Goal: Contribute content: Contribute content

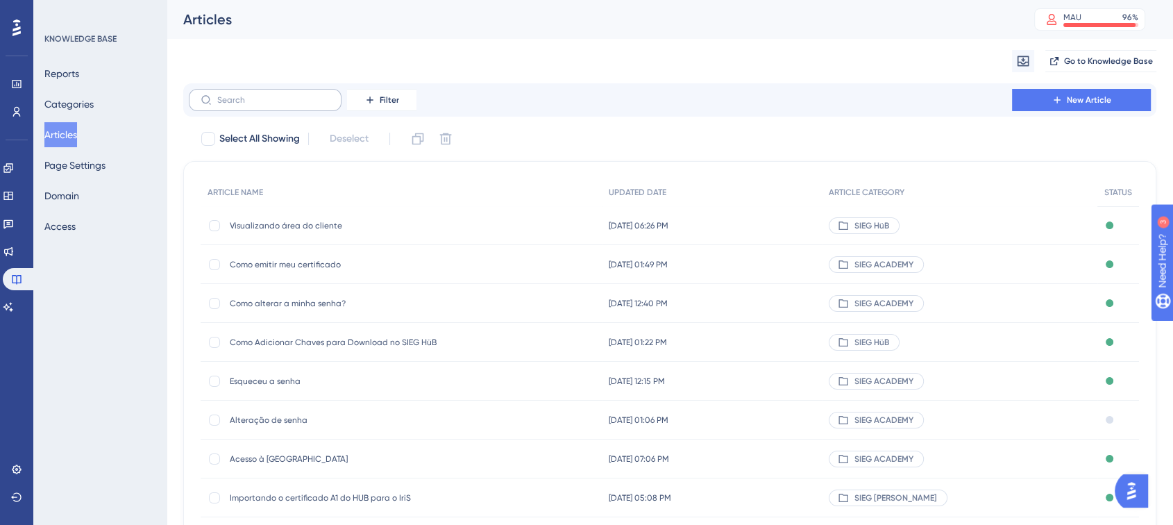
click at [281, 94] on label at bounding box center [265, 100] width 153 height 22
click at [281, 95] on input "text" at bounding box center [273, 100] width 112 height 10
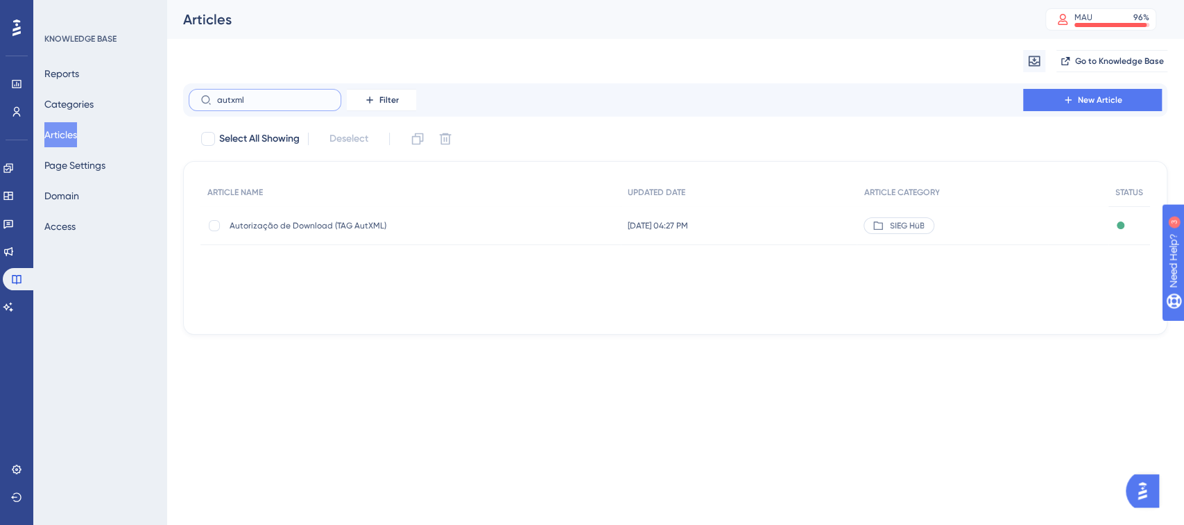
type input "autxml"
click at [322, 223] on span "Autorização de Download (TAG AutXML)" at bounding box center [341, 225] width 222 height 11
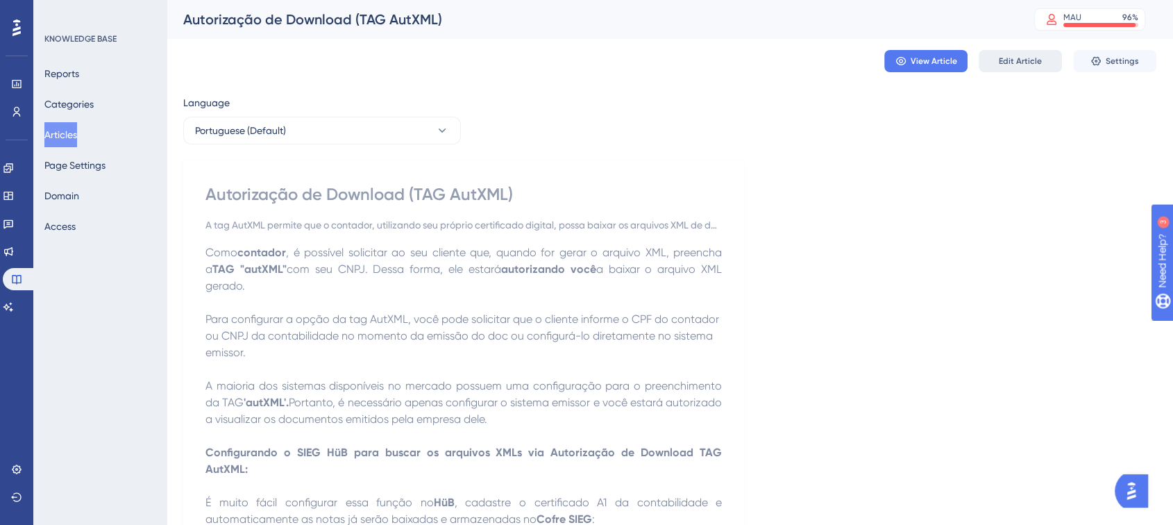
click at [1014, 60] on span "Edit Article" at bounding box center [1019, 61] width 43 height 11
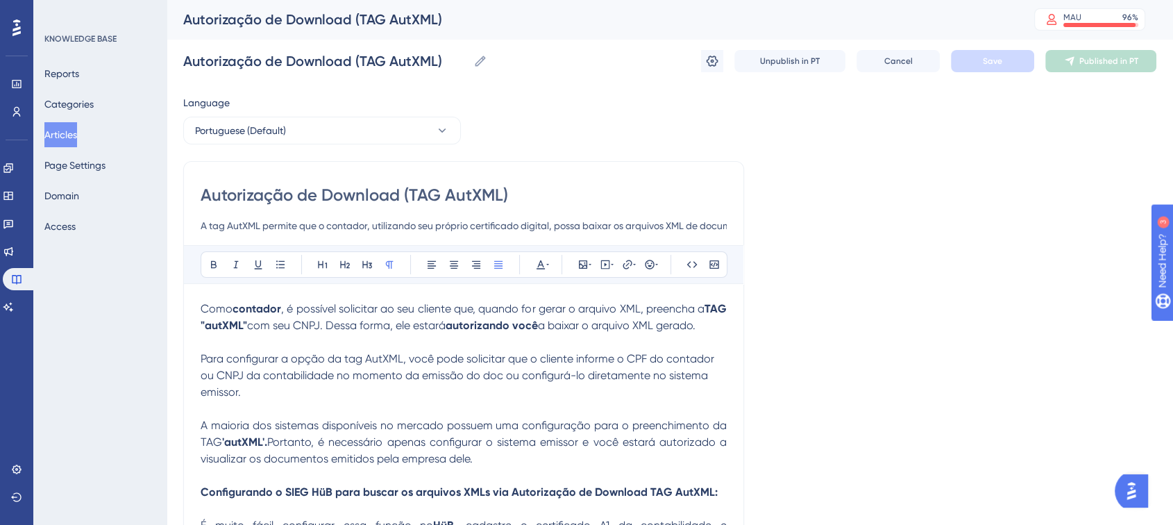
scroll to position [83, 0]
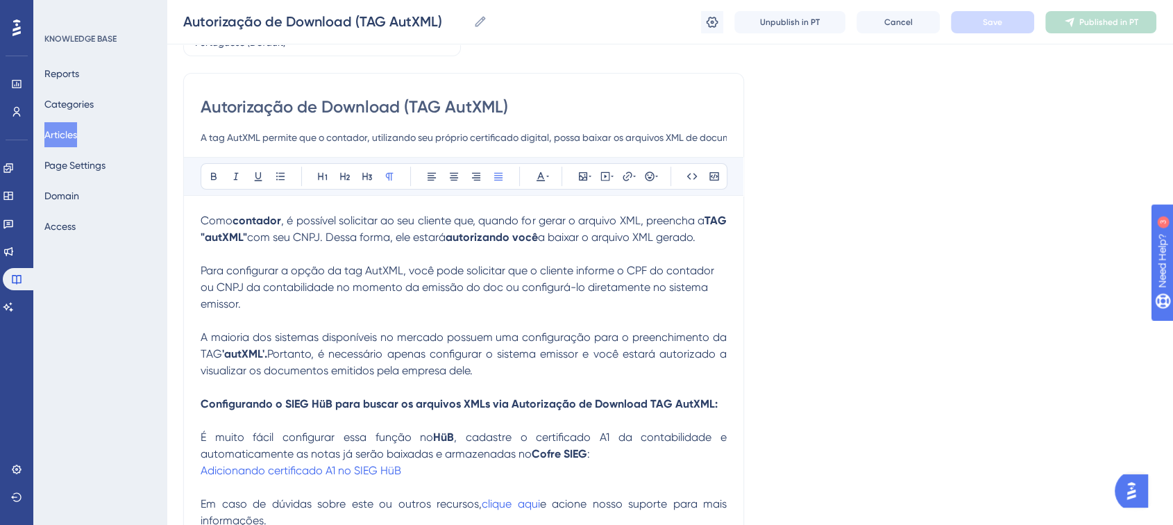
click at [701, 135] on input "A tag AutXML permite que o contador, utilizando seu próprio certificado digital…" at bounding box center [464, 137] width 526 height 17
click at [203, 221] on span "Como" at bounding box center [217, 220] width 32 height 13
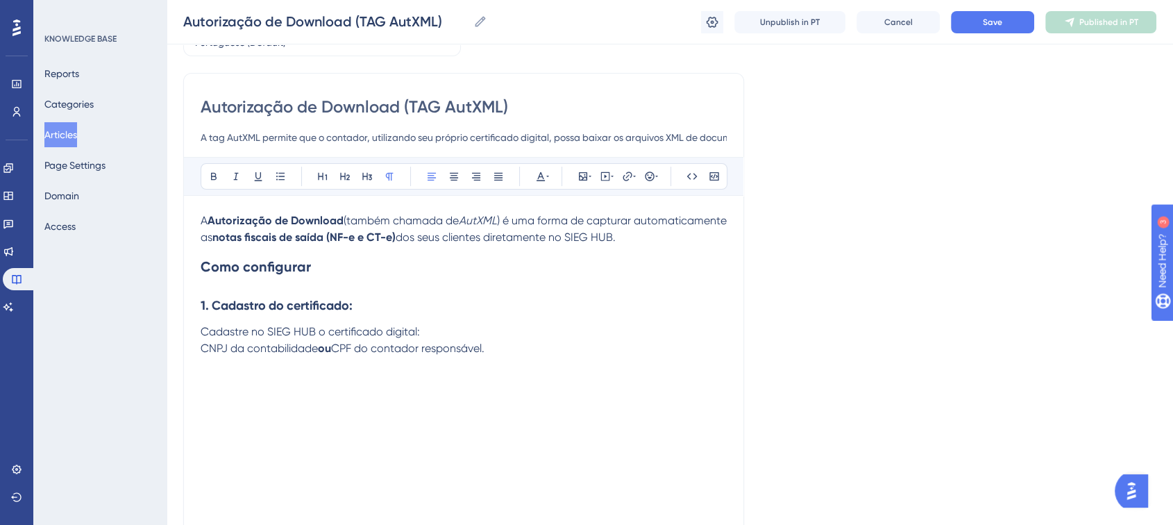
click at [199, 350] on div "Autorização de Download (TAG AutXML) A tag AutXML permite que o contador, utili…" at bounding box center [463, 304] width 561 height 462
click at [203, 350] on span "CNPJ da contabilidade" at bounding box center [259, 347] width 117 height 13
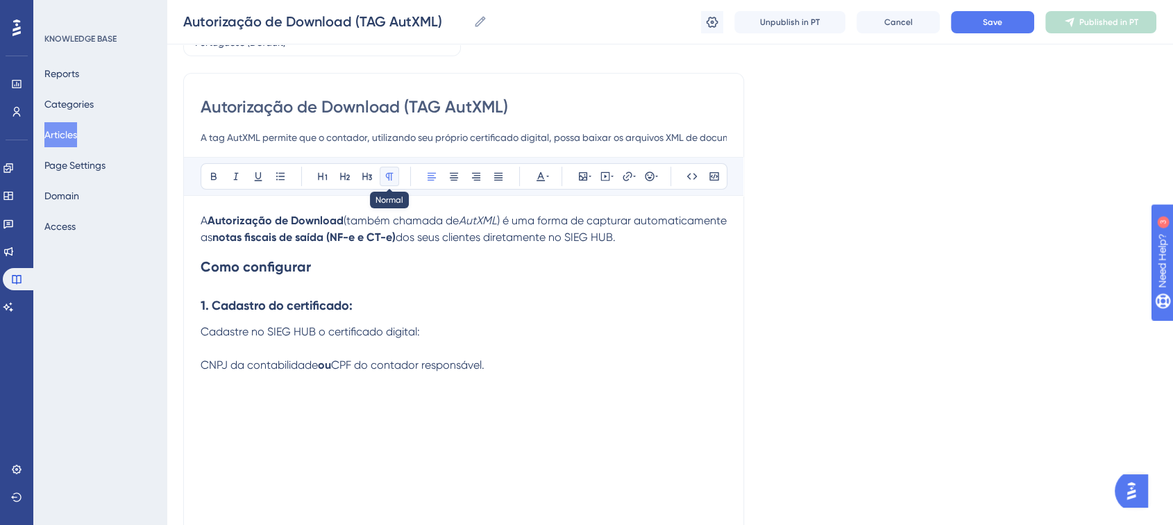
click at [382, 180] on button at bounding box center [389, 176] width 19 height 19
click at [194, 366] on div "Autorização de Download (TAG AutXML) A tag AutXML permite que o contador, utili…" at bounding box center [463, 304] width 561 height 462
click at [201, 366] on span "CNPJ da contabilidade" at bounding box center [259, 364] width 117 height 13
click at [278, 178] on icon at bounding box center [280, 176] width 11 height 11
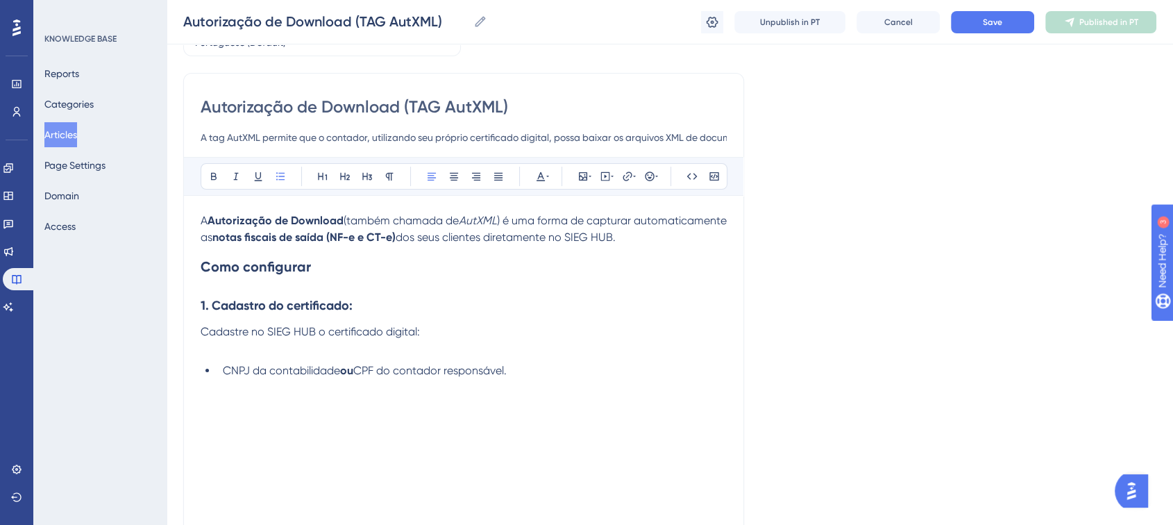
click at [547, 378] on li "CNPJ da contabilidade ou CPF do contador responsável." at bounding box center [471, 370] width 509 height 17
click at [364, 405] on div "A Autorização de Download (também chamada de AutXML ) é uma forma de capturar a…" at bounding box center [464, 364] width 526 height 305
click at [575, 382] on div "A Autorização de Download (também chamada de AutXML ) é uma forma de capturar a…" at bounding box center [464, 364] width 526 height 305
click at [581, 171] on icon at bounding box center [582, 176] width 11 height 11
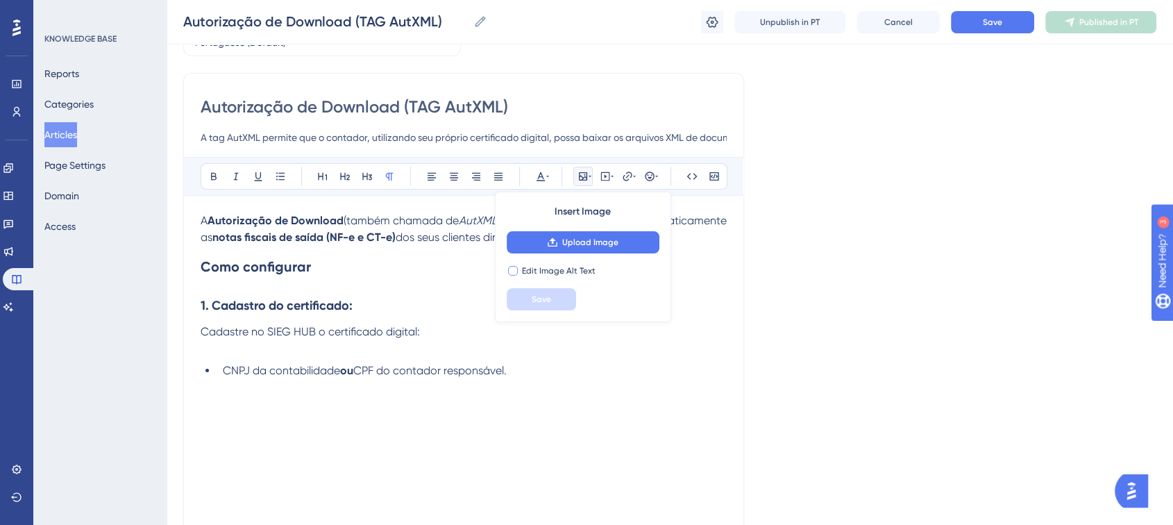
click at [509, 269] on div at bounding box center [513, 271] width 10 height 10
click at [510, 269] on icon at bounding box center [513, 270] width 6 height 11
checkbox input "false"
click at [566, 239] on span "Upload Image" at bounding box center [590, 242] width 56 height 11
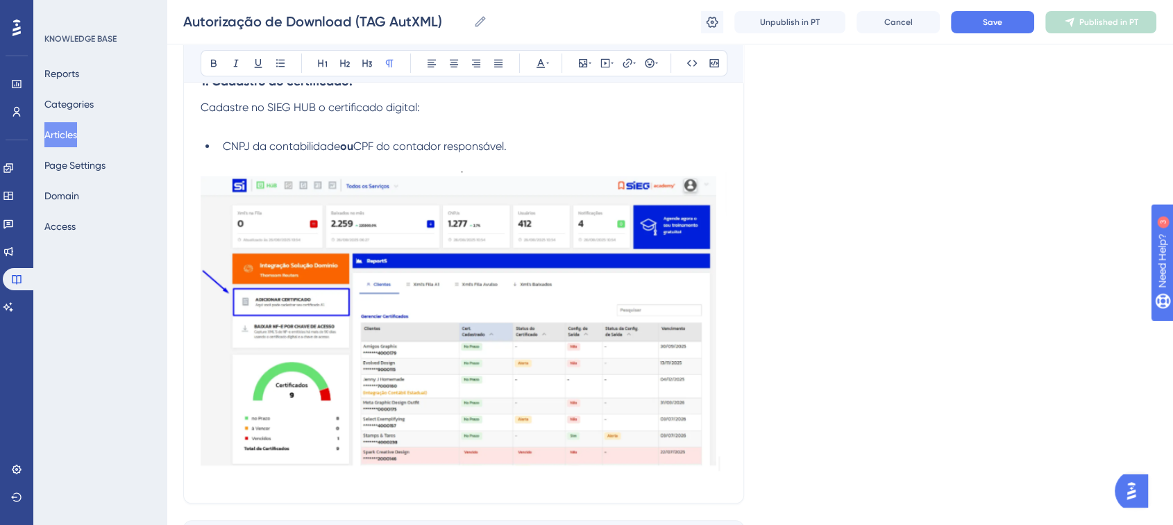
scroll to position [414, 0]
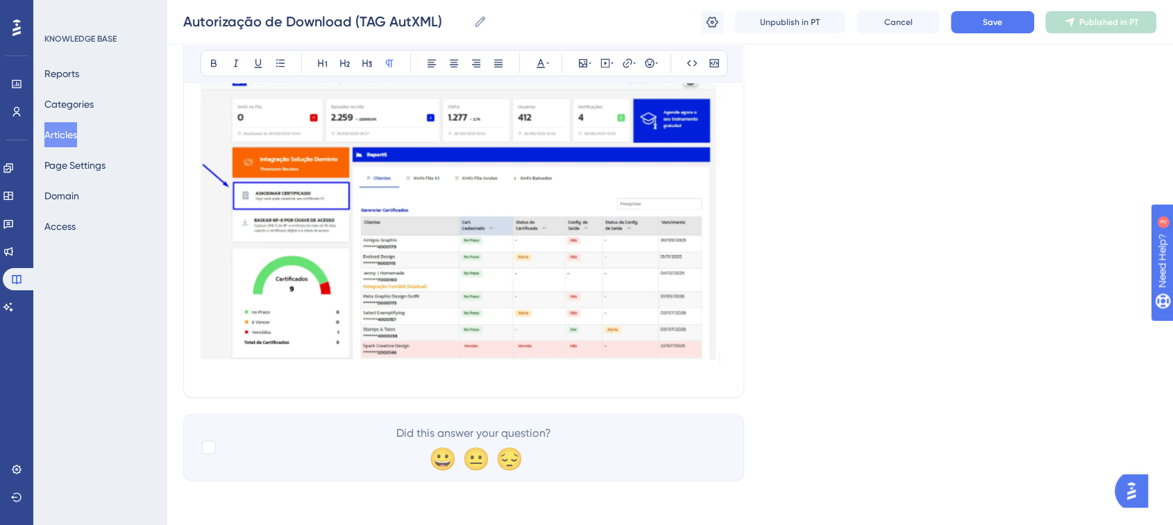
click at [728, 371] on div "Autorização de Download (TAG AutXML) A tag AutXML permite que o contador, utili…" at bounding box center [463, 70] width 561 height 654
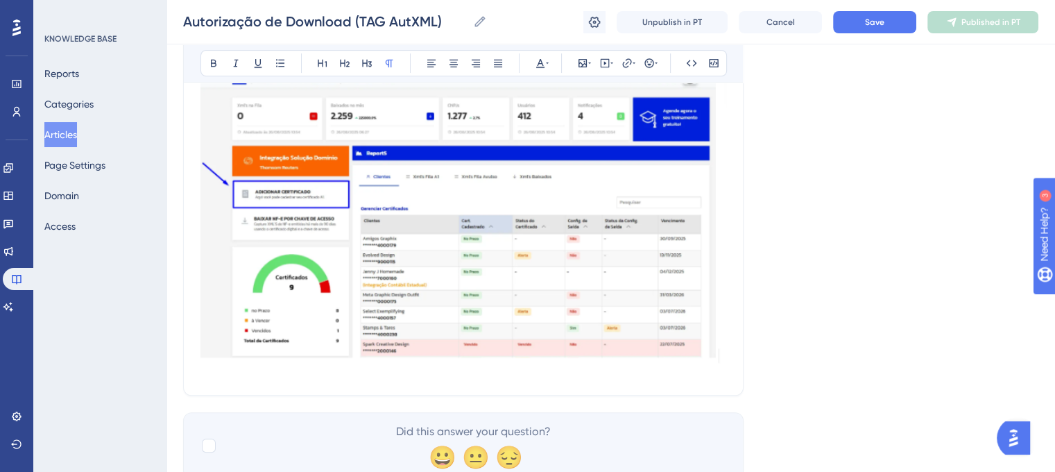
click at [680, 385] on div "Autorização de Download (TAG AutXML) A tag AutXML permite que o contador, utili…" at bounding box center [463, 68] width 561 height 654
click at [724, 353] on img at bounding box center [464, 218] width 526 height 309
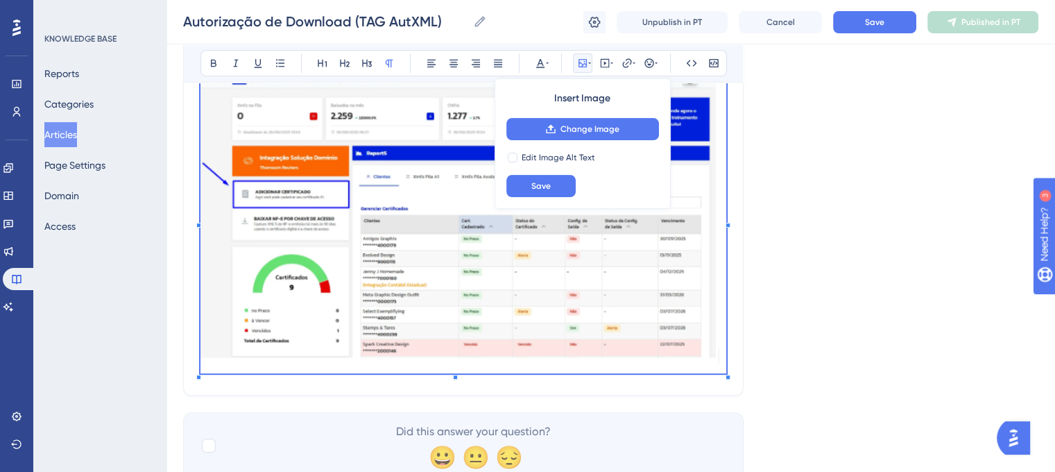
click at [616, 385] on div "Autorização de Download (TAG AutXML) A tag AutXML permite que o contador, utili…" at bounding box center [463, 68] width 561 height 654
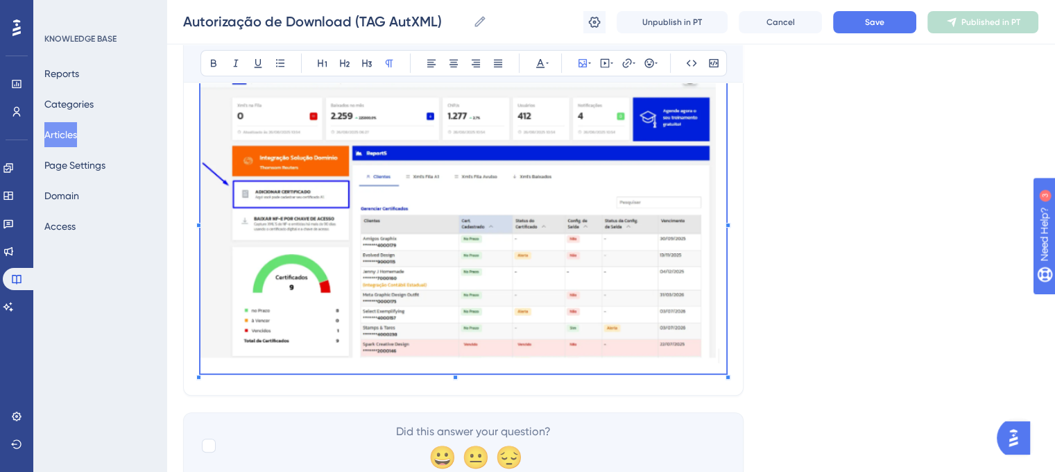
click at [733, 299] on div "Autorização de Download (TAG AutXML) A tag AutXML permite que o contador, utili…" at bounding box center [463, 68] width 561 height 654
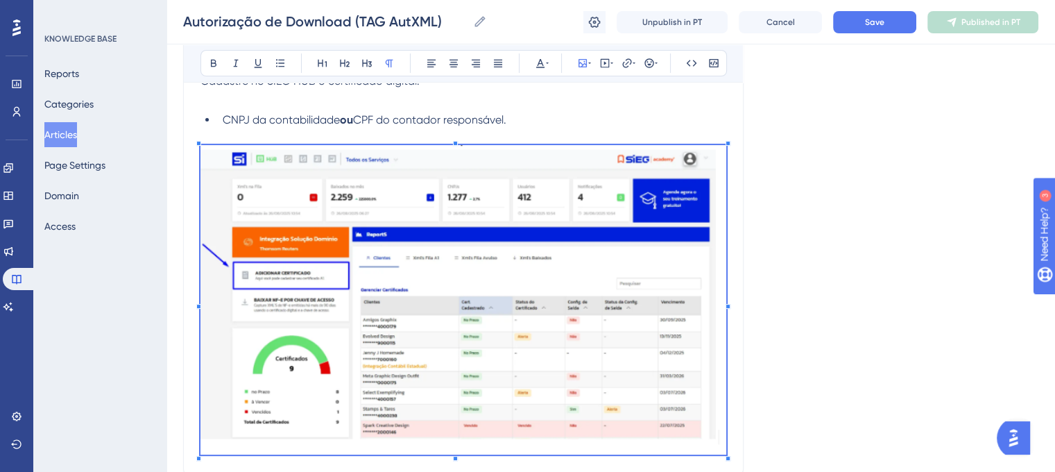
scroll to position [359, 0]
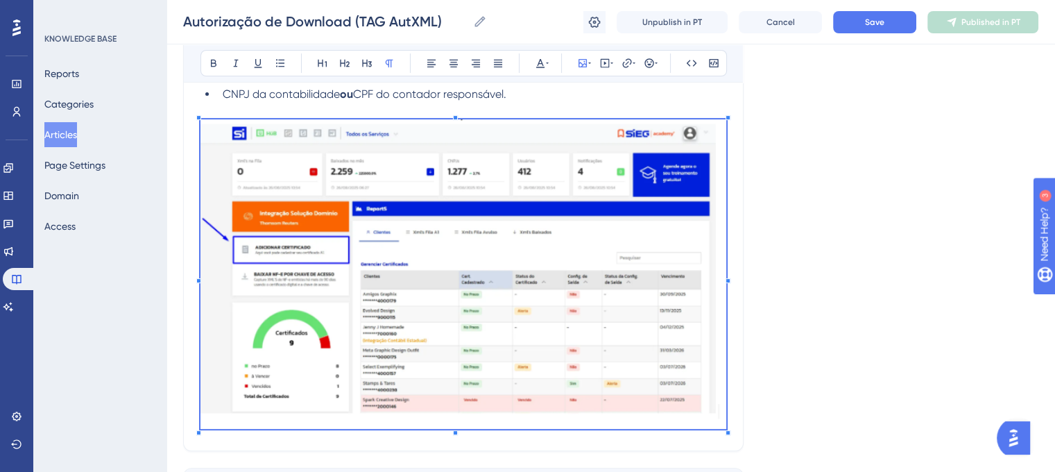
click at [735, 347] on div "Autorização de Download (TAG AutXML) A tag AutXML permite que o contador, utili…" at bounding box center [463, 124] width 561 height 654
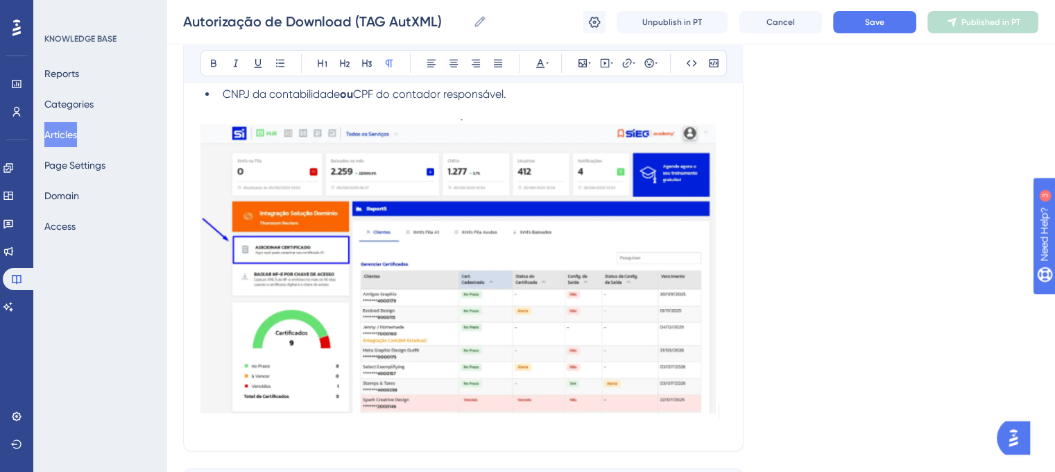
click at [643, 105] on p at bounding box center [464, 111] width 526 height 17
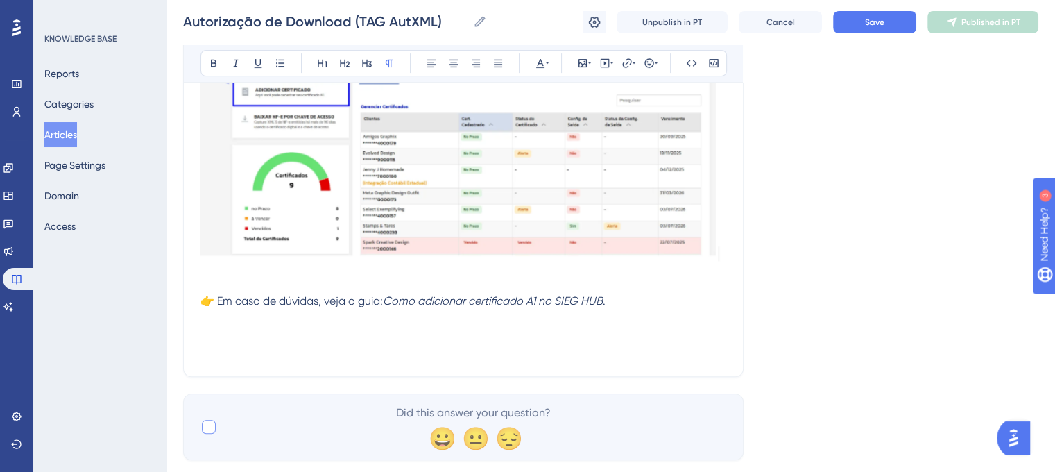
click at [211, 424] on div at bounding box center [209, 427] width 14 height 14
checkbox input "true"
click at [239, 341] on p at bounding box center [464, 334] width 526 height 17
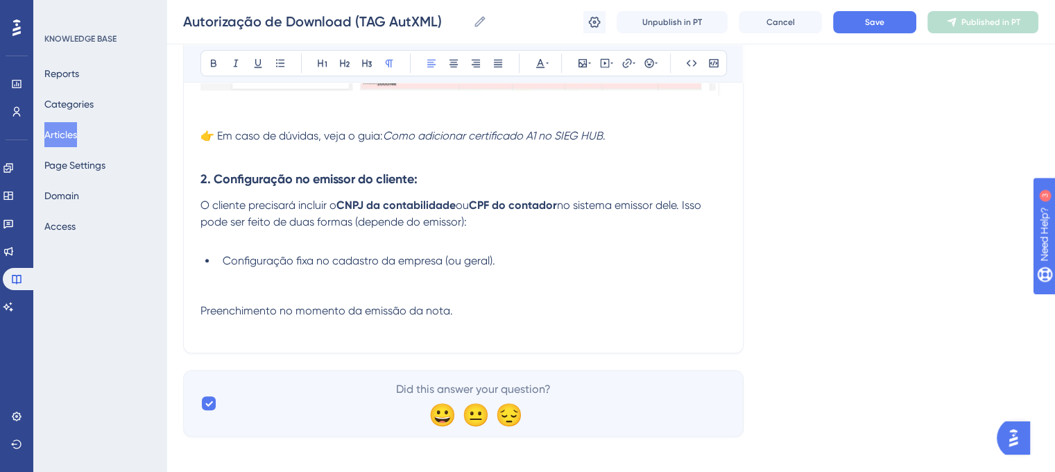
scroll to position [685, 0]
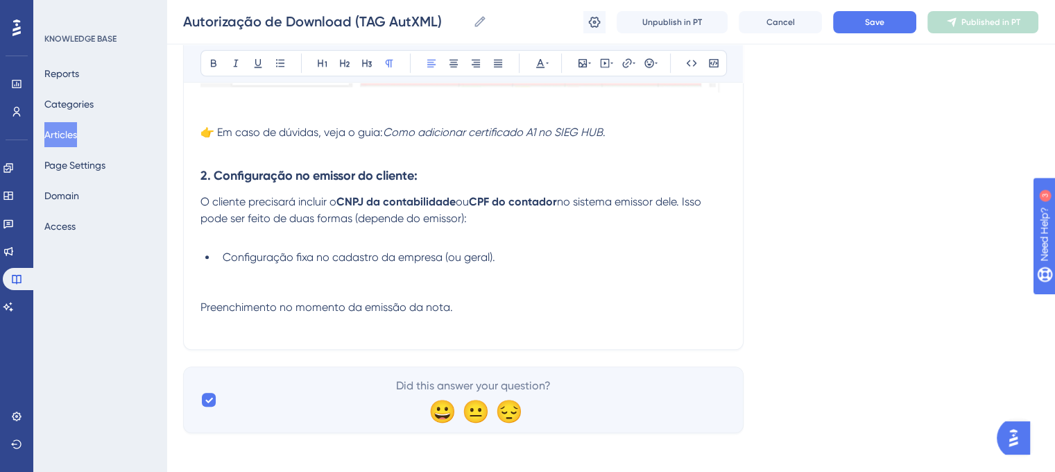
click at [202, 303] on span "Preenchimento no momento da emissão da nota." at bounding box center [327, 306] width 253 height 13
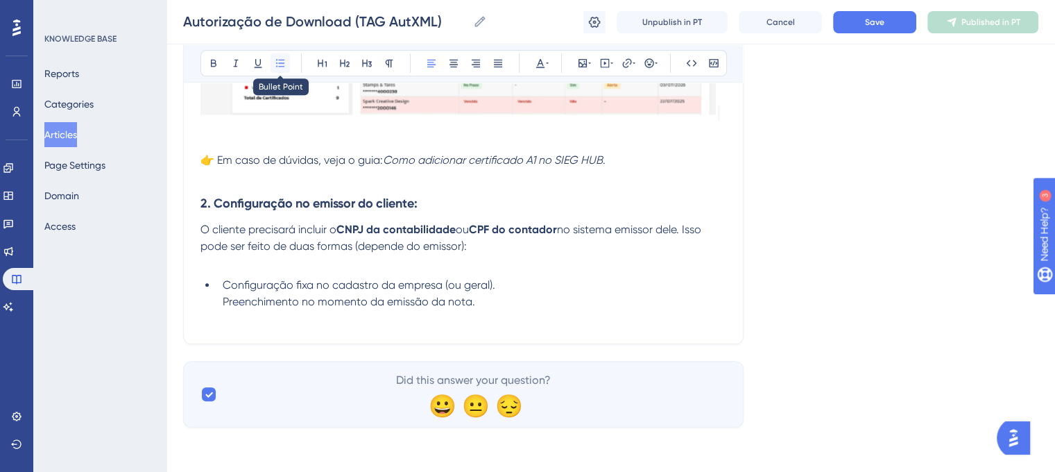
scroll to position [653, 0]
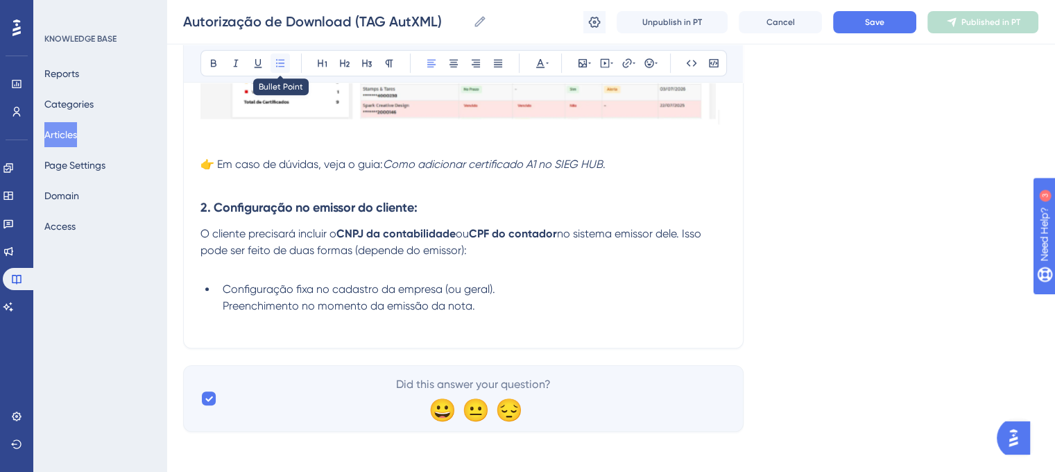
click at [288, 58] on button at bounding box center [280, 62] width 19 height 19
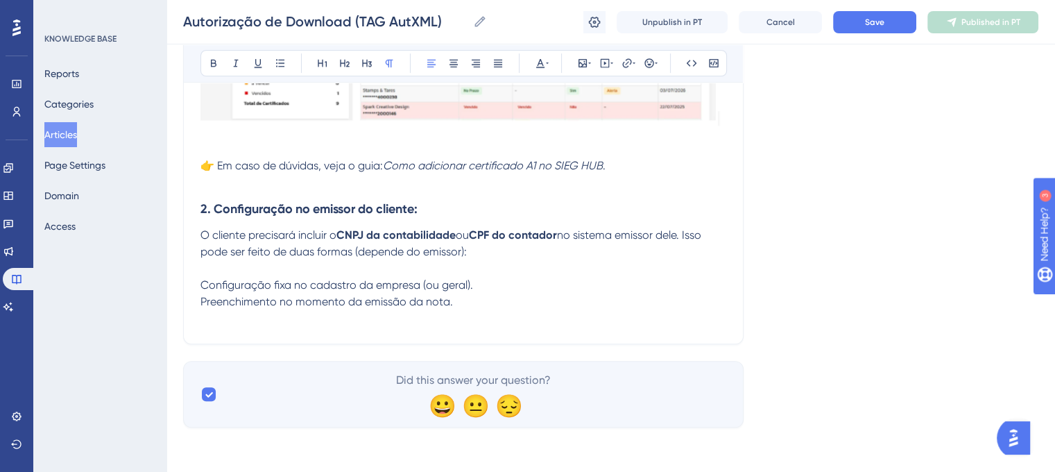
click at [203, 284] on span "Configuração fixa no cadastro da empresa (ou geral)." at bounding box center [337, 284] width 273 height 13
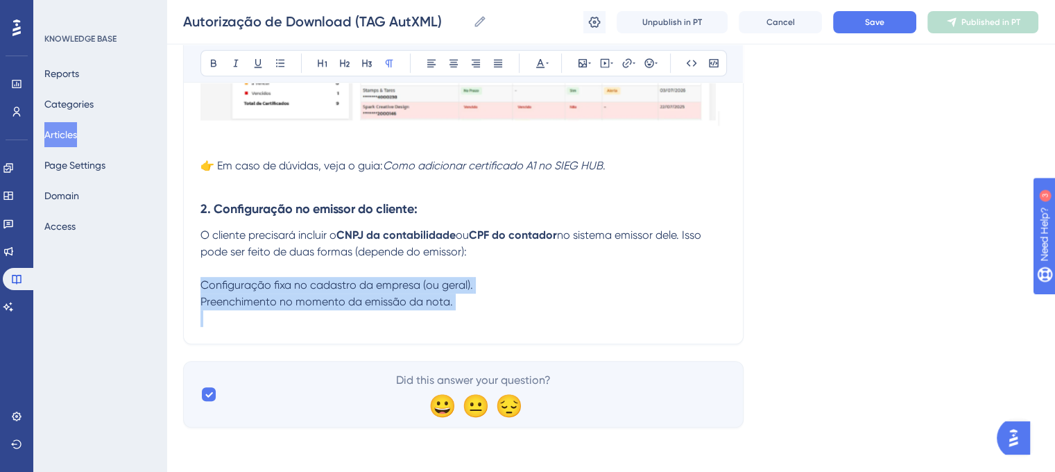
drag, startPoint x: 203, startPoint y: 284, endPoint x: 454, endPoint y: 299, distance: 251.6
click at [454, 299] on p "Configuração fixa no cadastro da empresa (ou geral). Preenchimento no momento d…" at bounding box center [464, 293] width 526 height 33
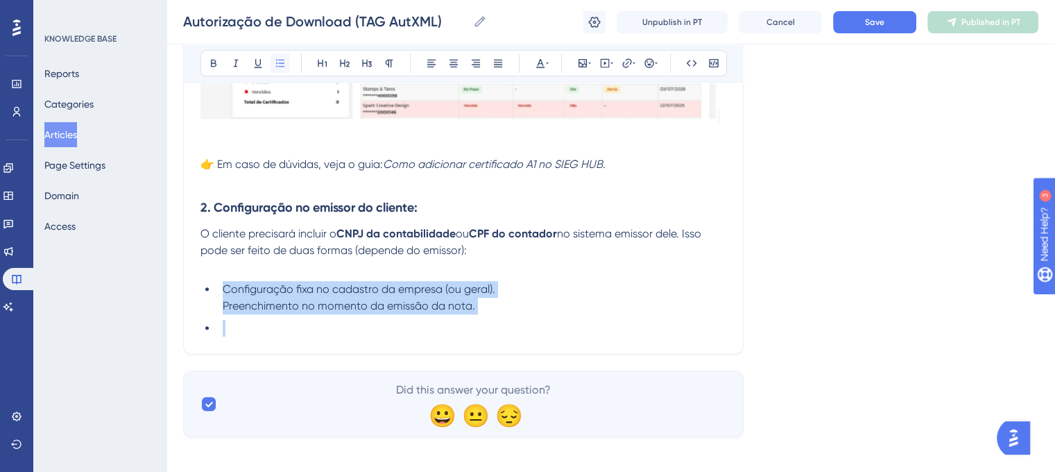
click at [278, 60] on icon at bounding box center [280, 63] width 8 height 8
click at [241, 332] on li at bounding box center [471, 328] width 509 height 17
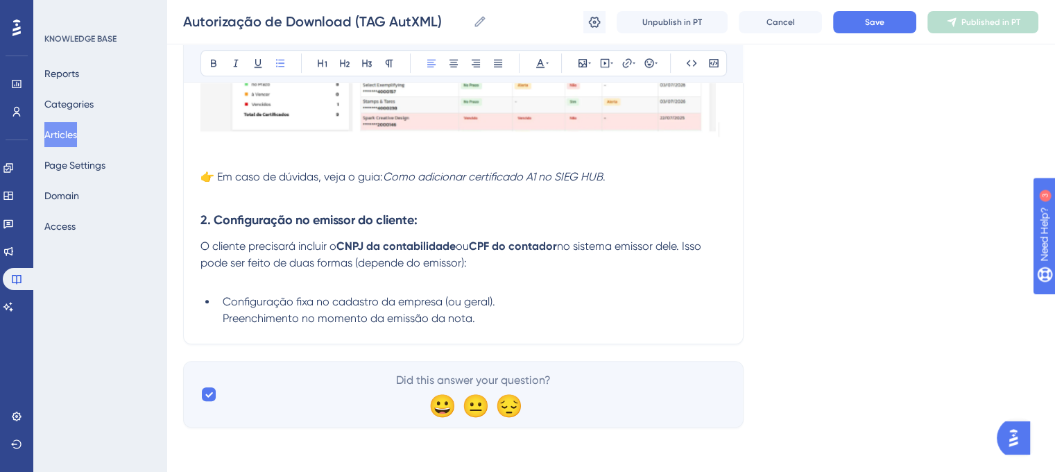
scroll to position [642, 0]
click at [226, 321] on span "Preenchimento no momento da emissão da nota." at bounding box center [349, 318] width 253 height 13
click at [225, 321] on span "Preenchimento no momento da emissão da nota." at bounding box center [349, 318] width 253 height 13
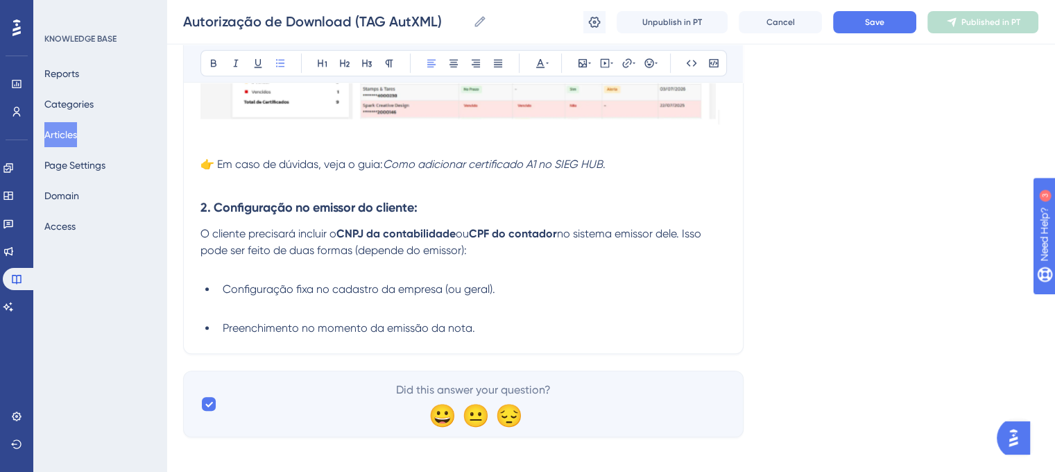
click at [515, 325] on li "Preenchimento no momento da emissão da nota." at bounding box center [471, 328] width 509 height 17
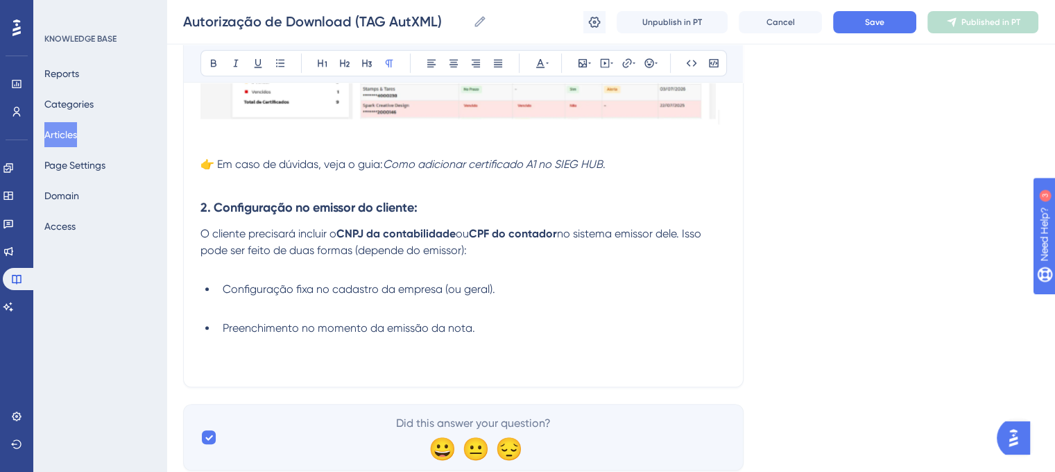
drag, startPoint x: 246, startPoint y: 373, endPoint x: 248, endPoint y: 355, distance: 18.9
click at [248, 355] on p at bounding box center [464, 361] width 526 height 17
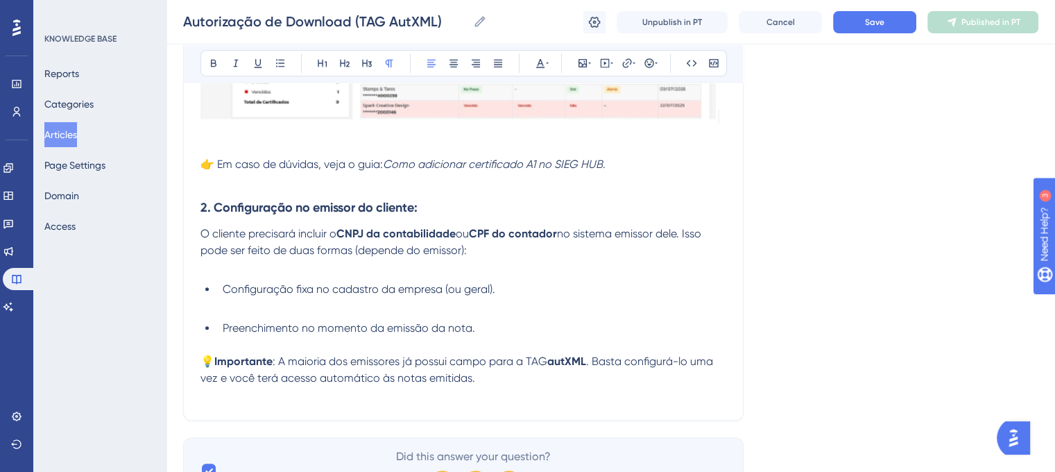
click at [489, 383] on p "💡 Importante : A maioria dos emissores já possui campo para a TAG autXML . Bast…" at bounding box center [464, 369] width 526 height 33
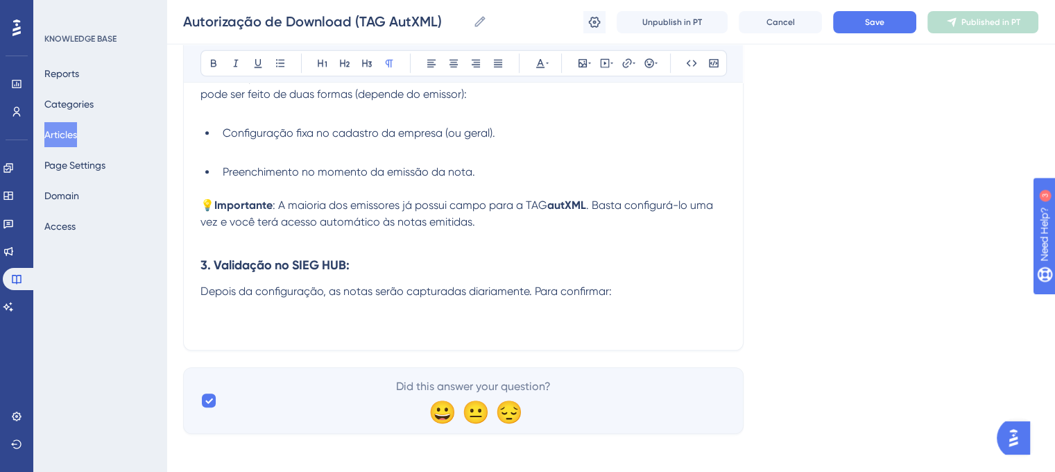
scroll to position [817, 0]
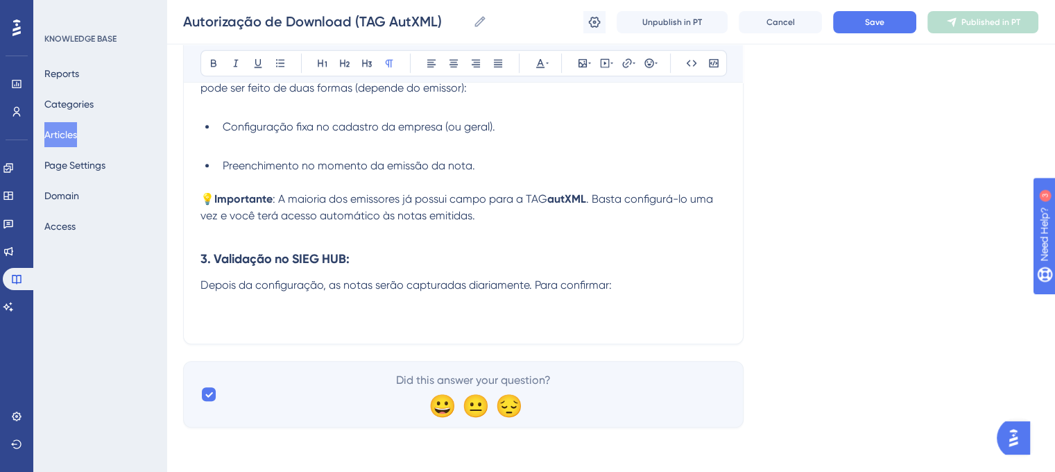
click at [266, 316] on p at bounding box center [464, 318] width 526 height 17
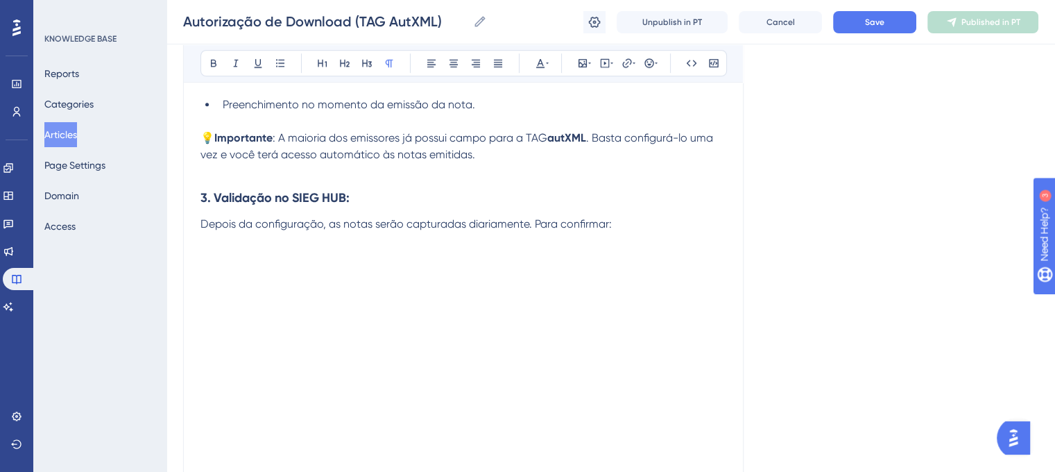
scroll to position [893, 0]
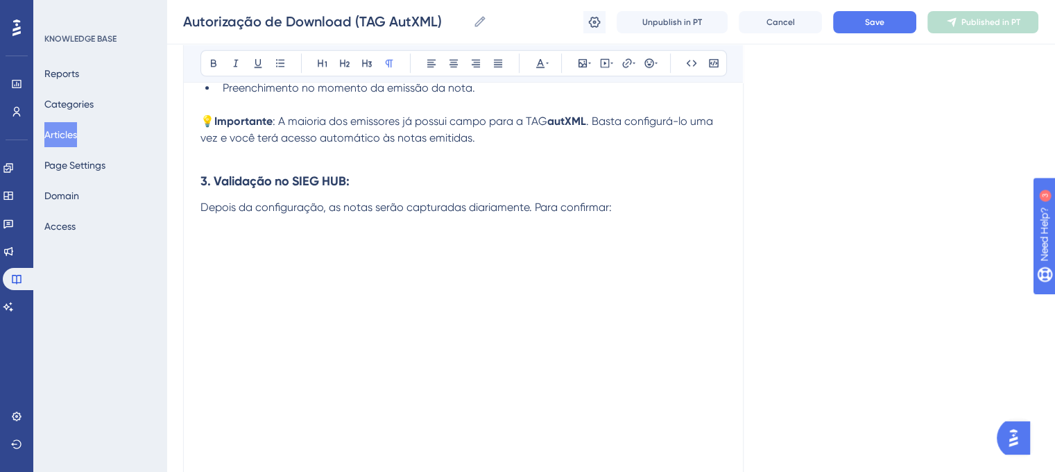
click at [457, 255] on p at bounding box center [464, 257] width 526 height 17
click at [203, 259] on span "Acesse a Homepage individual do CNPJ/CPF cadastrado." at bounding box center [347, 256] width 293 height 13
click at [202, 244] on span "1. Acesse a Homepage individual do CNPJ/CPF cadastrado." at bounding box center [352, 240] width 302 height 13
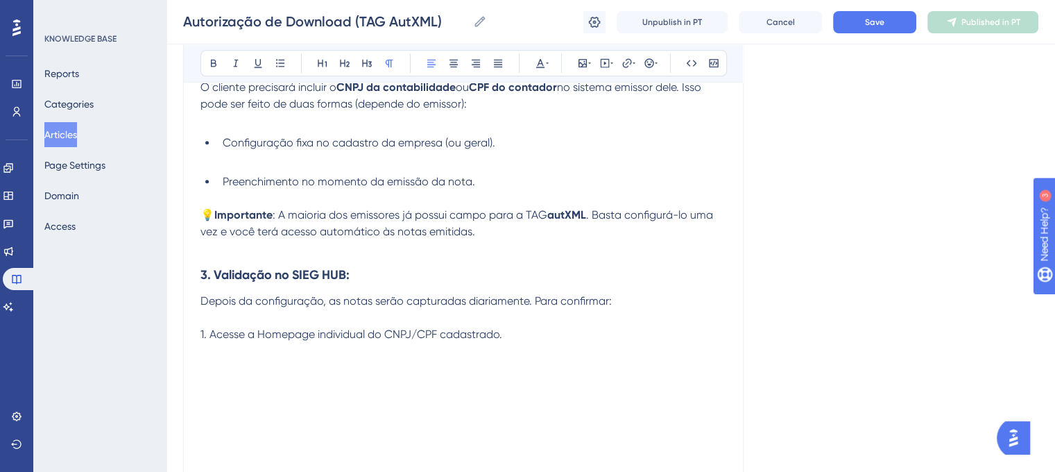
scroll to position [802, 0]
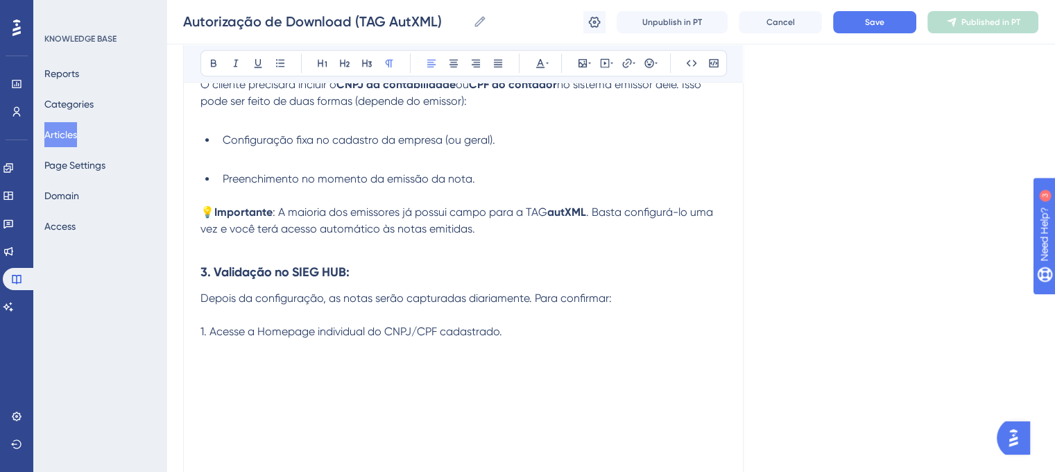
click at [579, 340] on p "1. Acesse a Homepage individual do CNPJ/CPF cadastrado." at bounding box center [464, 331] width 526 height 17
click at [265, 362] on p at bounding box center [464, 365] width 526 height 17
click at [579, 59] on icon at bounding box center [583, 63] width 8 height 8
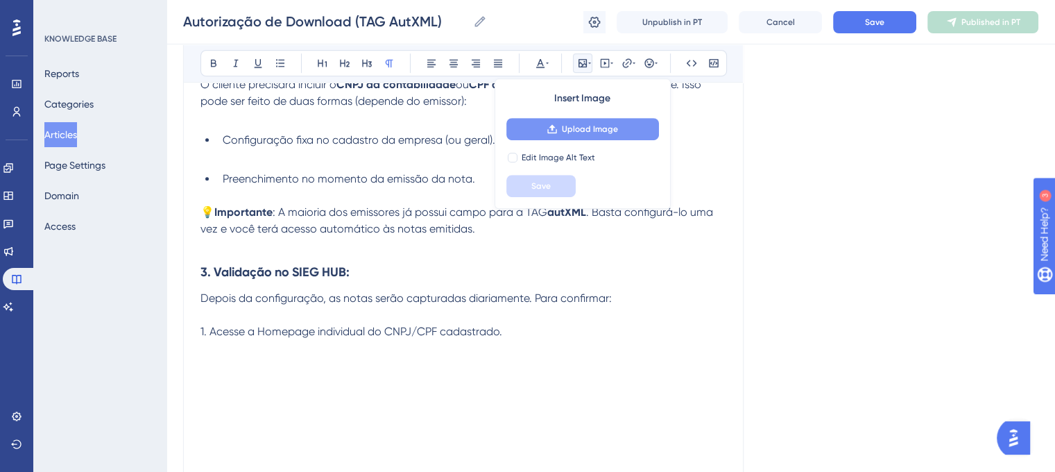
click at [571, 126] on span "Upload Image" at bounding box center [590, 129] width 56 height 11
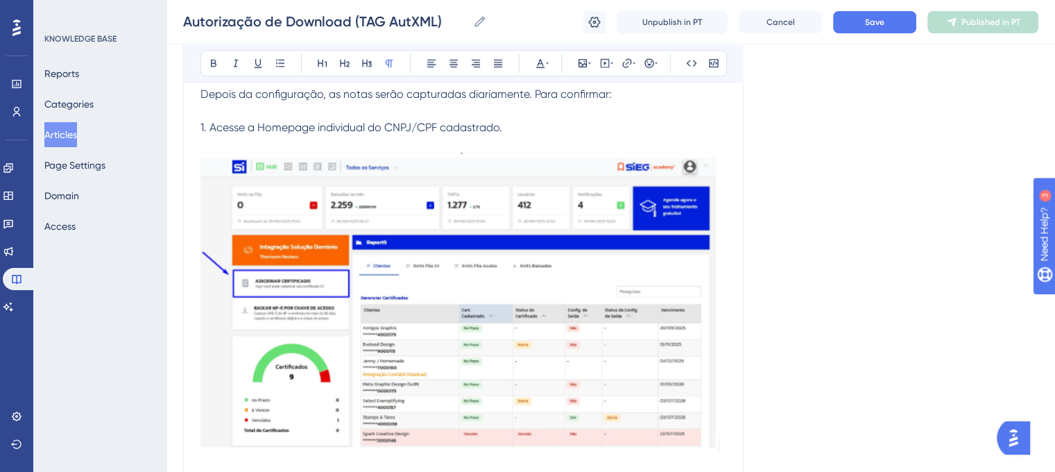
scroll to position [1013, 0]
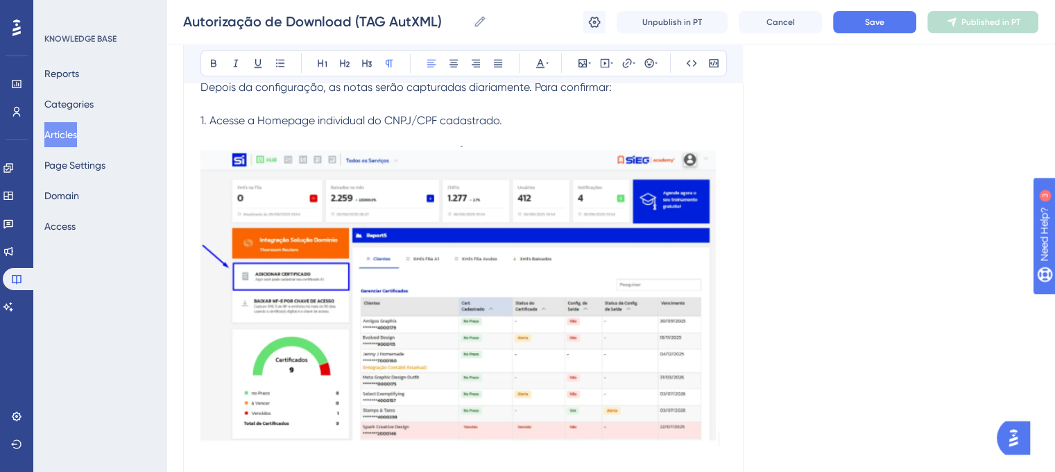
click at [563, 124] on p "1. Acesse a Homepage individual do CNPJ/CPF cadastrado." at bounding box center [464, 120] width 526 height 17
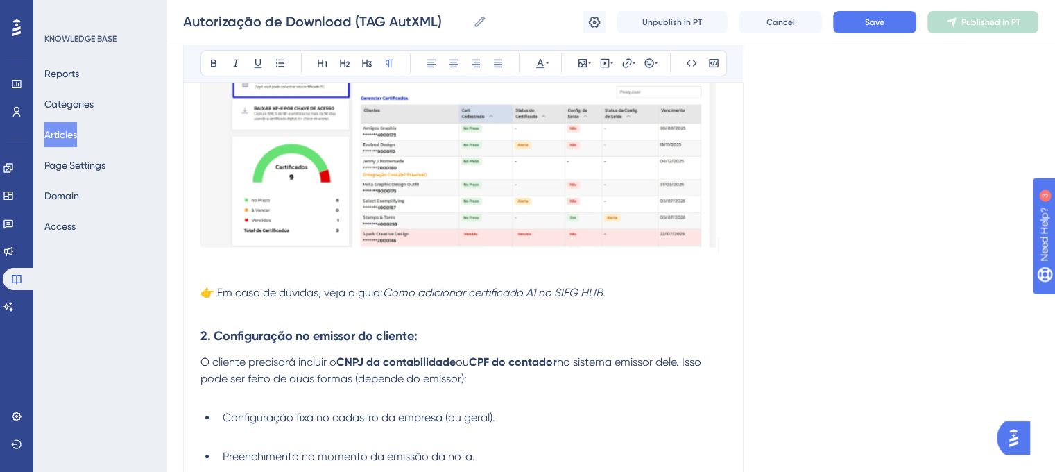
scroll to position [246, 0]
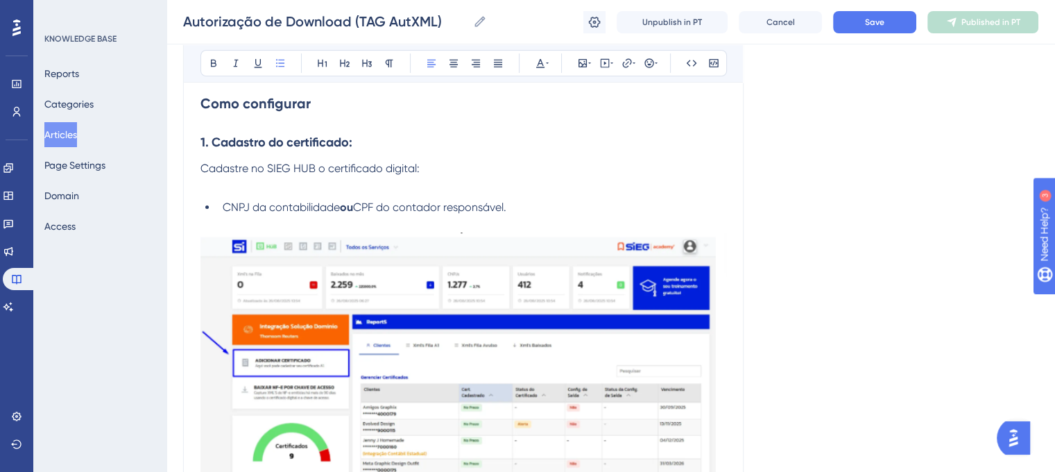
click at [596, 205] on li "CNPJ da contabilidade ou CPF do contador responsável." at bounding box center [471, 207] width 509 height 17
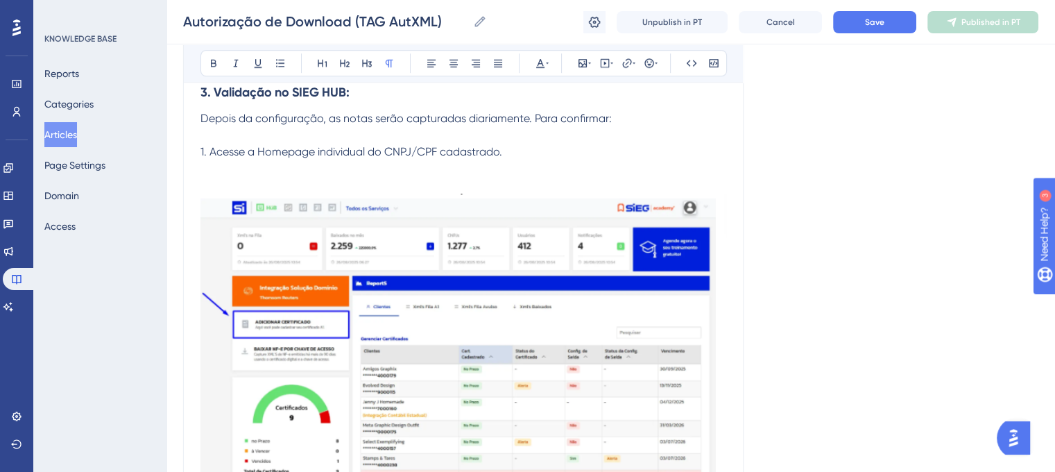
scroll to position [977, 0]
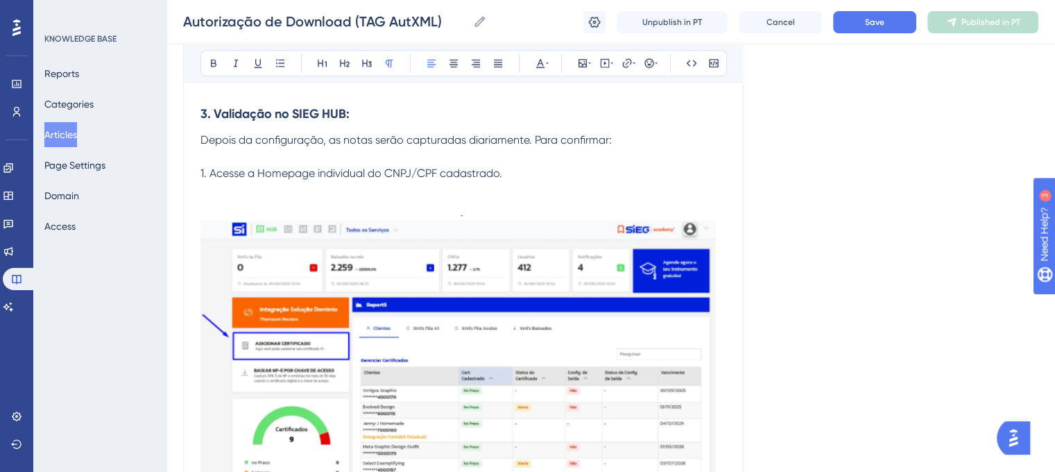
click at [627, 181] on p "1. Acesse a Homepage individual do CNPJ/CPF cadastrado." at bounding box center [464, 173] width 526 height 17
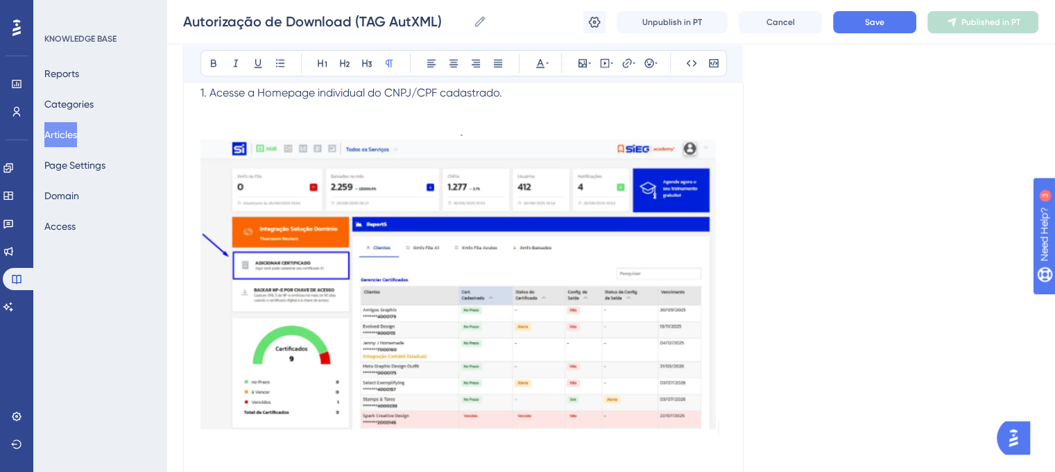
scroll to position [1091, 0]
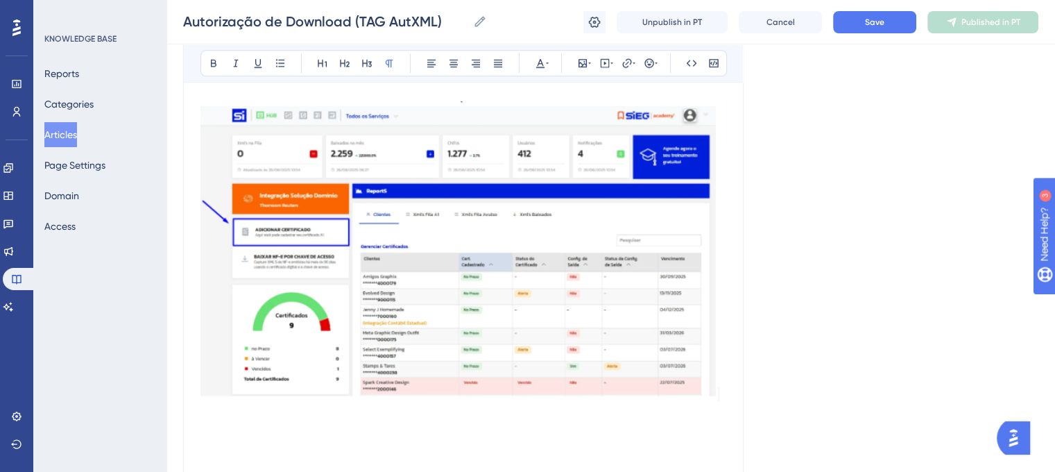
click at [540, 437] on p at bounding box center [464, 441] width 526 height 17
drag, startPoint x: 1038, startPoint y: 315, endPoint x: 1017, endPoint y: 323, distance: 22.8
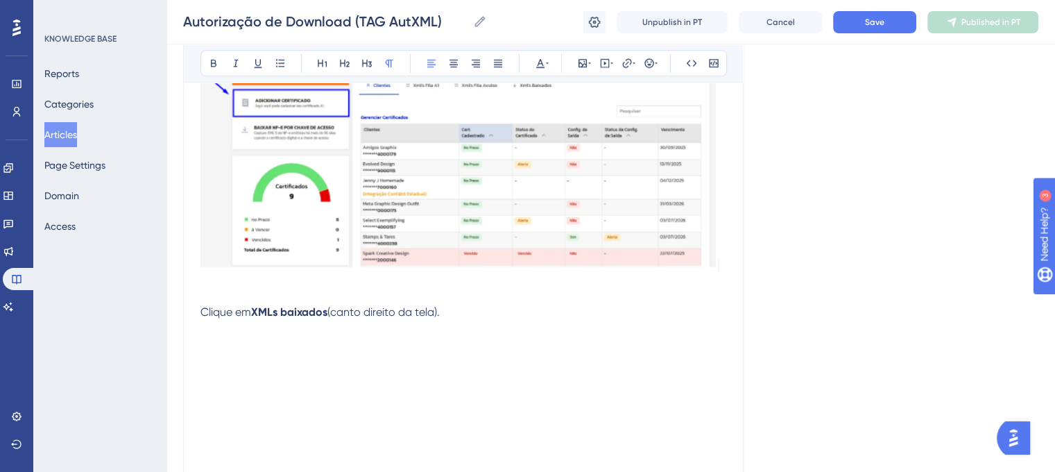
scroll to position [1263, 0]
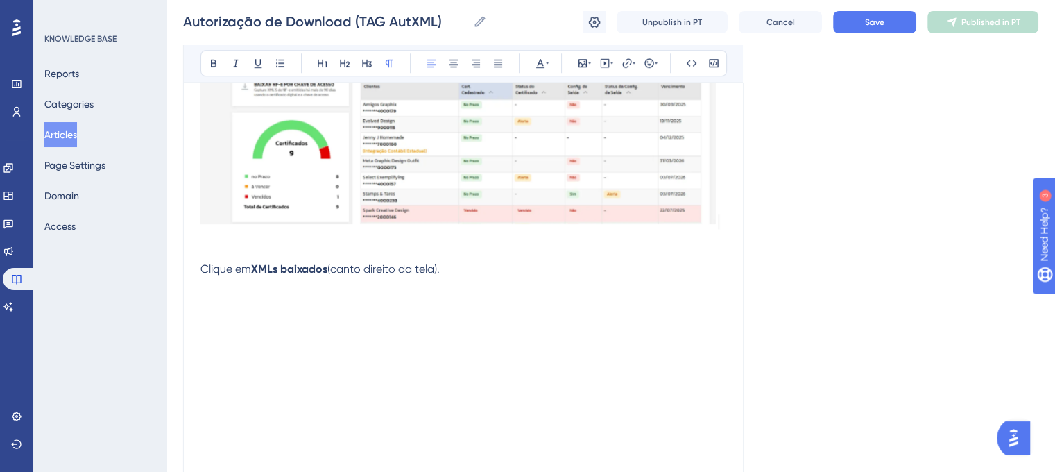
click at [201, 273] on span "Clique em" at bounding box center [226, 268] width 51 height 13
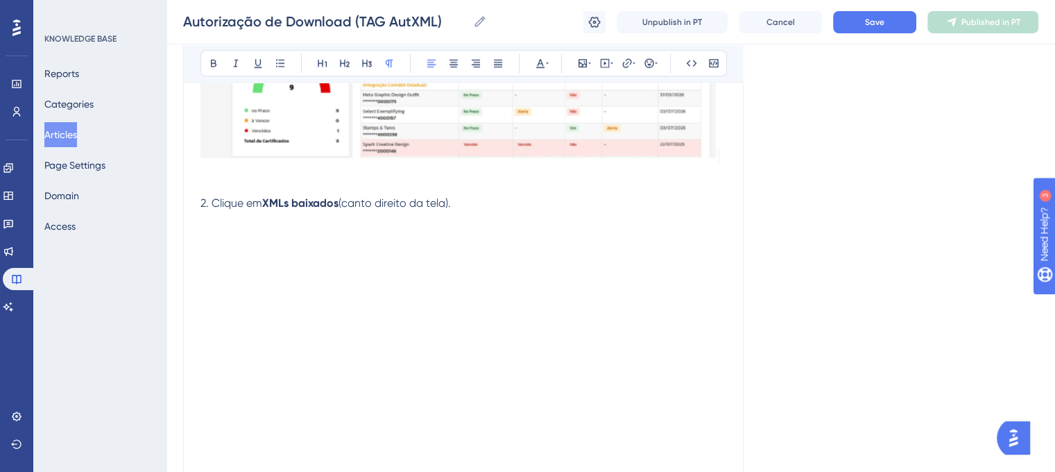
scroll to position [1360, 0]
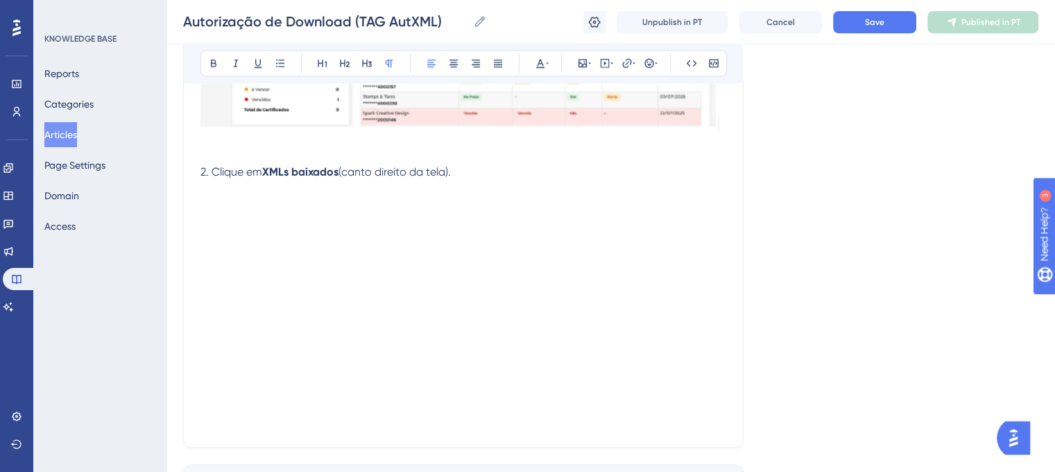
click at [502, 169] on p "2. Clique em XMLs baixados (canto direito da tela)." at bounding box center [464, 172] width 526 height 17
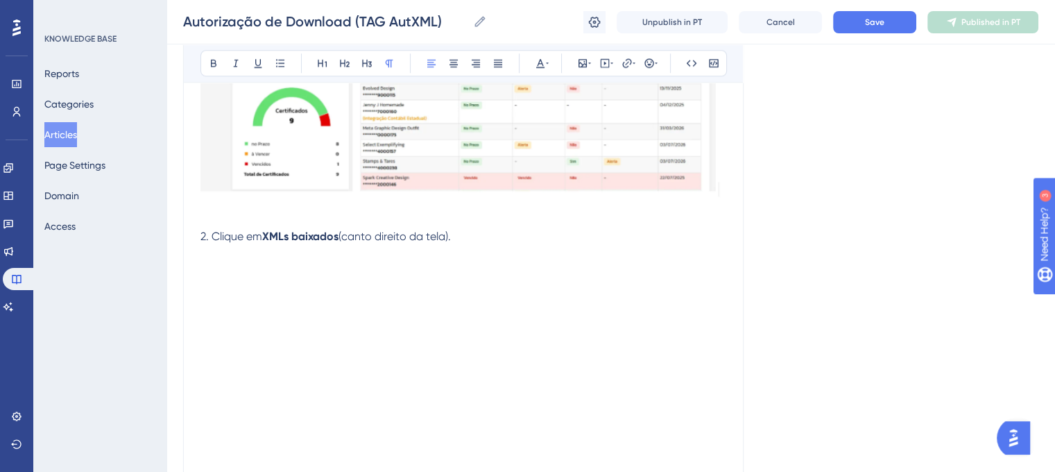
scroll to position [1298, 0]
click at [201, 238] on span "2. Clique em" at bounding box center [232, 233] width 62 height 13
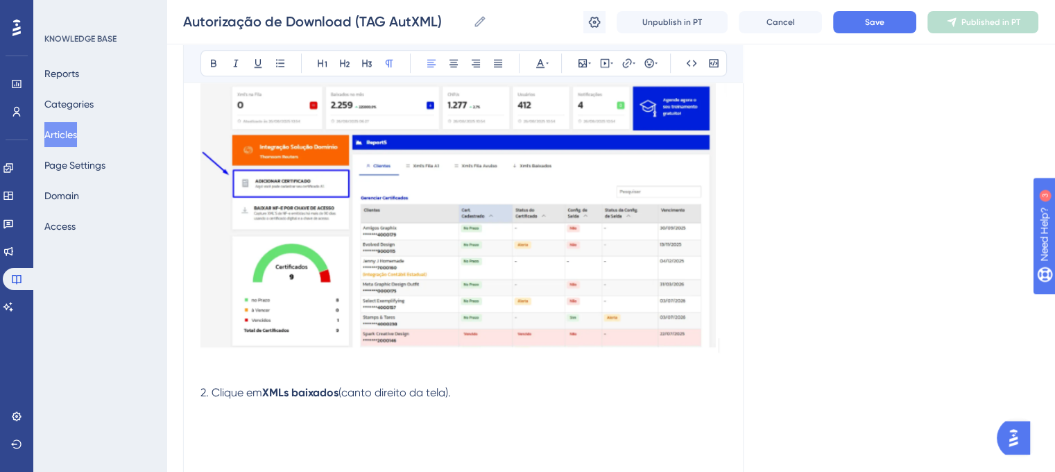
scroll to position [1175, 0]
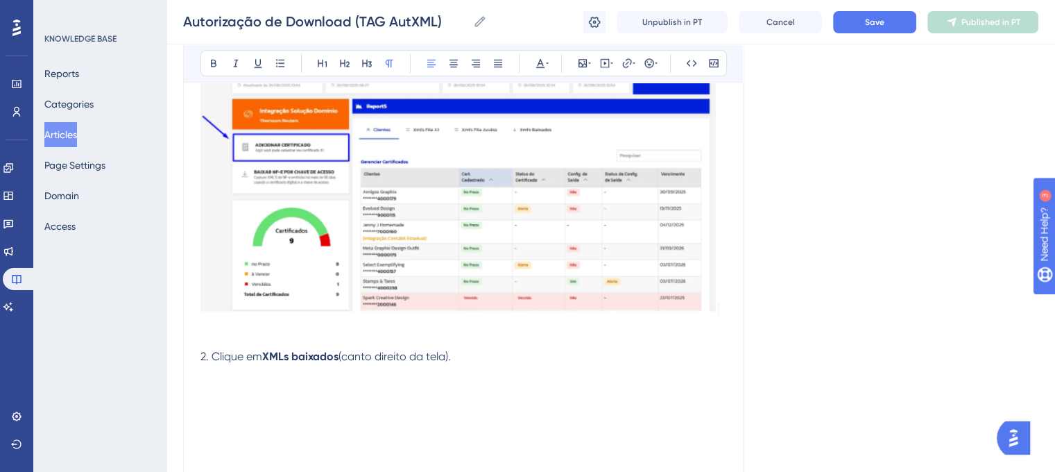
click at [520, 352] on p "2. Clique em XMLs baixados (canto direito da tela)." at bounding box center [464, 356] width 526 height 17
click at [237, 392] on p at bounding box center [464, 390] width 526 height 17
click at [579, 64] on icon at bounding box center [582, 63] width 11 height 11
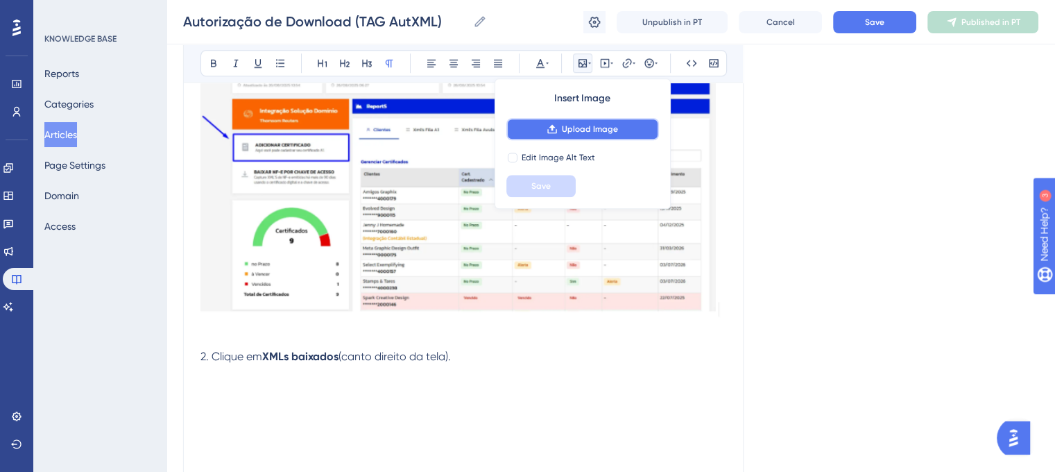
click at [575, 121] on button "Upload Image" at bounding box center [583, 129] width 153 height 22
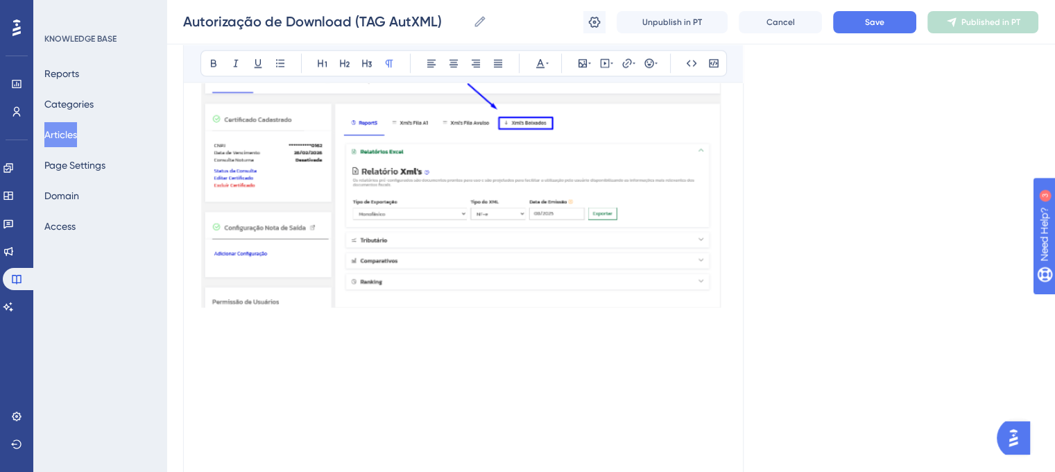
scroll to position [1585, 0]
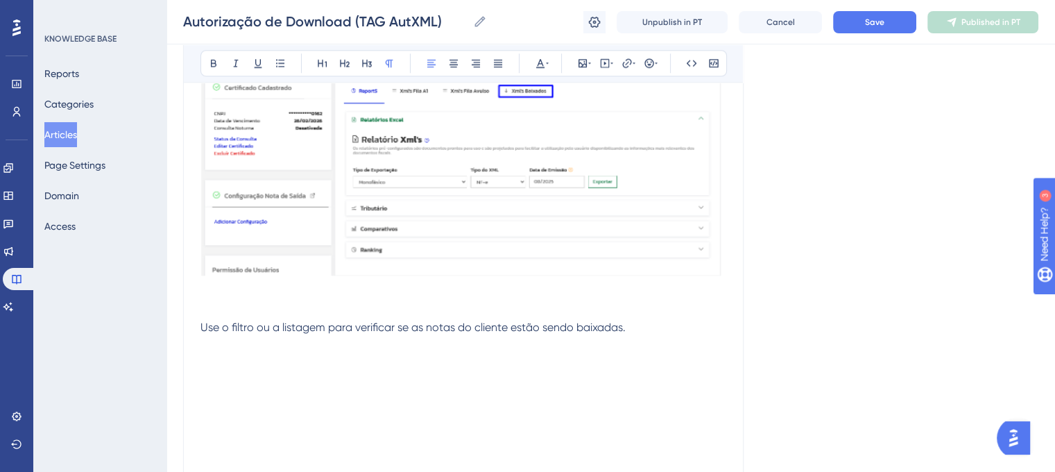
click at [204, 327] on span "Use o filtro ou a listagem para verificar se as notas do cliente estão sendo ba…" at bounding box center [413, 327] width 425 height 13
click at [202, 327] on span "Use o filtro ou a listagem para verificar se as notas do cliente estão sendo ba…" at bounding box center [413, 327] width 425 height 13
click at [202, 327] on span "3. Use o filtro ou a listagem para verificar se as notas do cliente estão sendo…" at bounding box center [419, 327] width 436 height 13
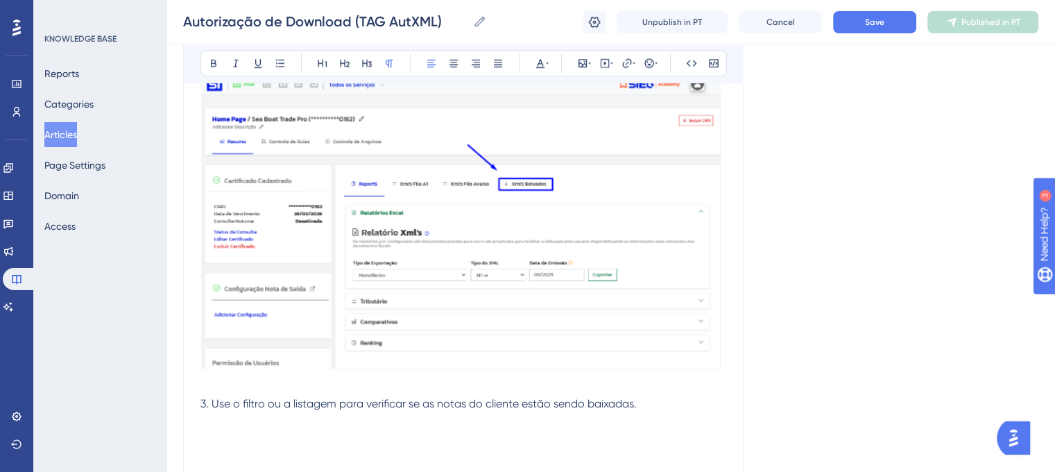
scroll to position [1504, 0]
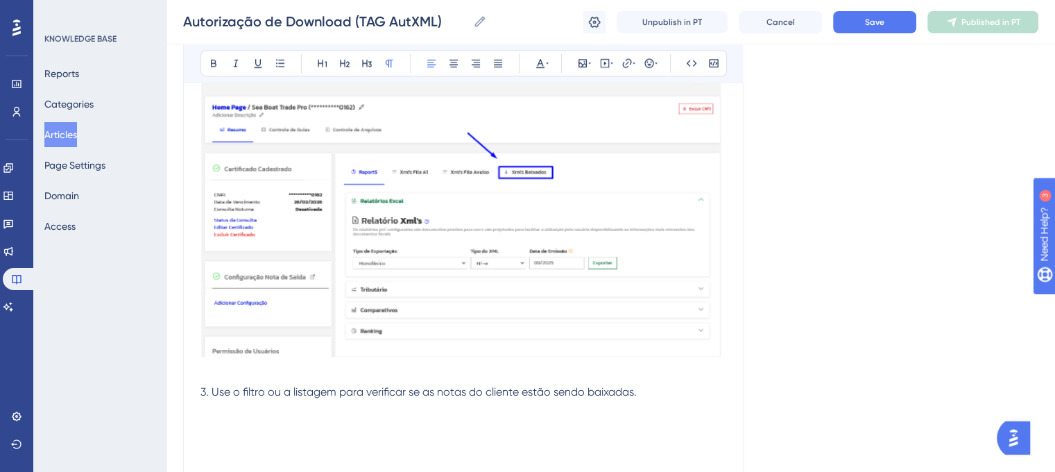
click at [214, 394] on span "3. Use o filtro ou a listagem para verificar se as notas do cliente estão sendo…" at bounding box center [419, 391] width 436 height 13
click at [658, 400] on p "3. Use o filtro ou a listagem para verificar se as notas do cliente estão sendo…" at bounding box center [464, 392] width 526 height 17
click at [702, 396] on p "3. Use o filtro ou a listagem para verificar se as notas do cliente estão sendo…" at bounding box center [464, 392] width 526 height 17
click at [584, 64] on icon at bounding box center [582, 63] width 11 height 11
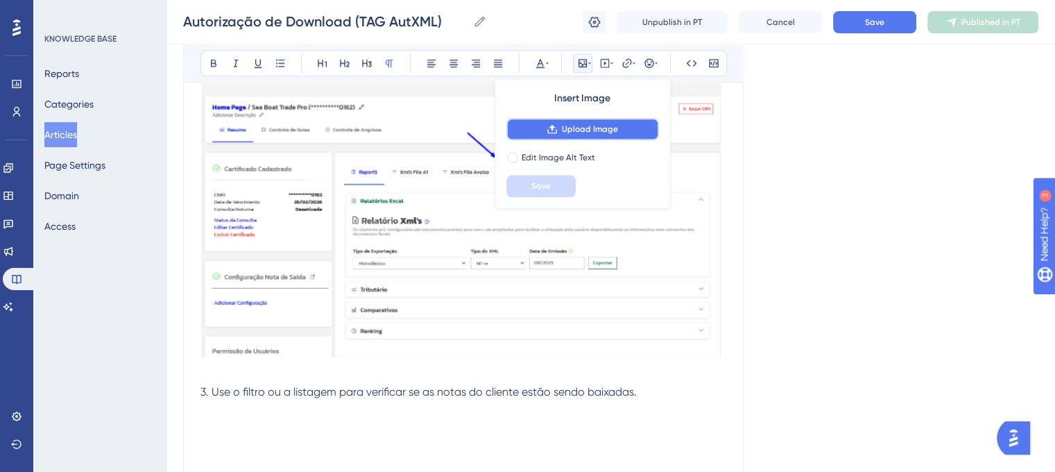
click at [572, 121] on button "Upload Image" at bounding box center [583, 129] width 153 height 22
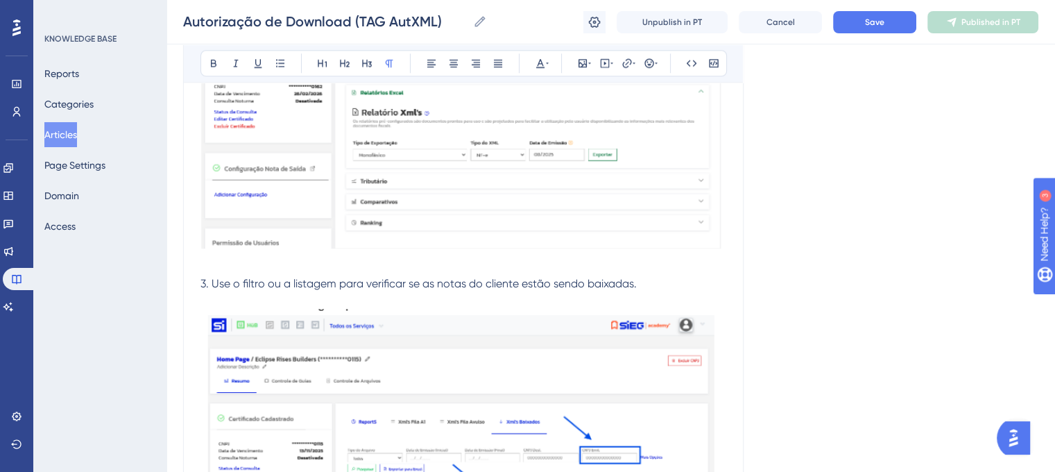
scroll to position [1588, 0]
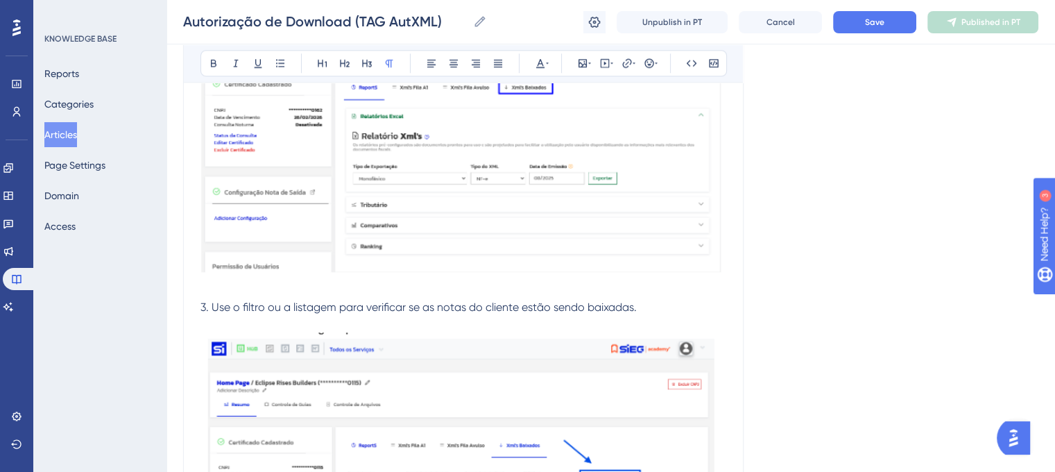
click at [697, 285] on img at bounding box center [464, 131] width 526 height 325
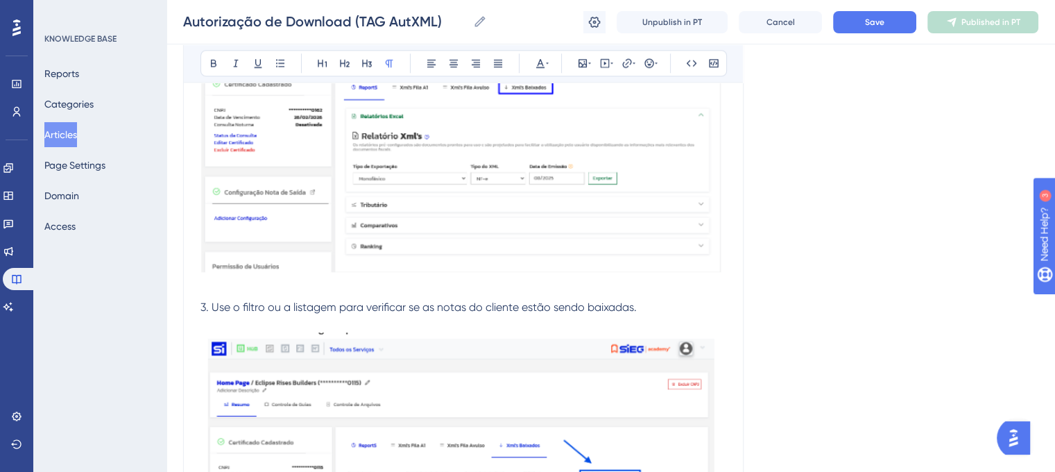
click at [691, 318] on p at bounding box center [464, 324] width 526 height 17
click at [665, 316] on p "3. Use o filtro ou a listagem para verificar se as notas do cliente estão sendo…" at bounding box center [464, 307] width 526 height 17
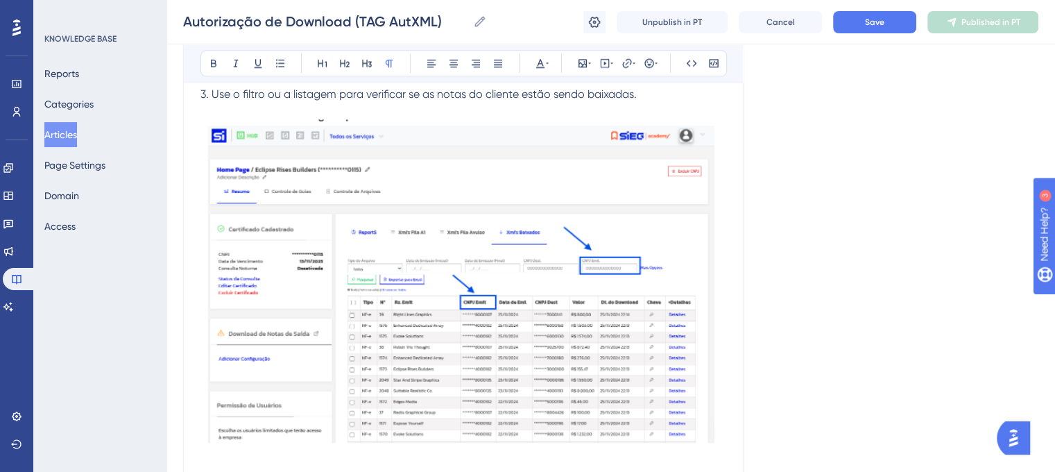
scroll to position [1560, 0]
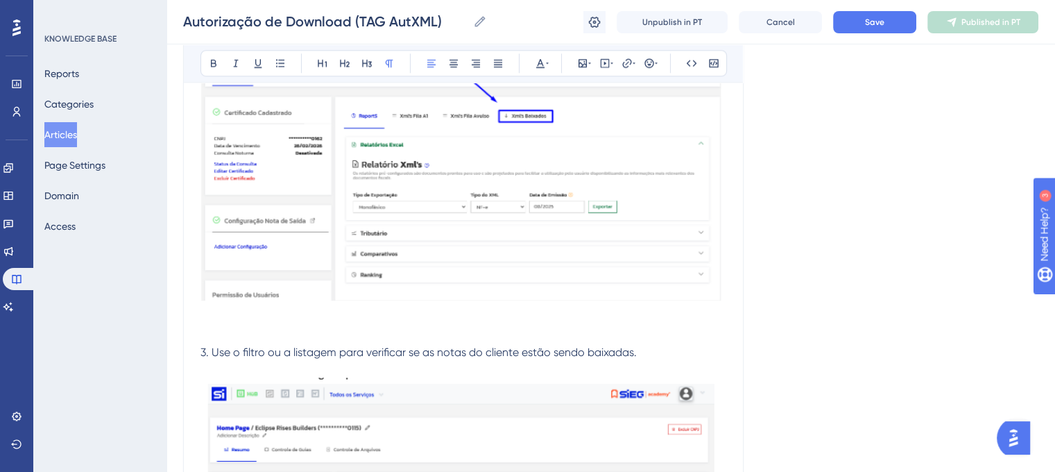
click at [665, 353] on p "3. Use o filtro ou a listagem para verificar se as notas do cliente estão sendo…" at bounding box center [464, 352] width 526 height 17
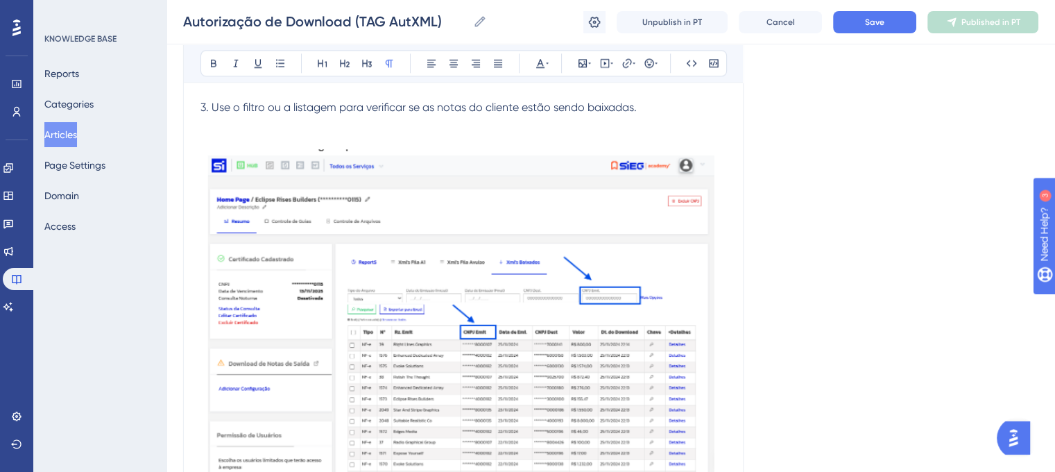
scroll to position [1833, 0]
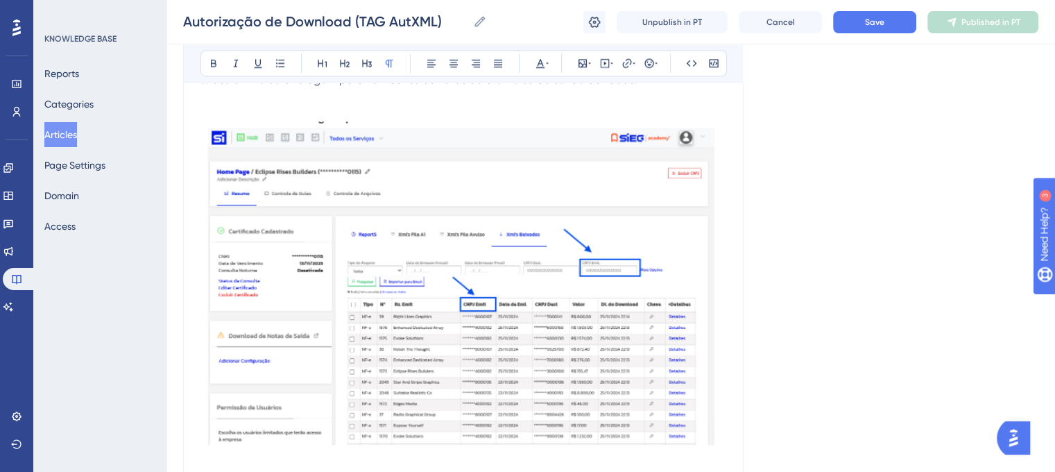
click at [711, 110] on p at bounding box center [464, 113] width 526 height 17
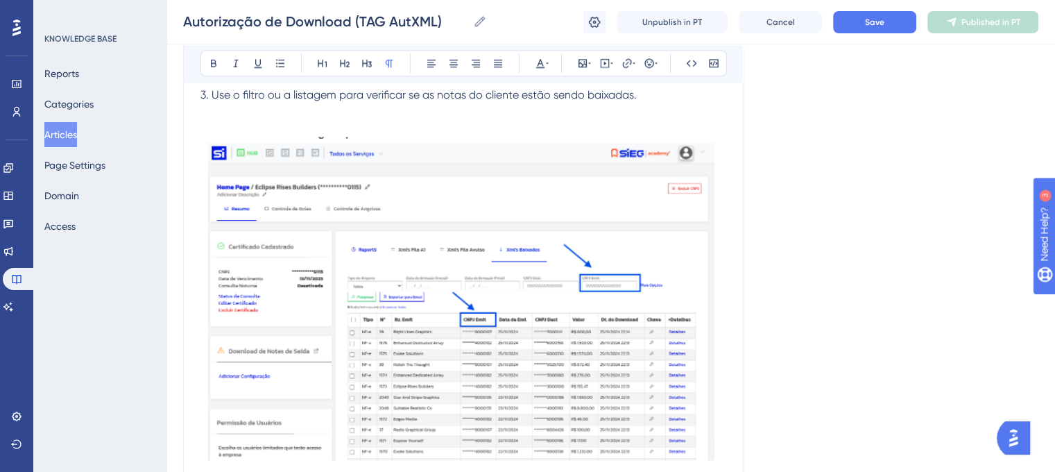
scroll to position [1800, 0]
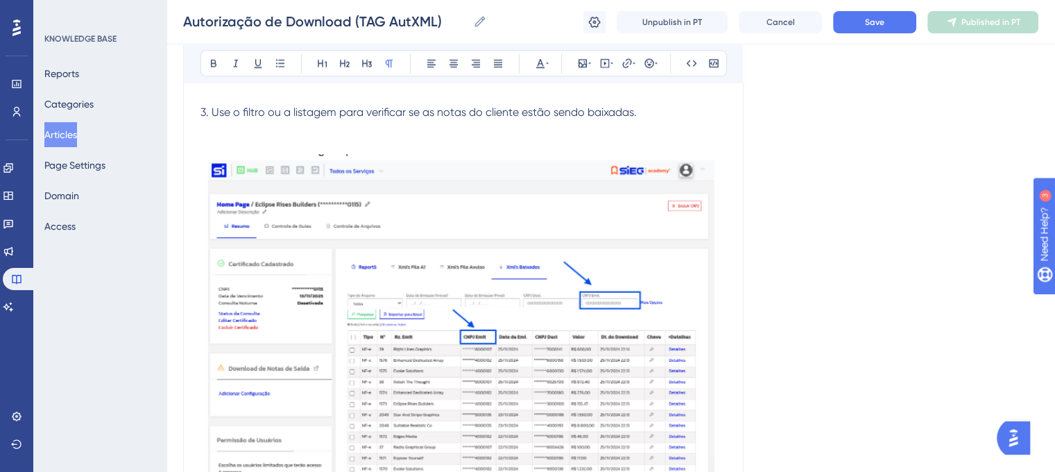
click at [726, 261] on img at bounding box center [464, 326] width 526 height 344
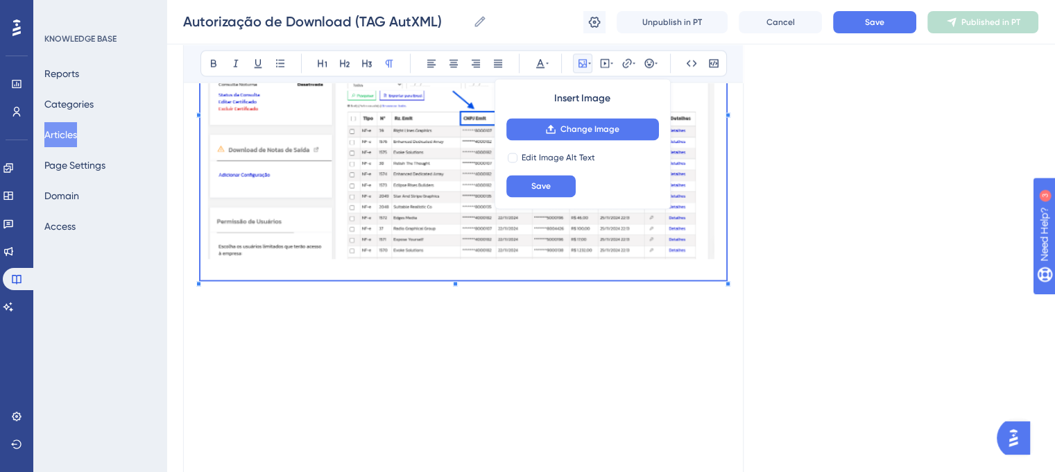
scroll to position [2032, 0]
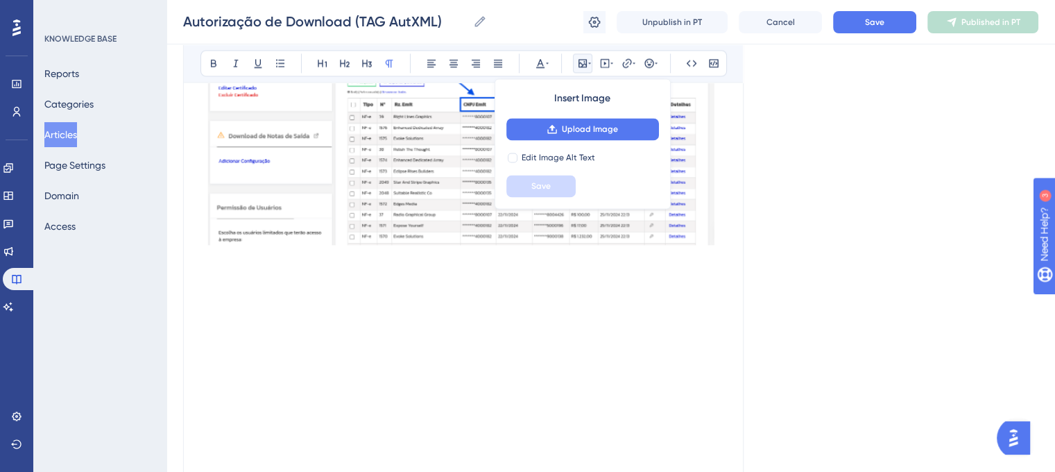
click at [647, 324] on p at bounding box center [464, 329] width 526 height 17
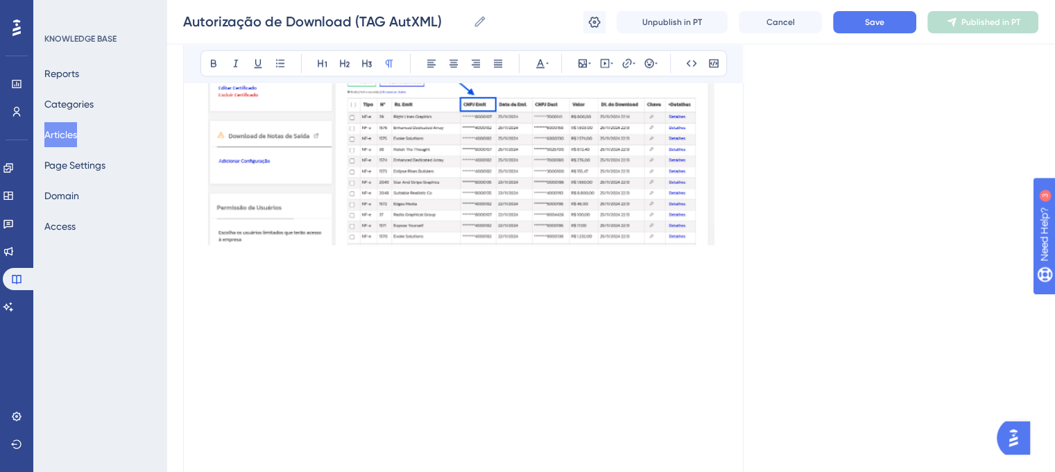
scroll to position [1957, 0]
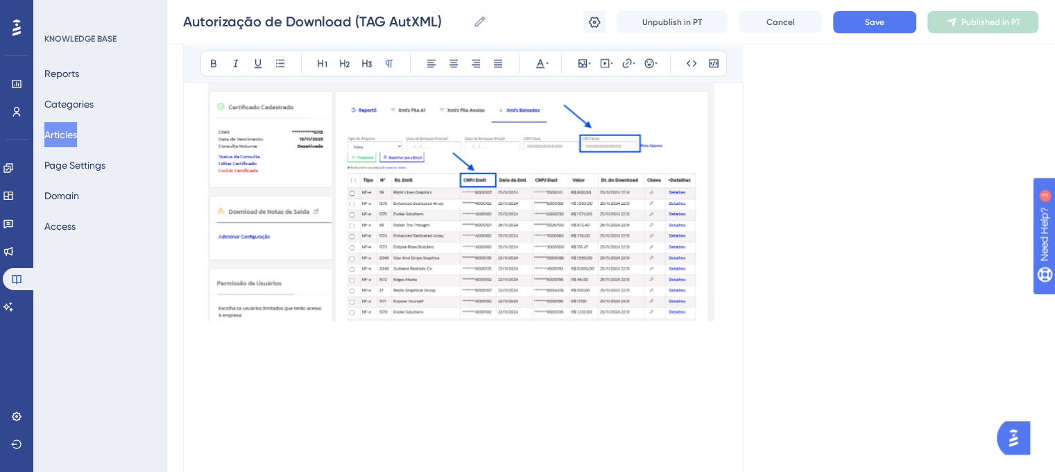
click at [561, 339] on img at bounding box center [464, 169] width 526 height 344
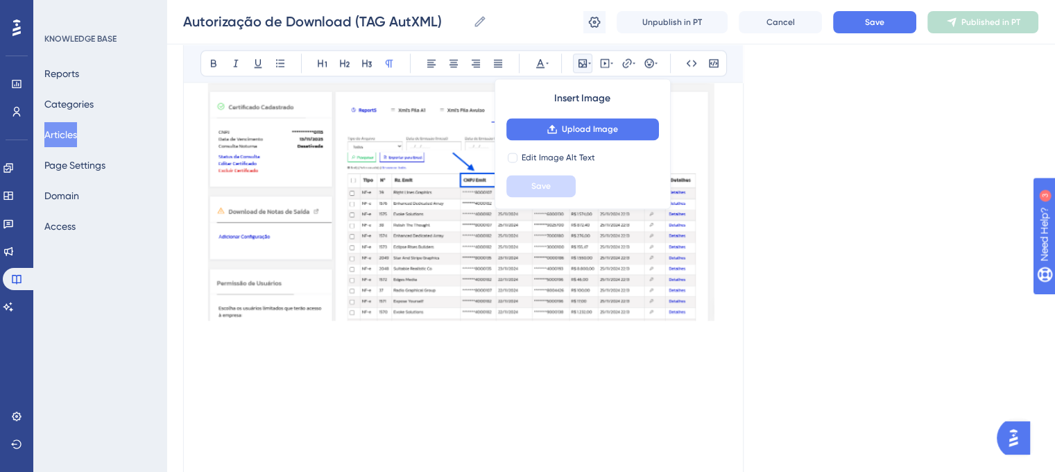
click at [680, 395] on p at bounding box center [464, 388] width 526 height 17
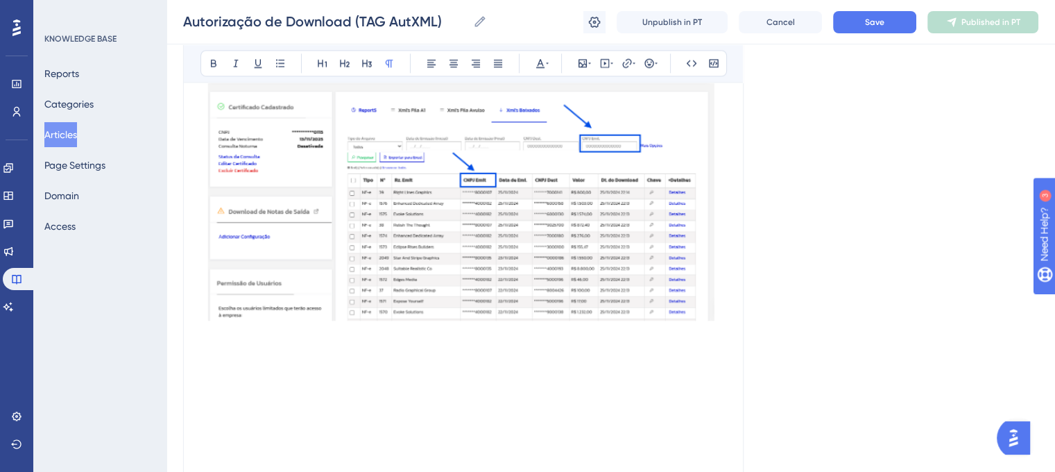
click at [716, 375] on p at bounding box center [464, 371] width 526 height 17
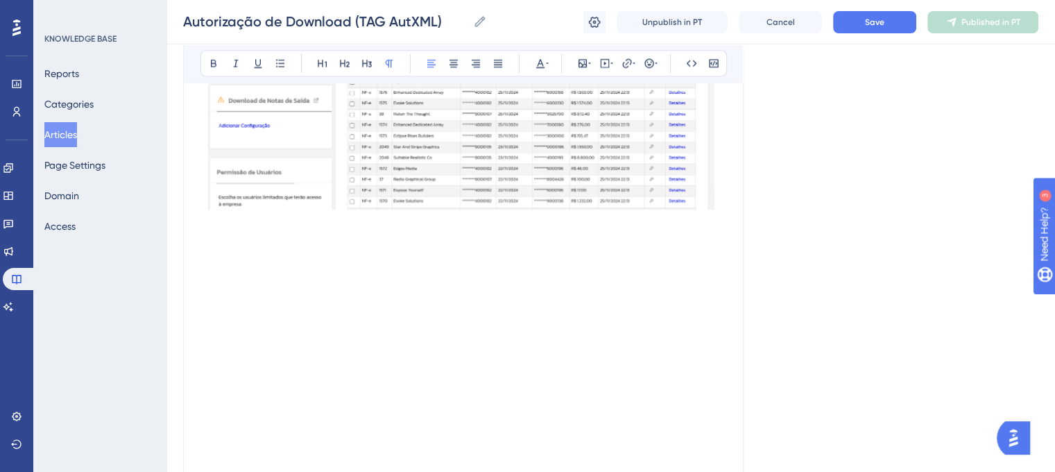
scroll to position [2065, 0]
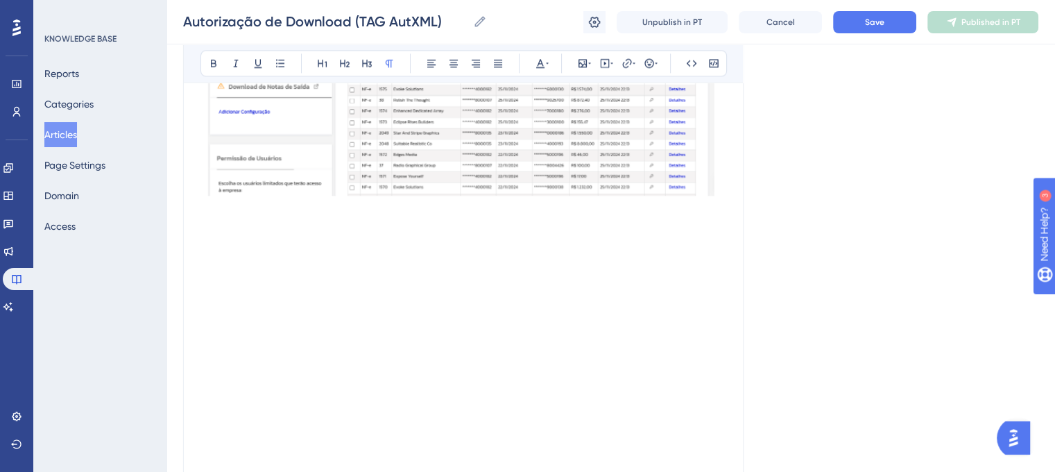
click at [708, 233] on p at bounding box center [464, 229] width 526 height 17
click at [205, 259] on strong "Dica:" at bounding box center [217, 258] width 33 height 17
click at [264, 259] on h2 "Dica:" at bounding box center [464, 259] width 526 height 42
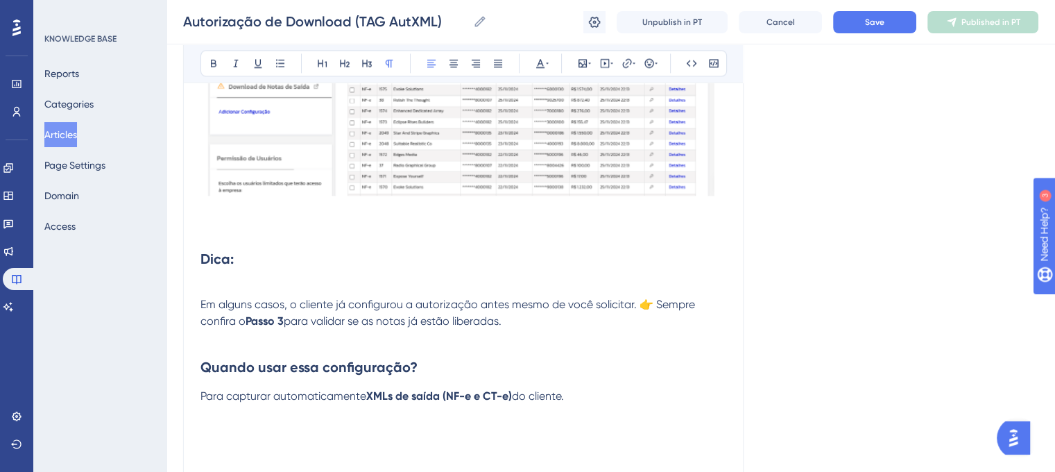
click at [203, 400] on span "Para capturar automaticamente" at bounding box center [284, 395] width 166 height 13
click at [202, 400] on span "Para capturar automaticamente" at bounding box center [284, 395] width 166 height 13
click at [273, 61] on button at bounding box center [280, 62] width 19 height 19
click at [620, 414] on p at bounding box center [464, 418] width 526 height 17
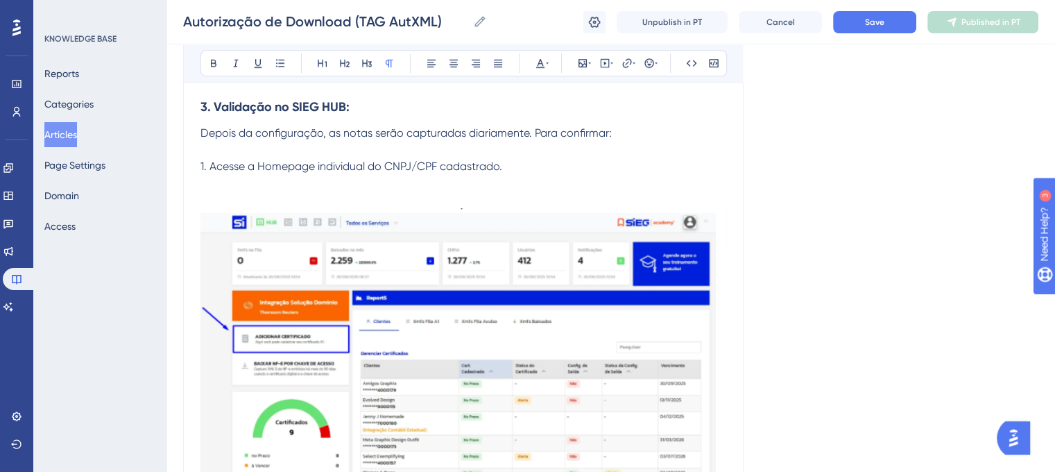
scroll to position [977, 0]
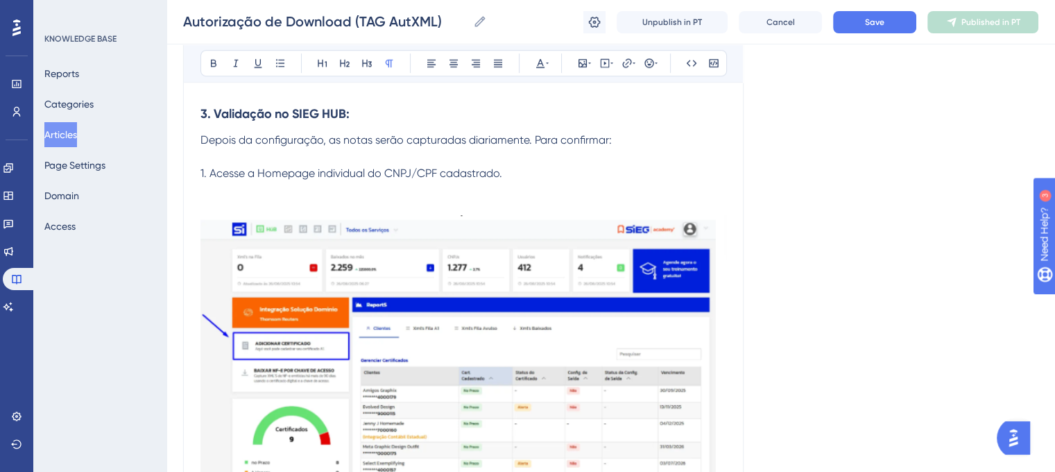
click at [554, 339] on img at bounding box center [464, 369] width 526 height 309
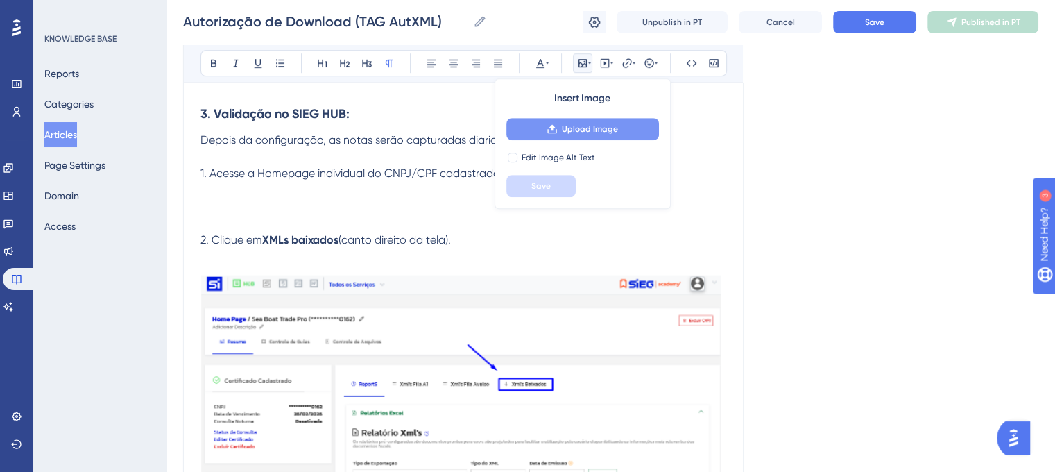
click at [580, 135] on button "Upload Image" at bounding box center [583, 129] width 153 height 22
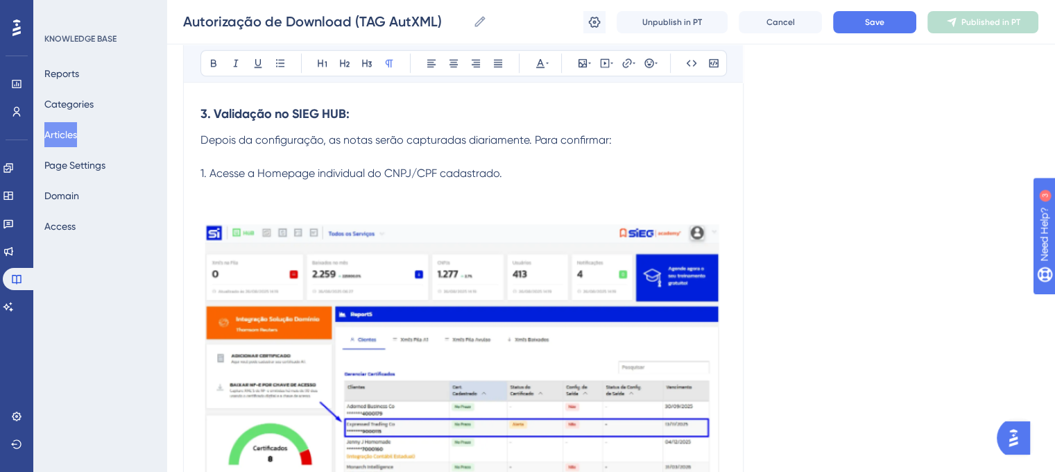
click at [243, 201] on p at bounding box center [464, 206] width 526 height 17
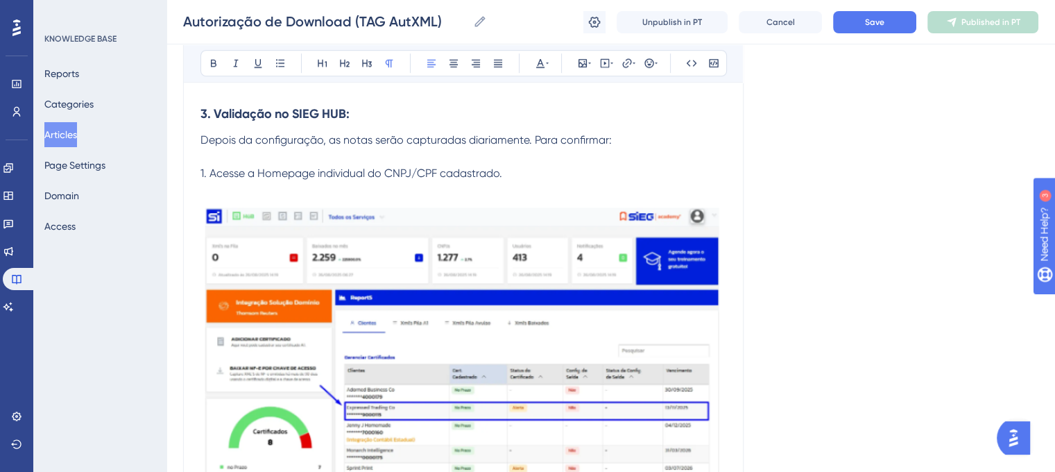
click at [555, 177] on p "1. Acesse a Homepage individual do CNPJ/CPF cadastrado." at bounding box center [464, 173] width 526 height 17
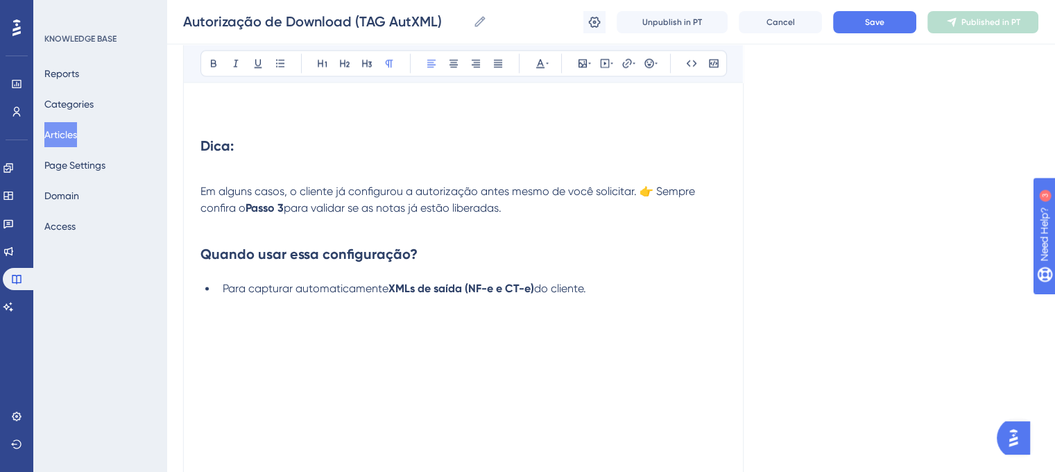
scroll to position [2143, 0]
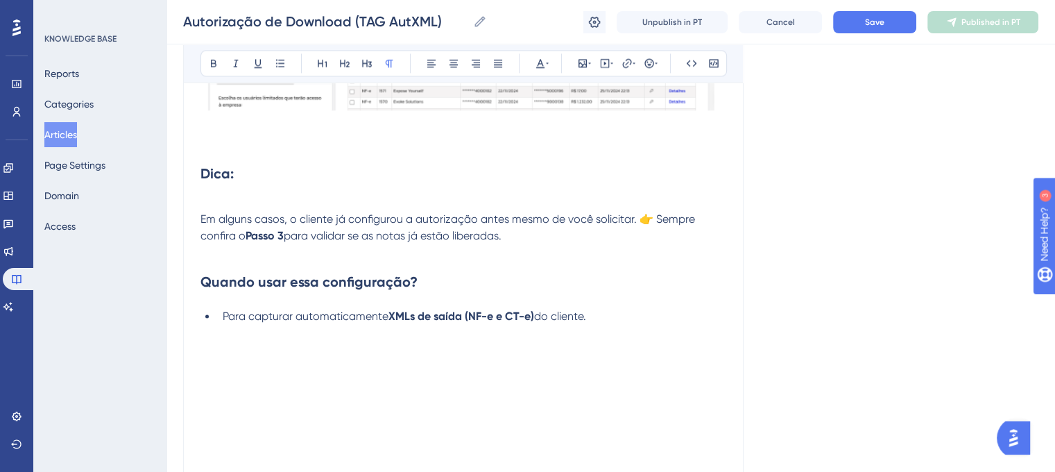
click at [625, 380] on p at bounding box center [464, 383] width 526 height 17
click at [248, 358] on p at bounding box center [464, 349] width 526 height 17
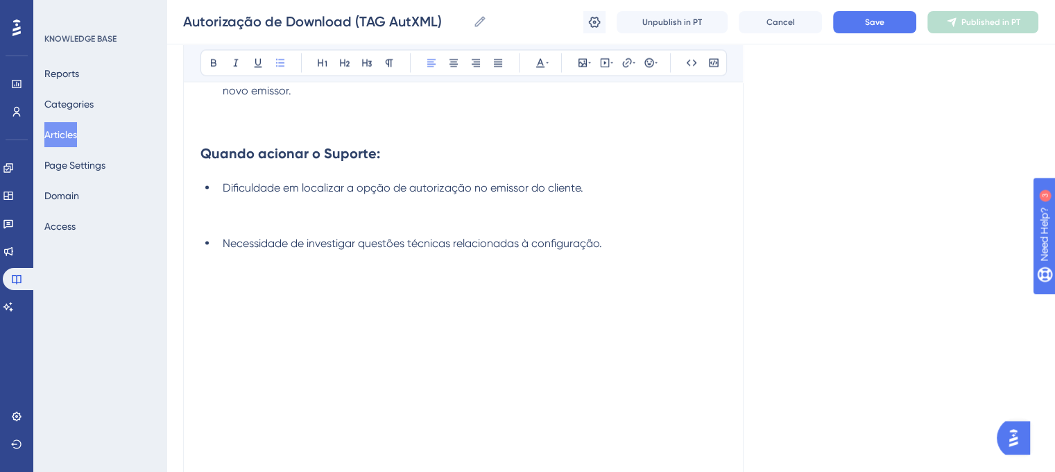
scroll to position [2657, 0]
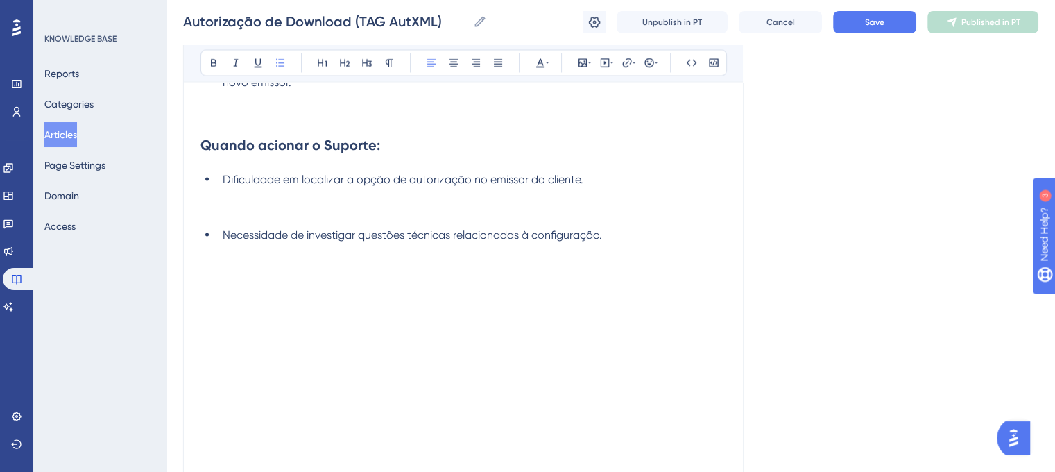
click at [221, 235] on li "Necessidade de investigar questões técnicas relacionadas à configuração." at bounding box center [471, 235] width 509 height 17
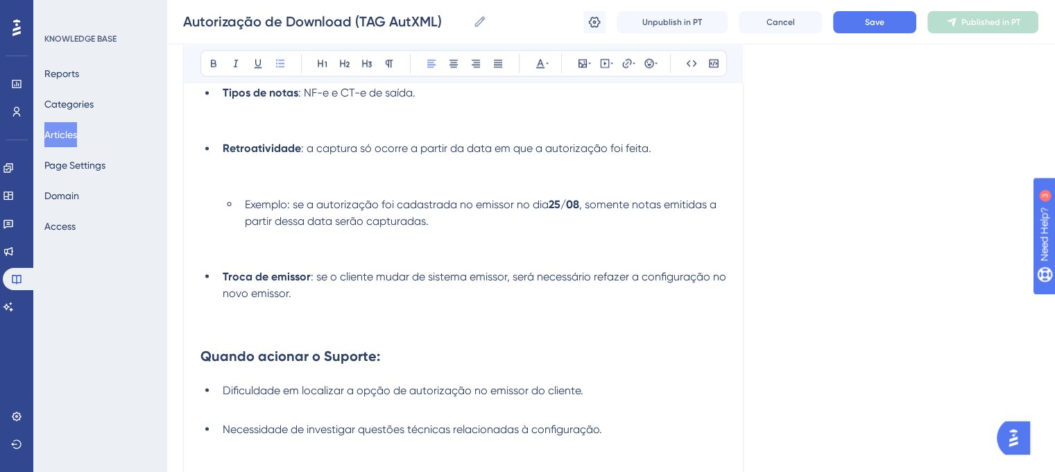
scroll to position [2442, 0]
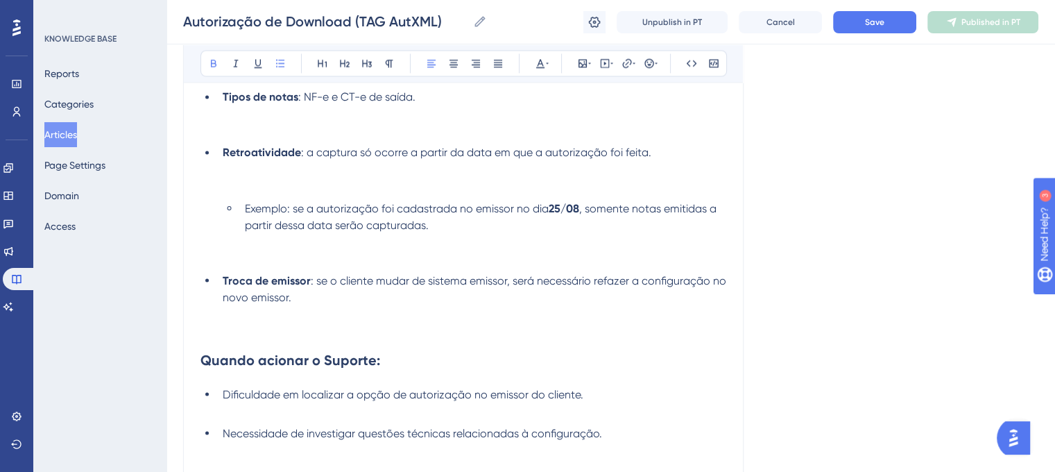
click at [225, 157] on strong "Retroatividade" at bounding box center [262, 152] width 78 height 13
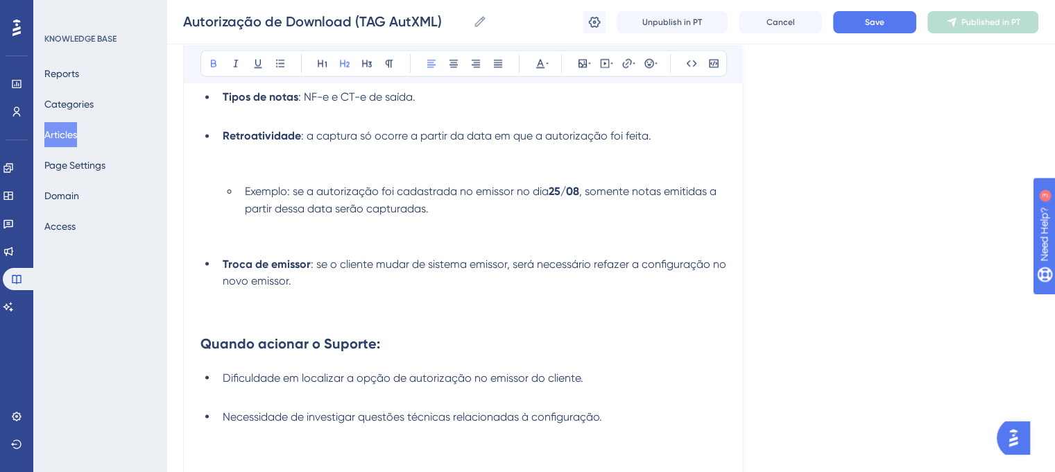
click at [204, 346] on strong "Quando acionar o Suporte:" at bounding box center [291, 342] width 180 height 17
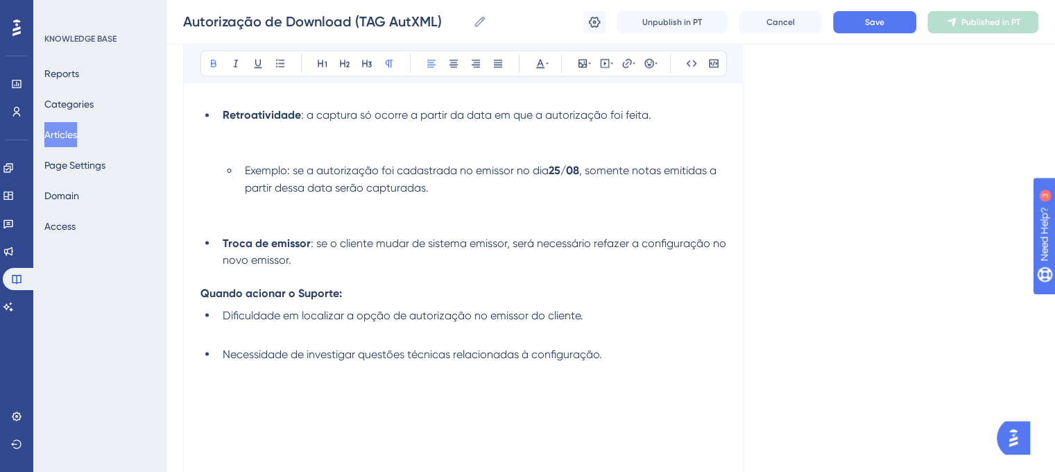
scroll to position [2451, 0]
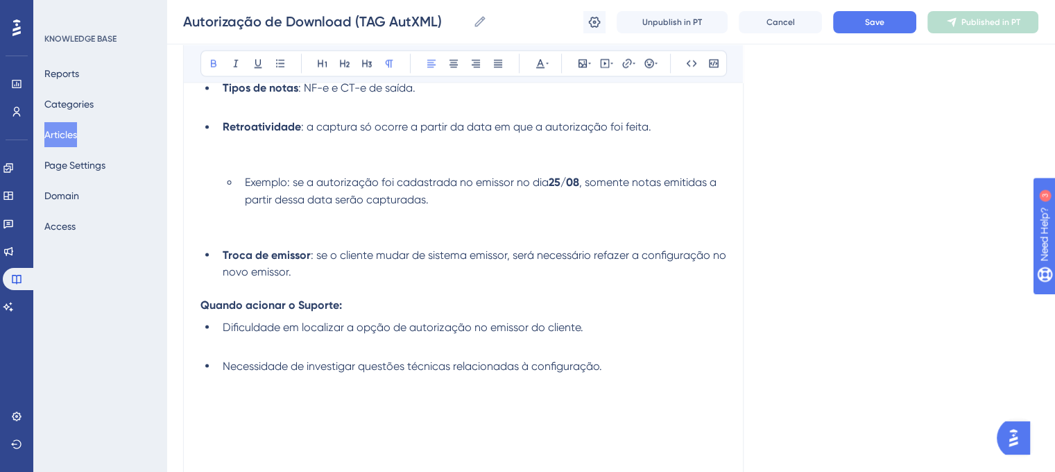
click at [614, 374] on li "Necessidade de investigar questões técnicas relacionadas à configuração." at bounding box center [471, 365] width 509 height 17
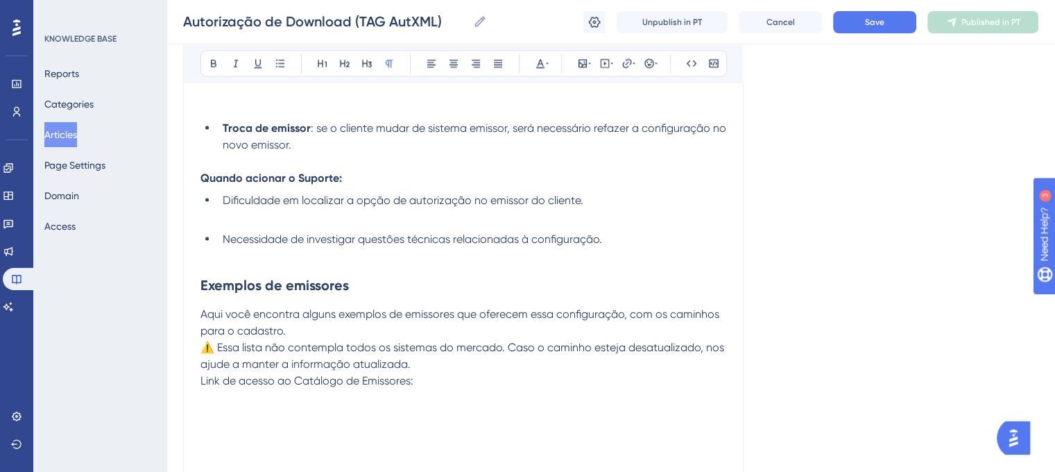
scroll to position [2687, 0]
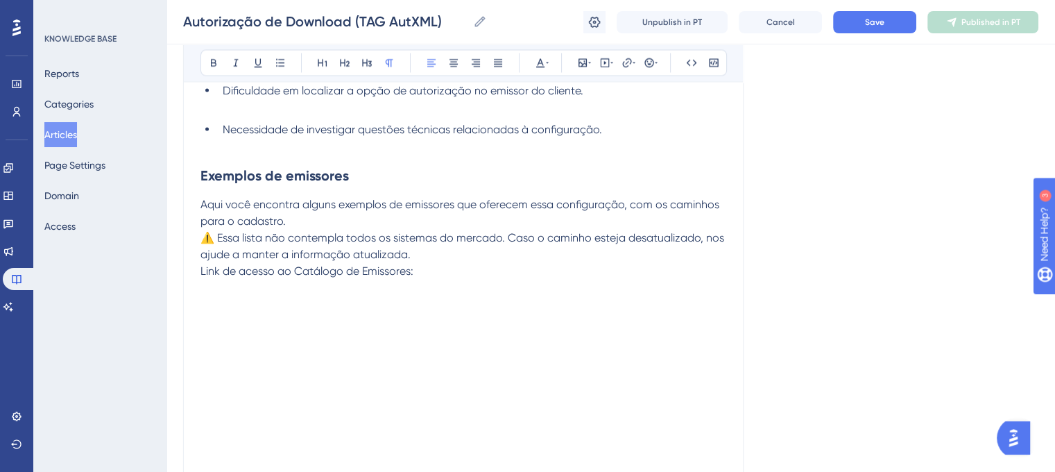
click at [201, 275] on span "Link de acesso ao Catálogo de Emissores:" at bounding box center [307, 270] width 213 height 13
click at [464, 296] on p "Link de acesso ao Catálogo de Emissores:" at bounding box center [464, 288] width 526 height 17
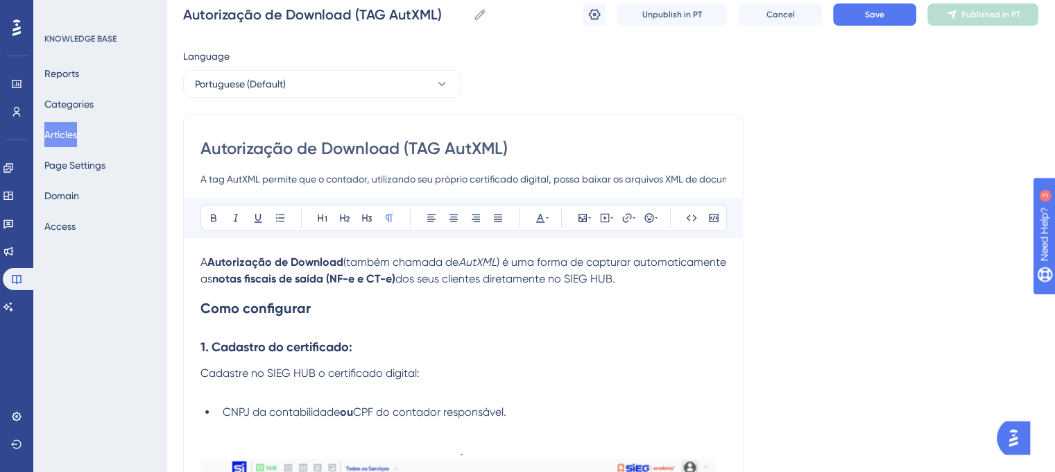
scroll to position [0, 0]
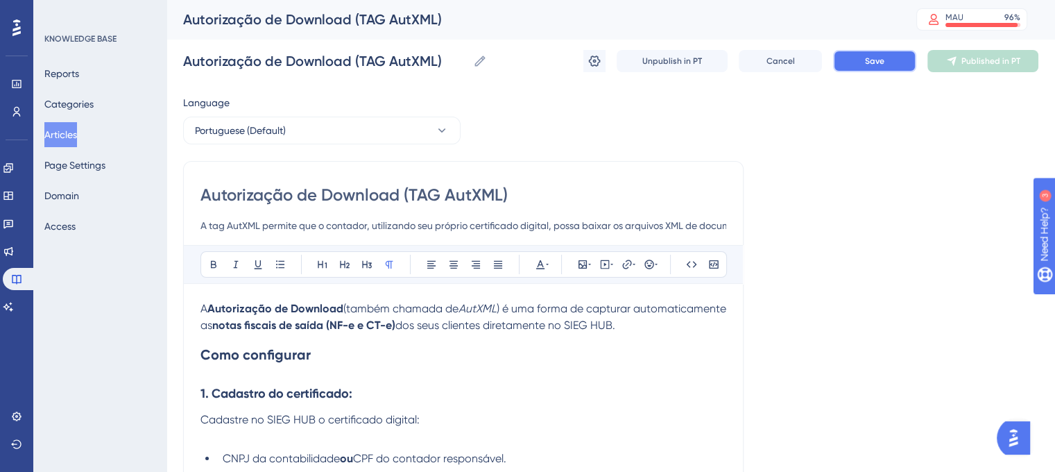
click at [853, 57] on button "Save" at bounding box center [874, 61] width 83 height 22
click at [598, 56] on icon at bounding box center [595, 61] width 14 height 14
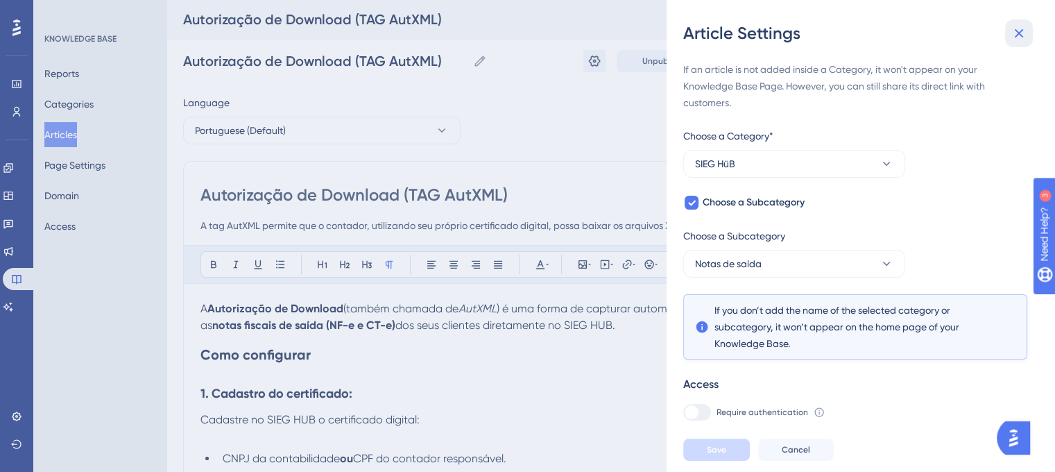
click at [1012, 38] on icon at bounding box center [1019, 33] width 17 height 17
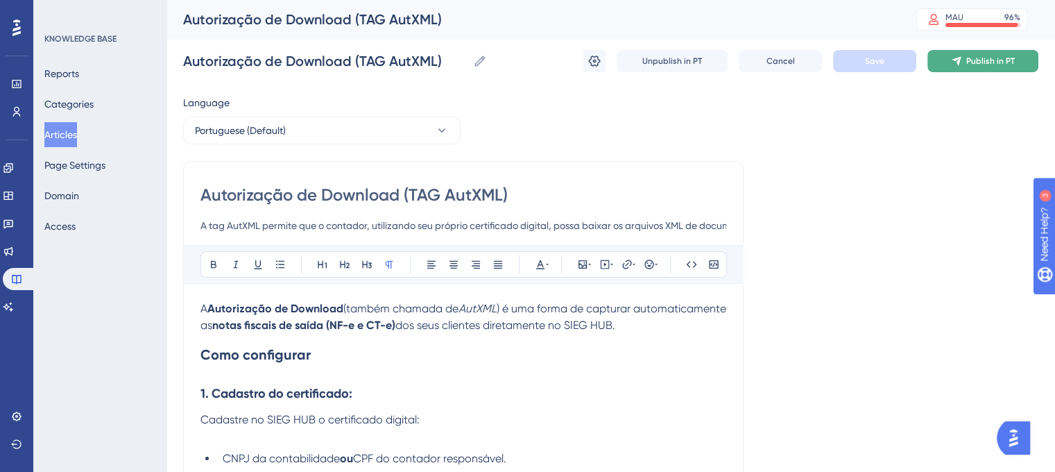
click at [1003, 63] on span "Publish in PT" at bounding box center [991, 61] width 49 height 11
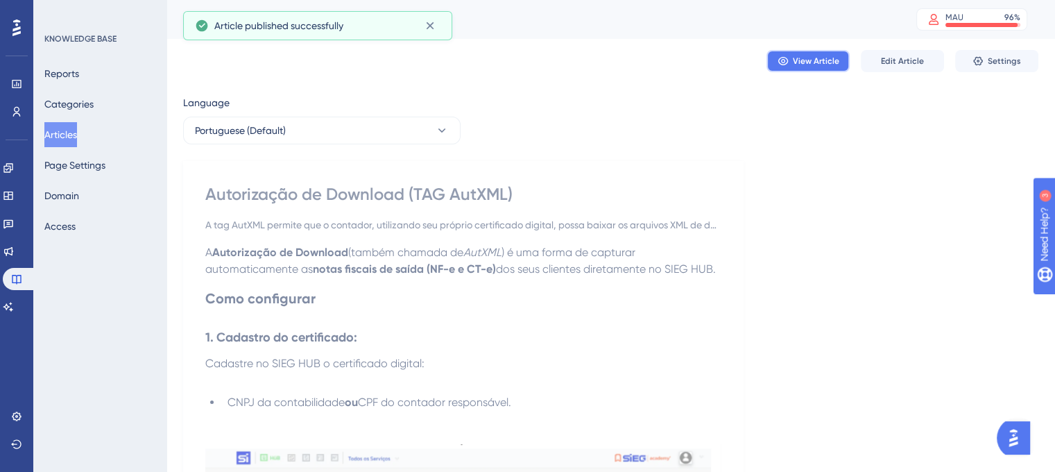
click at [817, 69] on button "View Article" at bounding box center [808, 61] width 83 height 22
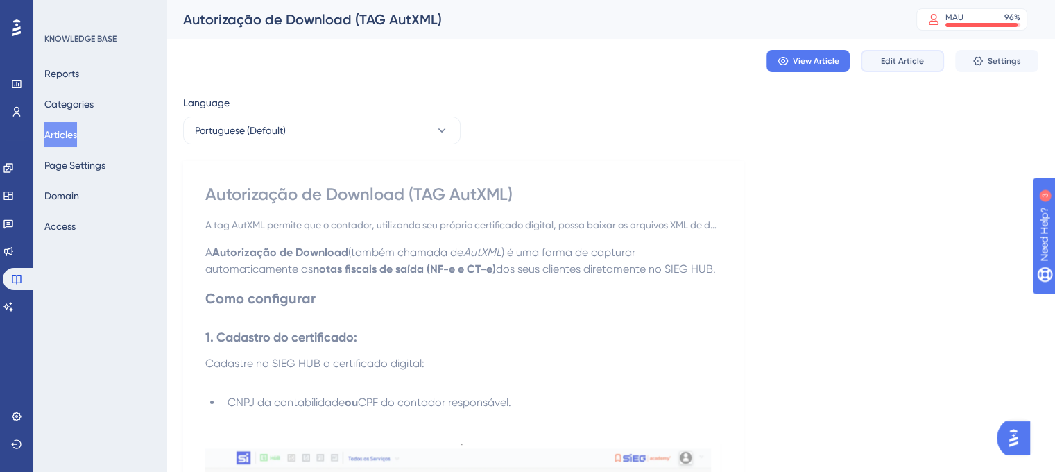
click at [910, 68] on button "Edit Article" at bounding box center [902, 61] width 83 height 22
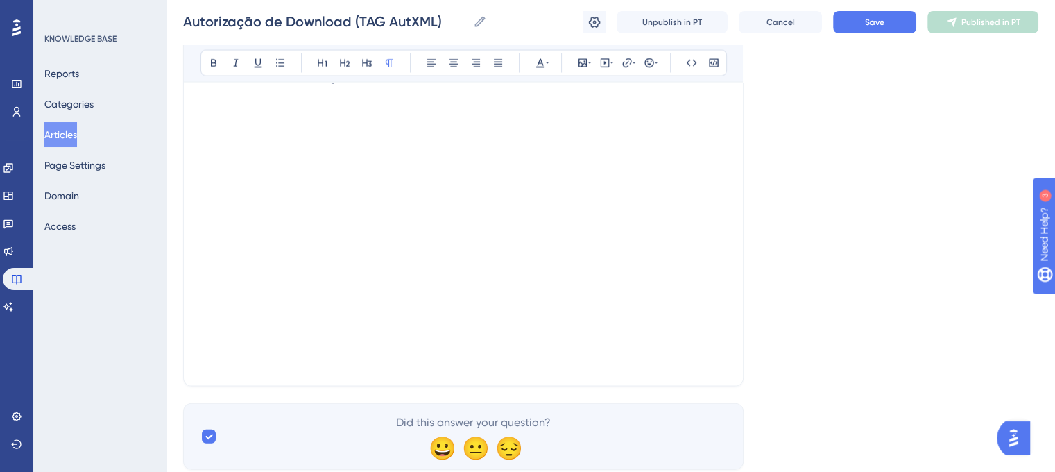
scroll to position [2906, 0]
click at [609, 344] on p at bounding box center [464, 336] width 526 height 17
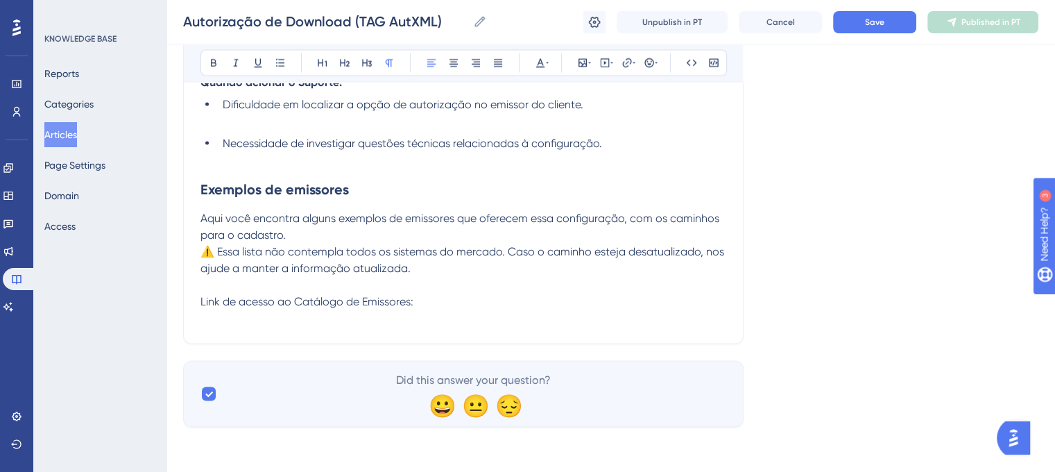
scroll to position [2680, 0]
click at [865, 24] on span "Save" at bounding box center [874, 22] width 19 height 11
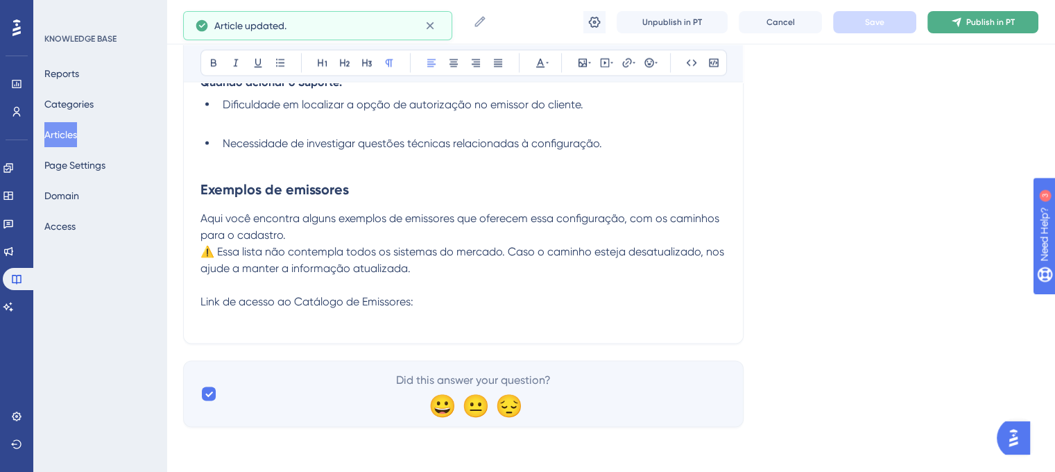
click at [996, 24] on span "Publish in PT" at bounding box center [991, 22] width 49 height 11
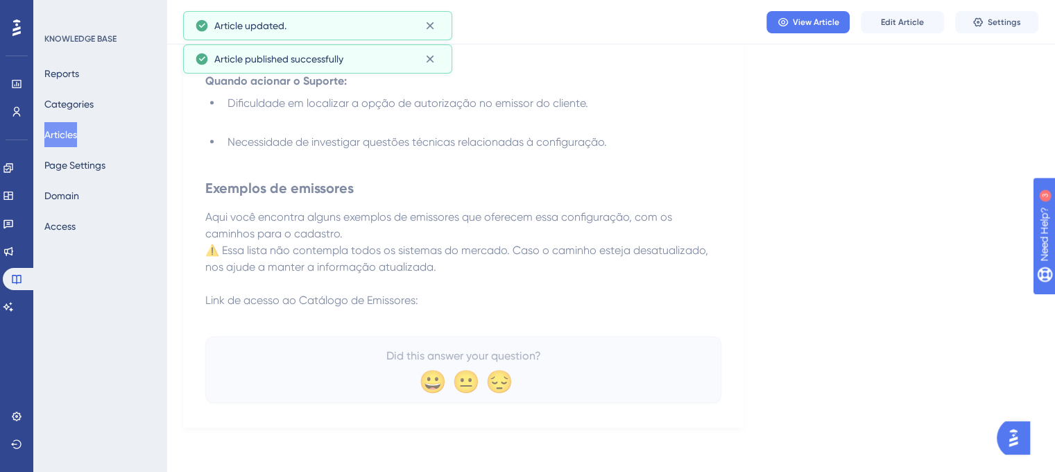
scroll to position [2603, 0]
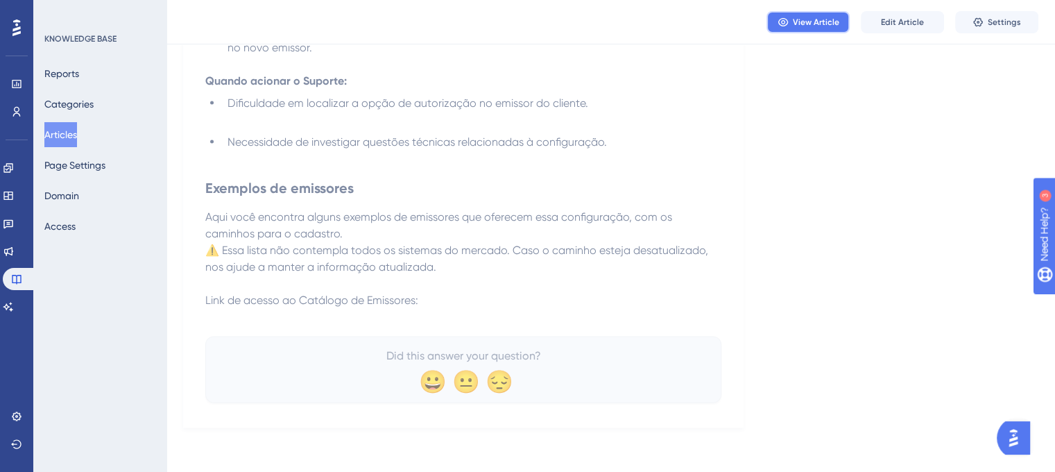
click at [808, 24] on span "View Article" at bounding box center [816, 22] width 46 height 11
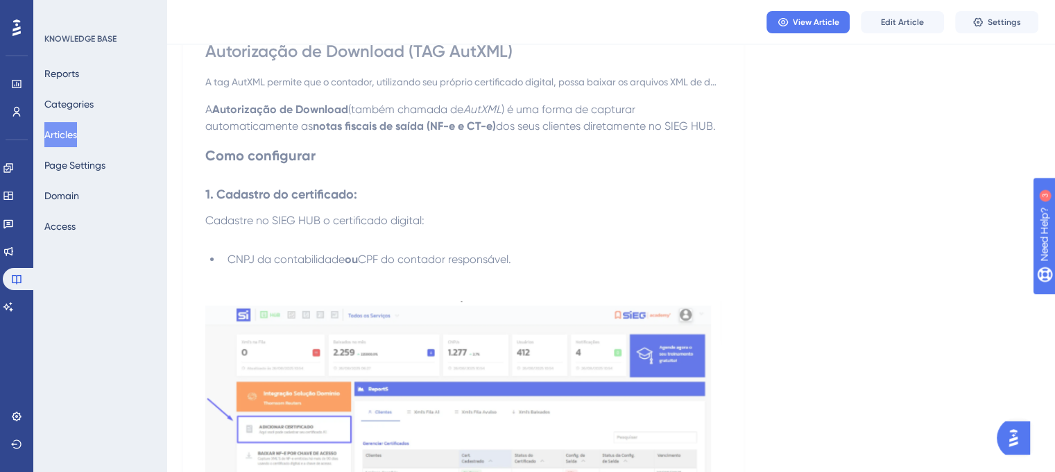
scroll to position [0, 0]
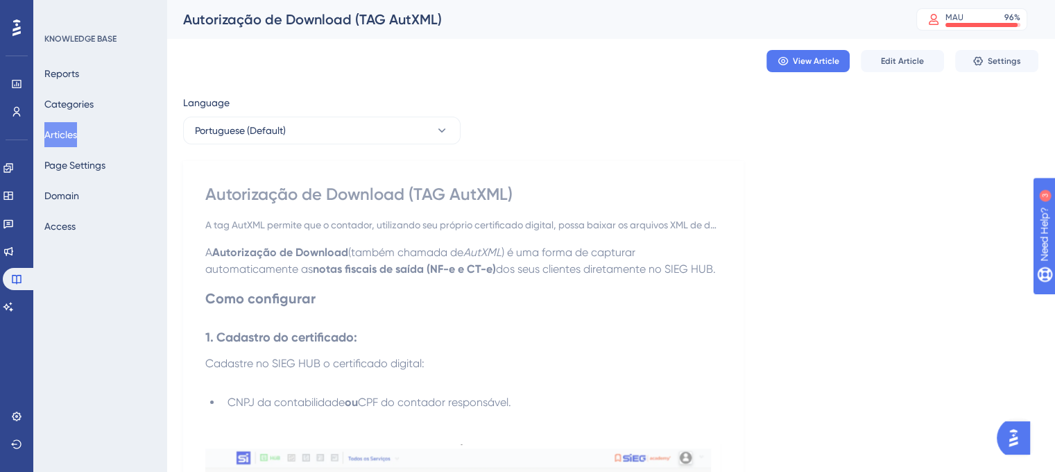
click at [67, 133] on button "Articles" at bounding box center [60, 134] width 33 height 25
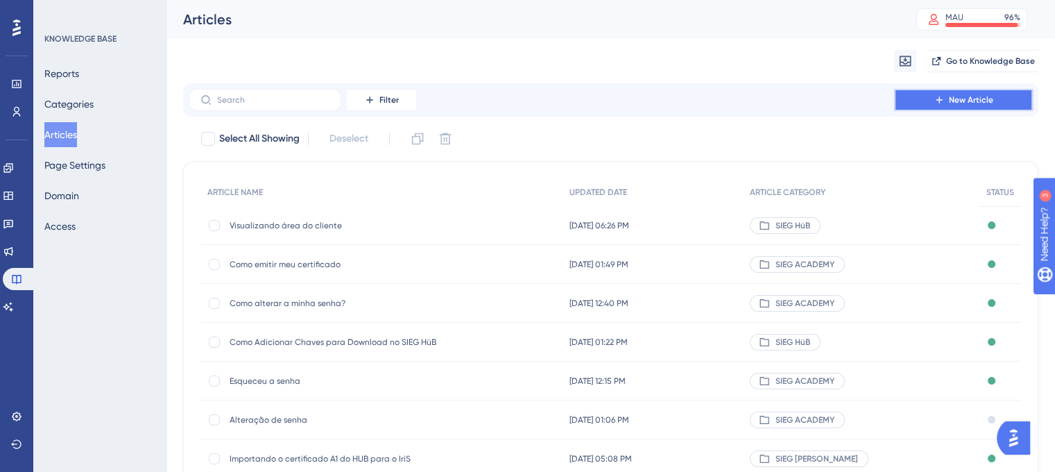
click at [956, 96] on span "New Article" at bounding box center [971, 99] width 44 height 11
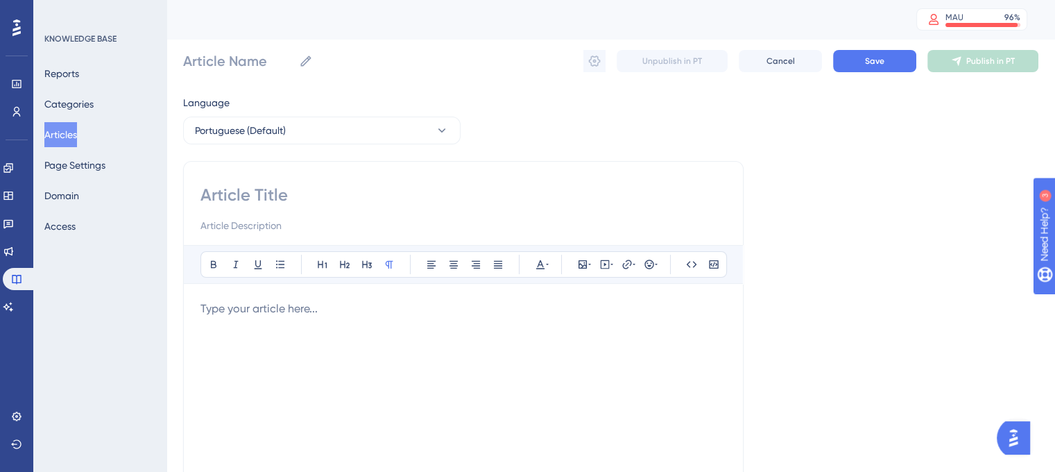
click at [298, 200] on input at bounding box center [464, 195] width 526 height 22
paste input "Catálogo de Emissores com Possibilidade de Autorização de Download"
type input "Catálogo de Emissores com Possibilidade de Autorização de Download"
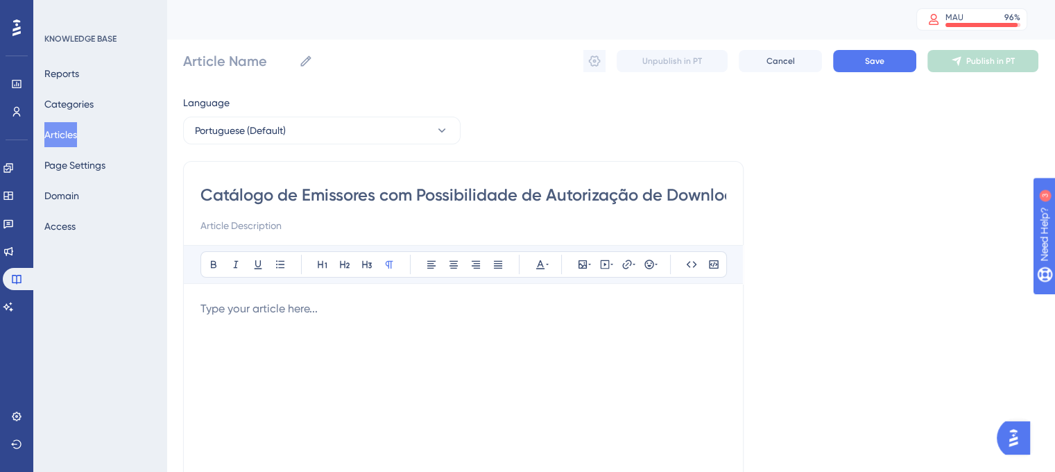
scroll to position [0, 20]
type input "Catálogo de Emissores com Possibilidade de Autorização de Download"
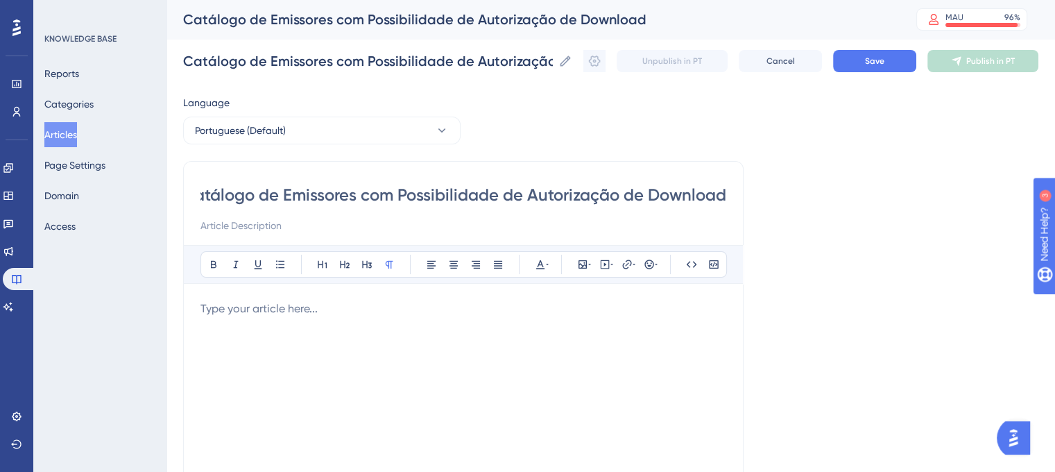
type input "Catálogo de Emissores com Possibilidade de Autorização de Download"
click at [317, 307] on p at bounding box center [464, 308] width 526 height 17
click at [268, 63] on input "Catálogo de Emissores com Possibilidade de Autorização de Download" at bounding box center [368, 60] width 370 height 19
type input "Emissores com Possibilidade de Autorização de Download"
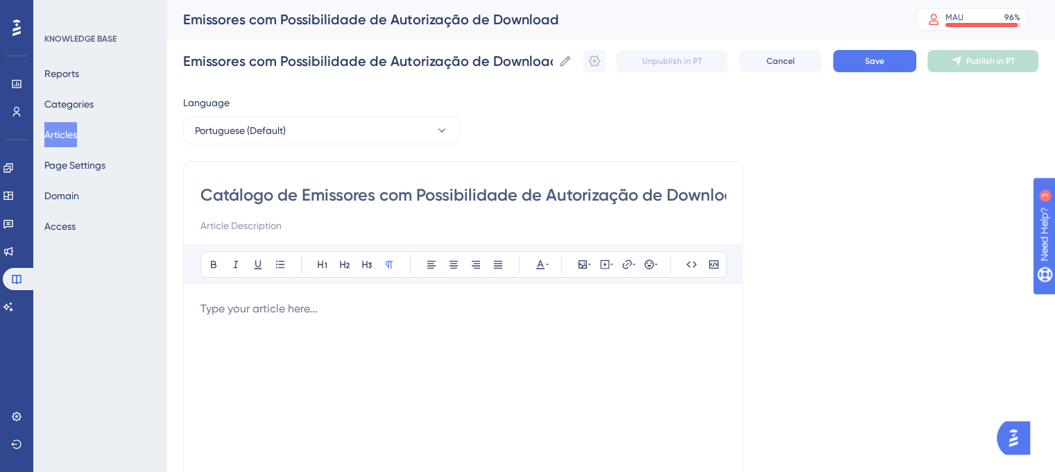
click at [282, 317] on div at bounding box center [464, 452] width 526 height 305
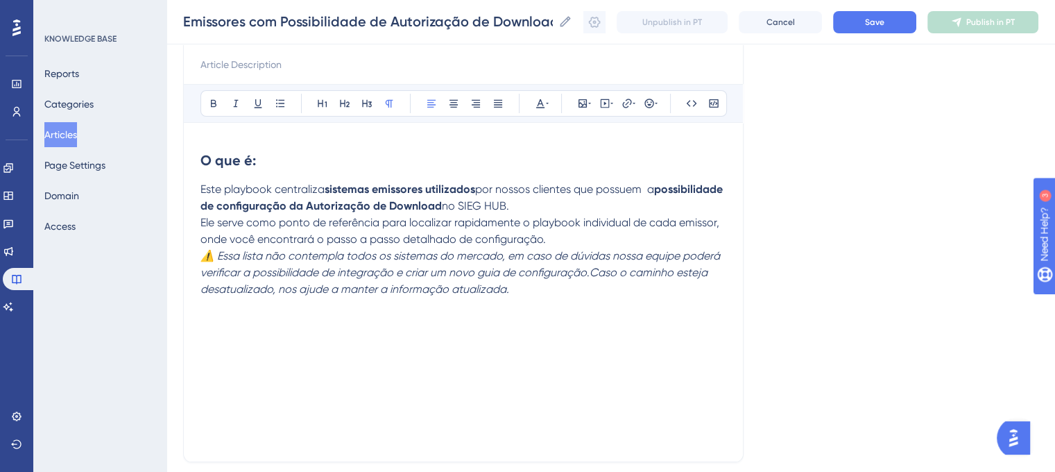
scroll to position [162, 0]
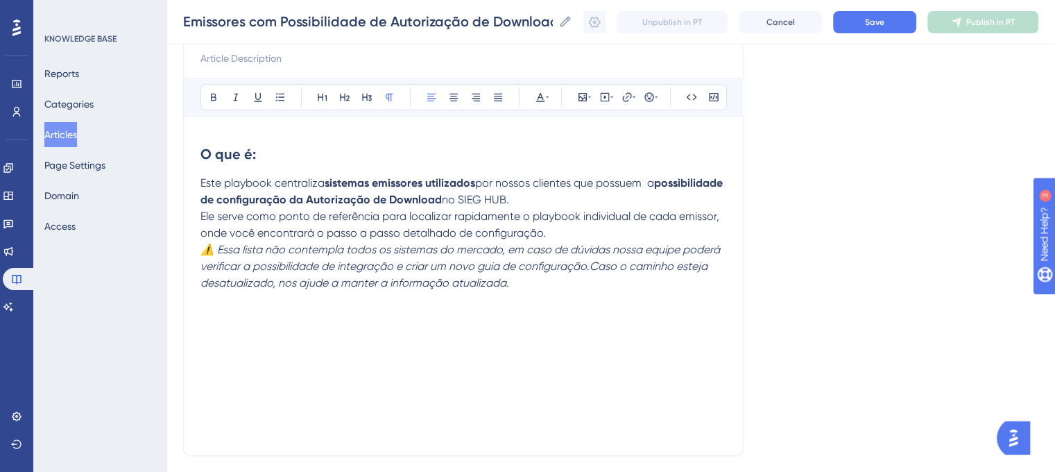
click at [538, 315] on div "O que é: Este playbook centraliza sistemas emissores utilizados por nossos clie…" at bounding box center [464, 285] width 526 height 305
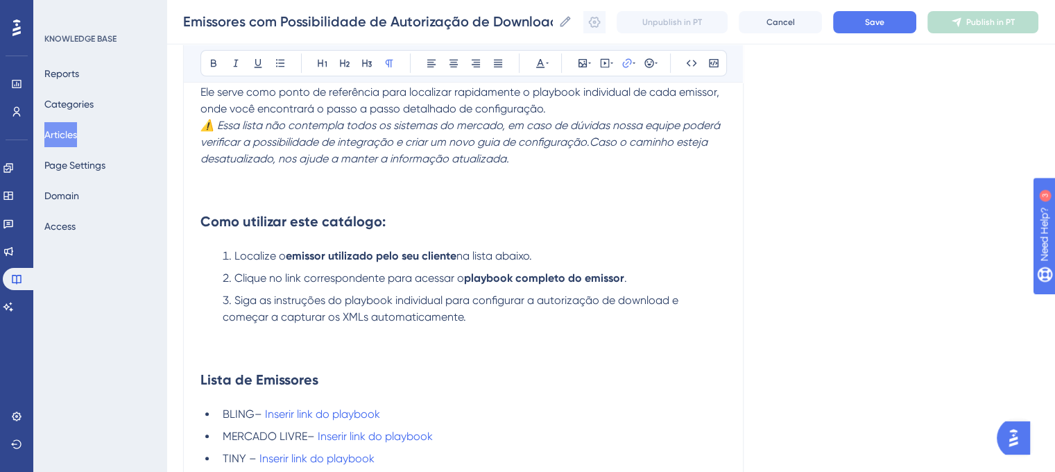
scroll to position [308, 0]
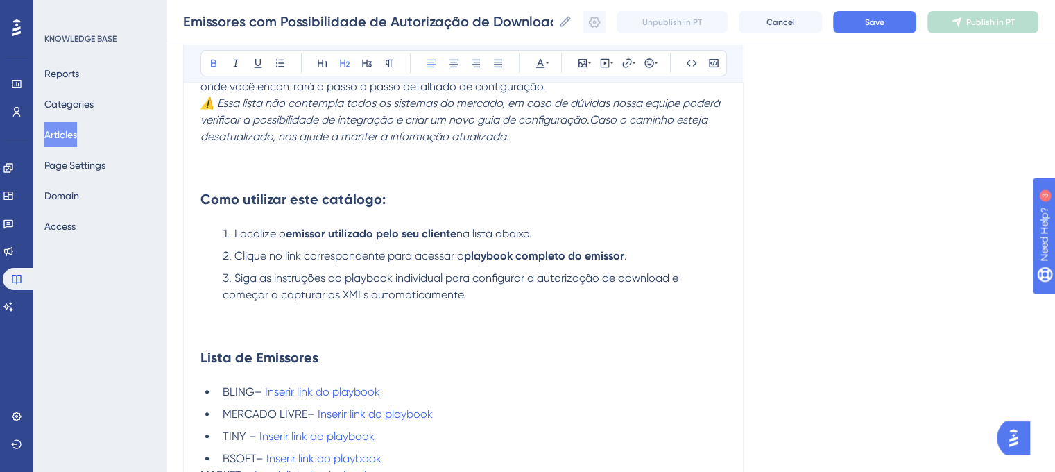
click at [320, 339] on h2 "Lista de Emissores" at bounding box center [464, 358] width 526 height 42
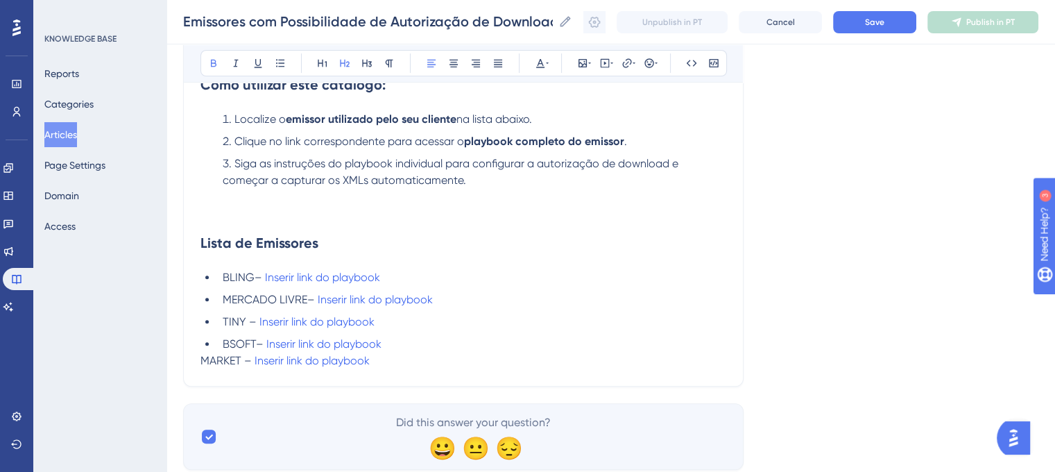
scroll to position [430, 0]
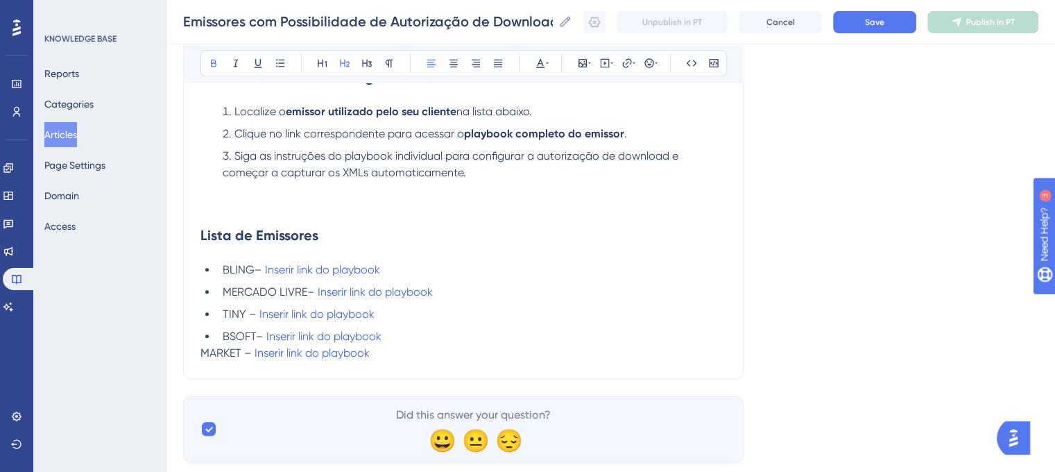
click at [201, 355] on span "MARKET –" at bounding box center [226, 352] width 51 height 13
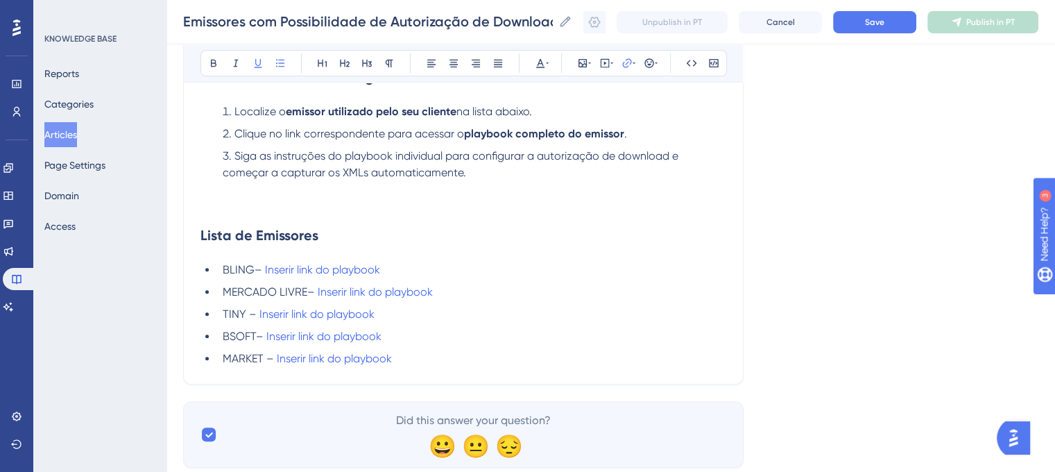
click at [442, 350] on ul "BLING– Inserir link do playbook MERCADO LIVRE– Inserir link do playbook TINY – …" at bounding box center [464, 314] width 526 height 105
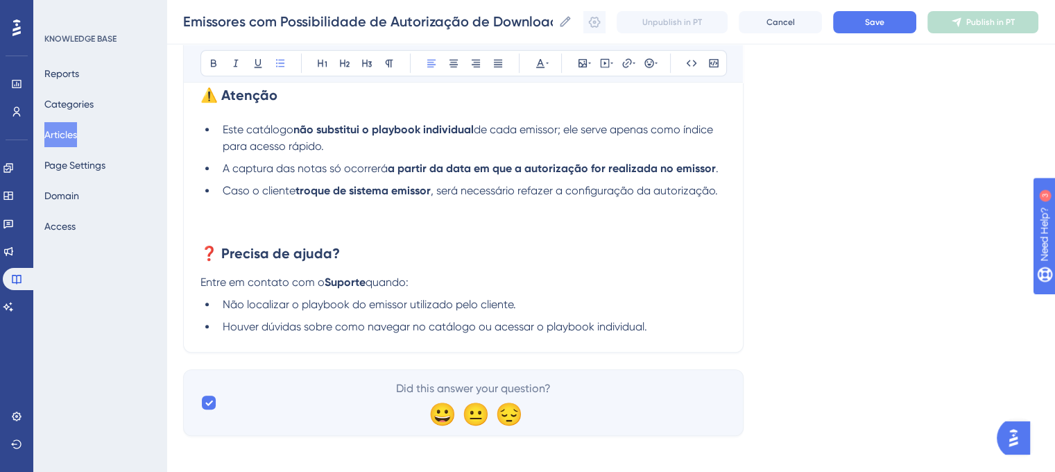
scroll to position [751, 0]
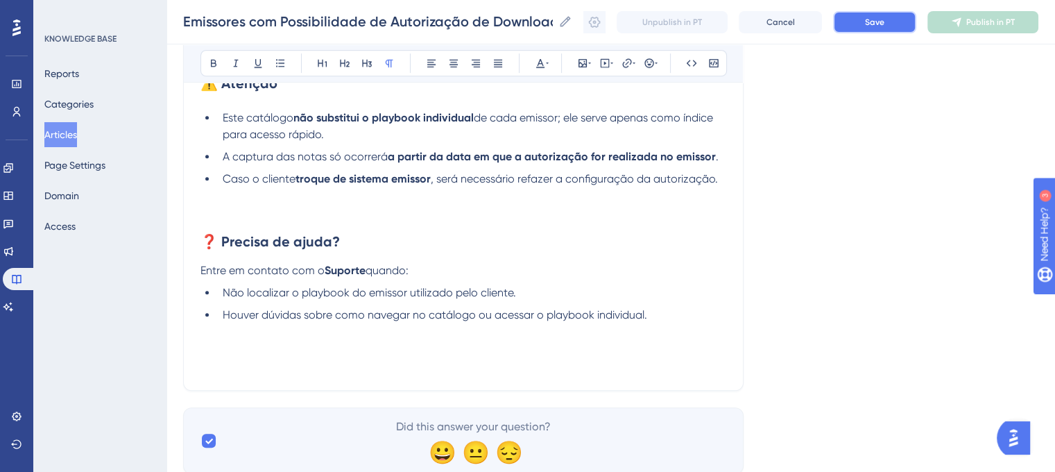
click at [883, 26] on span "Save" at bounding box center [874, 22] width 19 height 11
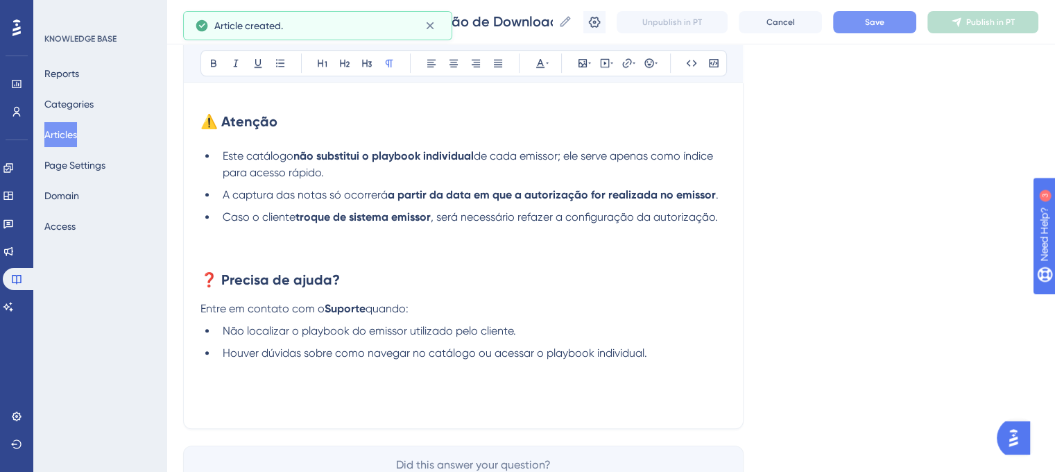
scroll to position [787, 0]
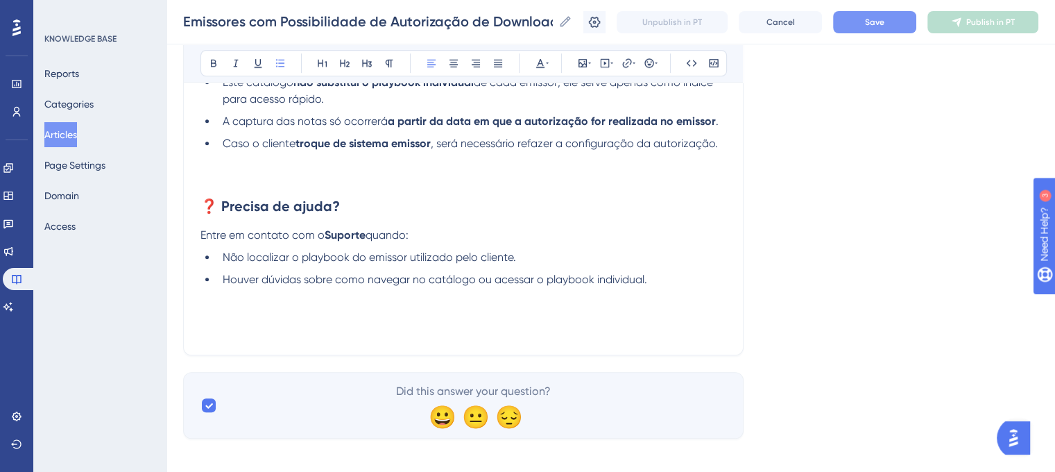
click at [643, 285] on span "Houver dúvidas sobre como navegar no catálogo ou acessar o playbook individual." at bounding box center [435, 279] width 425 height 13
click at [663, 282] on li "Houver dúvidas sobre como navegar no catálogo ou acessar o playbook individual." at bounding box center [471, 279] width 509 height 17
click at [880, 24] on span "Save" at bounding box center [874, 22] width 19 height 11
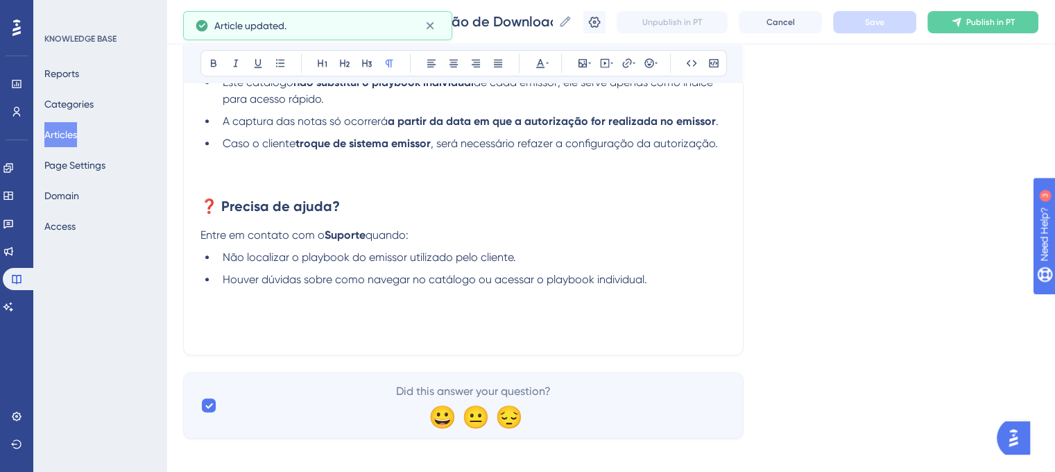
click at [627, 320] on p at bounding box center [464, 313] width 526 height 17
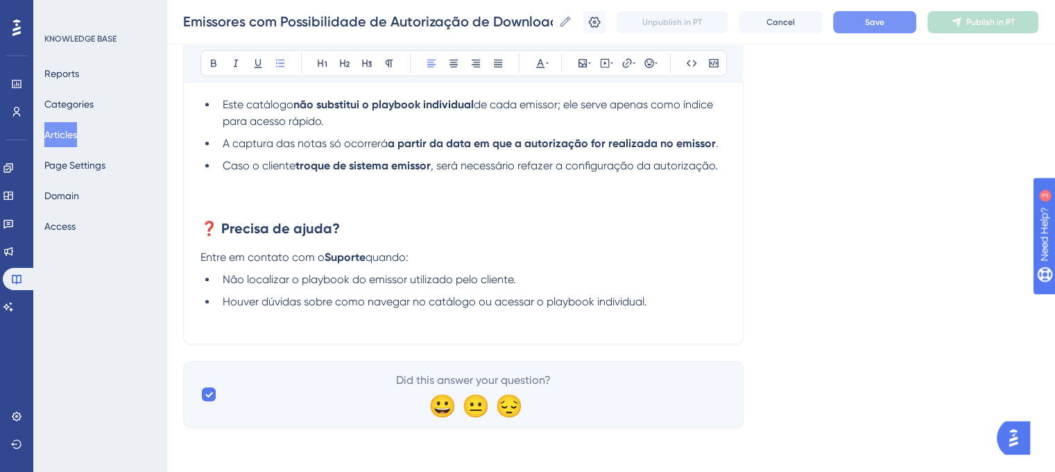
scroll to position [768, 0]
click at [887, 27] on button "Save" at bounding box center [874, 22] width 83 height 22
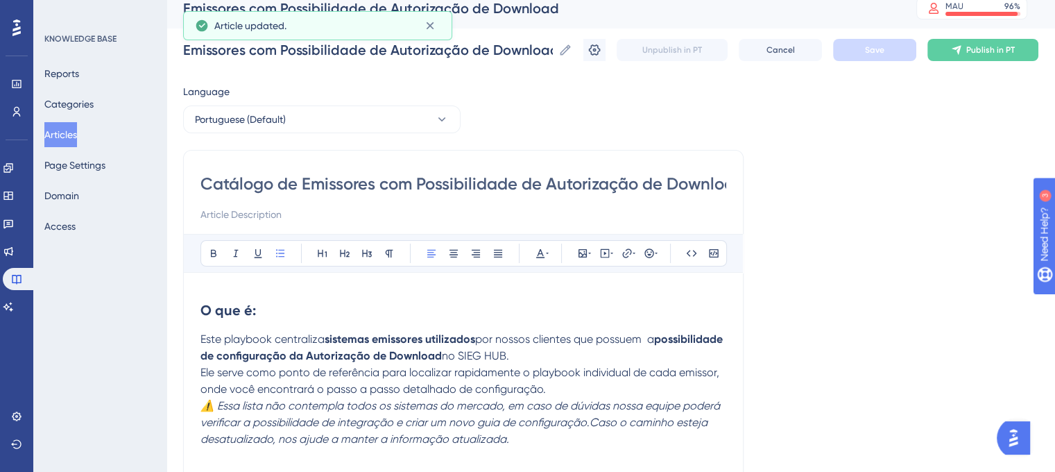
scroll to position [0, 0]
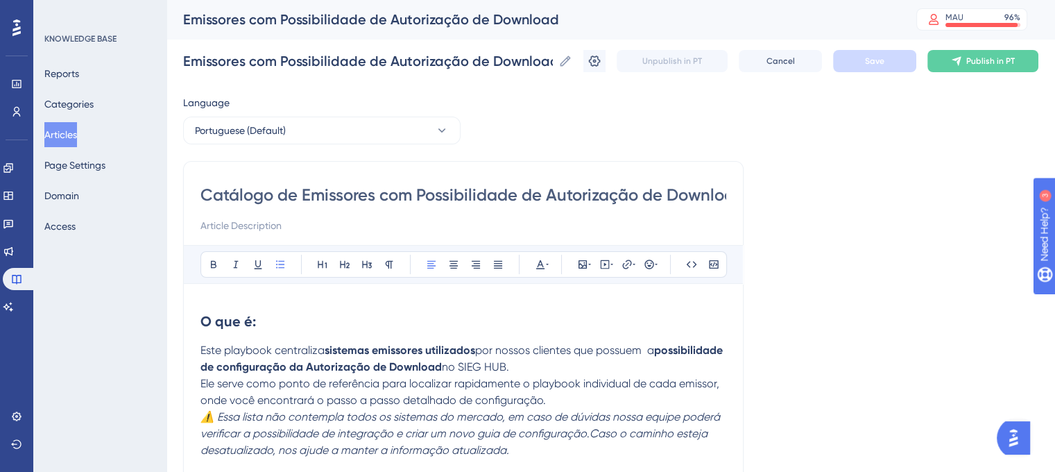
click at [77, 130] on button "Articles" at bounding box center [60, 134] width 33 height 25
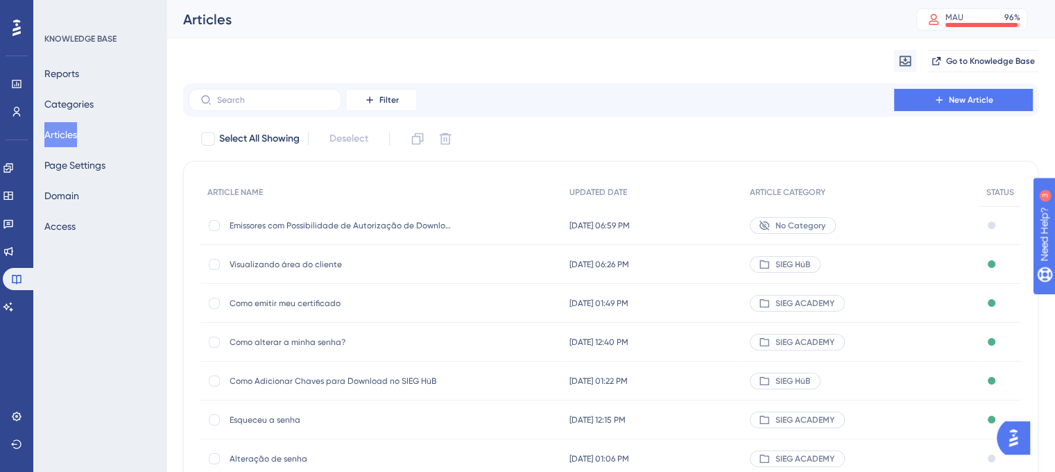
click at [347, 235] on div "Emissores com Possibilidade de Autorização de Download Emissores com Possibilid…" at bounding box center [341, 225] width 222 height 39
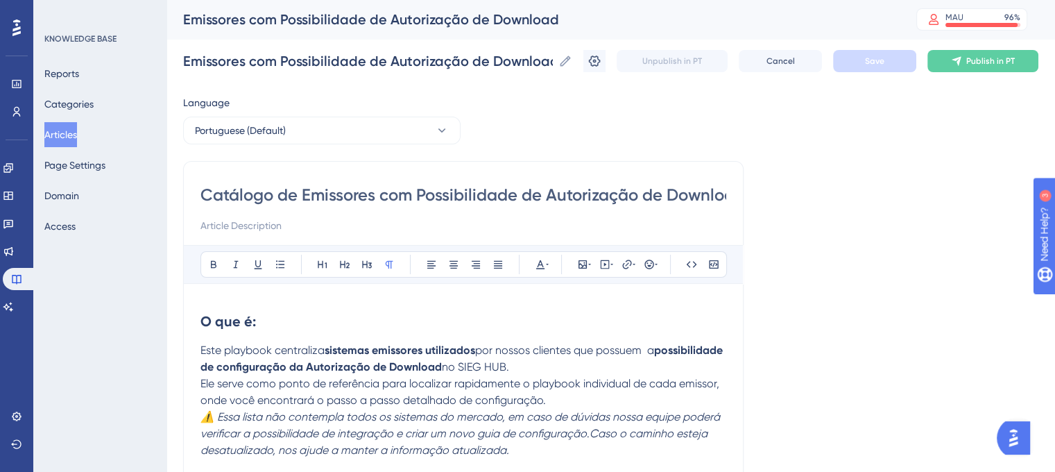
scroll to position [616, 0]
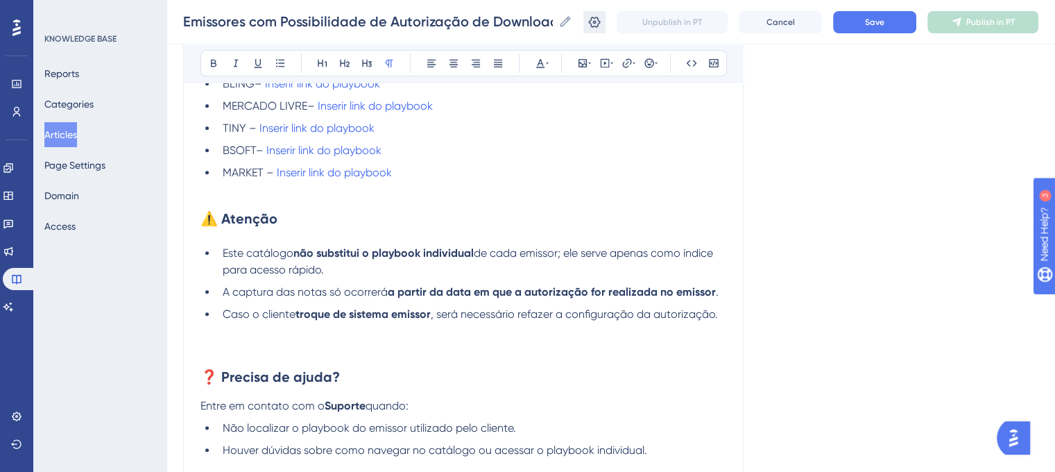
click at [601, 19] on icon at bounding box center [595, 22] width 14 height 14
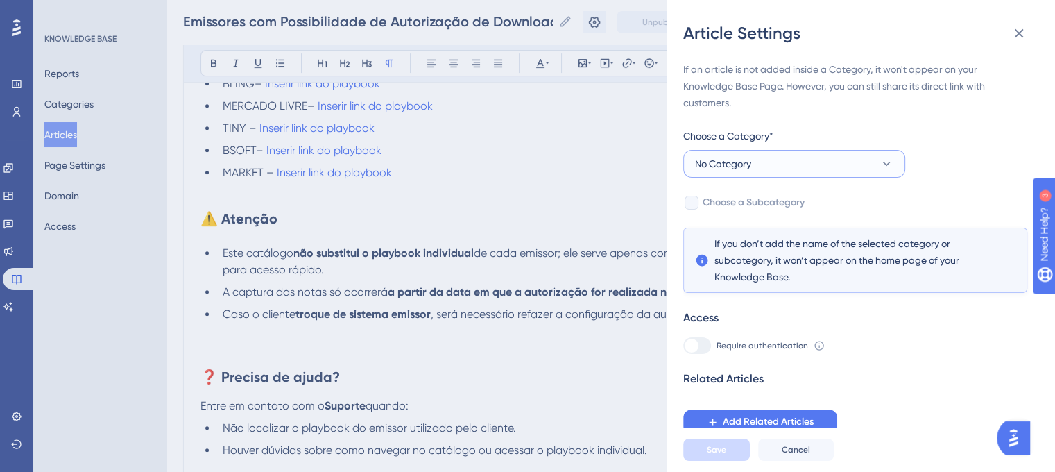
click at [853, 166] on button "No Category" at bounding box center [794, 164] width 222 height 28
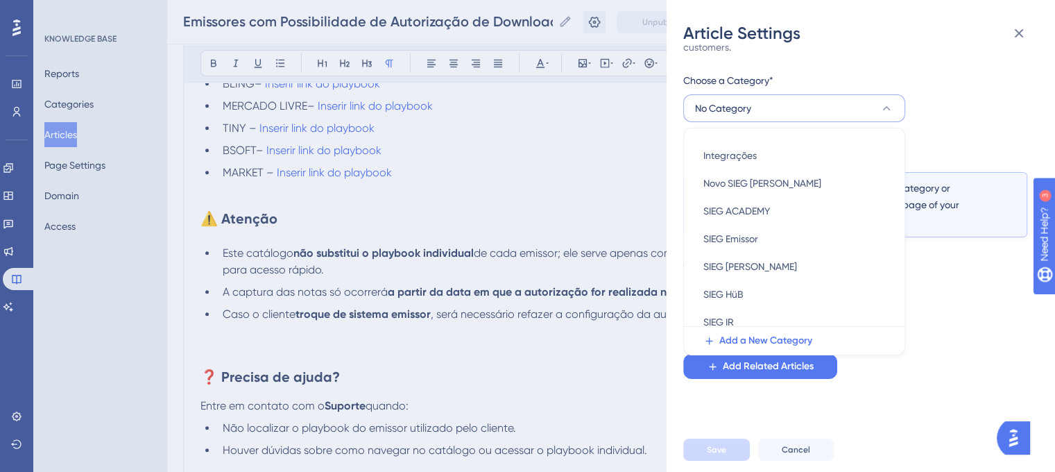
scroll to position [80, 0]
click at [747, 288] on div "SIEG HüB SIEG HüB" at bounding box center [795, 292] width 182 height 28
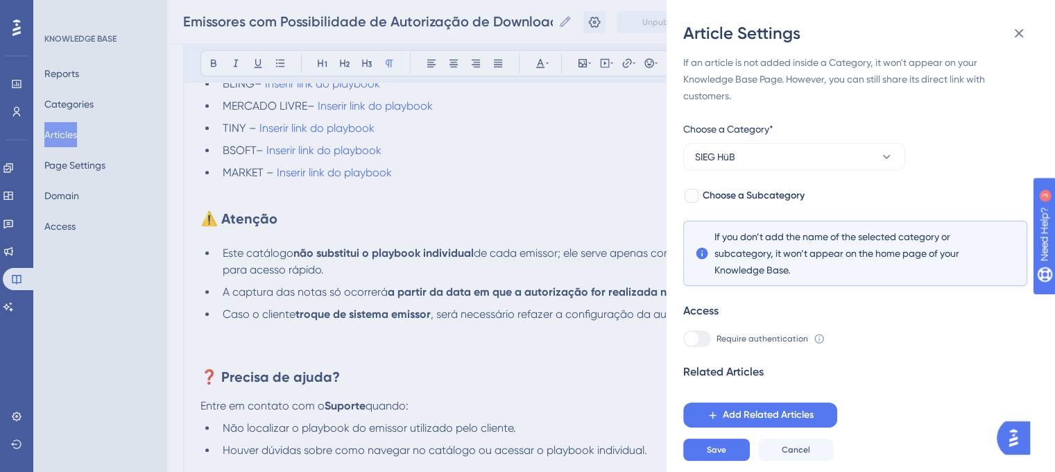
scroll to position [0, 0]
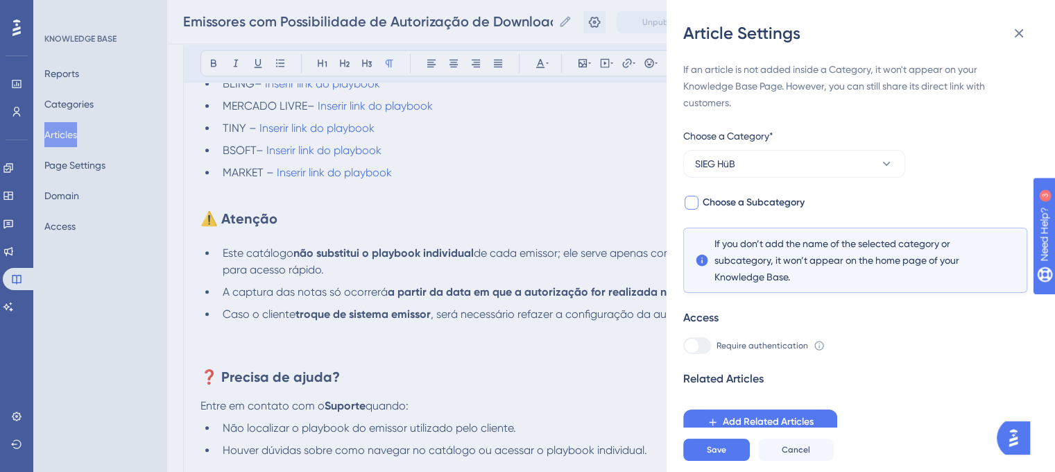
click at [689, 204] on div at bounding box center [692, 203] width 14 height 14
checkbox input "true"
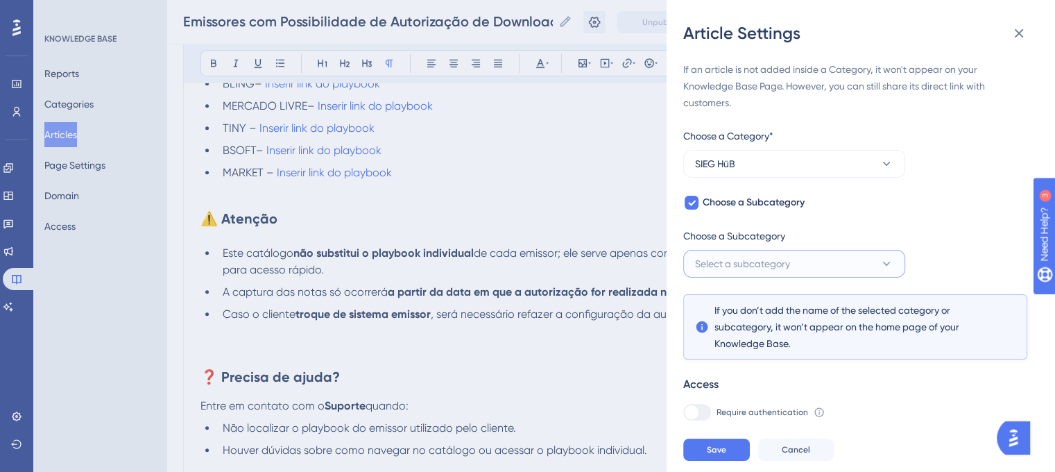
click at [884, 265] on icon at bounding box center [887, 264] width 14 height 14
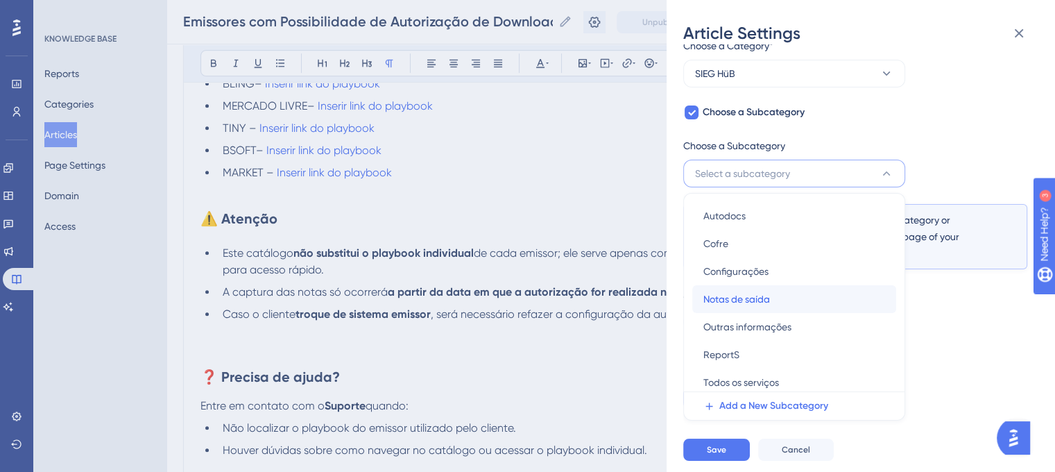
click at [767, 302] on span "Notas de saída" at bounding box center [737, 299] width 67 height 17
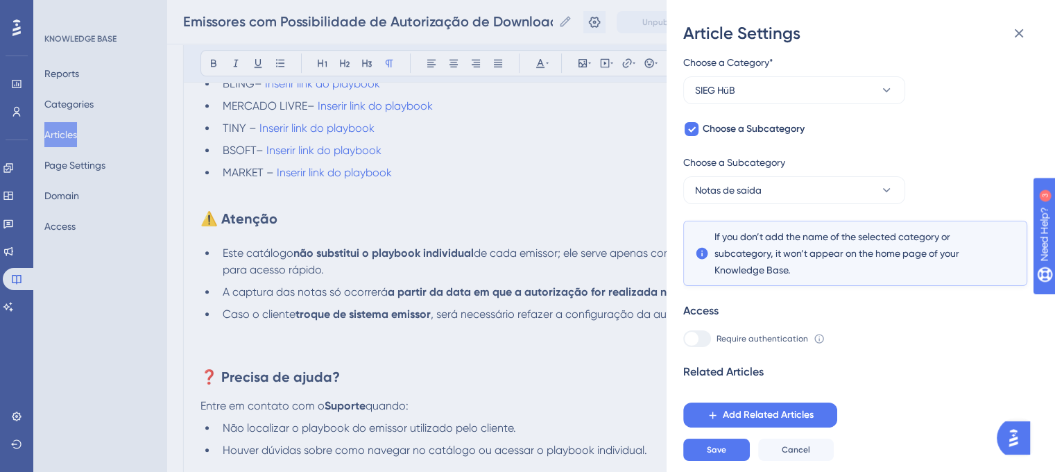
scroll to position [62, 0]
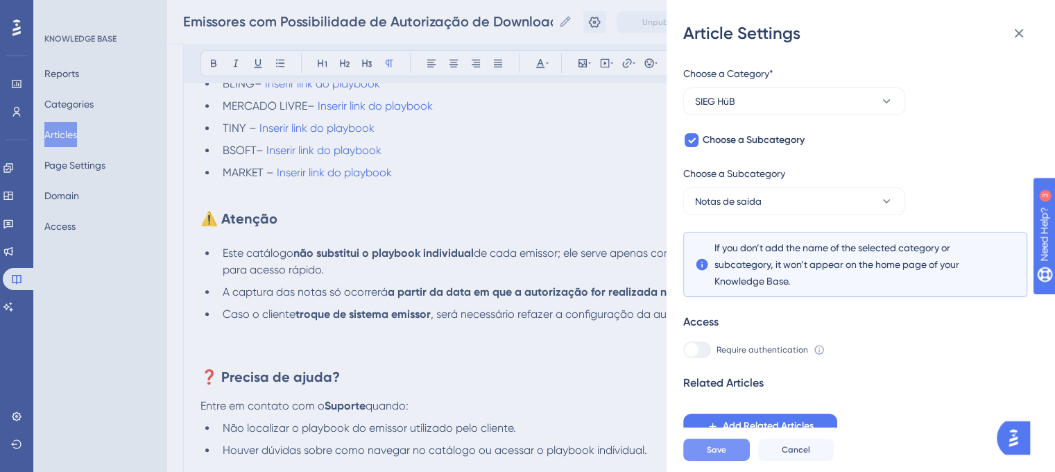
click at [712, 455] on span "Save" at bounding box center [716, 449] width 19 height 11
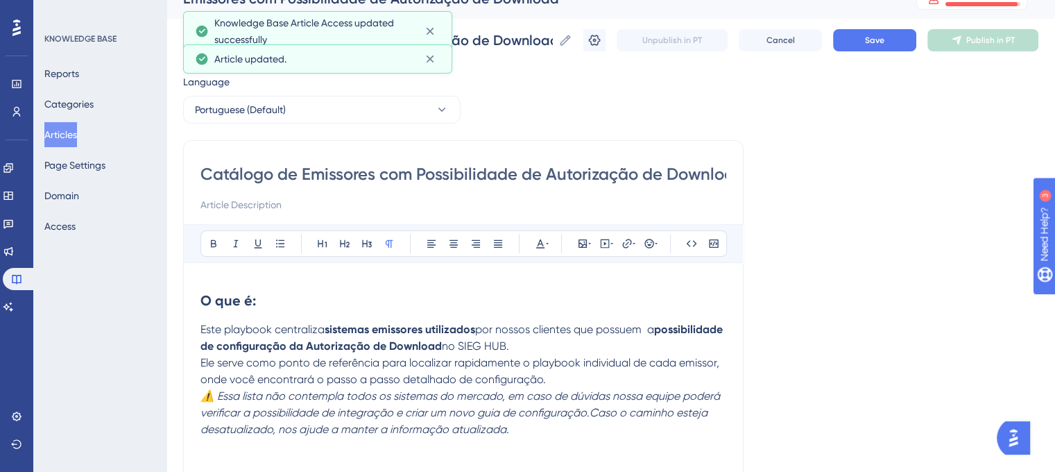
scroll to position [8, 0]
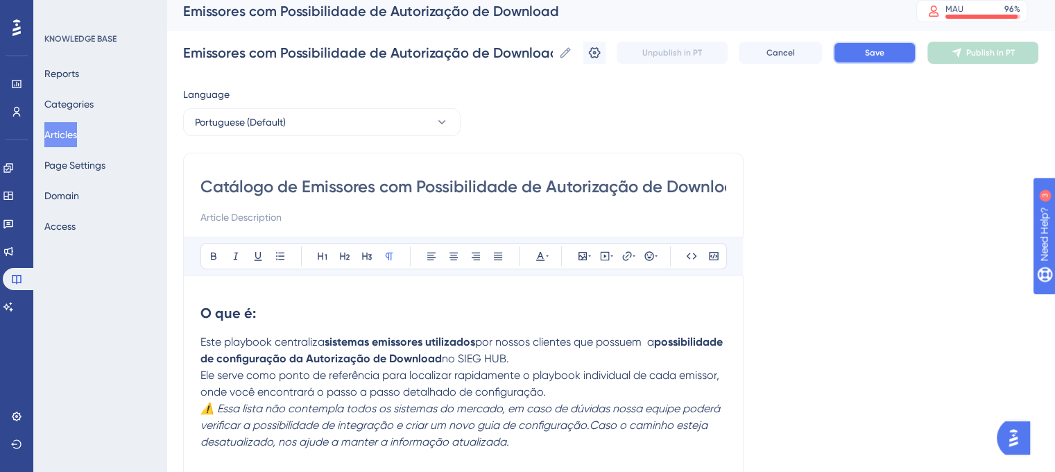
click at [877, 58] on span "Save" at bounding box center [874, 52] width 19 height 11
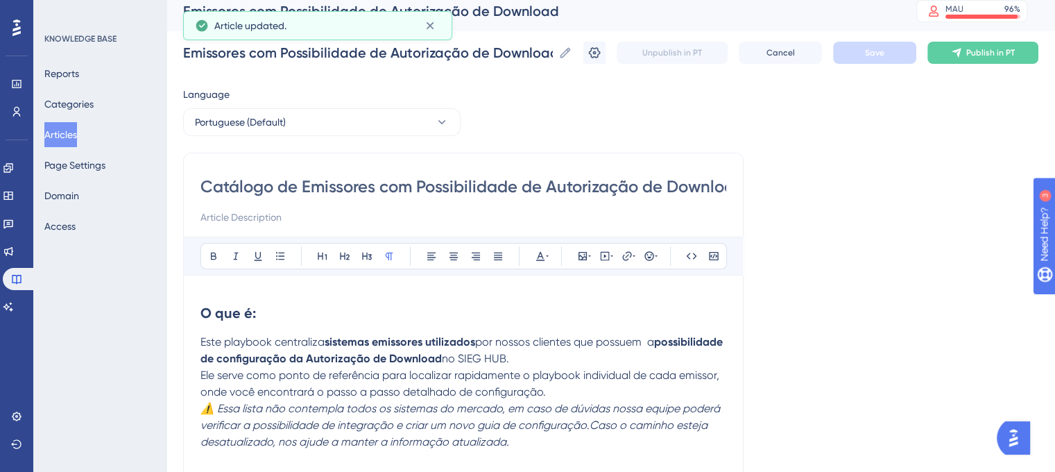
click at [67, 133] on button "Articles" at bounding box center [60, 134] width 33 height 25
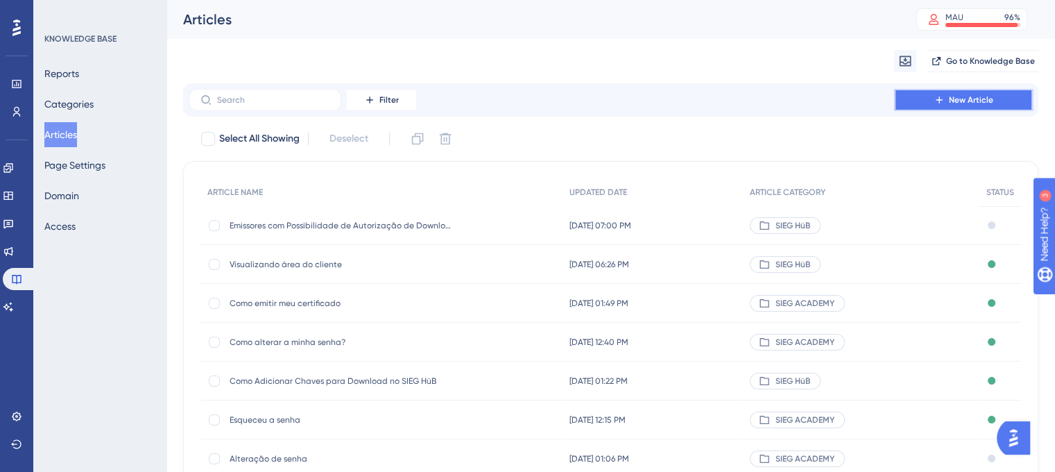
click at [941, 96] on icon at bounding box center [939, 99] width 11 height 11
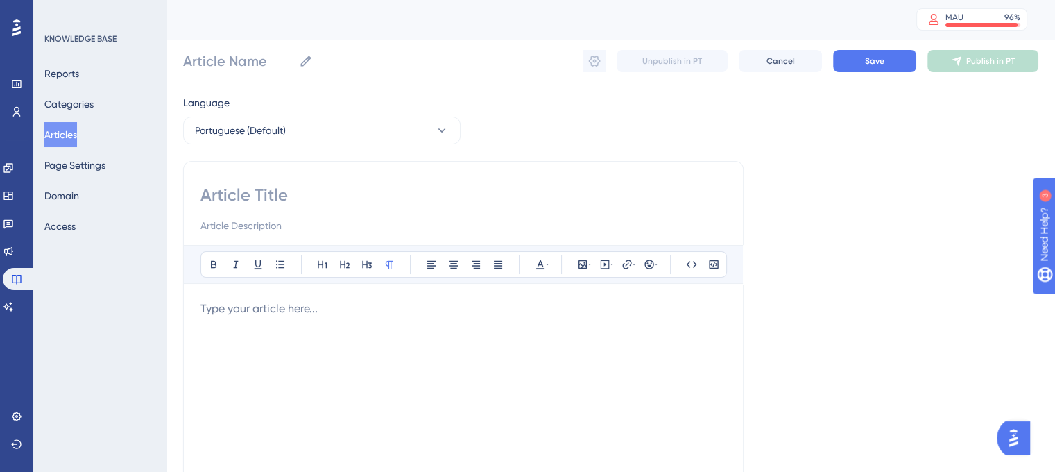
click at [275, 207] on div at bounding box center [464, 209] width 526 height 50
click at [298, 199] on input at bounding box center [464, 195] width 526 height 22
paste input "Autorização de Download no Emissor BLING"
type input "Autorização de Download no Emissor BLING"
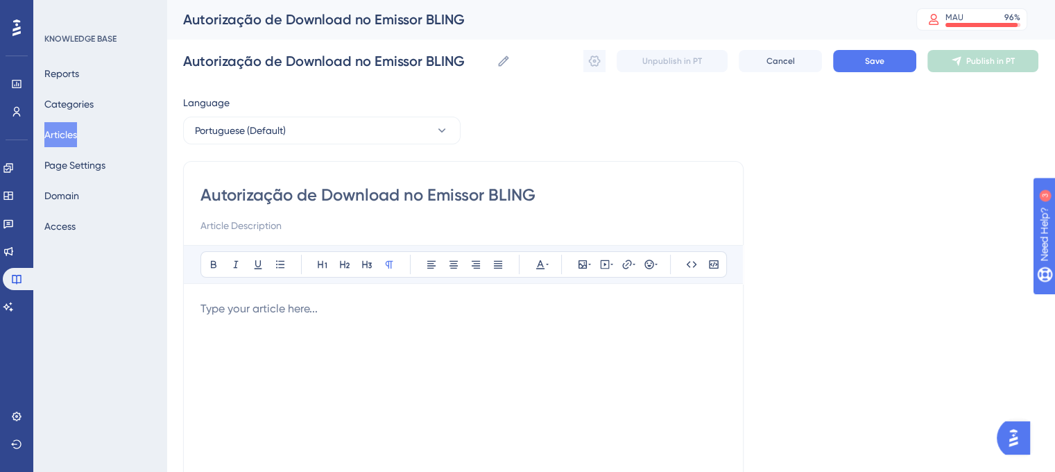
type input "Autorização de Download no Emissor BLING"
click at [261, 312] on p at bounding box center [464, 308] width 526 height 17
click at [208, 314] on p at bounding box center [464, 308] width 526 height 17
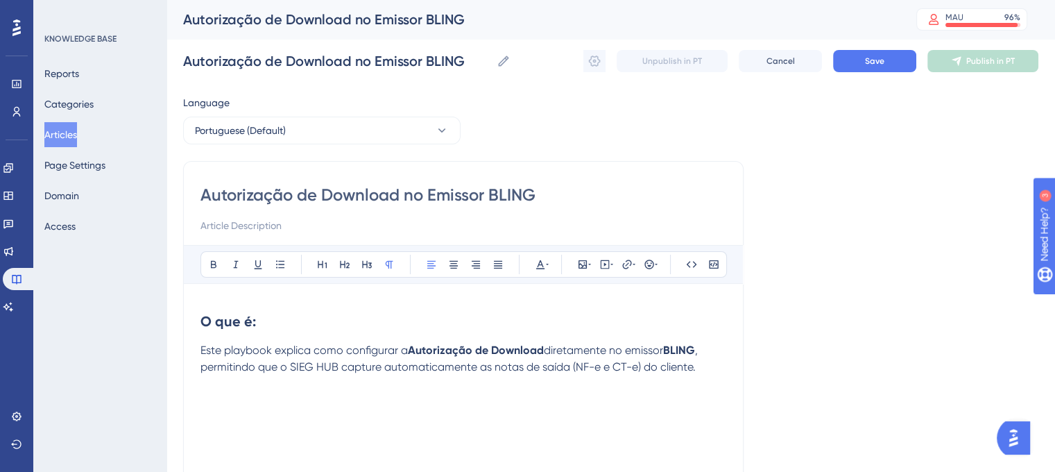
click at [714, 371] on p "Este playbook explica como configurar a Autorização de Download diretamente no …" at bounding box center [464, 358] width 526 height 33
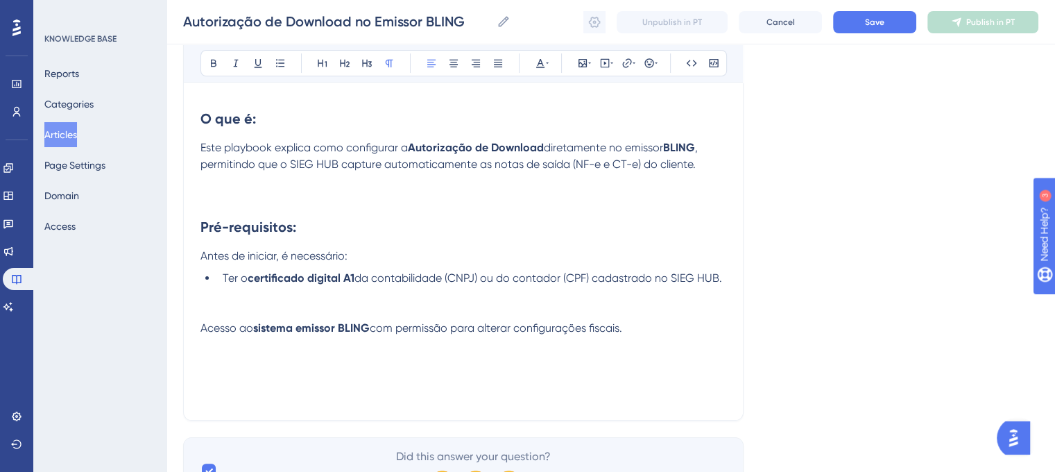
scroll to position [200, 0]
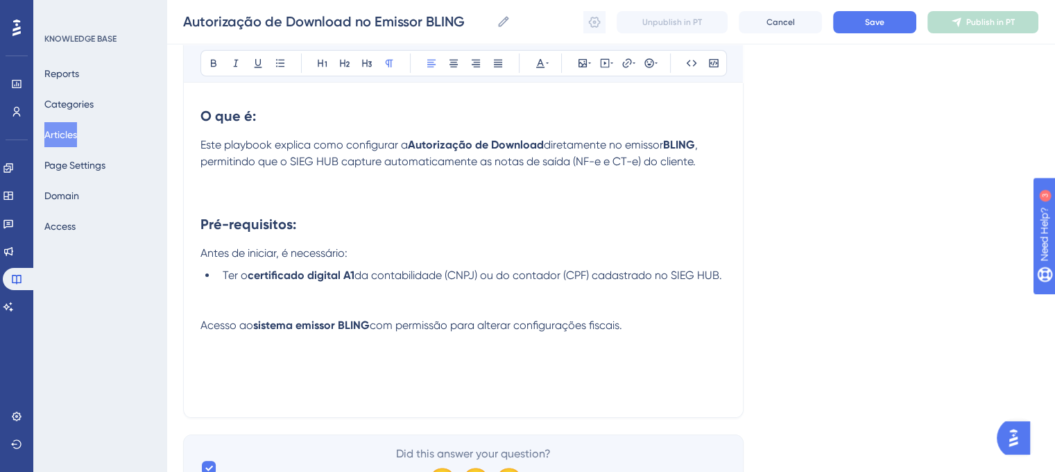
click at [199, 323] on div "Autorização de Download no Emissor BLING Bold Italic Underline Bullet Point Hea…" at bounding box center [463, 187] width 561 height 462
click at [203, 329] on span "Acesso ao" at bounding box center [227, 324] width 53 height 13
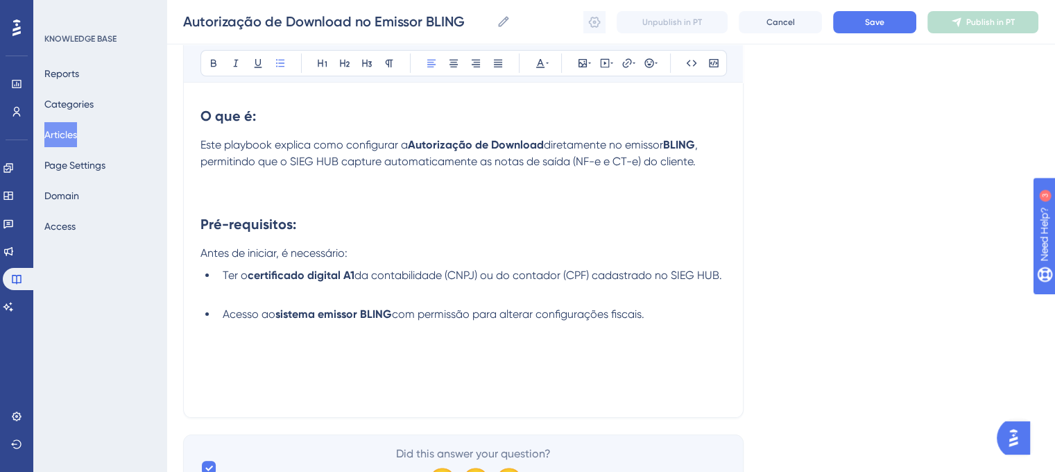
click at [656, 321] on li "Acesso ao sistema emissor BLING com permissão para alterar configurações fiscai…" at bounding box center [471, 314] width 509 height 17
click at [666, 318] on li "Acesso ao sistema emissor BLING com permissão para alterar configurações fiscai…" at bounding box center [471, 314] width 509 height 17
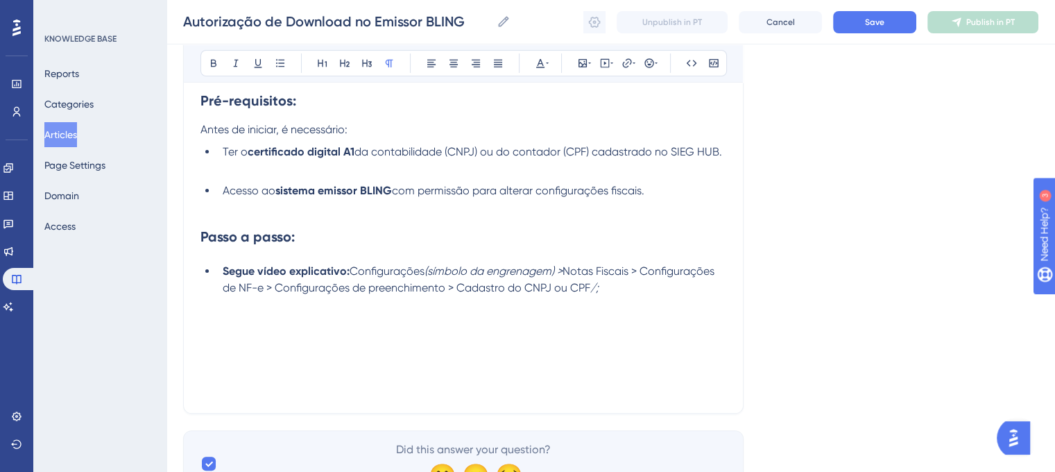
scroll to position [386, 0]
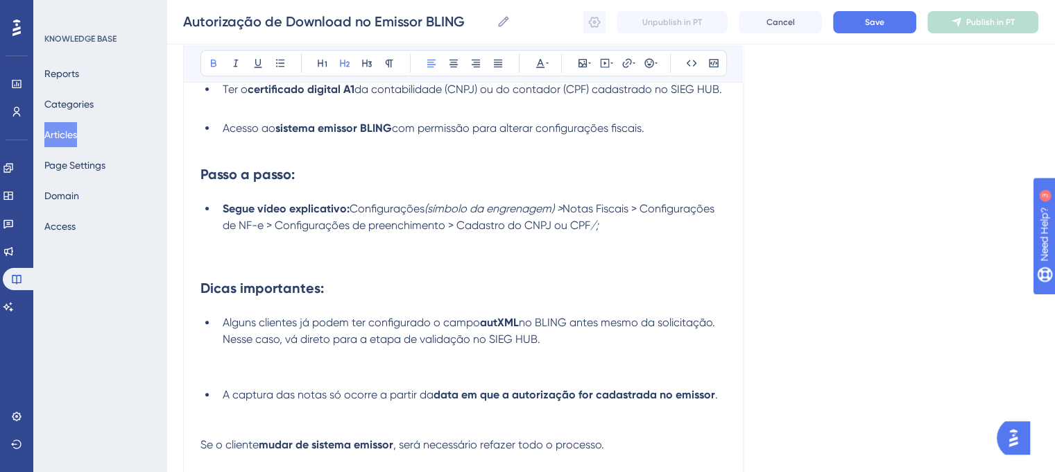
click at [203, 285] on strong "Dicas importantes:" at bounding box center [263, 288] width 124 height 17
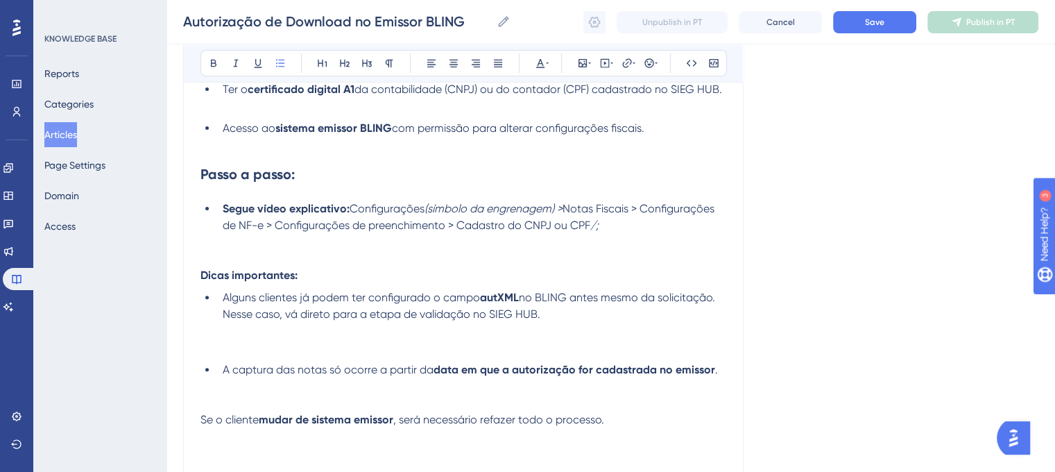
click at [471, 393] on li "A captura das notas só ocorre a partir da data em que a autorização for cadastr…" at bounding box center [471, 387] width 509 height 50
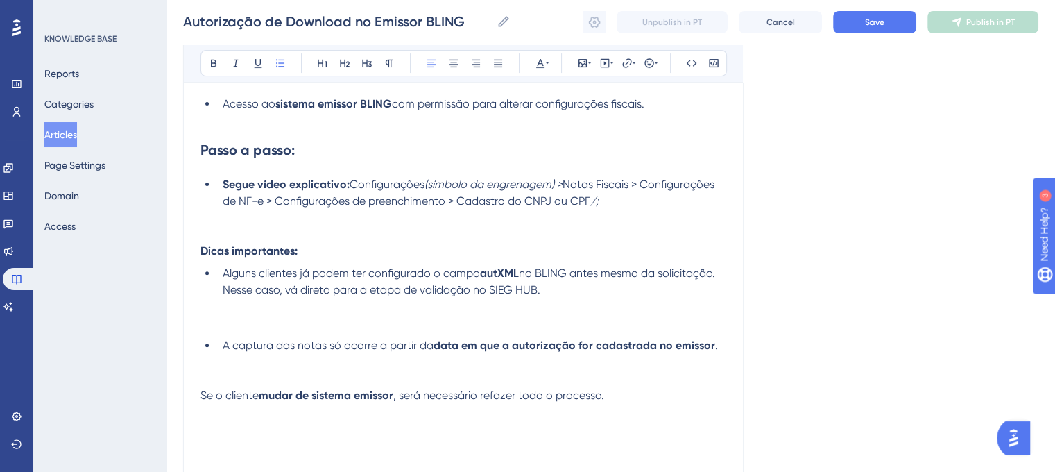
click at [224, 351] on span "A captura das notas só ocorre a partir da" at bounding box center [328, 345] width 211 height 13
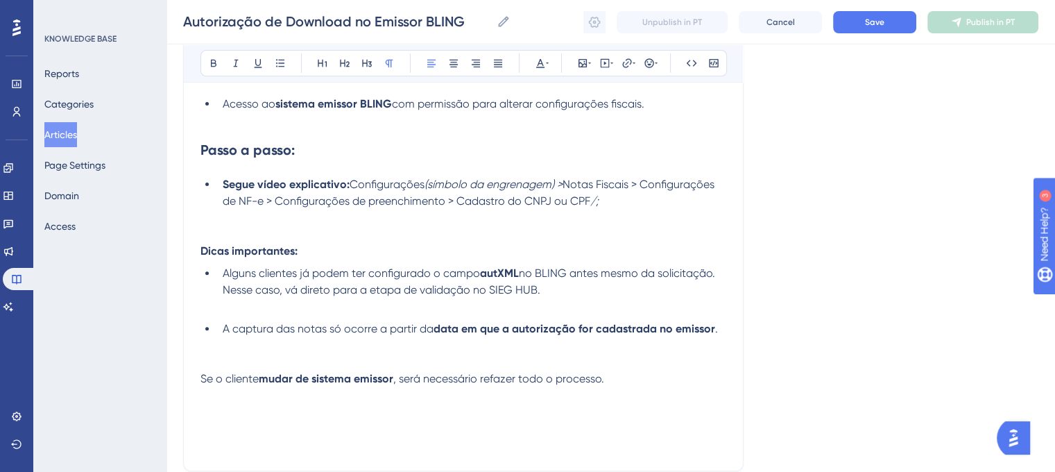
click at [206, 377] on span "Se o cliente" at bounding box center [230, 378] width 58 height 13
click at [201, 380] on span "Se o cliente" at bounding box center [230, 378] width 58 height 13
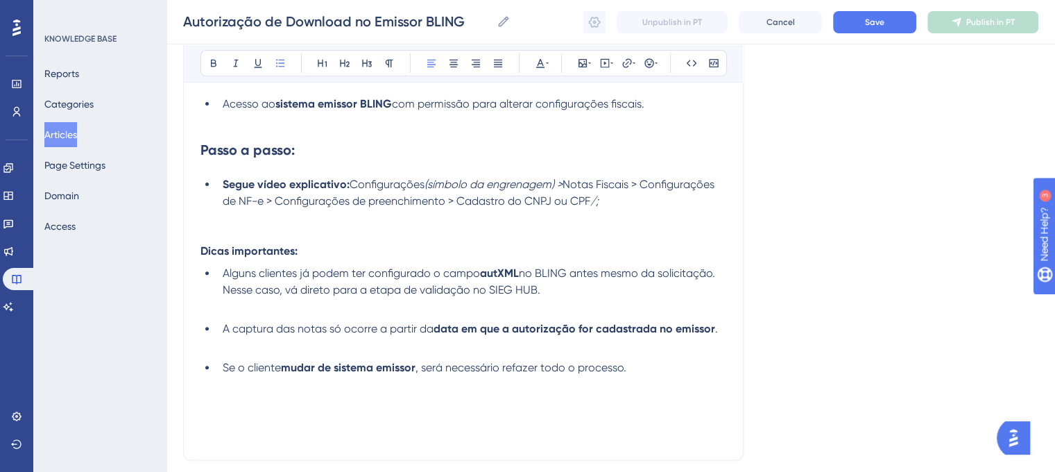
click at [223, 330] on span "A captura das notas só ocorre a partir da" at bounding box center [328, 328] width 211 height 13
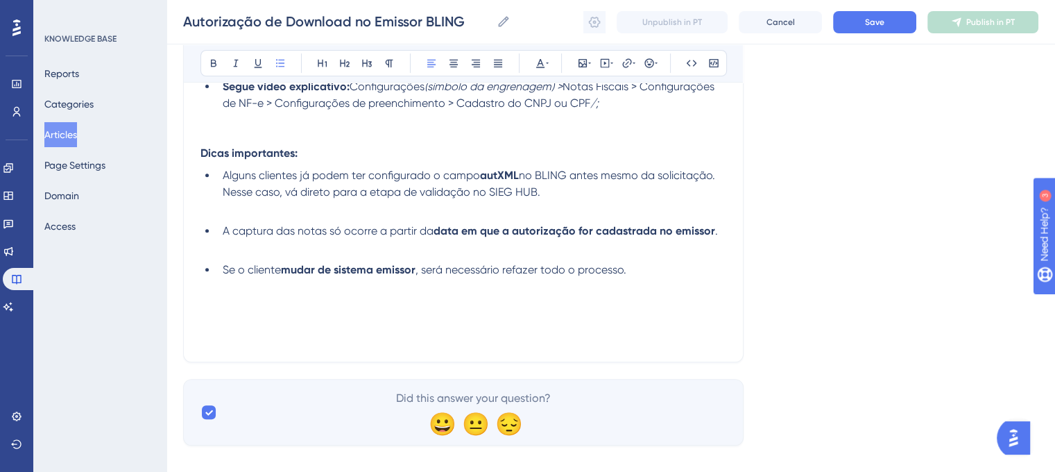
scroll to position [529, 0]
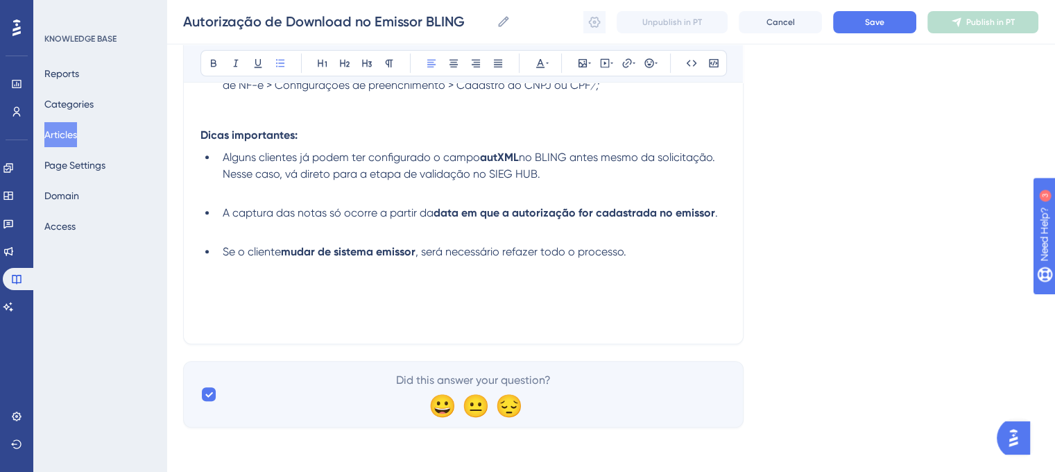
click at [693, 256] on li "Se o cliente mudar de sistema emissor , será necessário refazer todo o processo." at bounding box center [471, 252] width 509 height 17
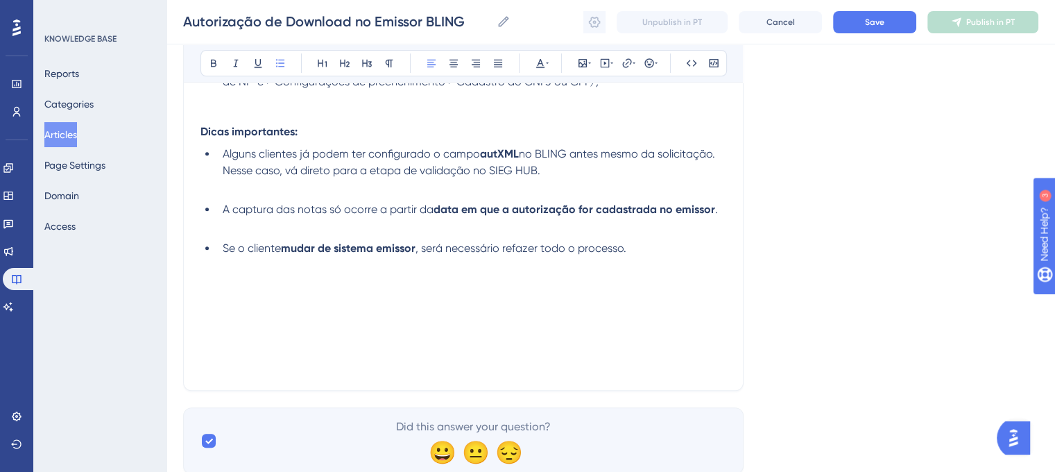
click at [655, 250] on li "Se o cliente mudar de sistema emissor , será necessário refazer todo o processo." at bounding box center [471, 248] width 509 height 17
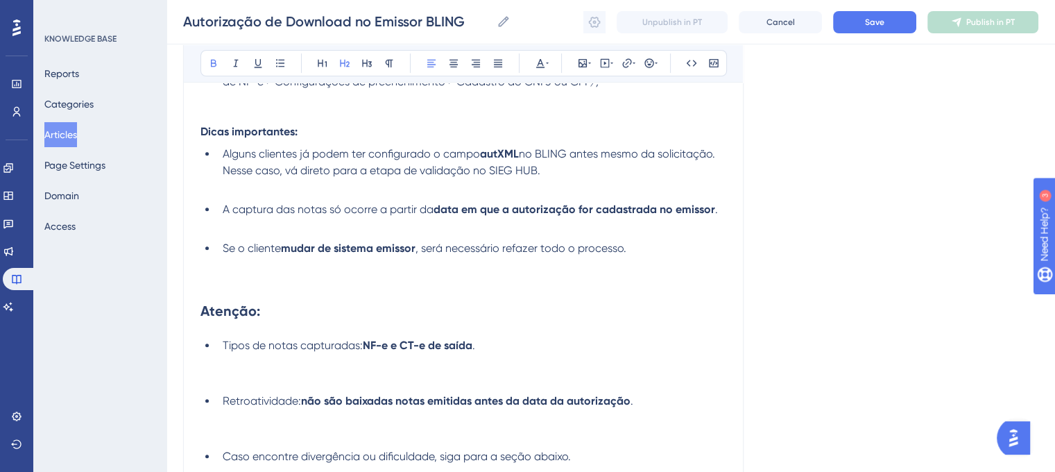
click at [588, 330] on h2 "Atenção:" at bounding box center [464, 311] width 526 height 42
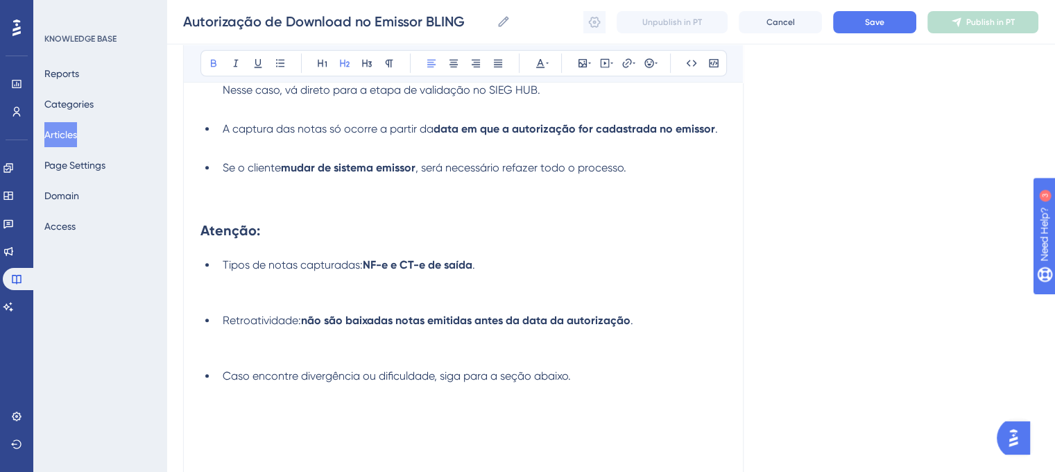
scroll to position [624, 0]
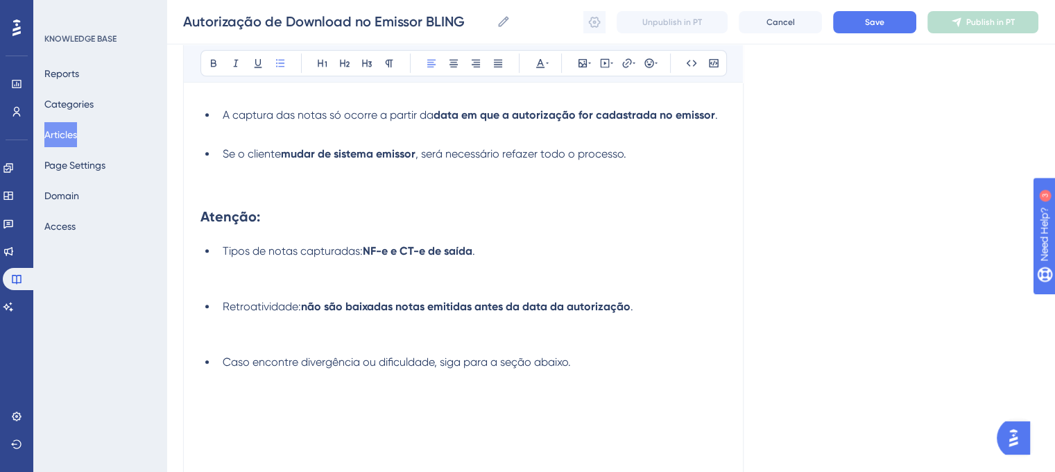
click at [222, 310] on li "Retroatividade: não são baixadas notas emitidas antes da data da autorização ." at bounding box center [471, 323] width 509 height 50
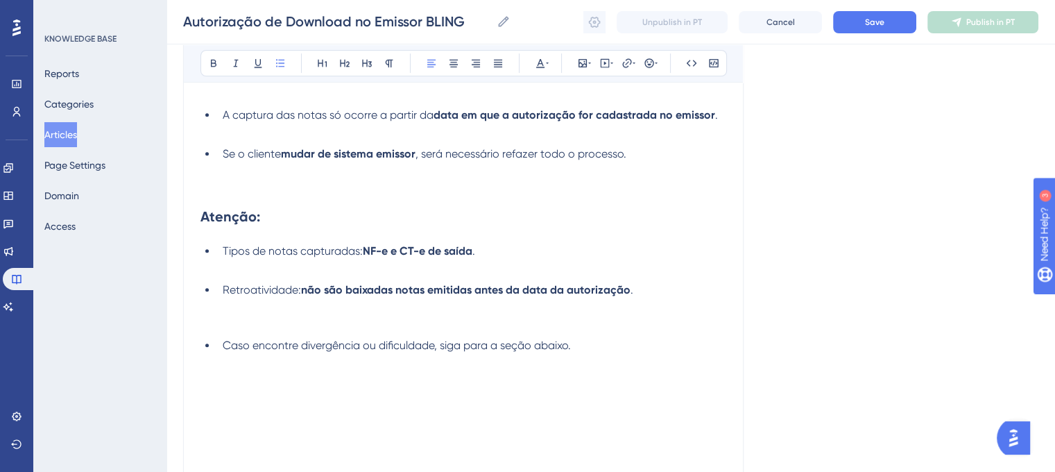
click at [221, 350] on li "Caso encontre divergência ou dificuldade, siga para a seção abaixo." at bounding box center [471, 345] width 509 height 17
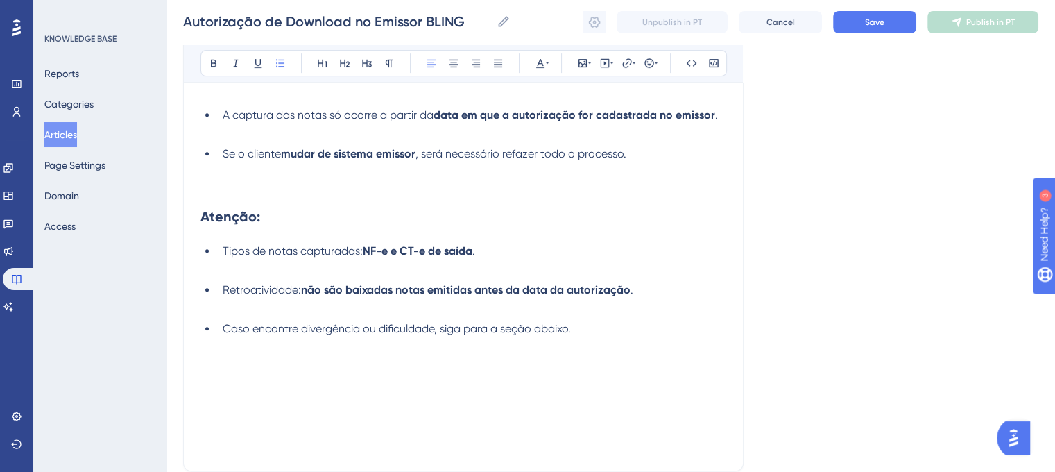
click at [589, 344] on p at bounding box center [464, 345] width 526 height 17
click at [595, 344] on p at bounding box center [464, 345] width 526 height 17
click at [583, 327] on li "Caso encontre divergência ou dificuldade, siga para a seção abaixo." at bounding box center [471, 329] width 509 height 17
click at [513, 380] on p at bounding box center [464, 379] width 526 height 17
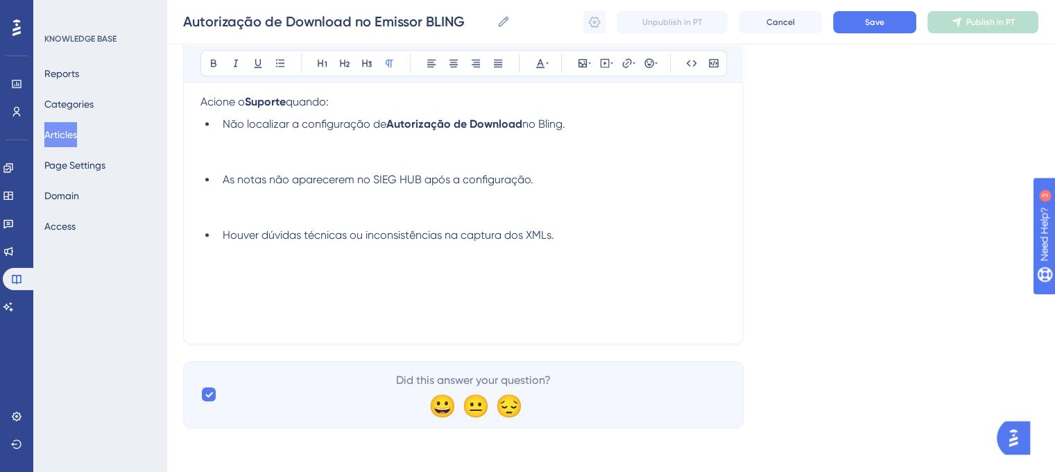
scroll to position [948, 0]
click at [236, 327] on p at bounding box center [464, 318] width 526 height 17
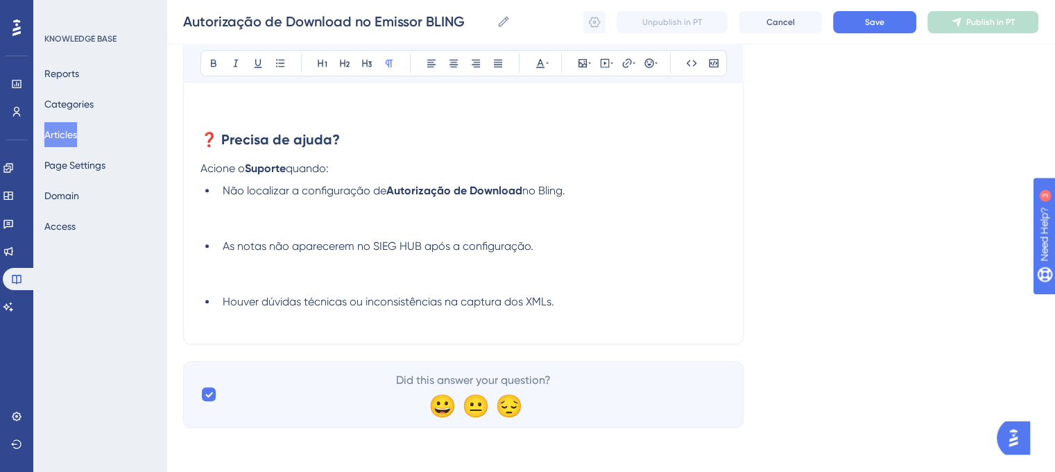
scroll to position [865, 0]
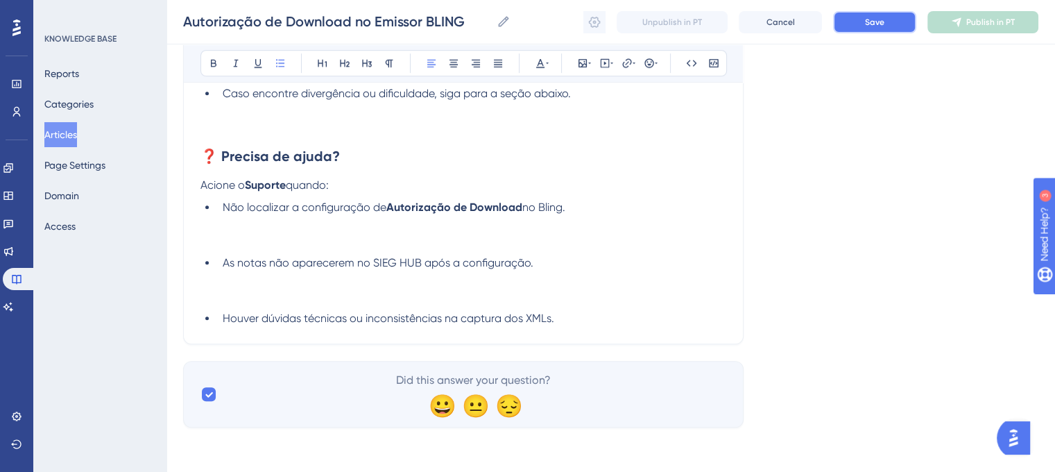
click at [888, 28] on button "Save" at bounding box center [874, 22] width 83 height 22
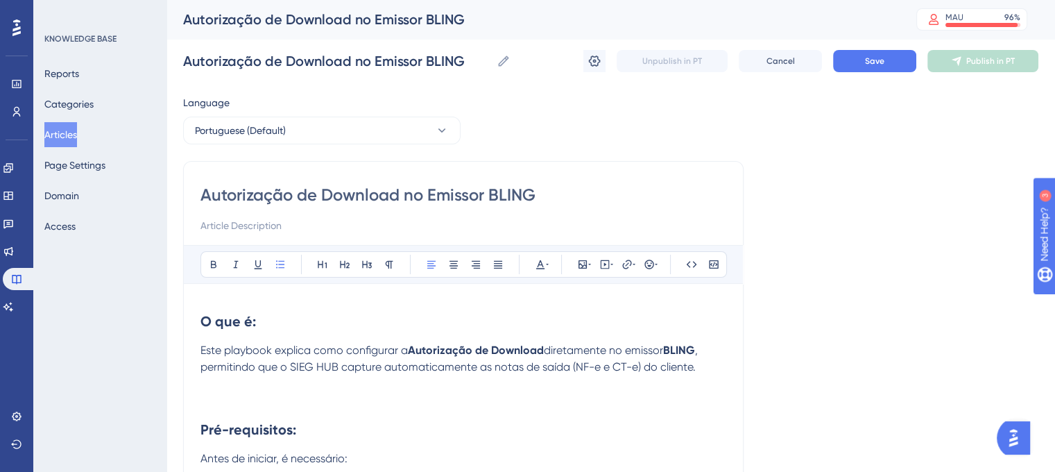
drag, startPoint x: 194, startPoint y: 192, endPoint x: 519, endPoint y: 190, distance: 324.7
click at [519, 190] on input "Autorização de Download no Emissor BLING" at bounding box center [464, 195] width 526 height 22
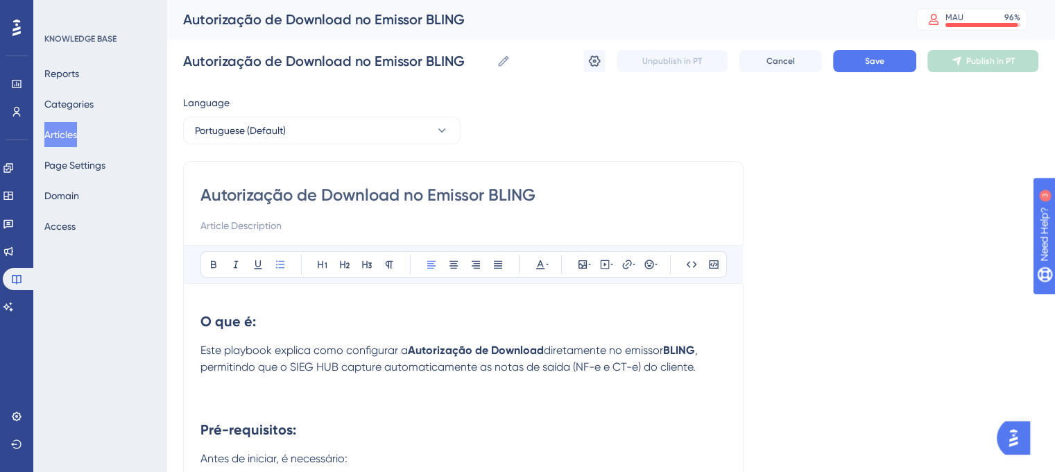
drag, startPoint x: 534, startPoint y: 196, endPoint x: 173, endPoint y: 165, distance: 362.9
click at [575, 210] on div "Autorização de Download no Emissor BLING" at bounding box center [464, 209] width 526 height 50
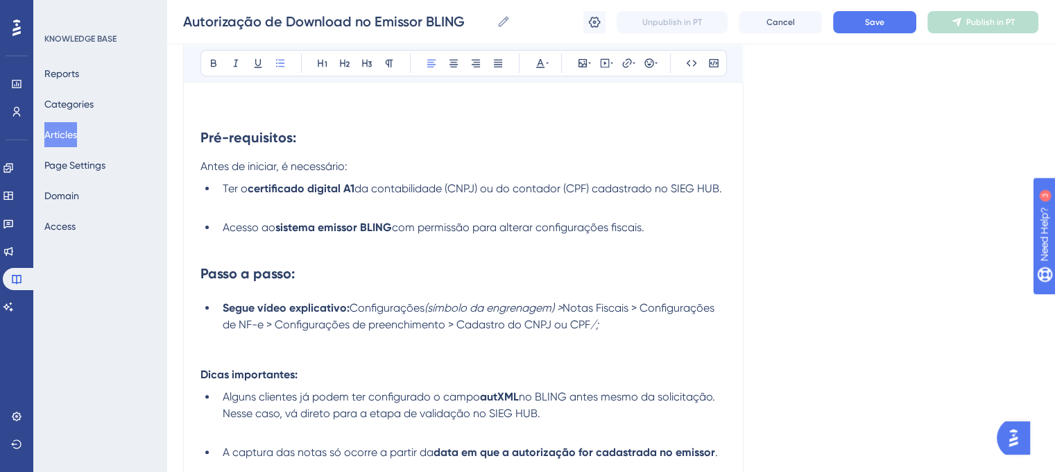
scroll to position [305, 0]
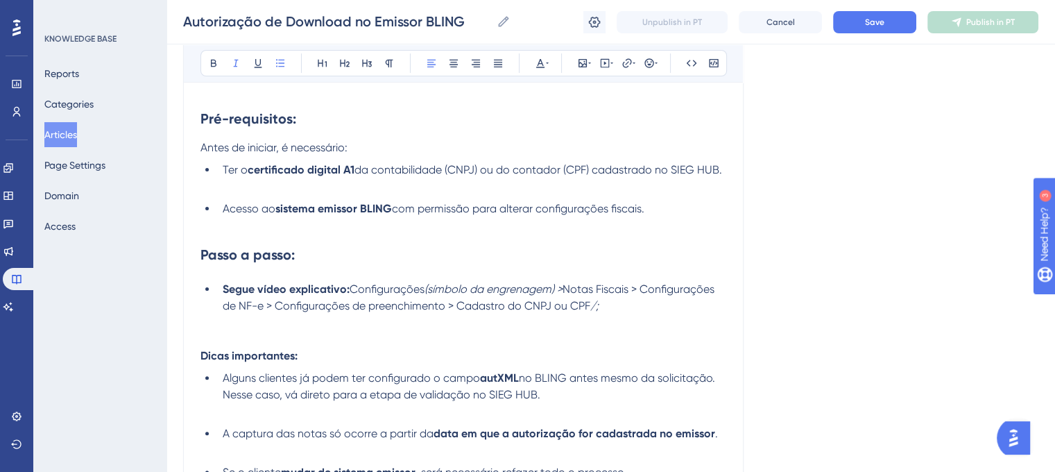
click at [634, 311] on li "Segue vídeo explicativo: Configurações (símbolo da engrenagem) > Notas Fiscais …" at bounding box center [471, 297] width 509 height 33
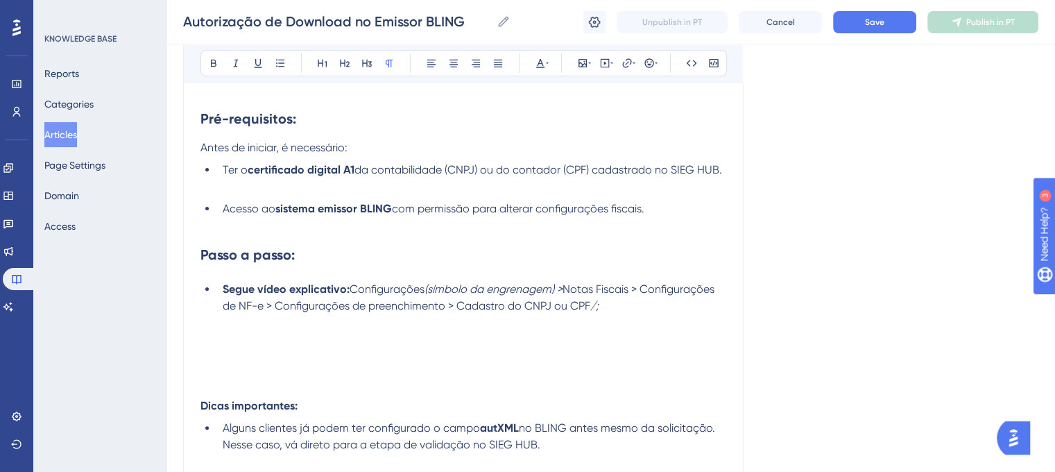
click at [241, 341] on p at bounding box center [464, 339] width 526 height 17
click at [586, 60] on icon at bounding box center [582, 63] width 11 height 11
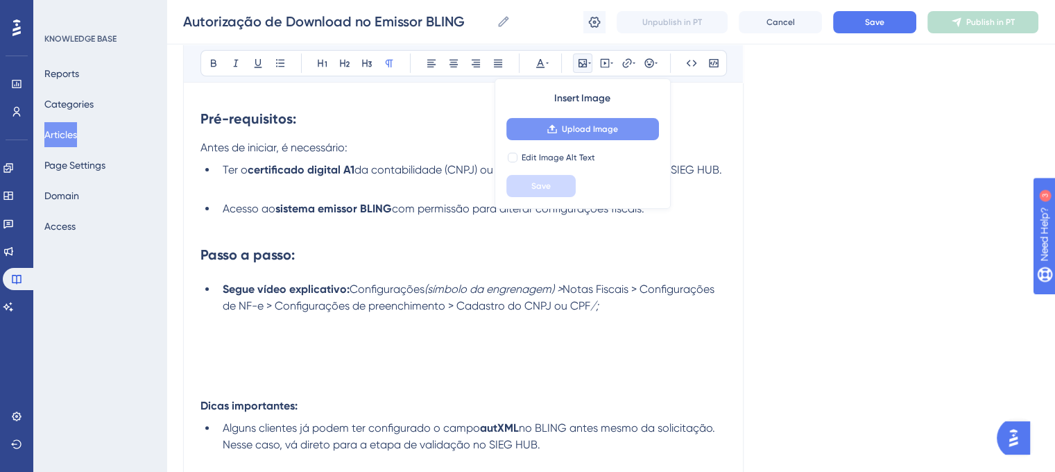
click at [582, 133] on span "Upload Image" at bounding box center [590, 129] width 56 height 11
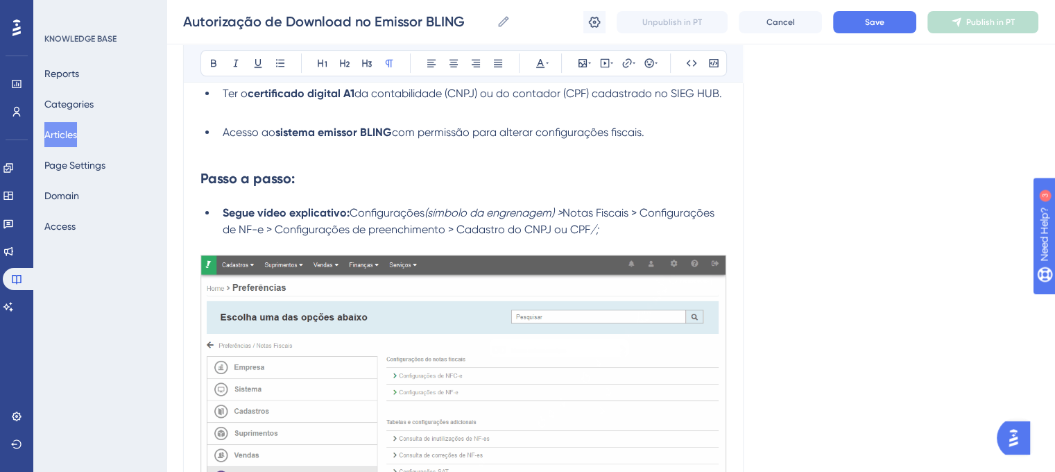
scroll to position [380, 0]
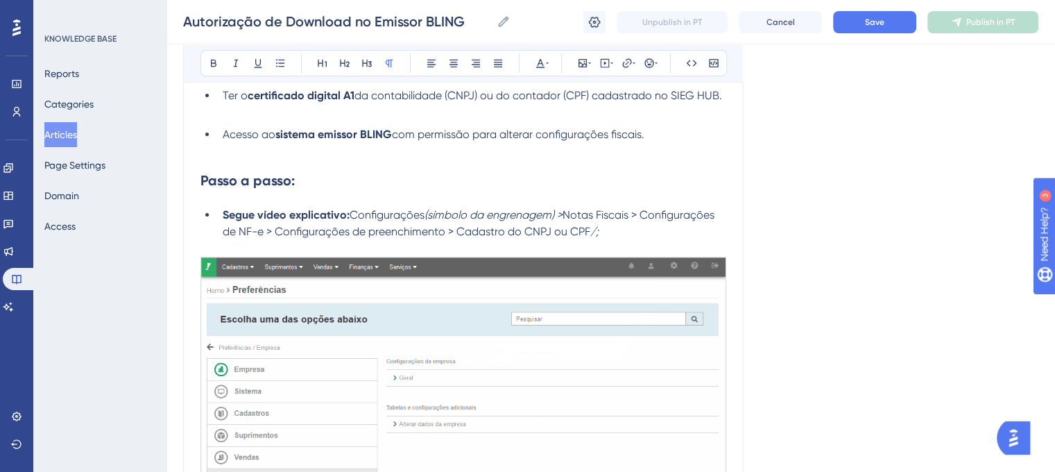
click at [680, 232] on li "Segue vídeo explicativo: Configurações (símbolo da engrenagem) > Notas Fiscais …" at bounding box center [471, 223] width 509 height 33
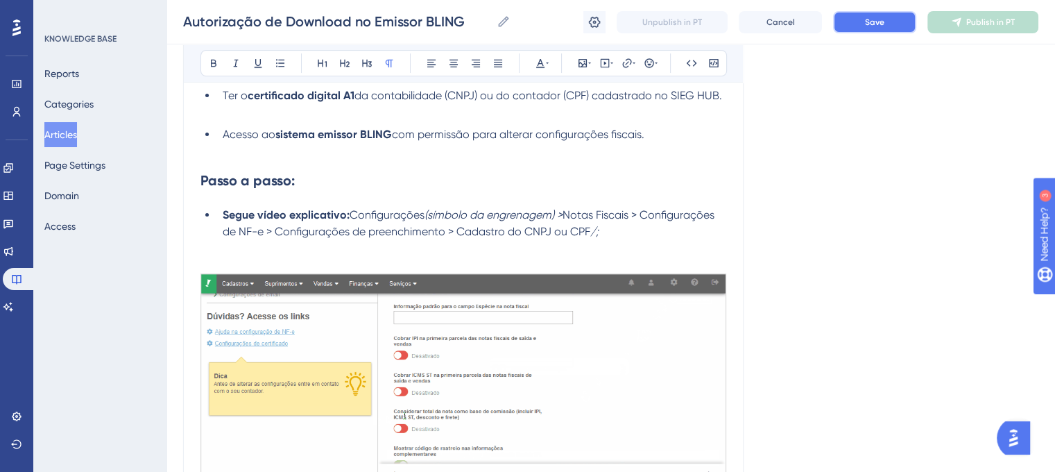
click at [860, 17] on button "Save" at bounding box center [874, 22] width 83 height 22
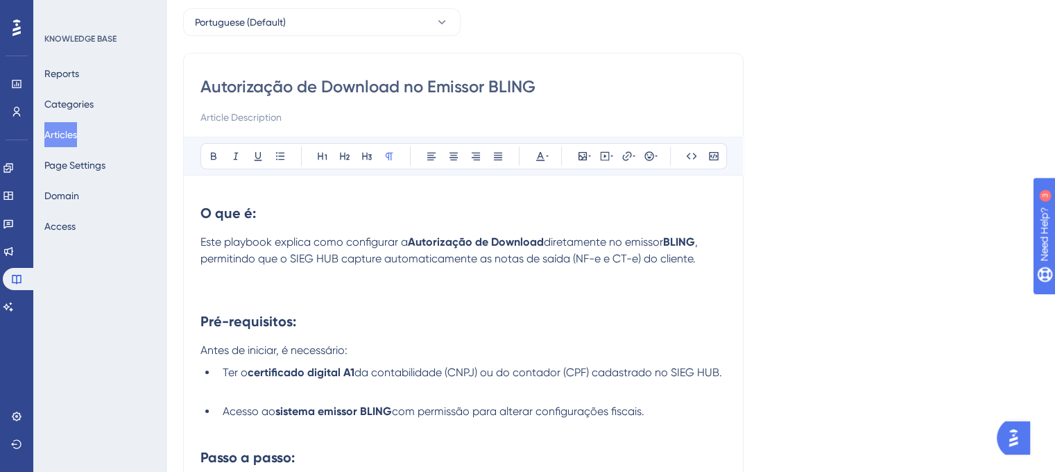
scroll to position [0, 0]
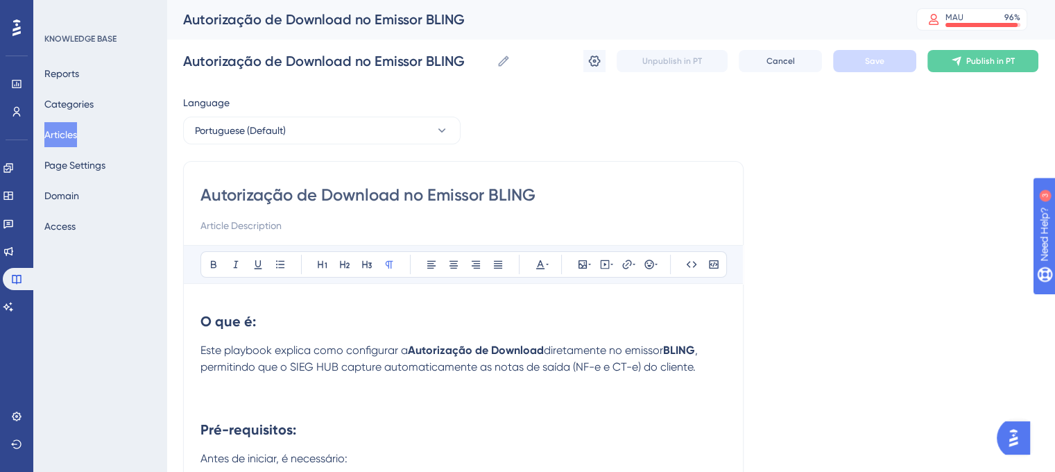
drag, startPoint x: 203, startPoint y: 199, endPoint x: 536, endPoint y: 207, distance: 333.2
click at [536, 207] on div "Autorização de Download no Emissor BLING" at bounding box center [464, 209] width 526 height 50
click at [584, 66] on button at bounding box center [595, 61] width 22 height 22
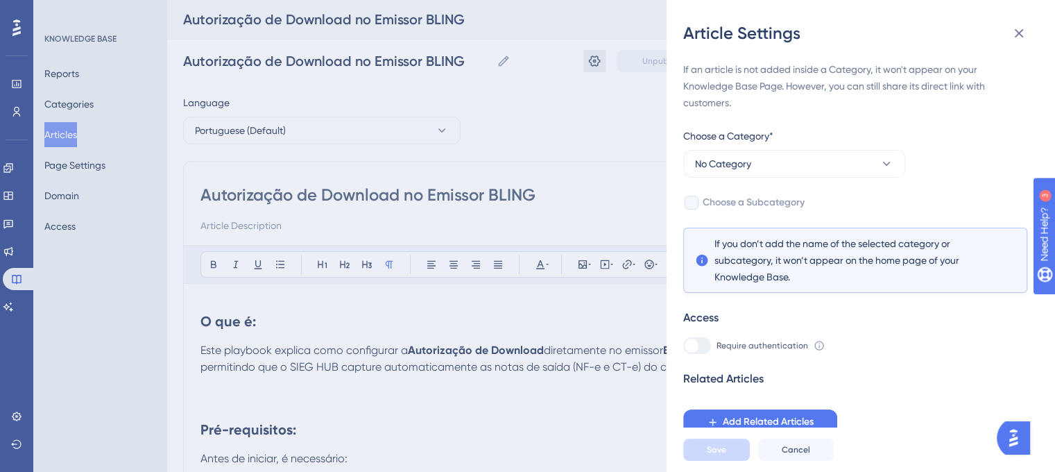
click at [593, 65] on div "Article Settings If an article is not added inside a Category, it won't appear …" at bounding box center [527, 236] width 1055 height 472
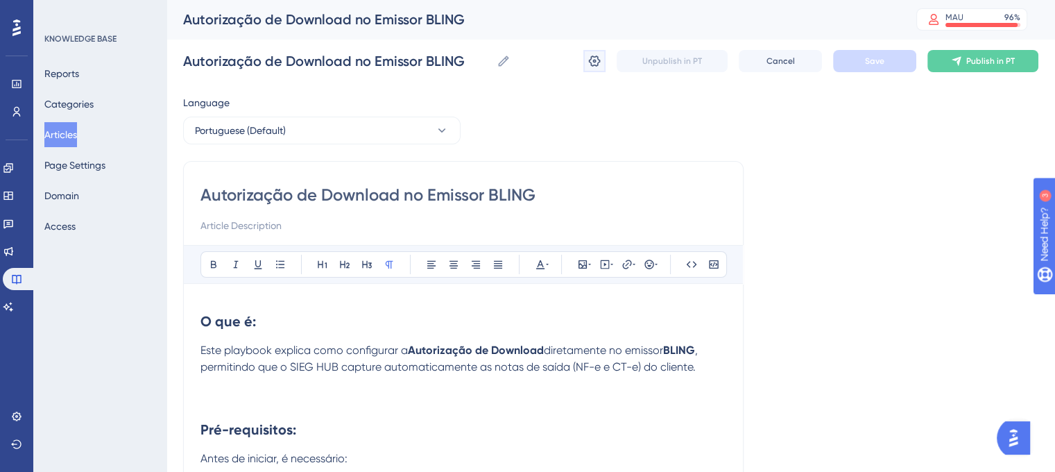
click at [593, 65] on icon at bounding box center [595, 61] width 12 height 11
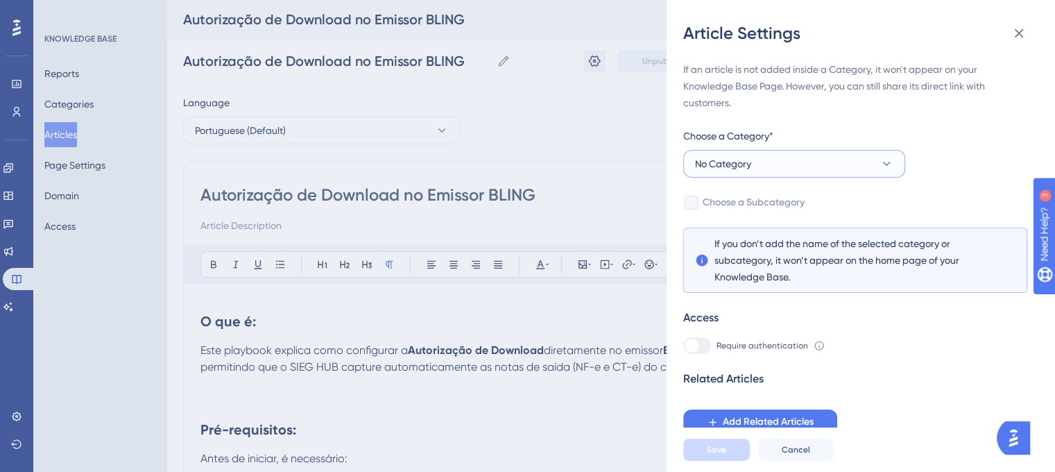
click at [849, 166] on button "No Category" at bounding box center [794, 164] width 222 height 28
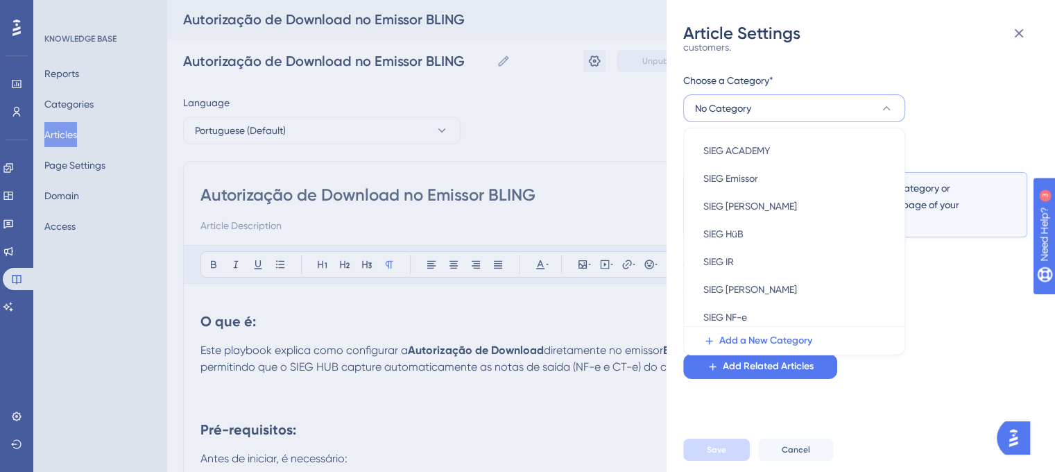
scroll to position [143, 0]
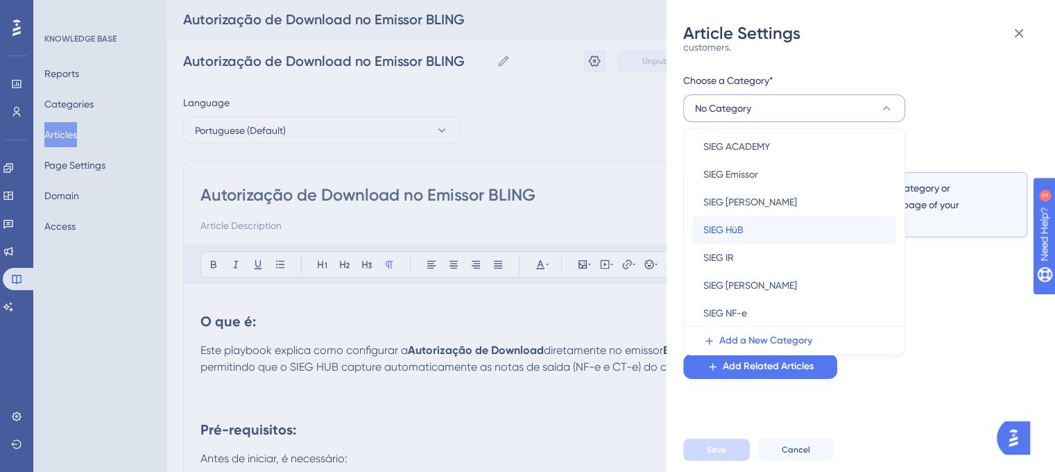
click at [760, 233] on div "SIEG HüB SIEG HüB" at bounding box center [795, 230] width 182 height 28
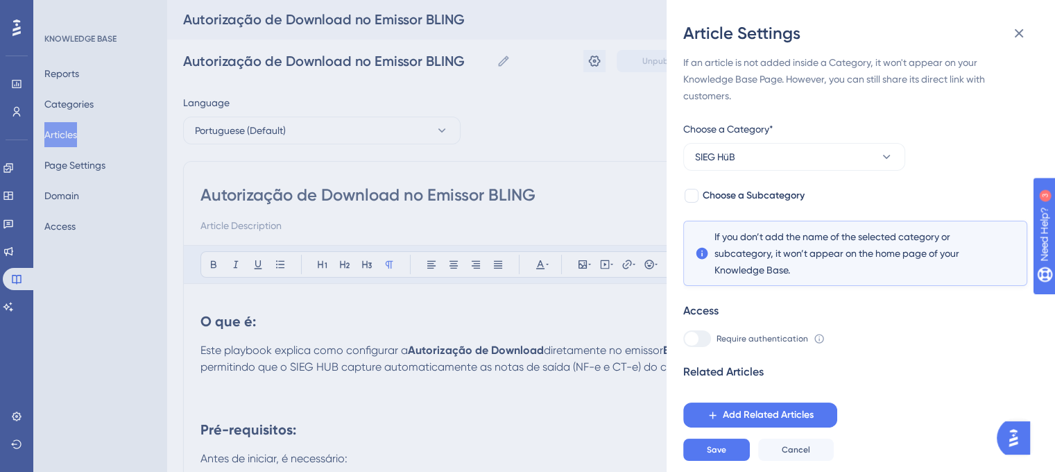
scroll to position [0, 0]
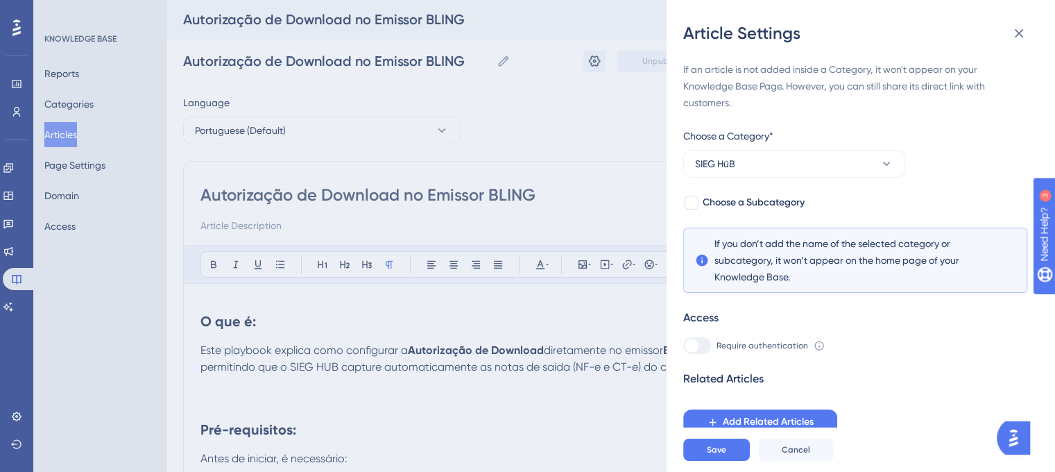
click at [709, 212] on div "If an article is not added inside a Category, it won't appear on your Knowledge…" at bounding box center [855, 247] width 344 height 373
click at [690, 201] on div at bounding box center [692, 203] width 14 height 14
checkbox input "true"
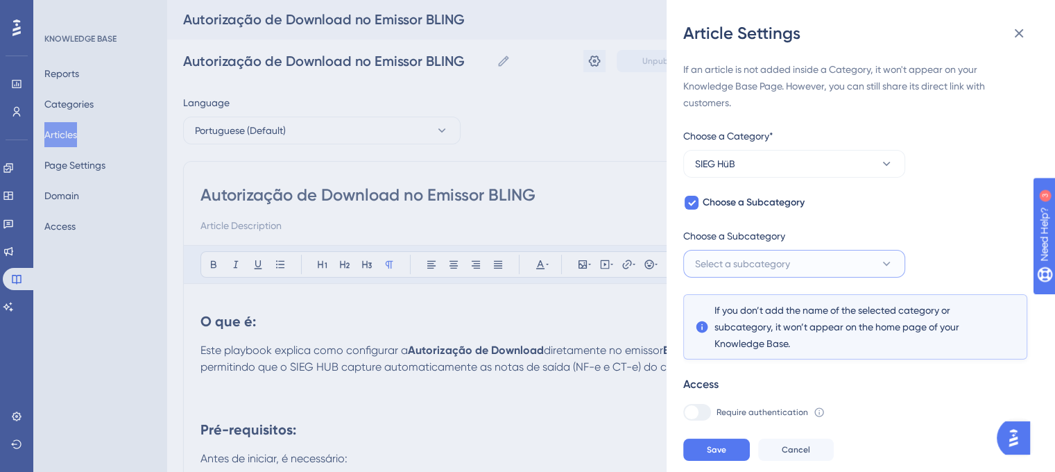
click at [833, 252] on button "Select a subcategory" at bounding box center [794, 264] width 222 height 28
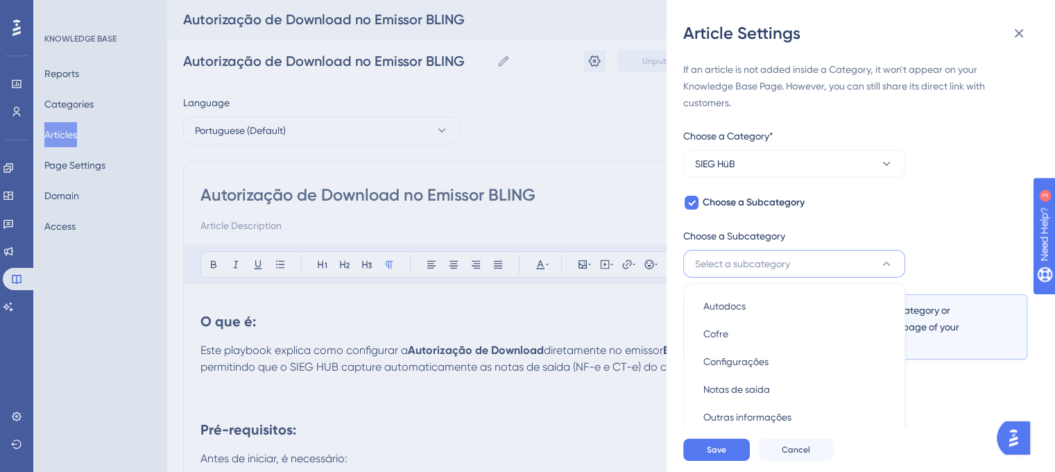
scroll to position [90, 0]
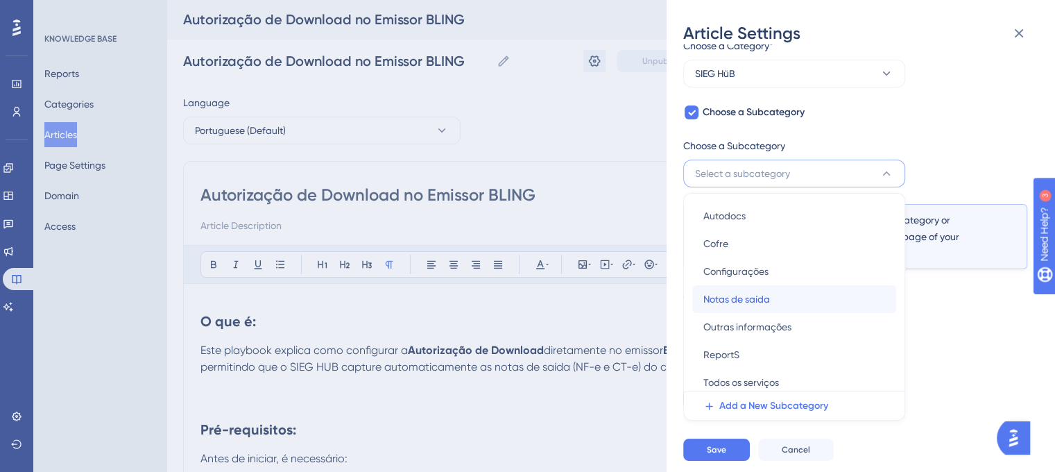
click at [802, 301] on div "Notas de saída Notas de saída" at bounding box center [795, 299] width 182 height 28
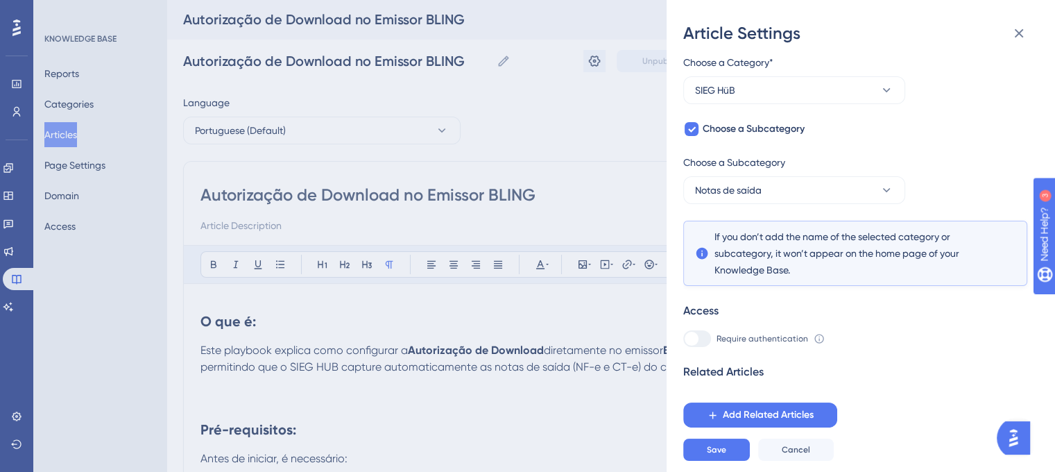
scroll to position [62, 0]
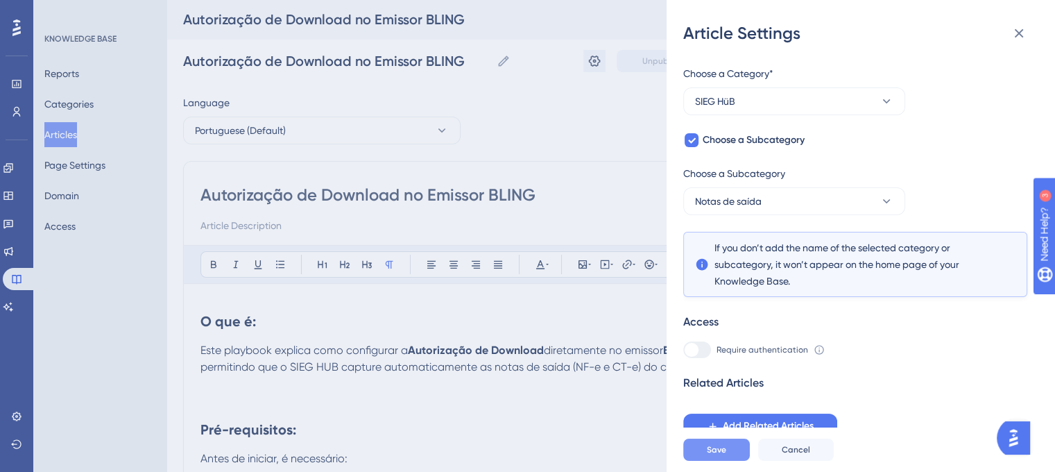
click at [719, 454] on span "Save" at bounding box center [716, 449] width 19 height 11
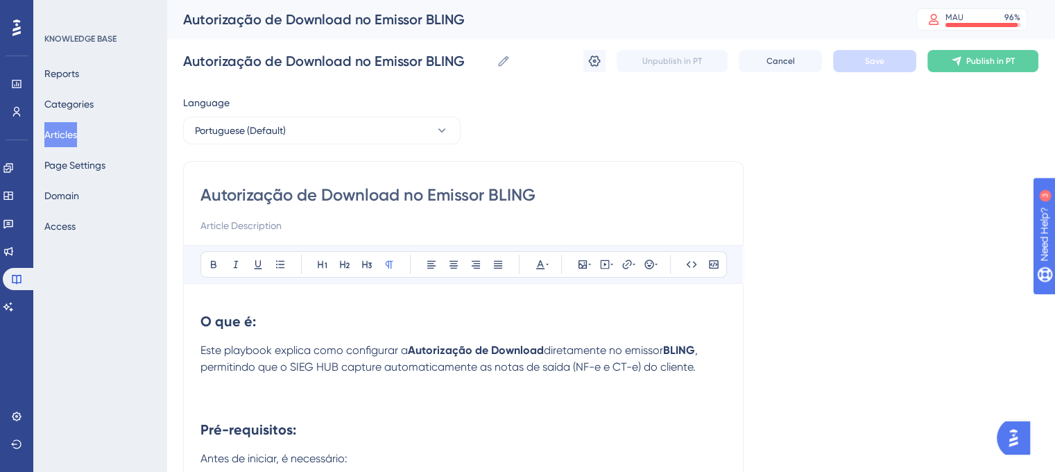
click at [64, 130] on button "Articles" at bounding box center [60, 134] width 33 height 25
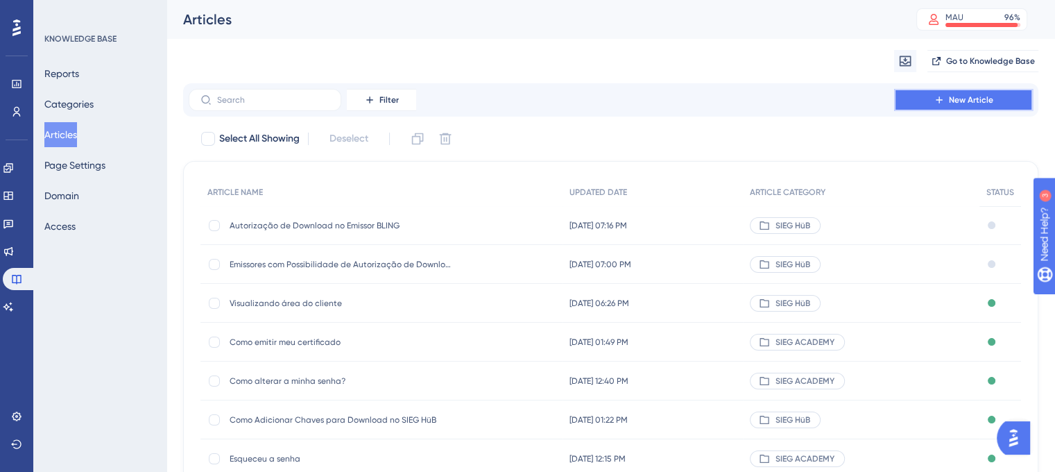
click at [943, 96] on icon at bounding box center [939, 99] width 11 height 11
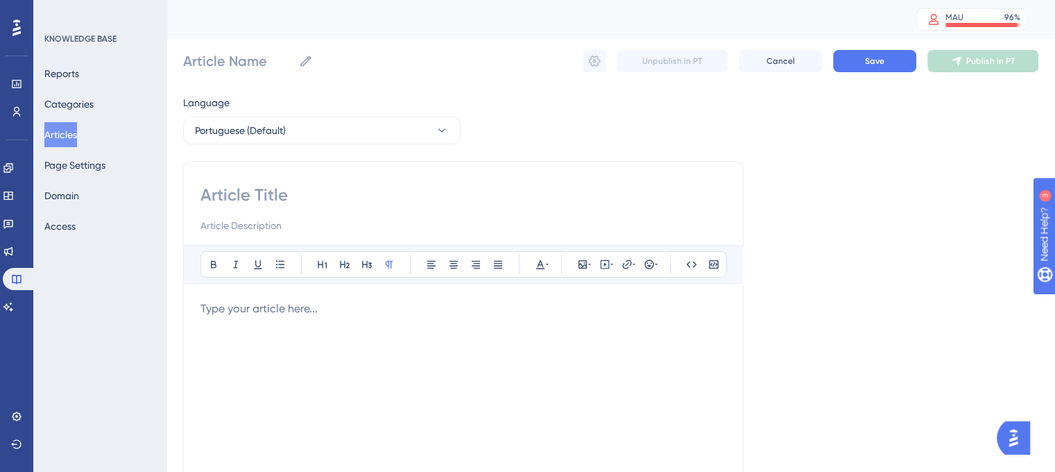
click at [311, 187] on input at bounding box center [464, 195] width 526 height 22
paste input "Autorização de Download no Emissor Tiny"
type input "Autorização de Download no Emissor Tiny"
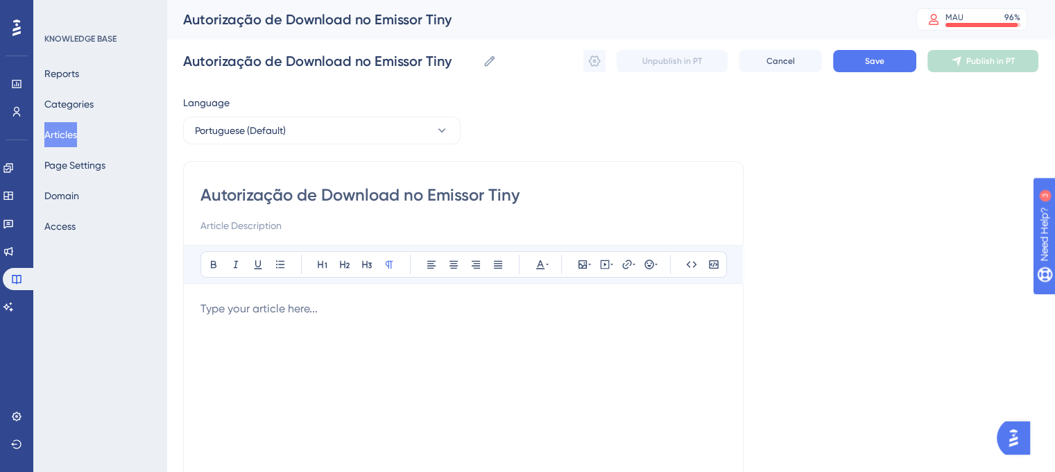
type input "Autorização de Download no Emissor Tiny"
click at [271, 309] on p at bounding box center [464, 308] width 526 height 17
click at [237, 310] on p at bounding box center [464, 308] width 526 height 17
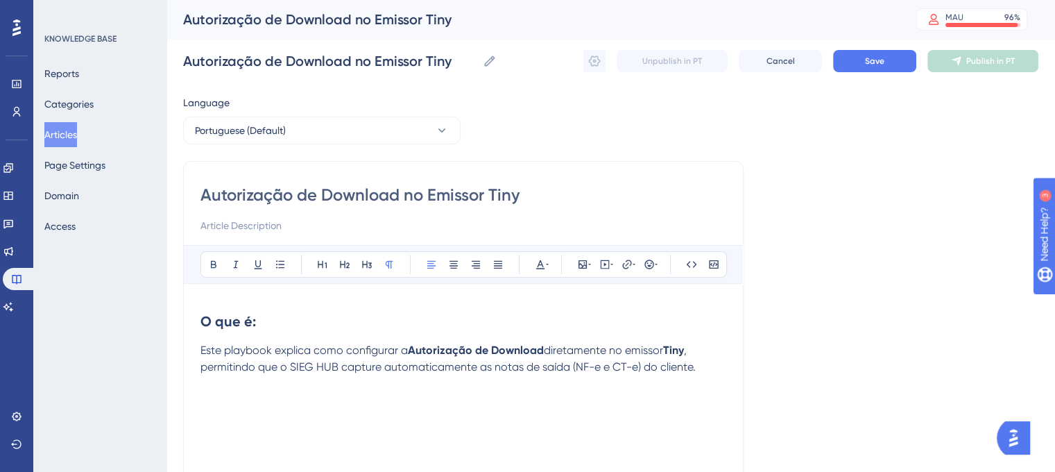
click at [706, 359] on p "Este playbook explica como configurar a Autorização de Download diretamente no …" at bounding box center [464, 358] width 526 height 33
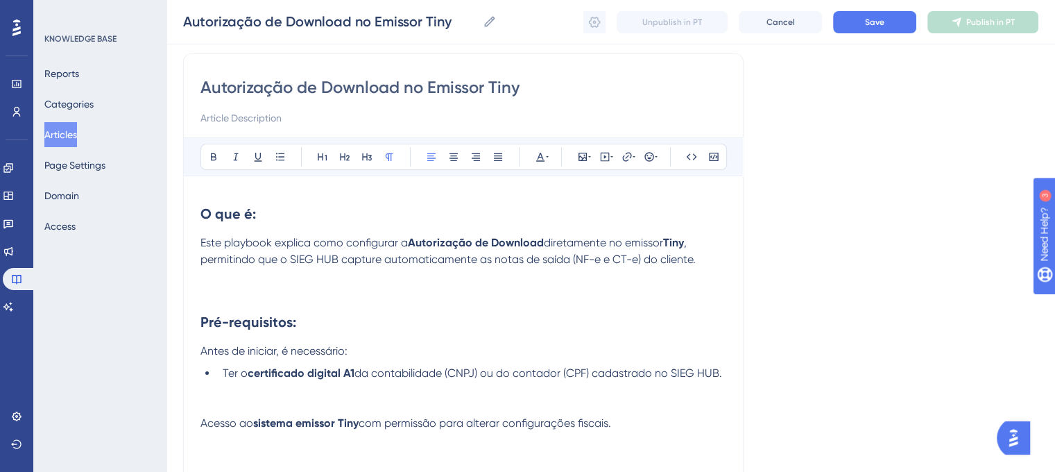
scroll to position [162, 0]
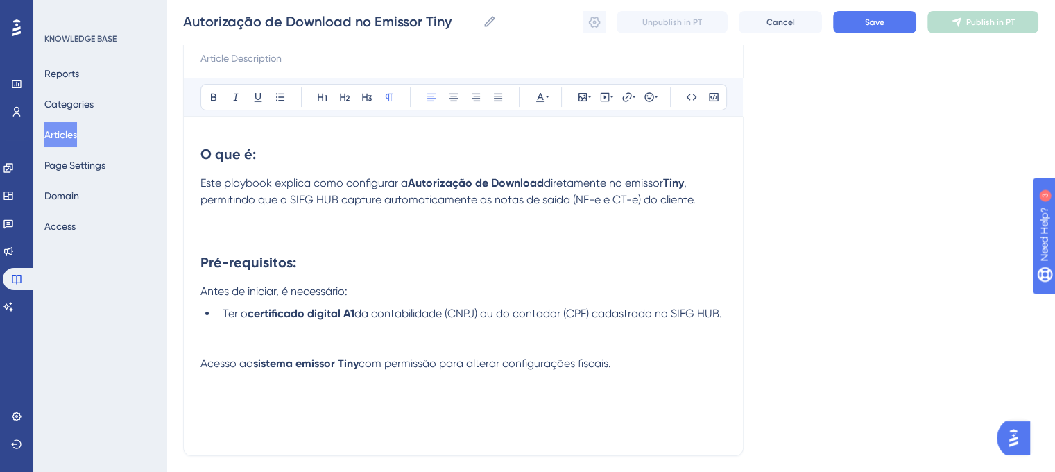
click at [201, 367] on span "Acesso ao" at bounding box center [227, 363] width 53 height 13
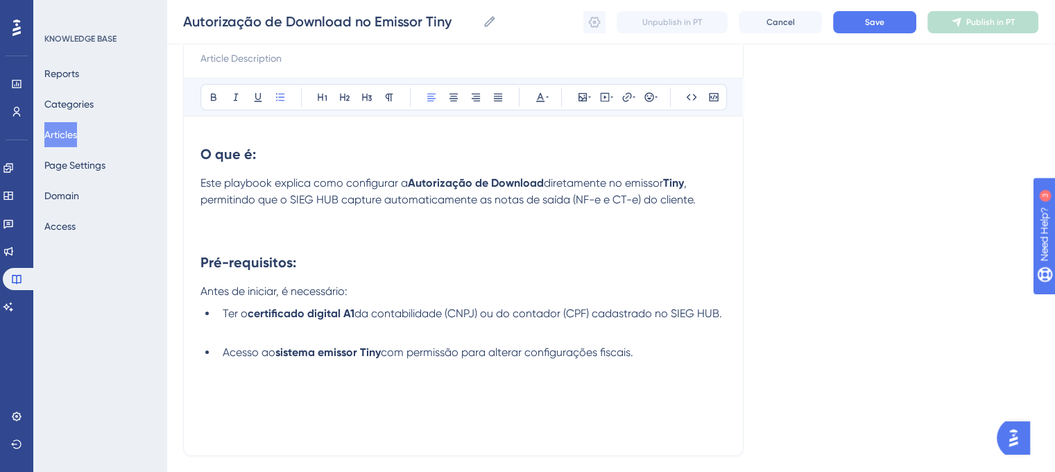
click at [643, 357] on li "Acesso ao sistema emissor Tiny com permissão para alterar configurações fiscais." at bounding box center [471, 352] width 509 height 17
click at [613, 393] on p at bounding box center [464, 385] width 526 height 17
click at [384, 403] on p at bounding box center [464, 402] width 526 height 17
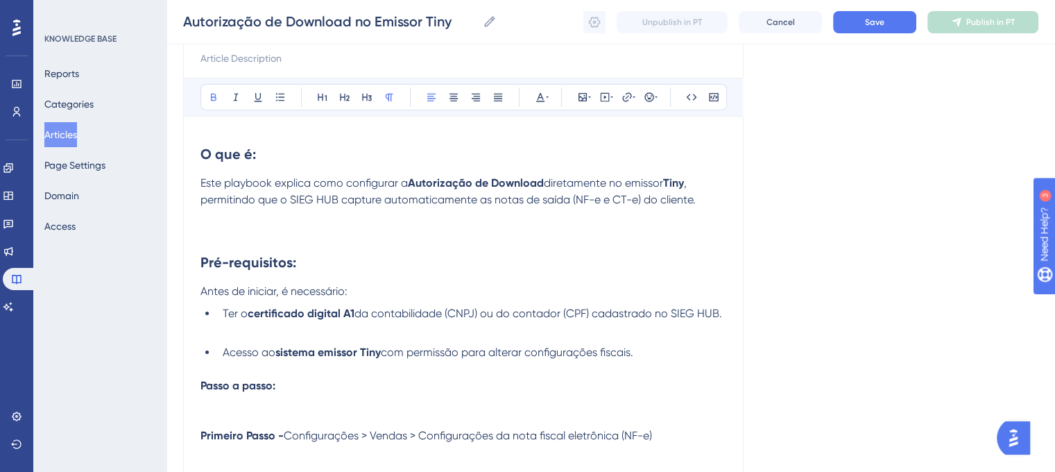
click at [201, 432] on strong "Primeiro Passo -" at bounding box center [242, 435] width 83 height 13
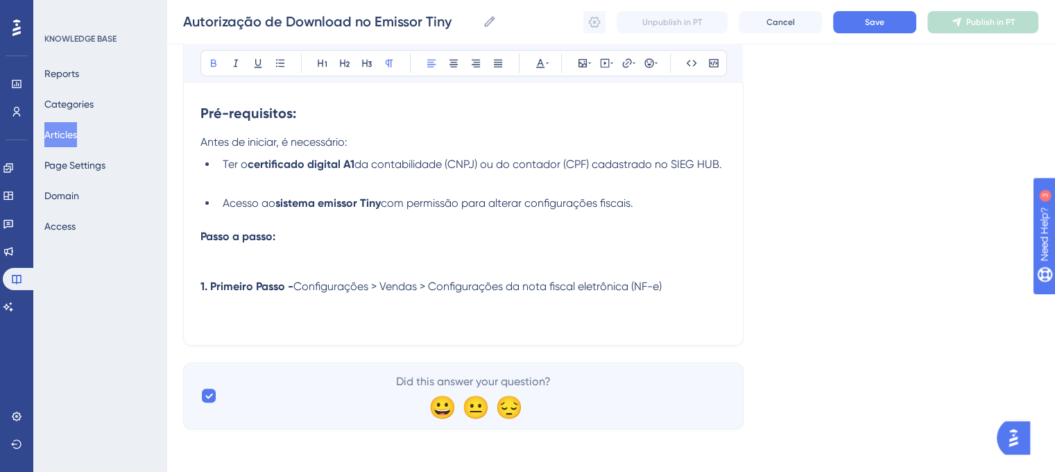
scroll to position [314, 0]
click at [697, 282] on p "1. Primeiro Passo - Configurações > Vendas > Configurações da nota fiscal eletr…" at bounding box center [464, 285] width 526 height 17
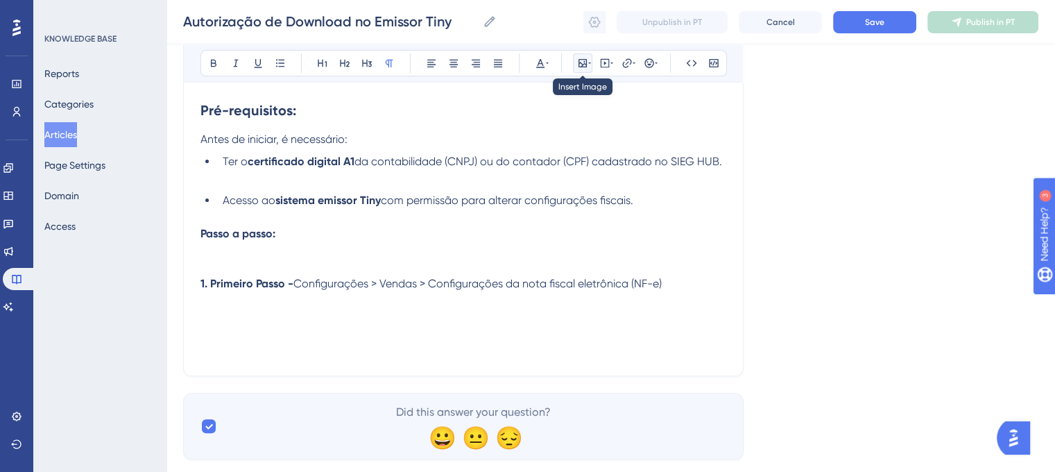
click at [581, 65] on icon at bounding box center [583, 63] width 8 height 8
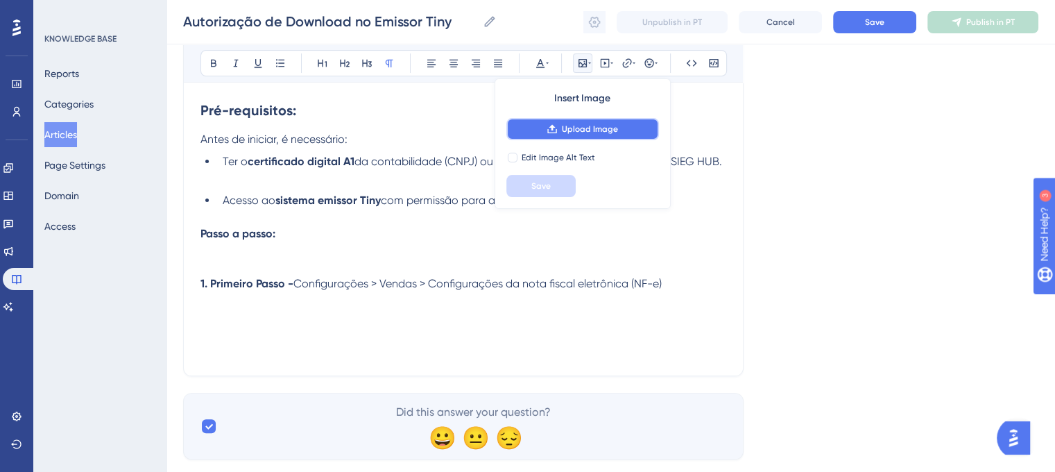
click at [589, 124] on span "Upload Image" at bounding box center [590, 129] width 56 height 11
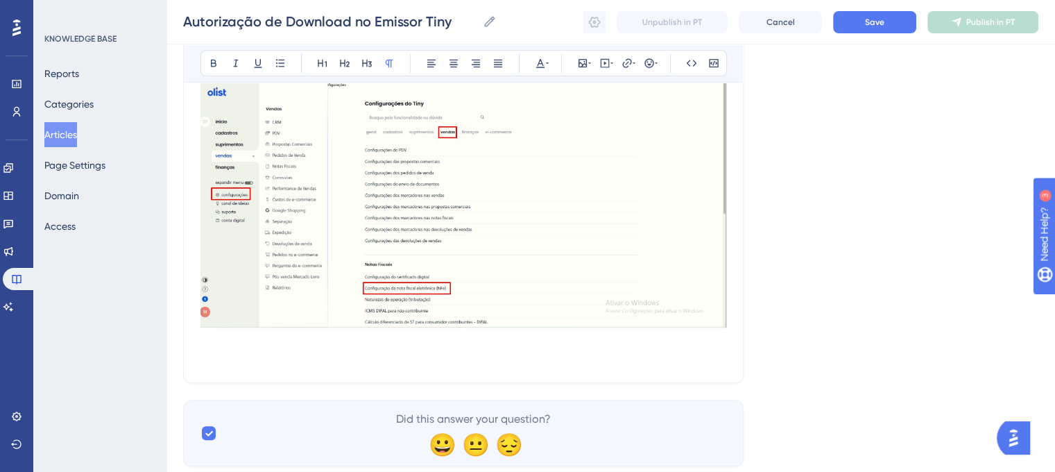
scroll to position [604, 0]
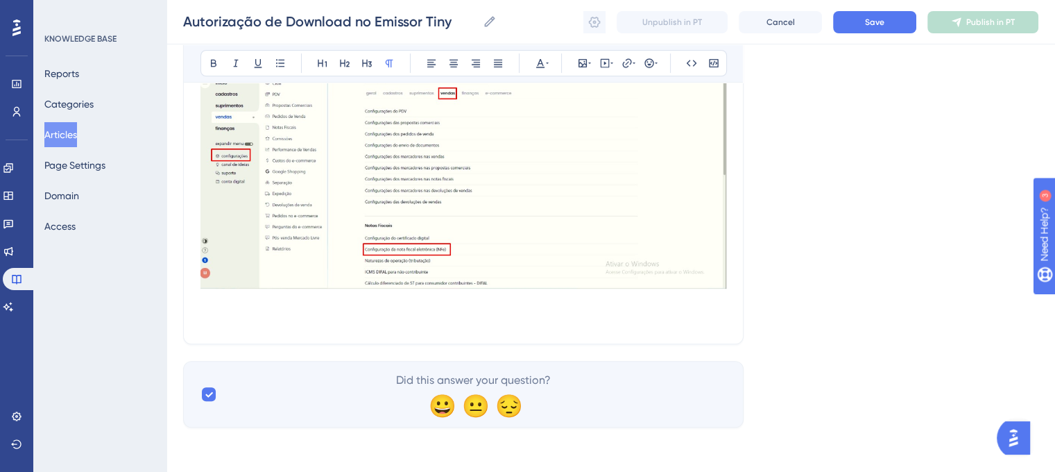
click at [620, 304] on p at bounding box center [464, 302] width 526 height 17
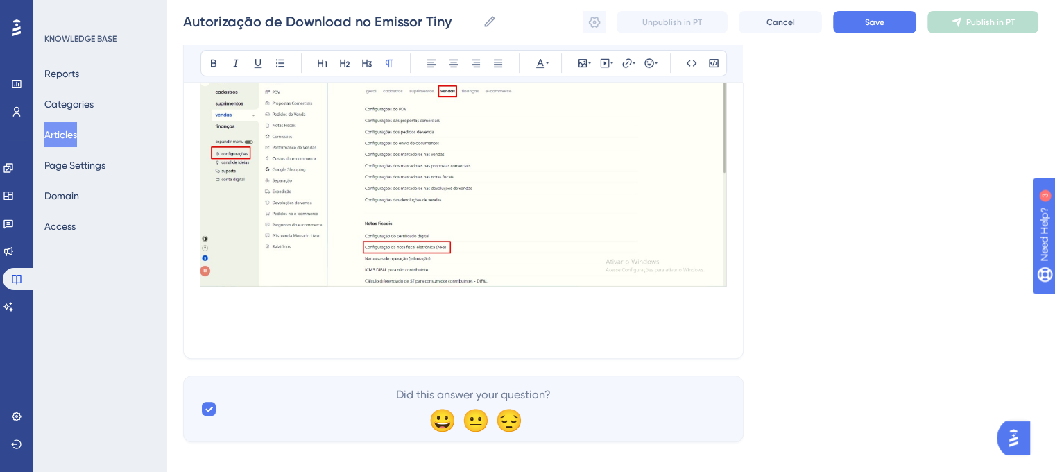
click at [283, 325] on p at bounding box center [464, 316] width 526 height 17
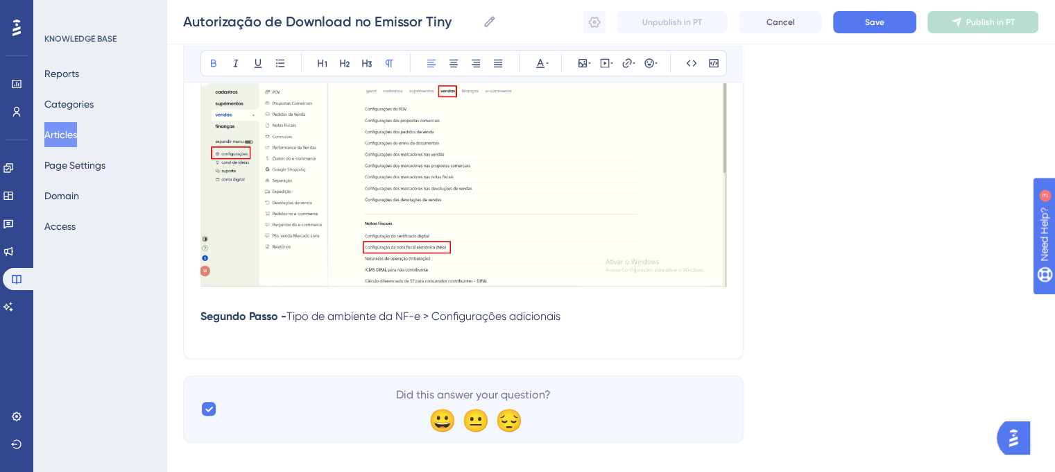
click at [203, 315] on strong "Segundo Passo -" at bounding box center [244, 315] width 86 height 13
click at [636, 314] on p "2. Segundo Passo - Tipo de ambiente da NF-e > Configurações adicionais" at bounding box center [464, 316] width 526 height 17
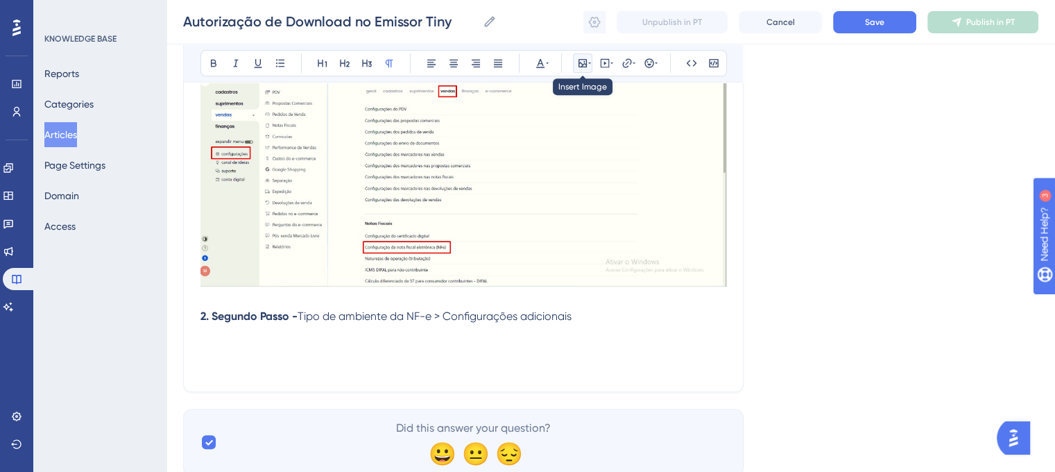
click at [581, 67] on icon at bounding box center [583, 63] width 8 height 8
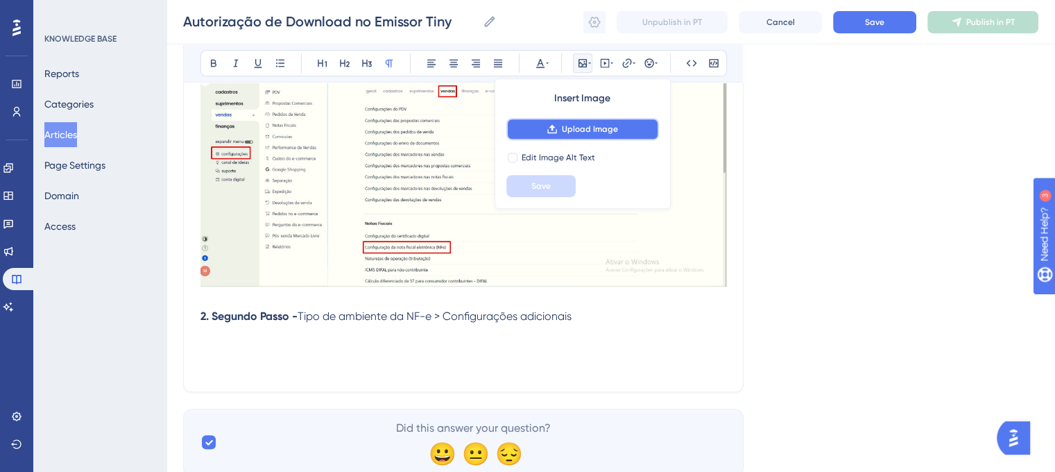
click at [572, 121] on button "Upload Image" at bounding box center [583, 129] width 153 height 22
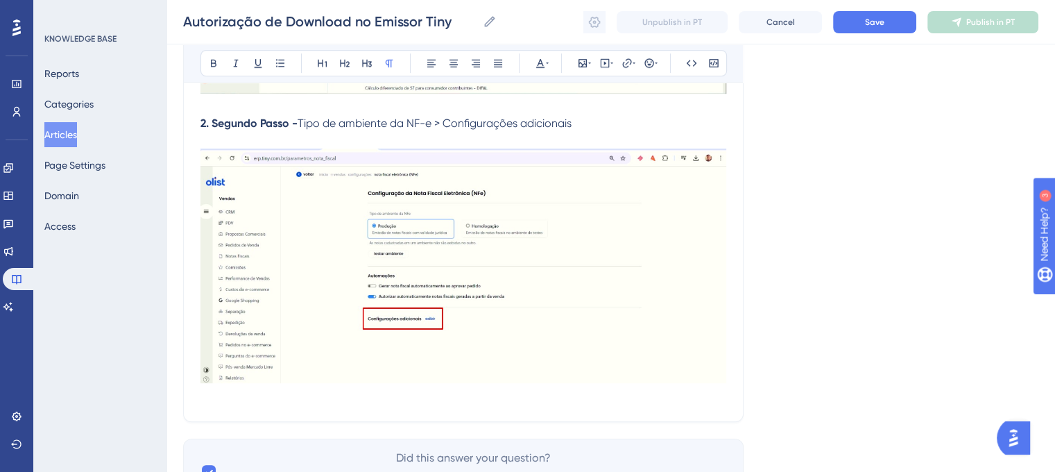
scroll to position [801, 0]
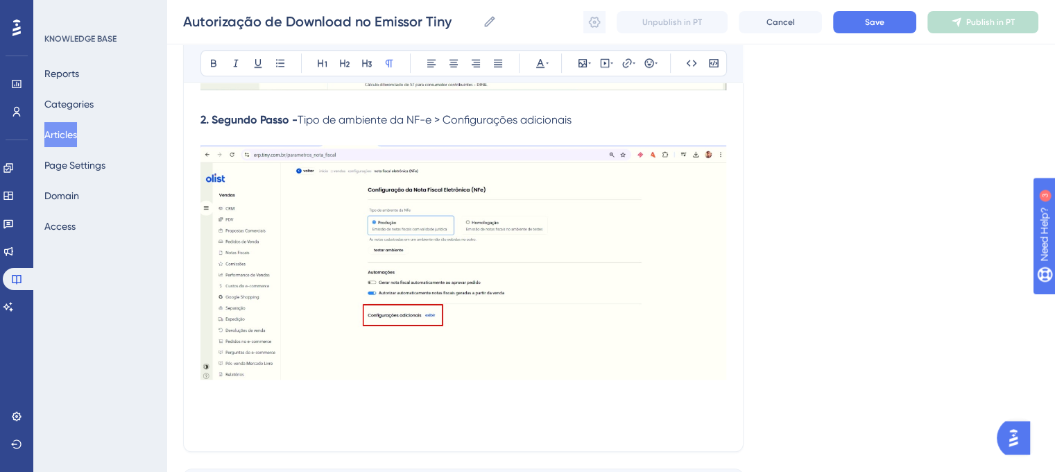
click at [648, 424] on p at bounding box center [464, 426] width 526 height 17
click at [229, 401] on p at bounding box center [464, 392] width 526 height 17
click at [206, 411] on span "3." at bounding box center [205, 408] width 8 height 13
click at [208, 413] on span "3." at bounding box center [205, 408] width 8 height 13
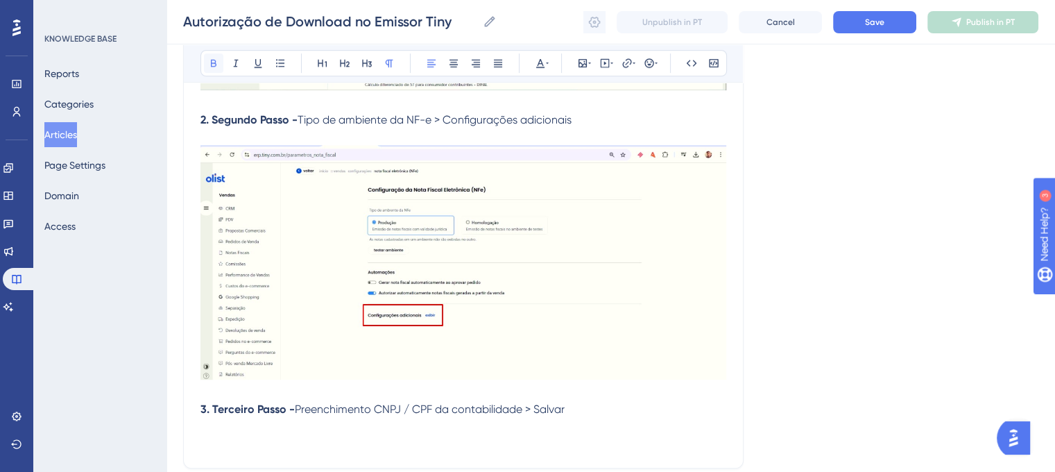
click at [212, 64] on icon at bounding box center [213, 63] width 11 height 11
click at [443, 396] on p at bounding box center [464, 392] width 526 height 17
click at [591, 413] on p "3. Terceiro Passo - Preenchimento CNPJ / CPF da contabilidade > Salvar" at bounding box center [464, 409] width 526 height 17
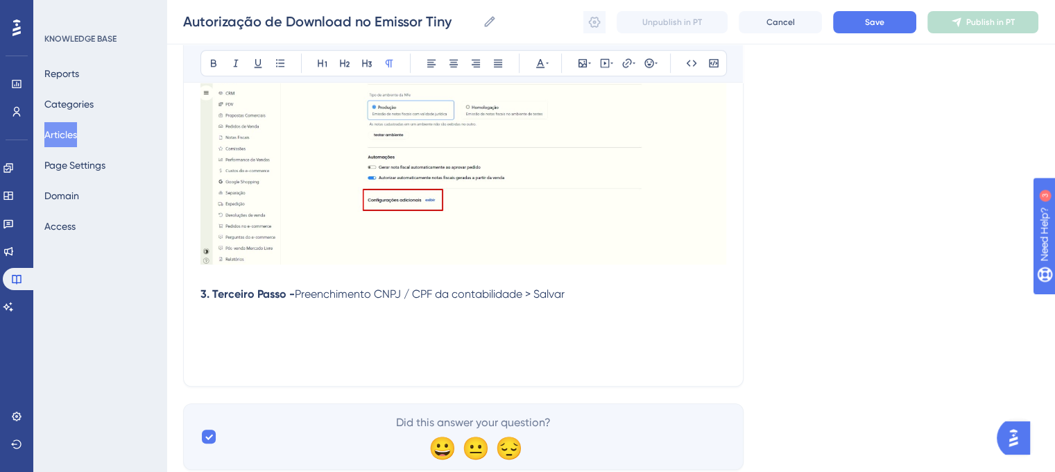
scroll to position [921, 0]
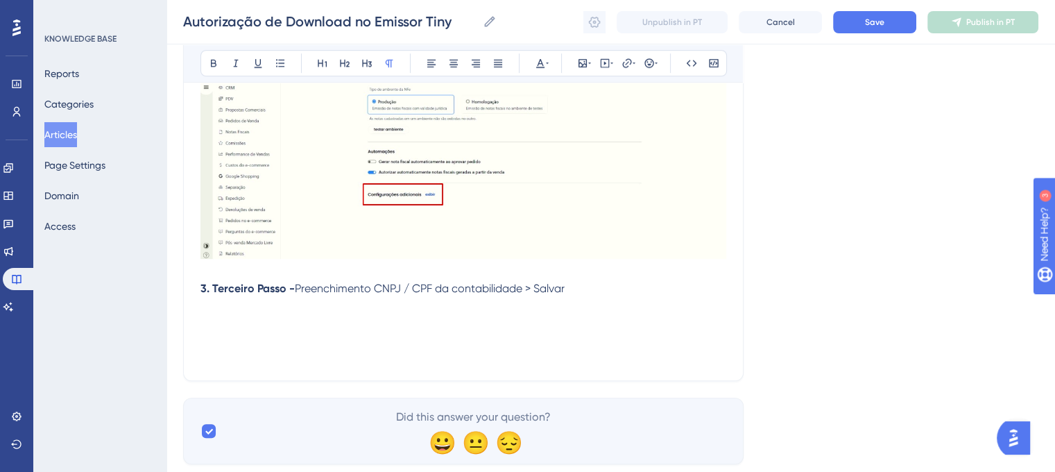
click at [626, 292] on p "3. Terceiro Passo - Preenchimento CNPJ / CPF da contabilidade > Salvar" at bounding box center [464, 288] width 526 height 17
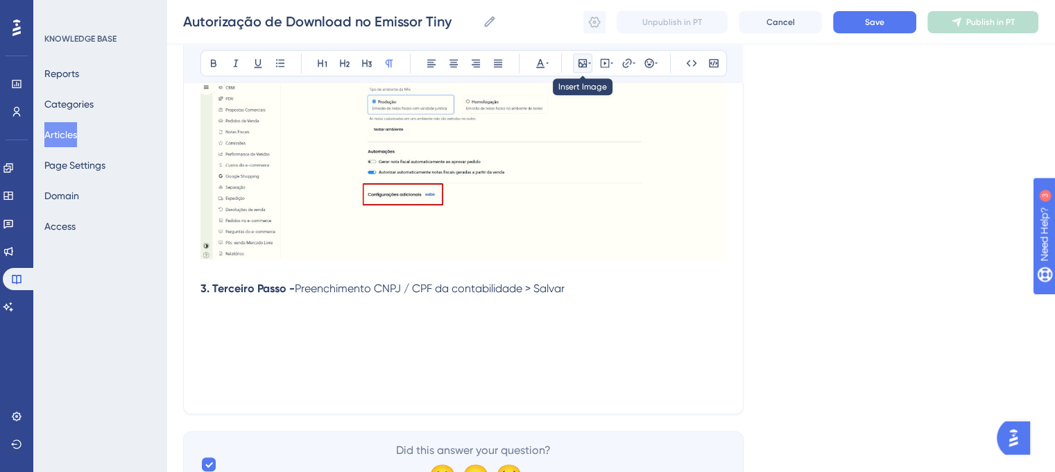
click at [584, 61] on icon at bounding box center [583, 63] width 8 height 8
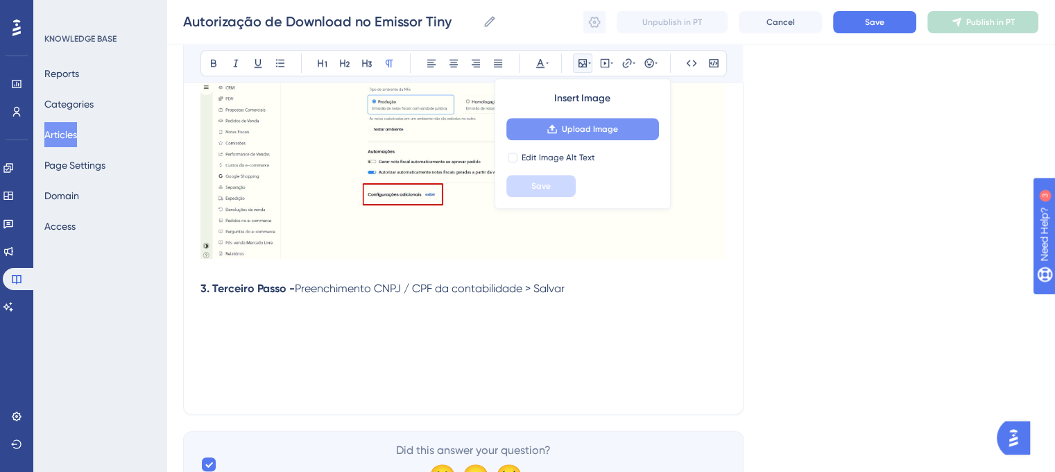
click at [570, 124] on span "Upload Image" at bounding box center [590, 129] width 56 height 11
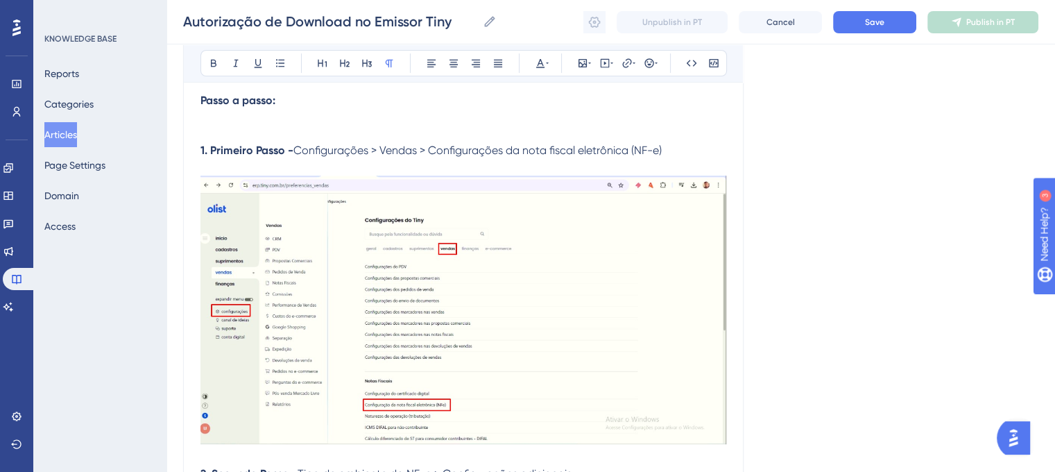
scroll to position [443, 0]
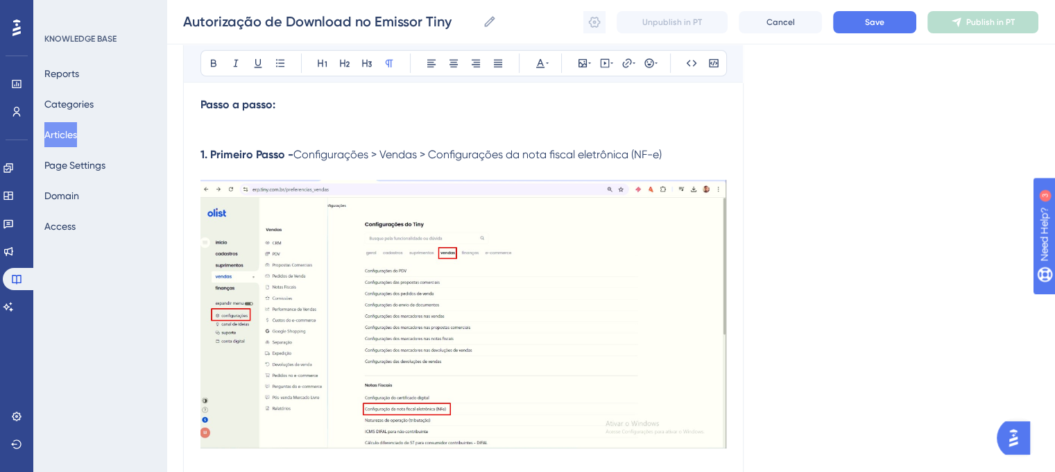
click at [681, 146] on p at bounding box center [464, 138] width 526 height 17
click at [681, 153] on p "1. Primeiro Passo - Configurações > Vendas > Configurações da nota fiscal eletr…" at bounding box center [464, 154] width 526 height 17
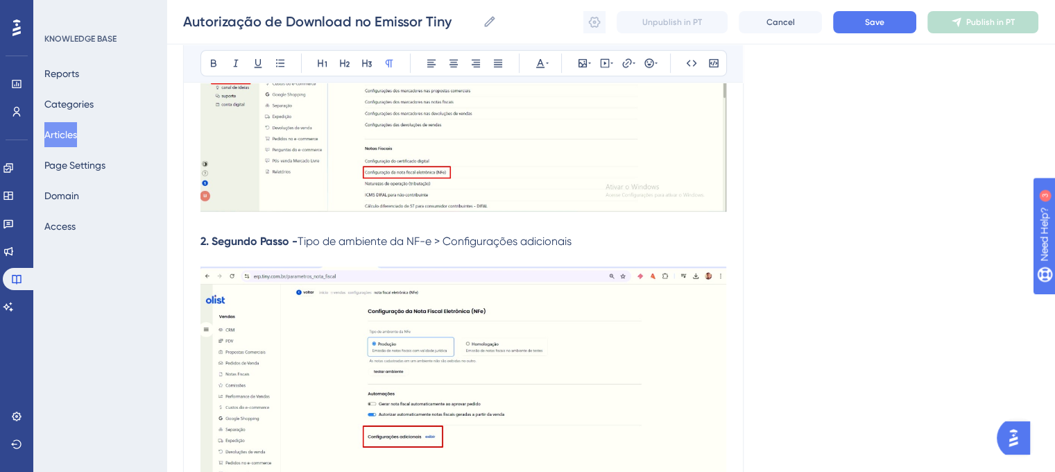
scroll to position [700, 0]
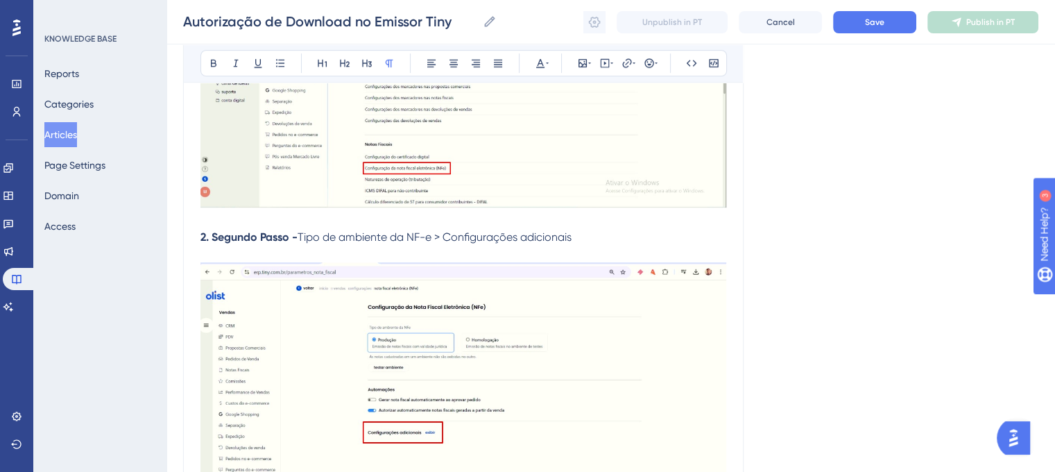
click at [600, 224] on p at bounding box center [464, 220] width 526 height 17
click at [600, 230] on p "2. Segundo Passo - Tipo de ambiente da NF-e > Configurações adicionais" at bounding box center [464, 237] width 526 height 17
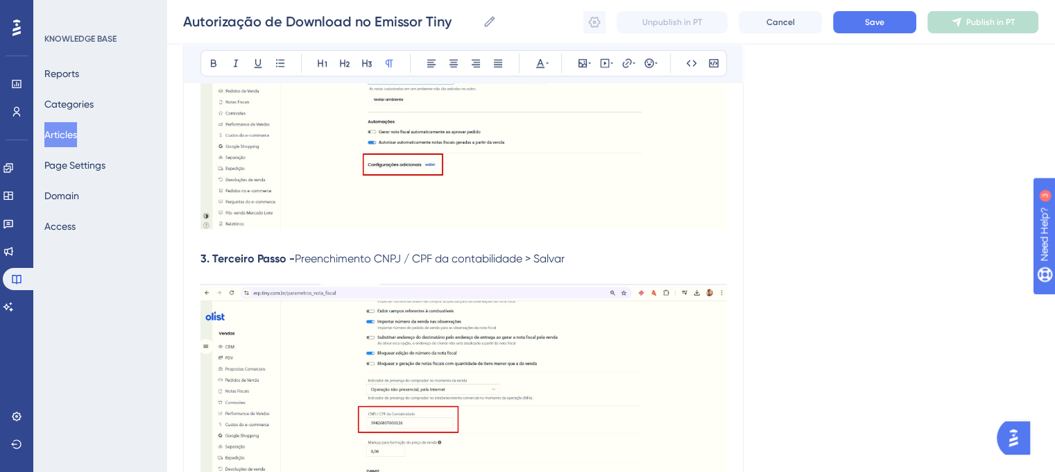
scroll to position [987, 0]
click at [583, 265] on p "3. Terceiro Passo - Preenchimento CNPJ / CPF da contabilidade > Salvar" at bounding box center [464, 256] width 526 height 17
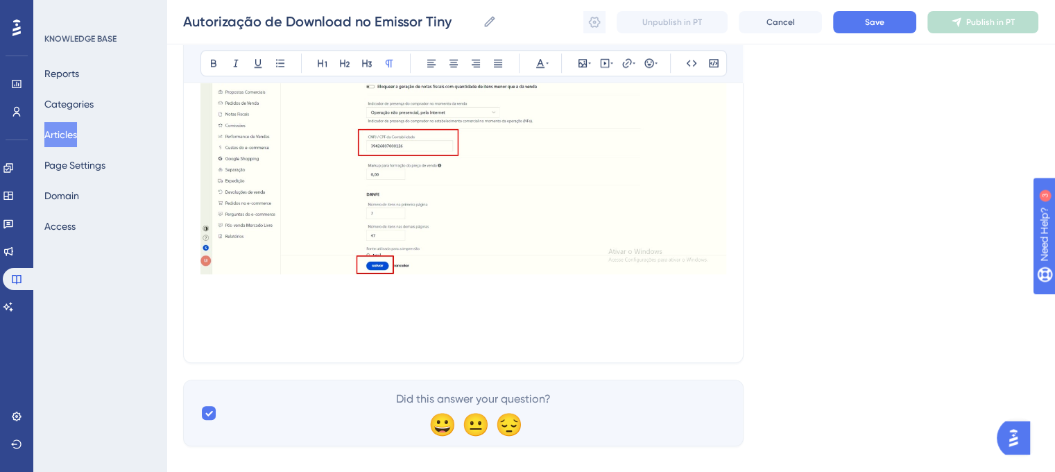
scroll to position [1300, 0]
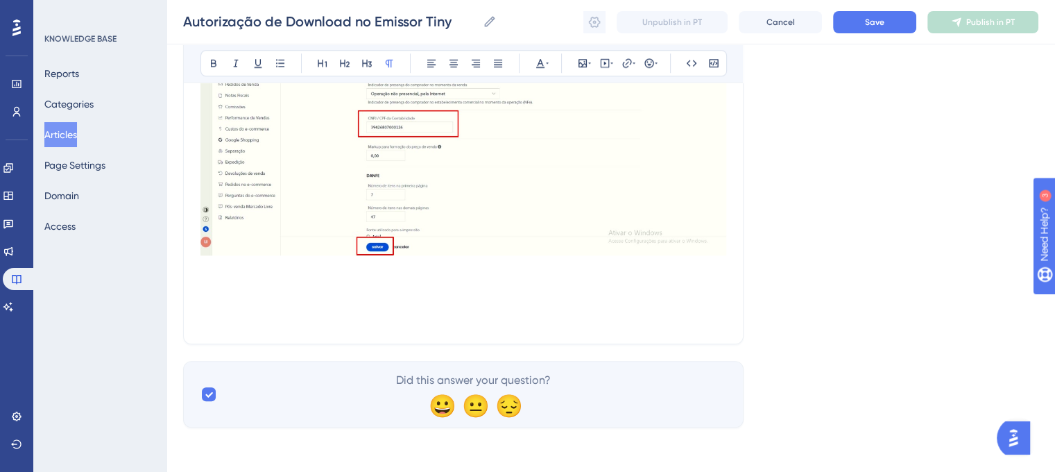
click at [702, 273] on p at bounding box center [464, 268] width 526 height 17
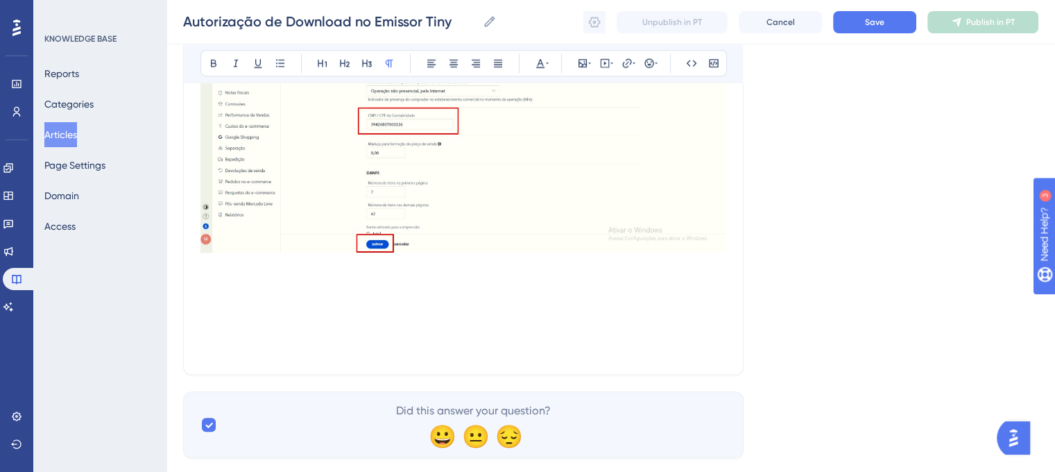
click at [323, 312] on p at bounding box center [464, 315] width 526 height 17
click at [277, 295] on p at bounding box center [464, 299] width 526 height 17
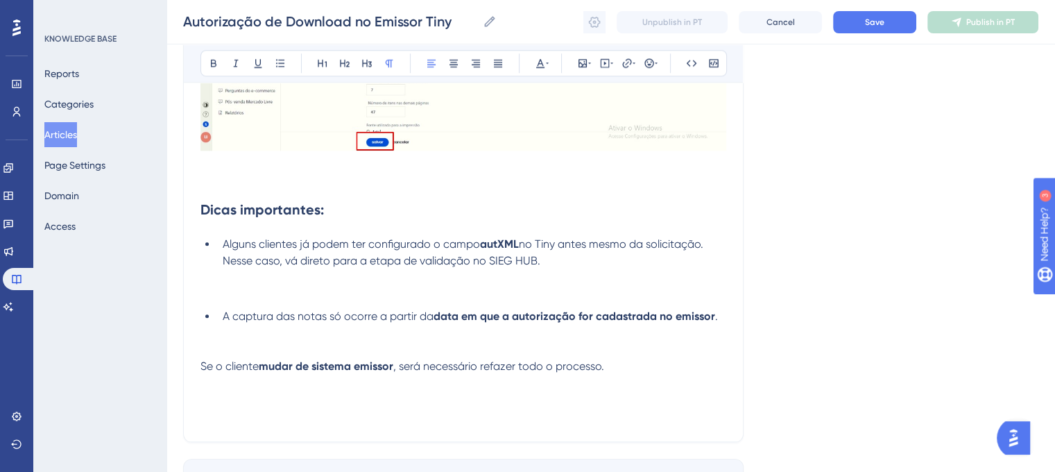
scroll to position [1428, 0]
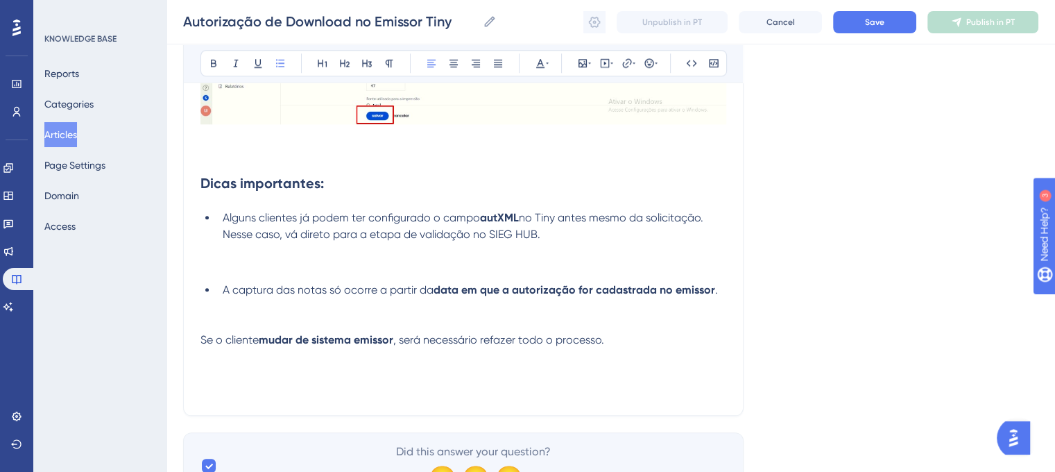
click at [226, 296] on span "A captura das notas só ocorre a partir da" at bounding box center [328, 289] width 211 height 13
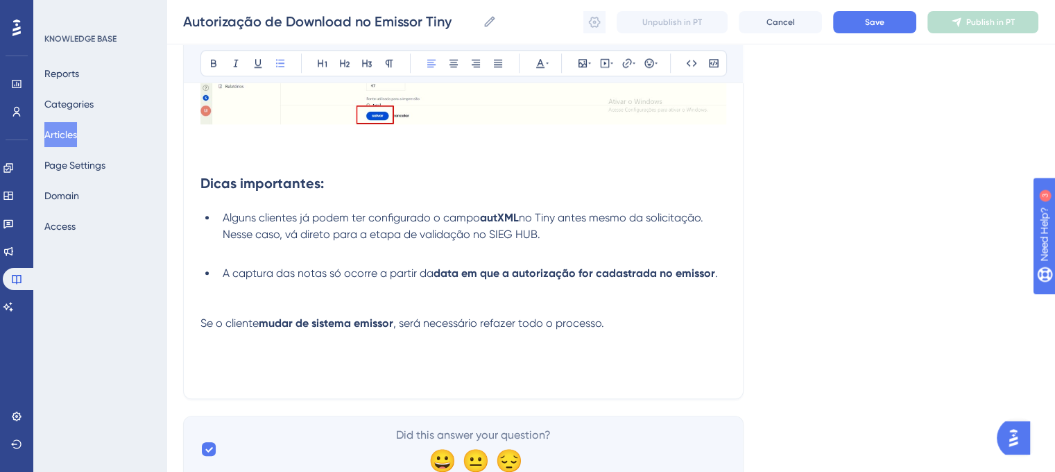
click at [201, 330] on span "Se o cliente" at bounding box center [230, 322] width 58 height 13
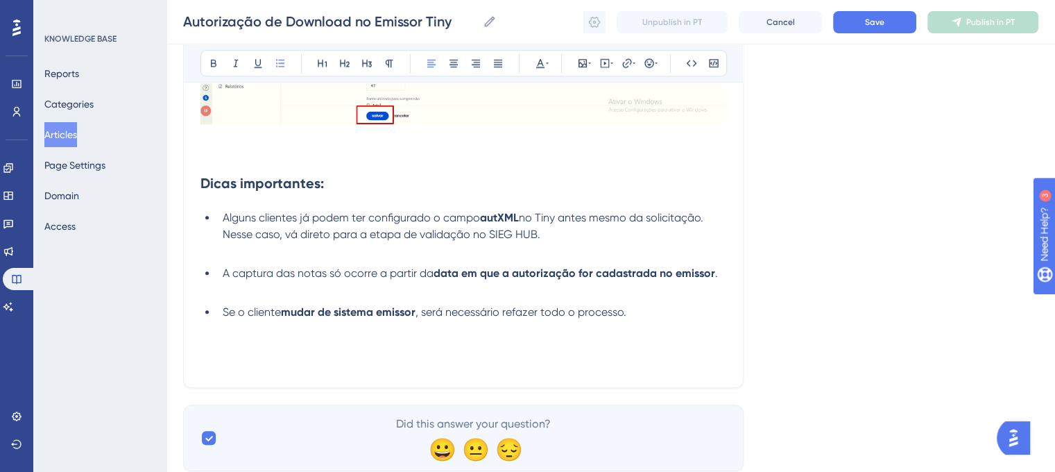
click at [642, 321] on li "Se o cliente mudar de sistema emissor , será necessário refazer todo o processo." at bounding box center [471, 312] width 509 height 17
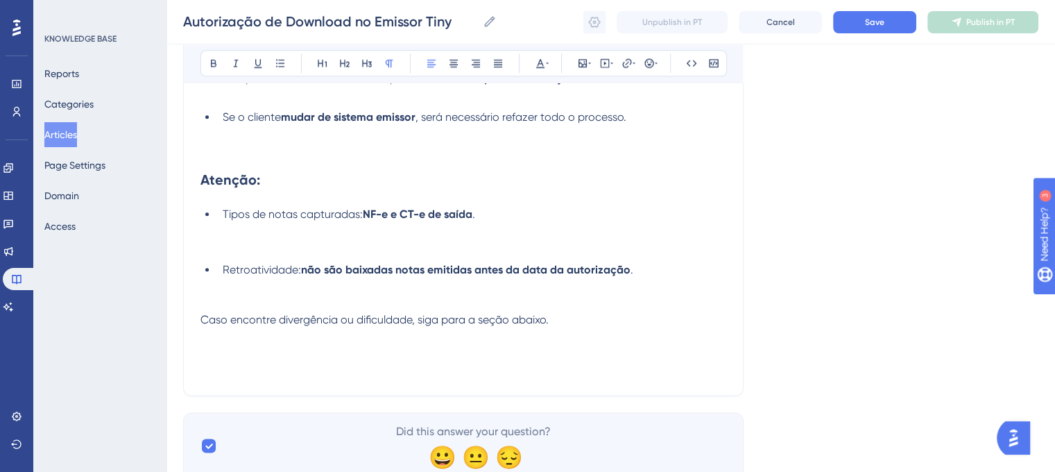
scroll to position [1658, 0]
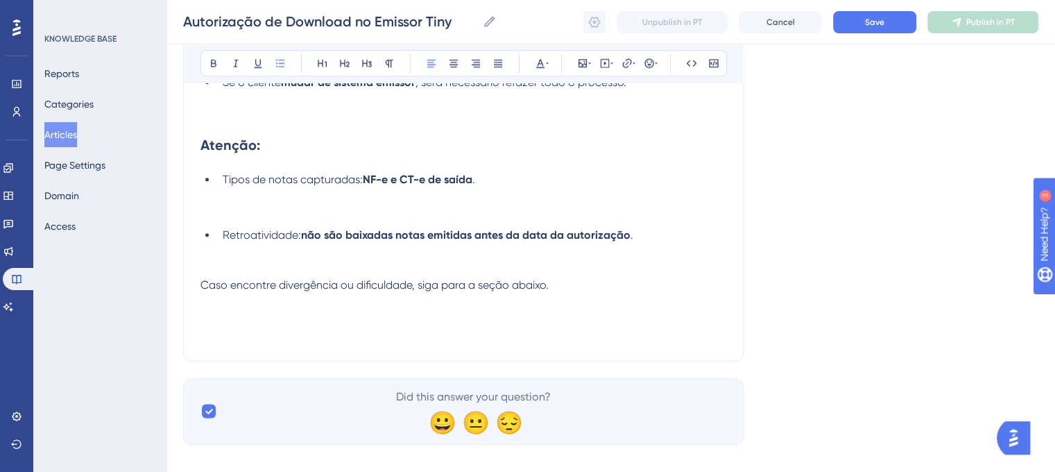
click at [219, 244] on li "Retroatividade: não são baixadas notas emitidas antes da data da autorização ." at bounding box center [471, 252] width 509 height 50
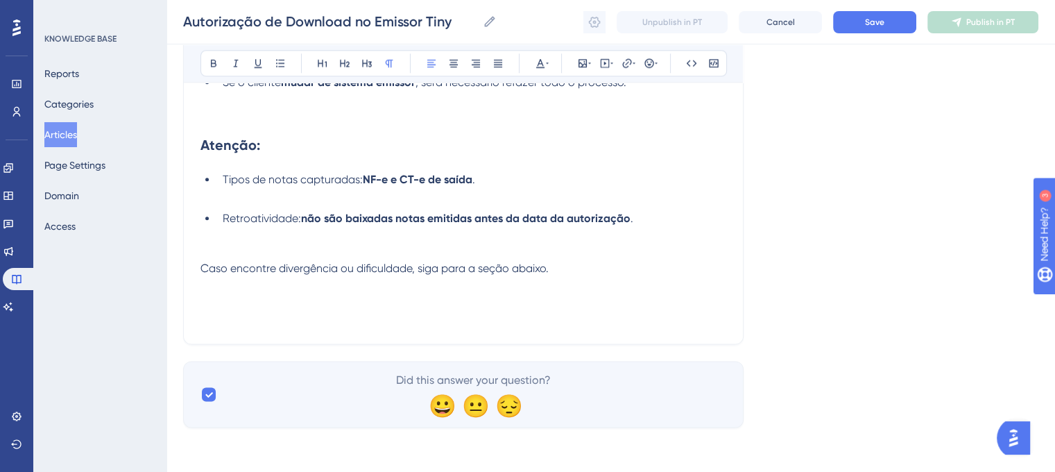
click at [201, 274] on span "Caso encontre divergência ou dificuldade, siga para a seção abaixo." at bounding box center [375, 268] width 348 height 13
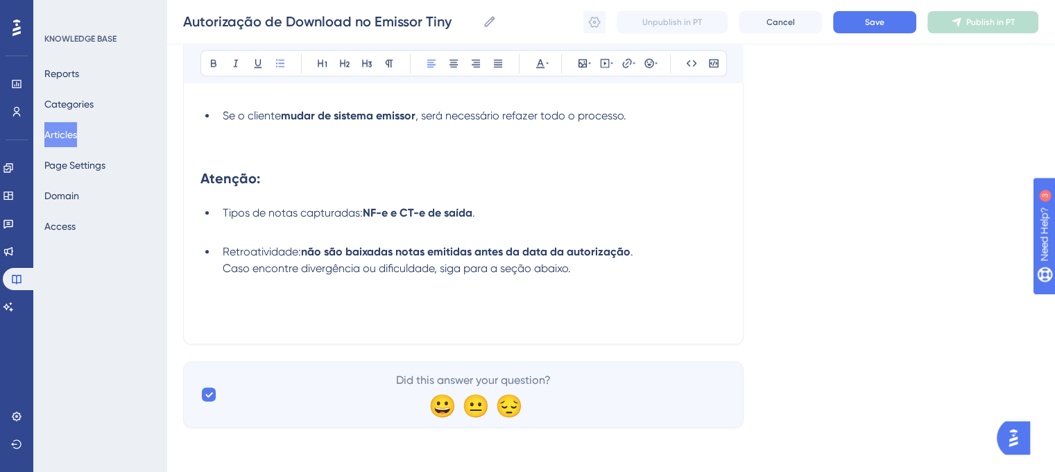
scroll to position [1652, 0]
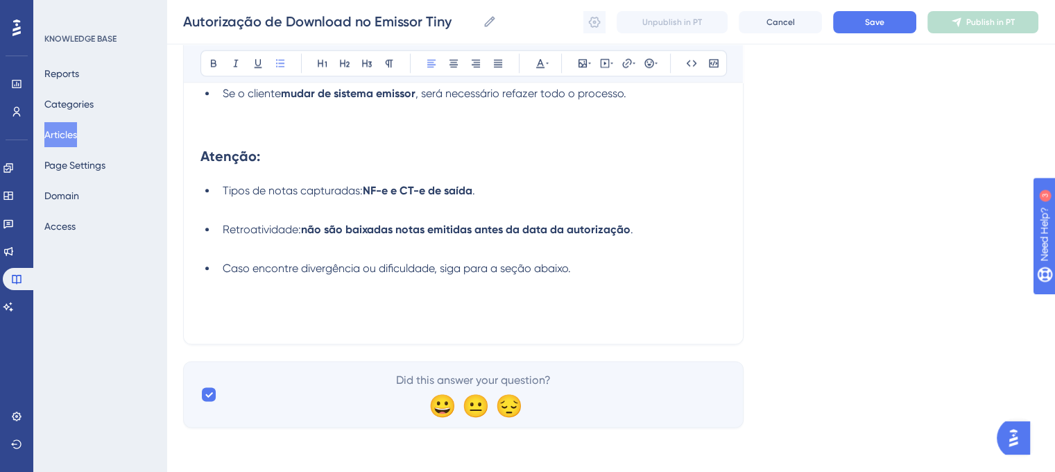
click at [597, 275] on li "Caso encontre divergência ou dificuldade, siga para a seção abaixo." at bounding box center [471, 268] width 509 height 17
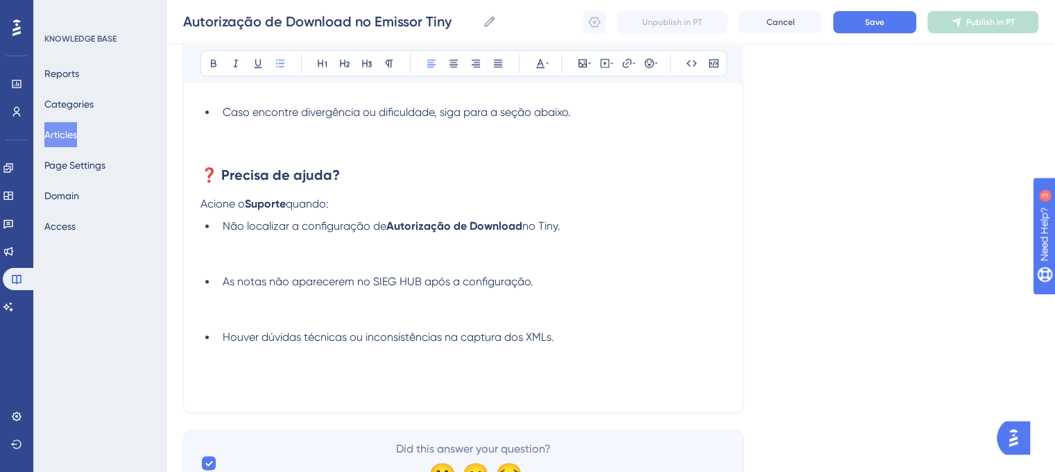
scroll to position [1809, 0]
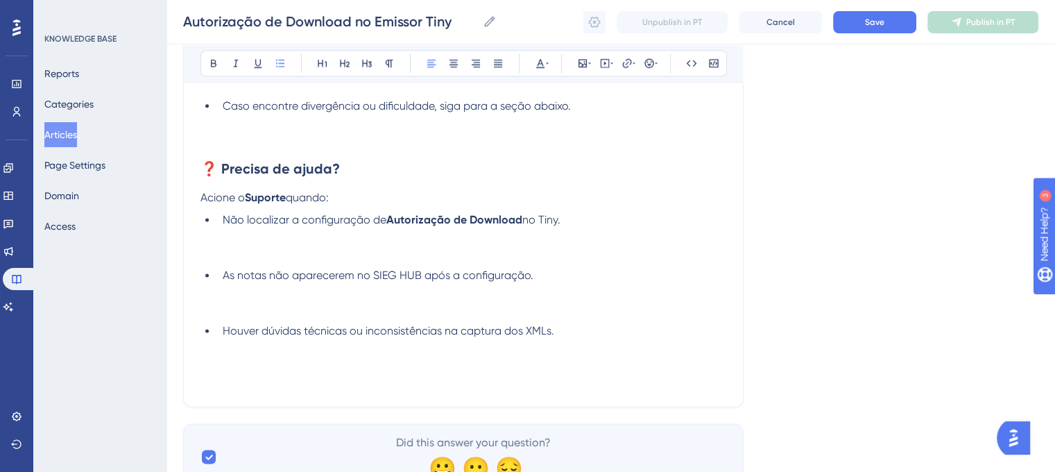
click at [228, 282] on span "As notas não aparecerem no SIEG HUB após a configuração." at bounding box center [378, 275] width 311 height 13
click at [225, 282] on span "As notas não aparecerem no SIEG HUB após a configuração." at bounding box center [378, 275] width 311 height 13
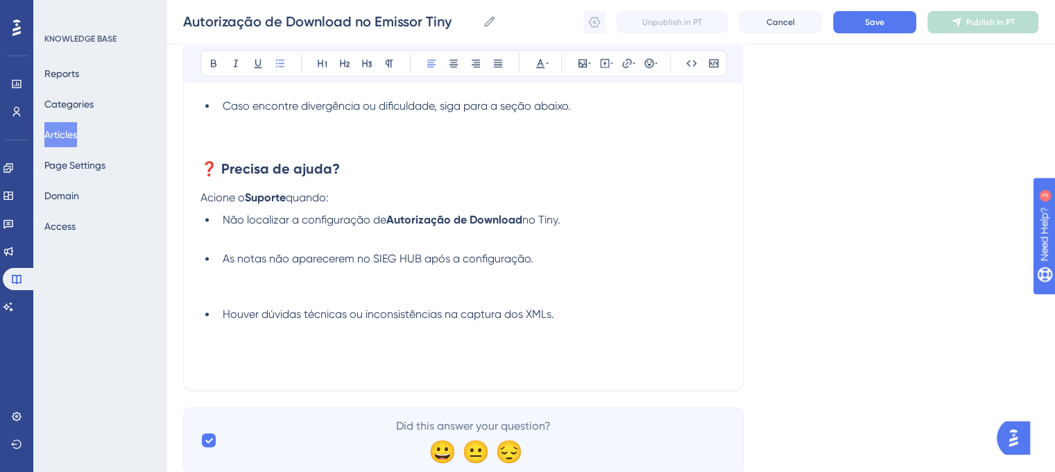
click at [222, 323] on li "Houver dúvidas técnicas ou inconsistências na captura dos XMLs." at bounding box center [471, 314] width 509 height 17
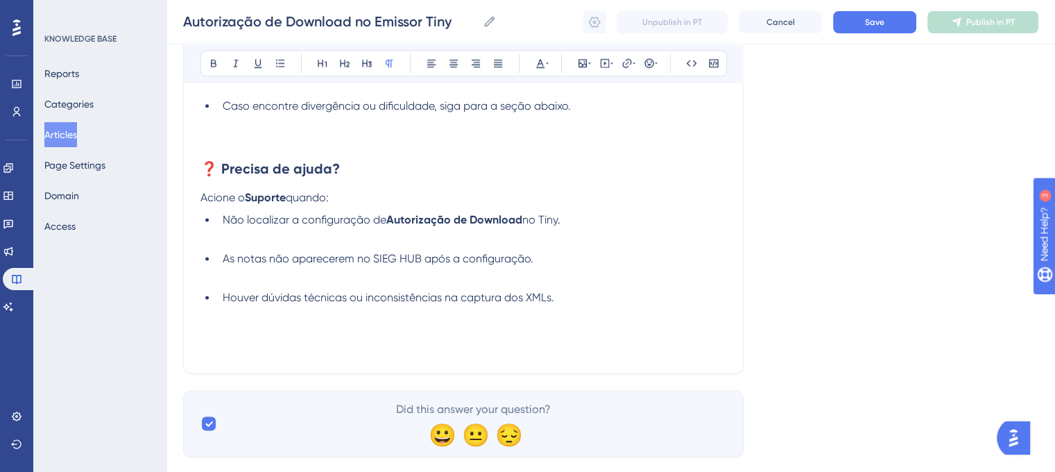
click at [278, 350] on p at bounding box center [464, 347] width 526 height 17
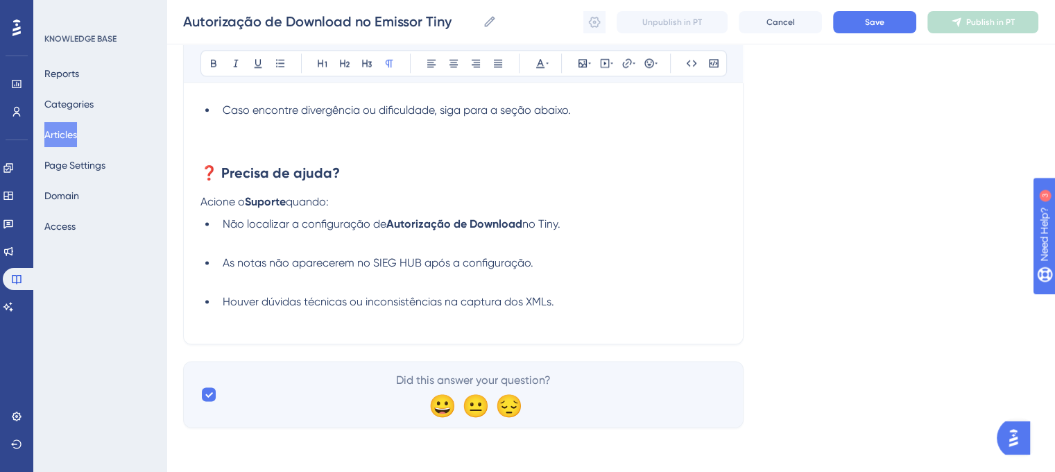
scroll to position [1795, 0]
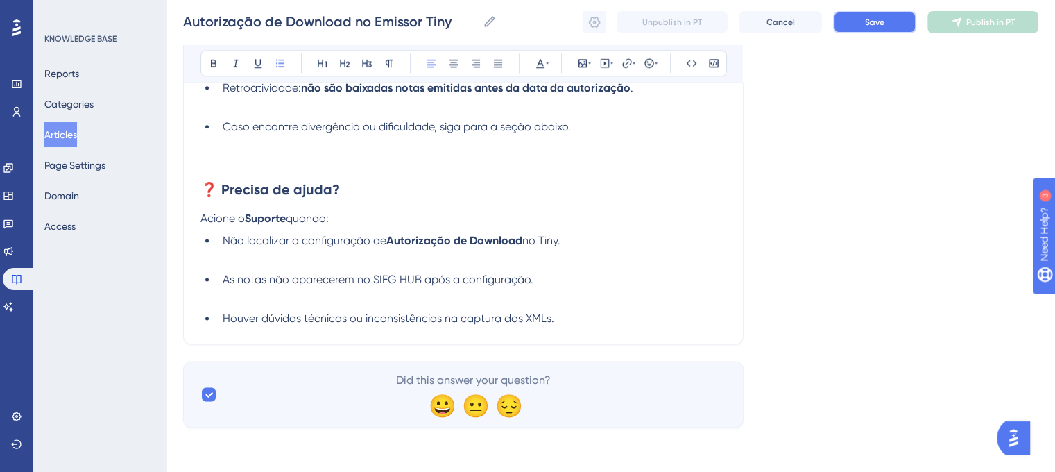
click at [877, 26] on span "Save" at bounding box center [874, 22] width 19 height 11
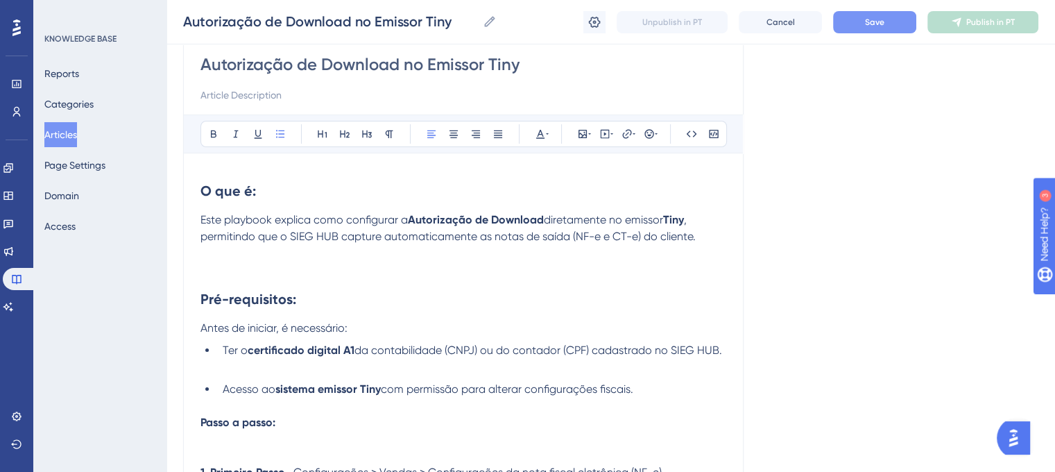
scroll to position [128, 0]
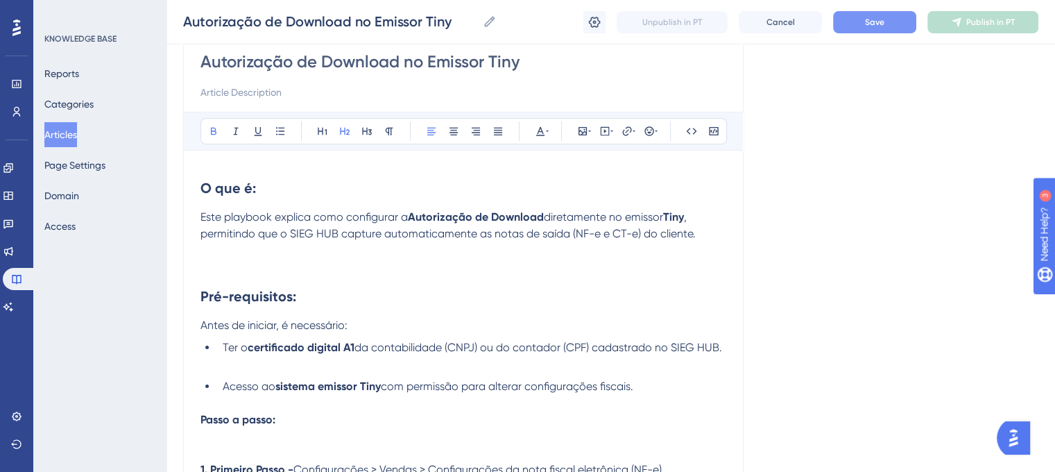
click at [212, 295] on strong "Pré-requisitos:" at bounding box center [249, 296] width 96 height 17
click at [203, 296] on strong "Pré-requisitos:" at bounding box center [249, 296] width 96 height 17
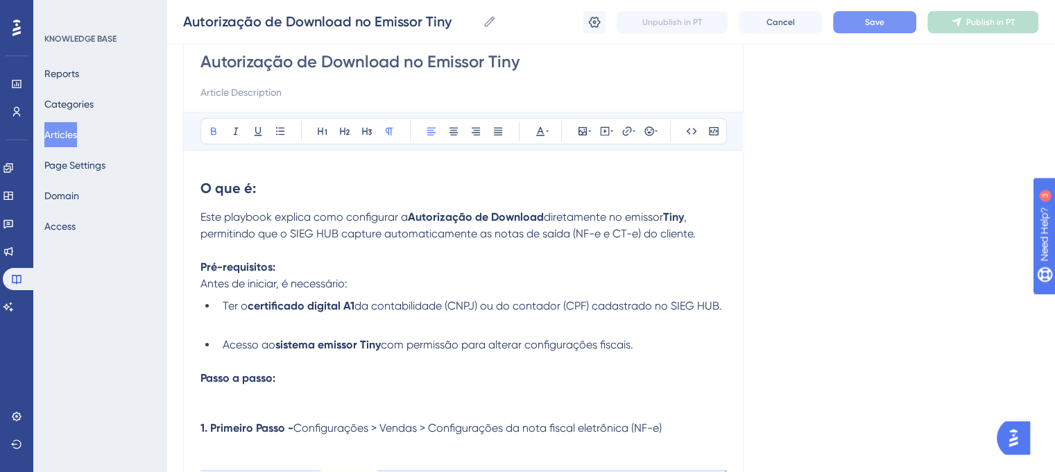
click at [855, 27] on button "Save" at bounding box center [874, 22] width 83 height 22
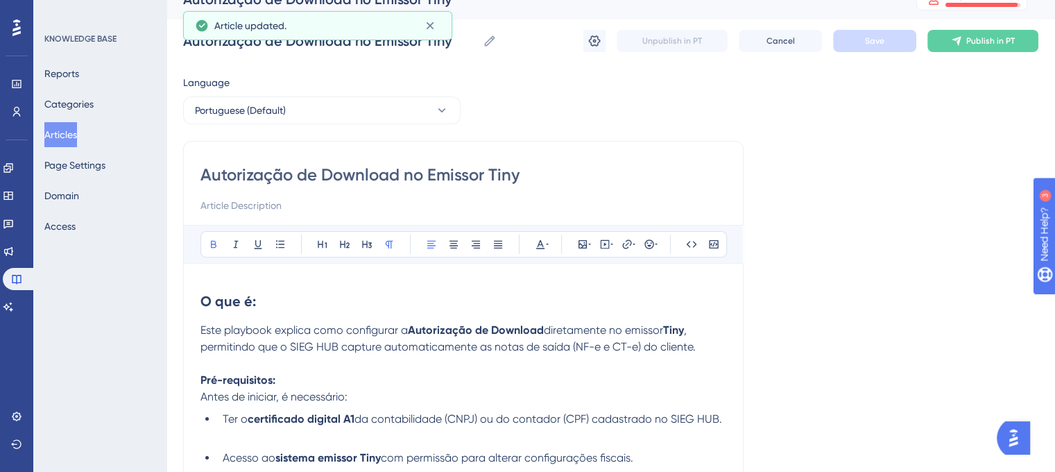
scroll to position [0, 0]
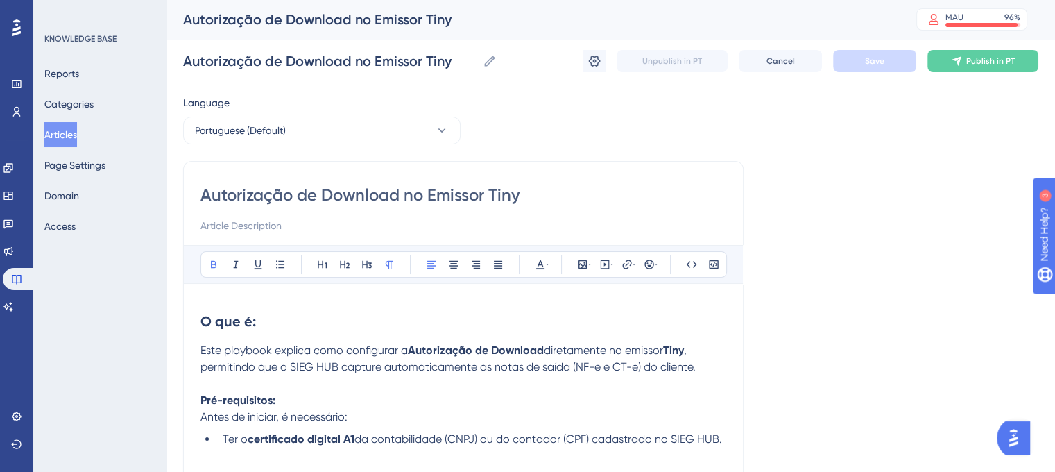
drag, startPoint x: 197, startPoint y: 194, endPoint x: 518, endPoint y: 192, distance: 320.6
click at [518, 192] on input "Autorização de Download no Emissor Tiny" at bounding box center [464, 195] width 526 height 22
drag, startPoint x: 518, startPoint y: 192, endPoint x: 194, endPoint y: 194, distance: 323.4
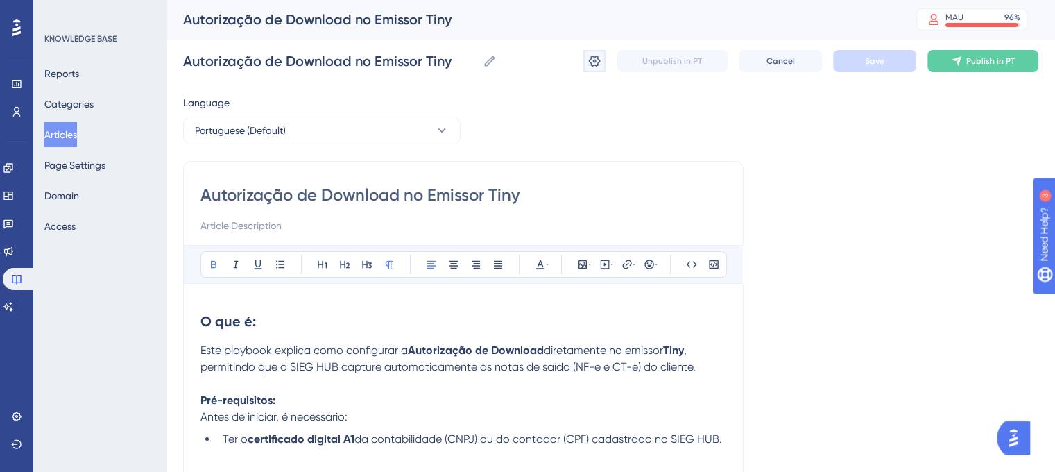
click at [590, 59] on icon at bounding box center [595, 61] width 12 height 11
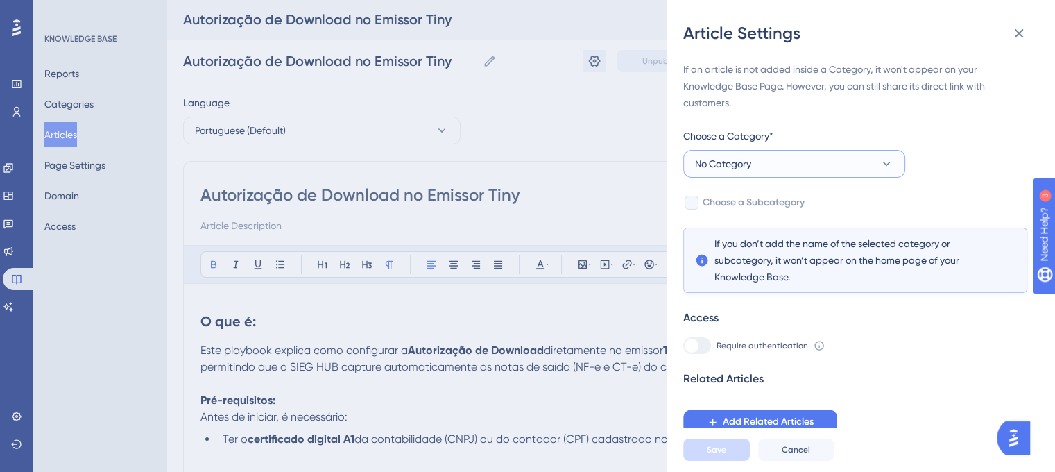
click at [859, 158] on button "No Category" at bounding box center [794, 164] width 222 height 28
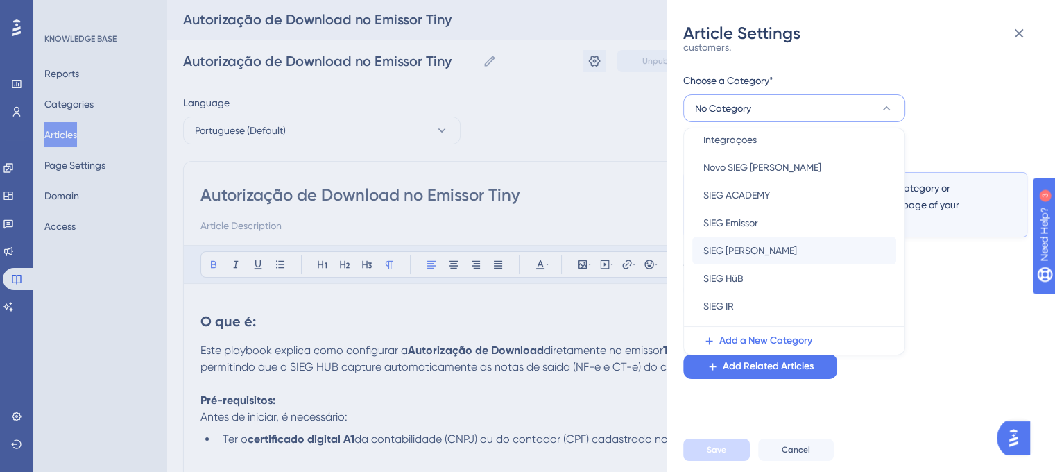
scroll to position [103, 0]
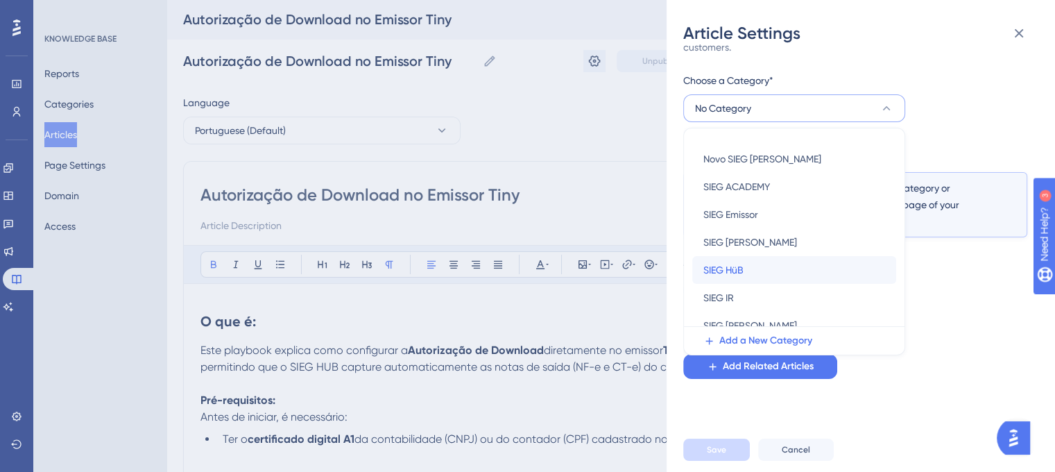
click at [801, 264] on div "SIEG HüB SIEG HüB" at bounding box center [795, 270] width 182 height 28
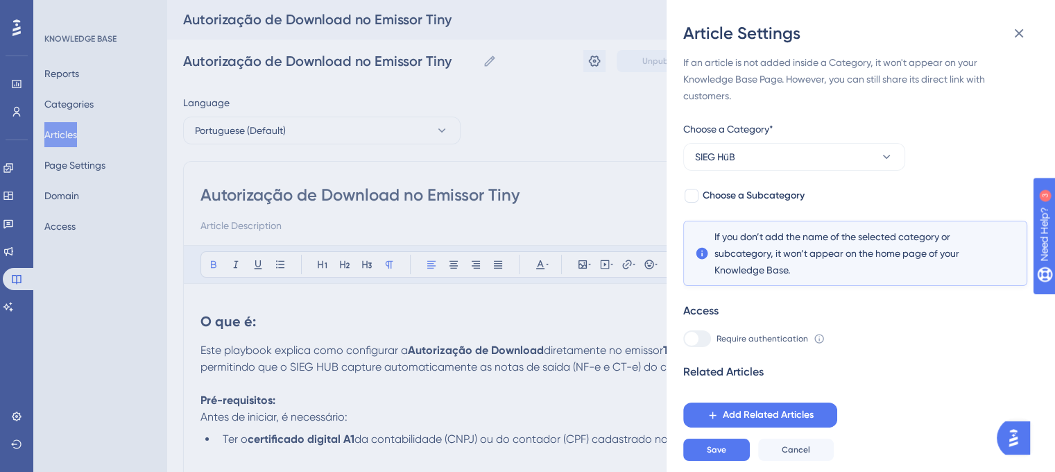
scroll to position [0, 0]
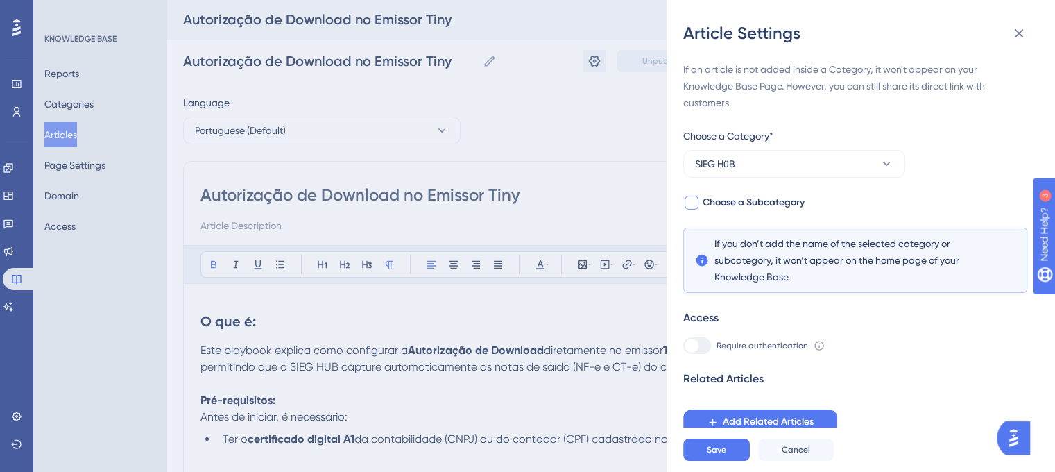
click at [699, 203] on label "Choose a Subcategory" at bounding box center [743, 202] width 121 height 17
checkbox input "true"
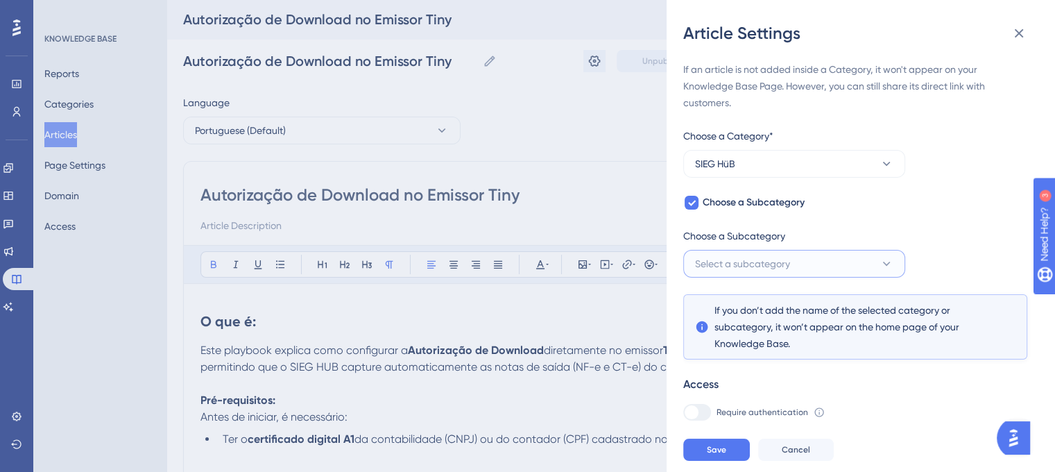
click at [878, 260] on button "Select a subcategory" at bounding box center [794, 264] width 222 height 28
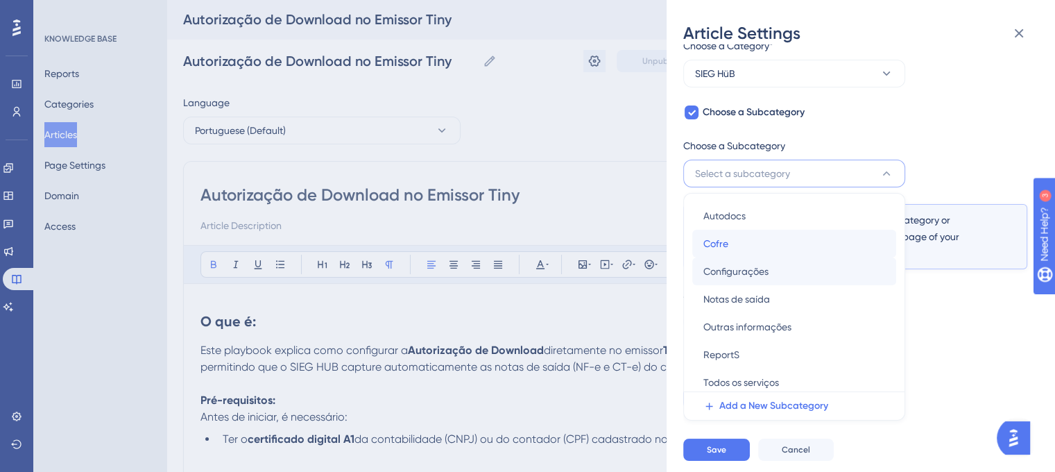
drag, startPoint x: 891, startPoint y: 242, endPoint x: 891, endPoint y: 269, distance: 26.4
click at [891, 269] on div "Autodocs Autodocs Cofre Cofre Configurações Configurações Notas de saída Notas …" at bounding box center [794, 327] width 204 height 250
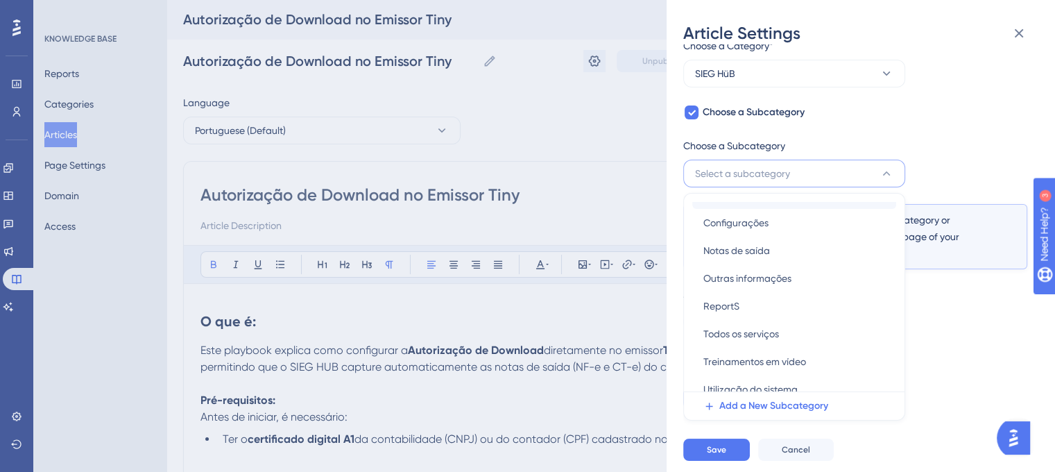
scroll to position [60, 0]
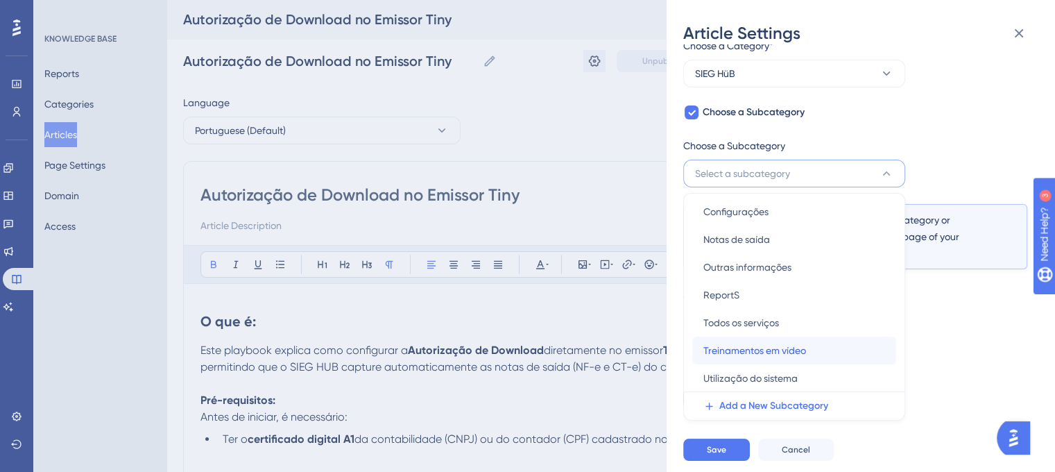
click at [888, 356] on button "Treinamentos em vídeo Treinamentos em vídeo" at bounding box center [794, 351] width 204 height 28
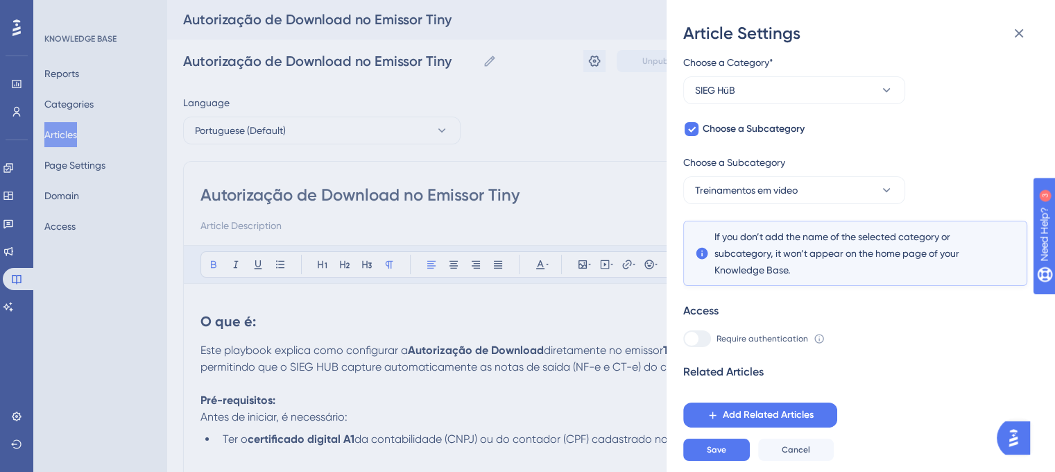
scroll to position [62, 0]
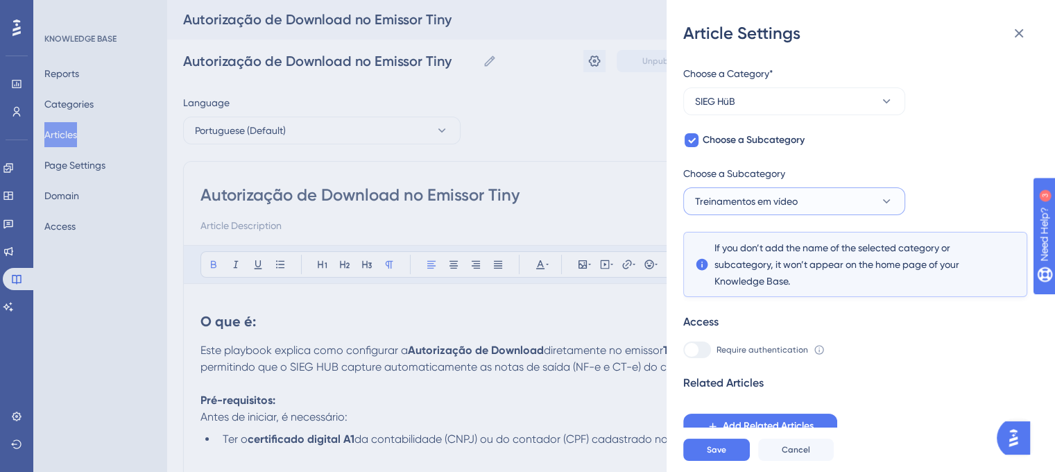
click at [863, 198] on button "Treinamentos em vídeo" at bounding box center [794, 201] width 222 height 28
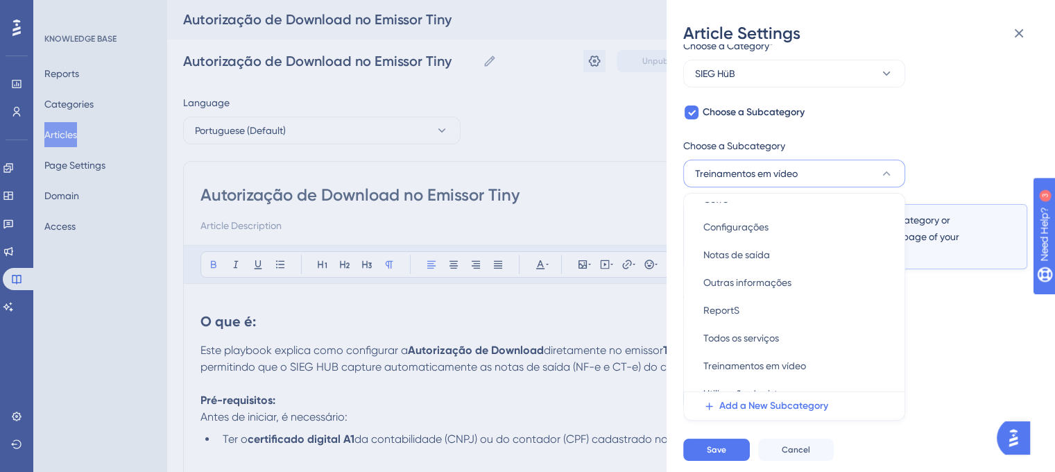
scroll to position [60, 0]
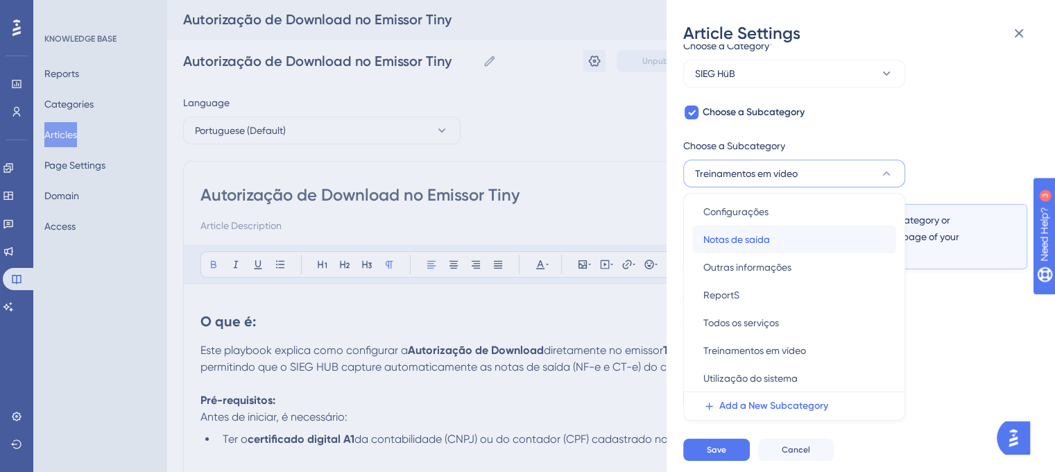
click at [769, 248] on div "Notas de saída Notas de saída" at bounding box center [795, 240] width 182 height 28
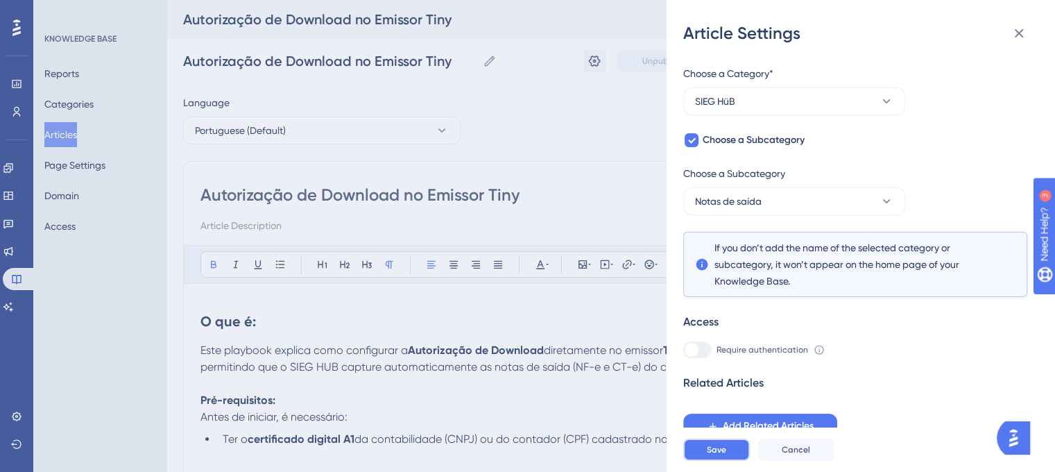
click at [697, 454] on button "Save" at bounding box center [716, 450] width 67 height 22
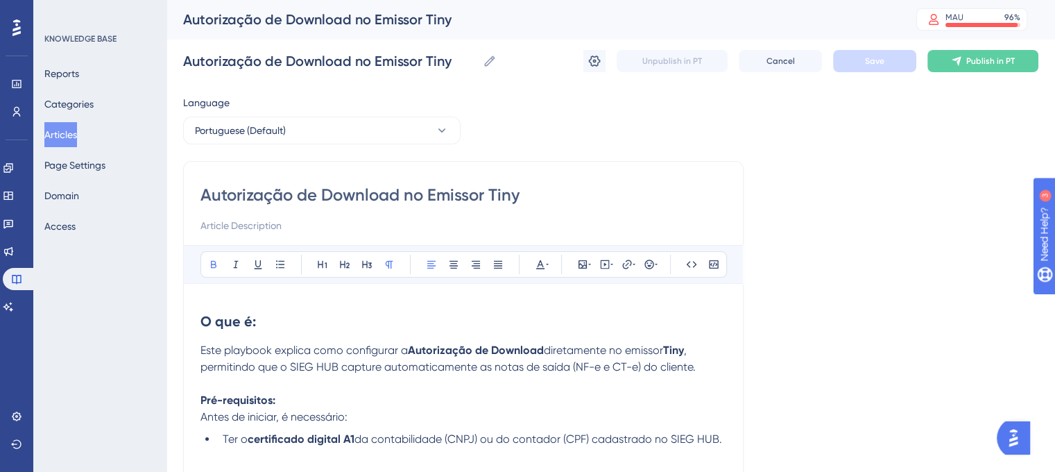
click at [67, 130] on button "Articles" at bounding box center [60, 134] width 33 height 25
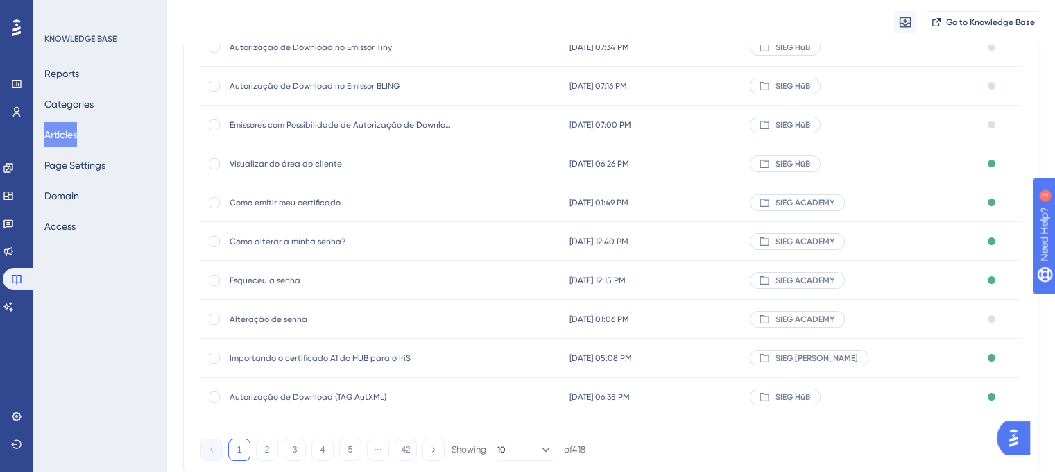
scroll to position [183, 0]
click at [275, 322] on span "Alteração de senha" at bounding box center [341, 319] width 222 height 11
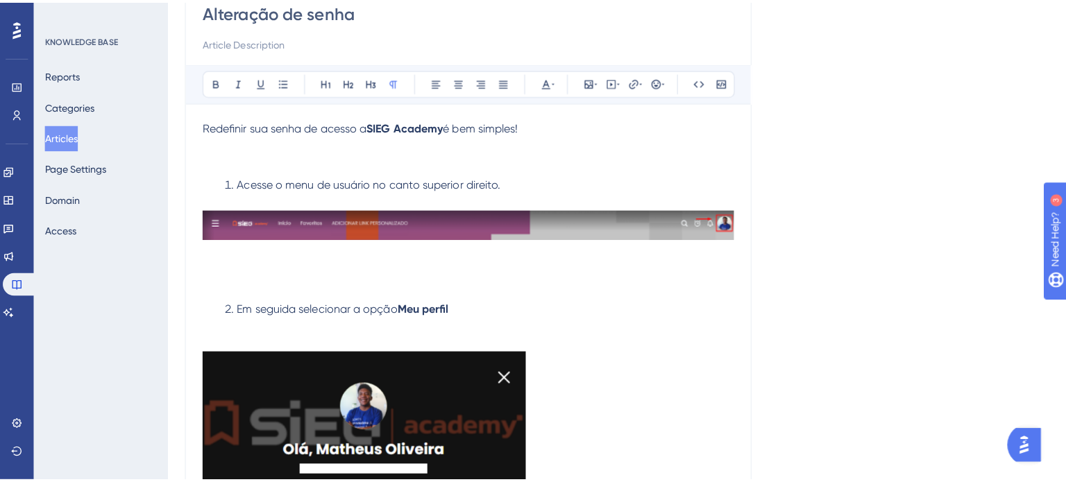
scroll to position [384, 0]
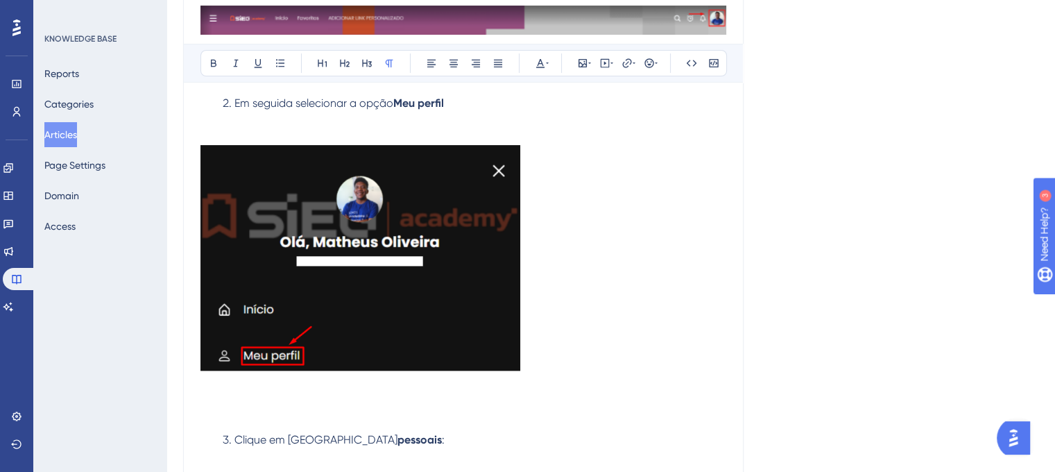
click at [62, 135] on button "Articles" at bounding box center [60, 134] width 33 height 25
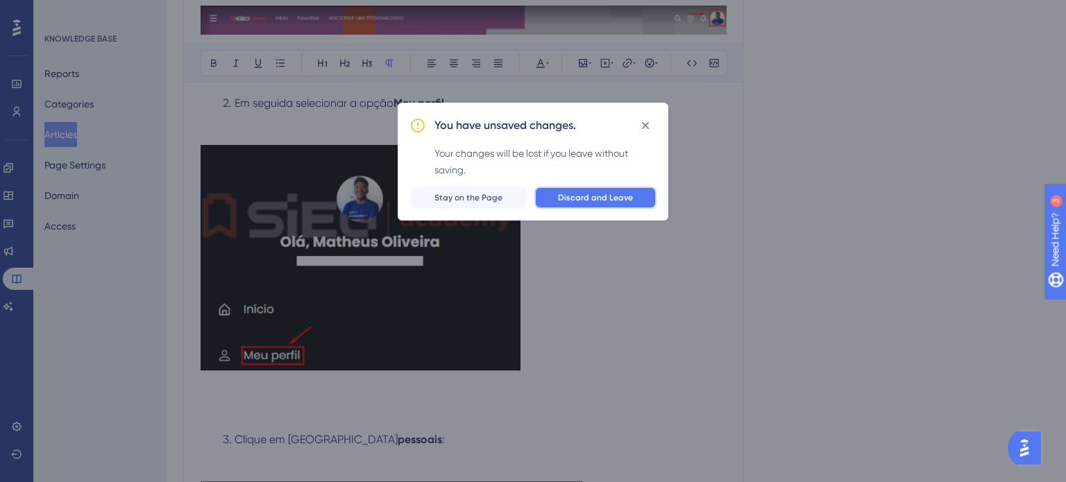
click at [616, 201] on span "Discard and Leave" at bounding box center [595, 197] width 75 height 11
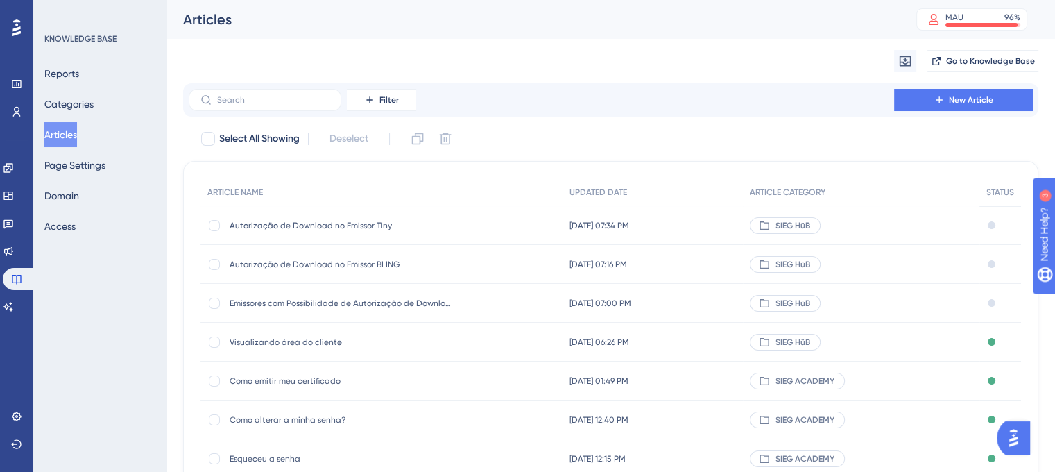
click at [352, 229] on span "Autorização de Download no Emissor Tiny" at bounding box center [341, 225] width 222 height 11
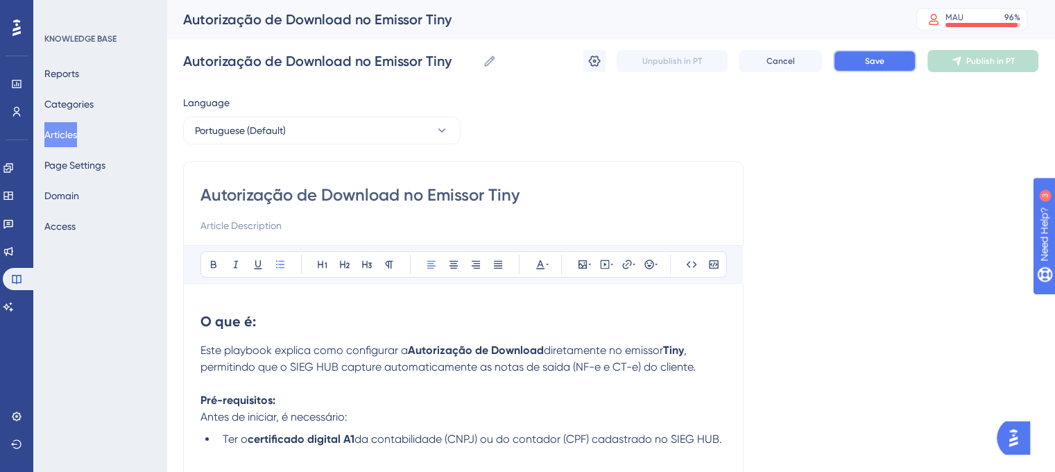
click at [860, 62] on button "Save" at bounding box center [874, 61] width 83 height 22
click at [994, 65] on span "Publish in PT" at bounding box center [991, 61] width 49 height 11
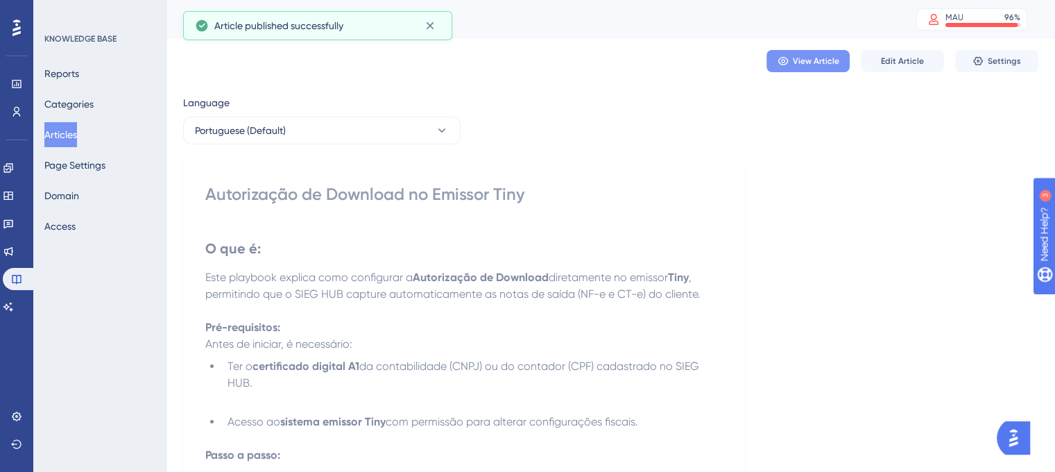
click at [809, 62] on span "View Article" at bounding box center [816, 61] width 46 height 11
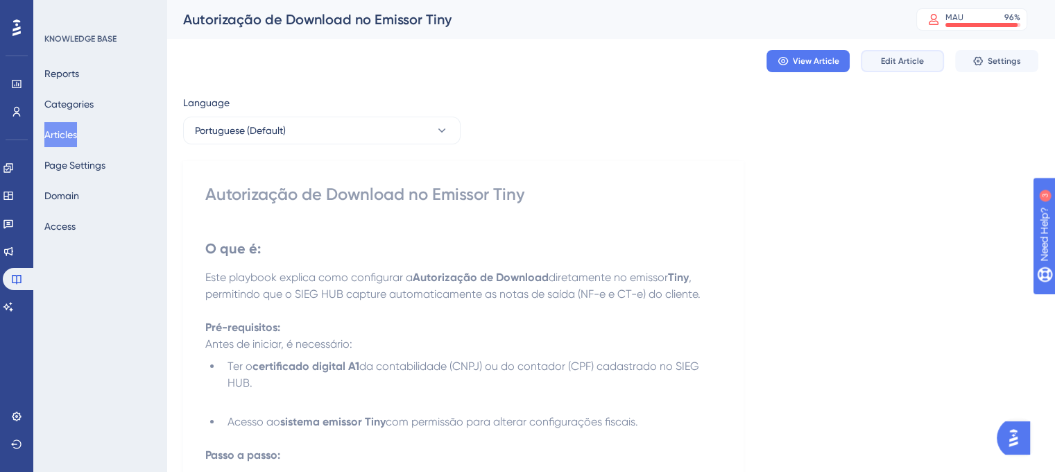
click at [892, 65] on span "Edit Article" at bounding box center [902, 61] width 43 height 11
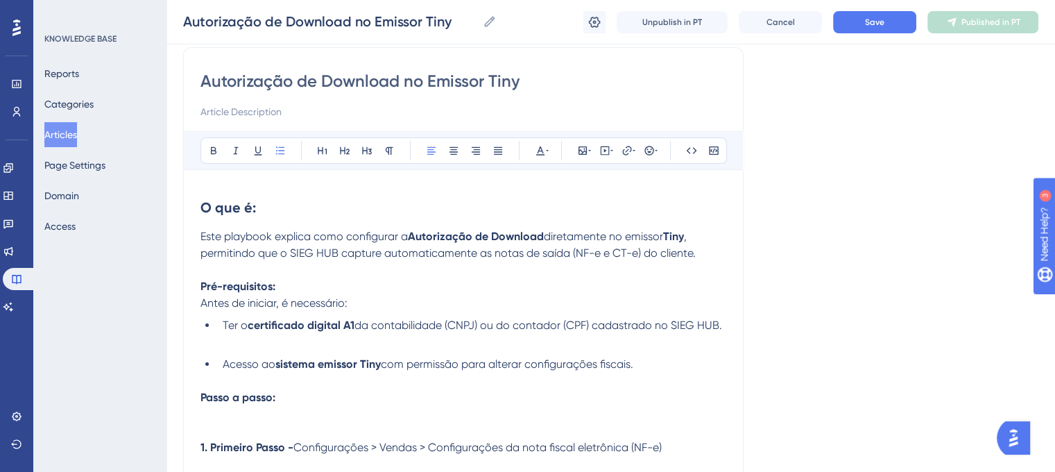
scroll to position [117, 0]
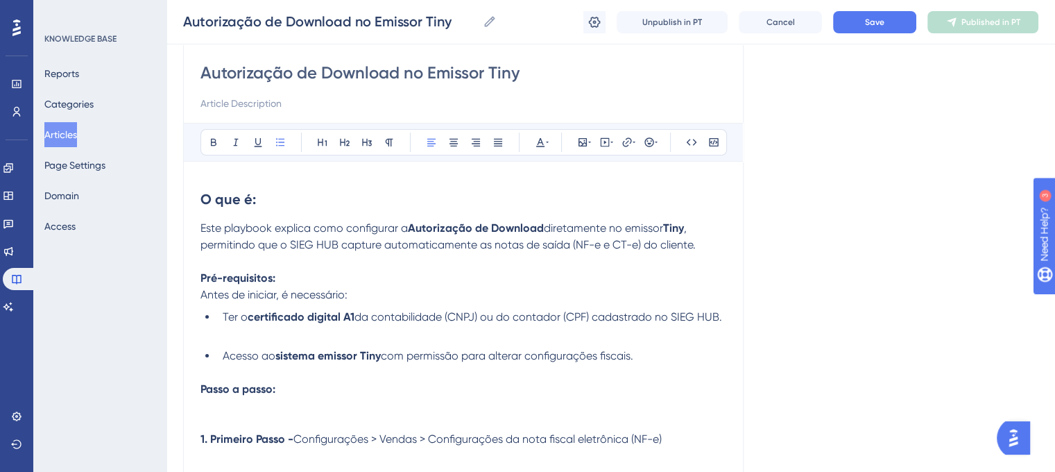
click at [666, 358] on li "Acesso ao sistema emissor Tiny com permissão para alterar configurações fiscais." at bounding box center [471, 356] width 509 height 17
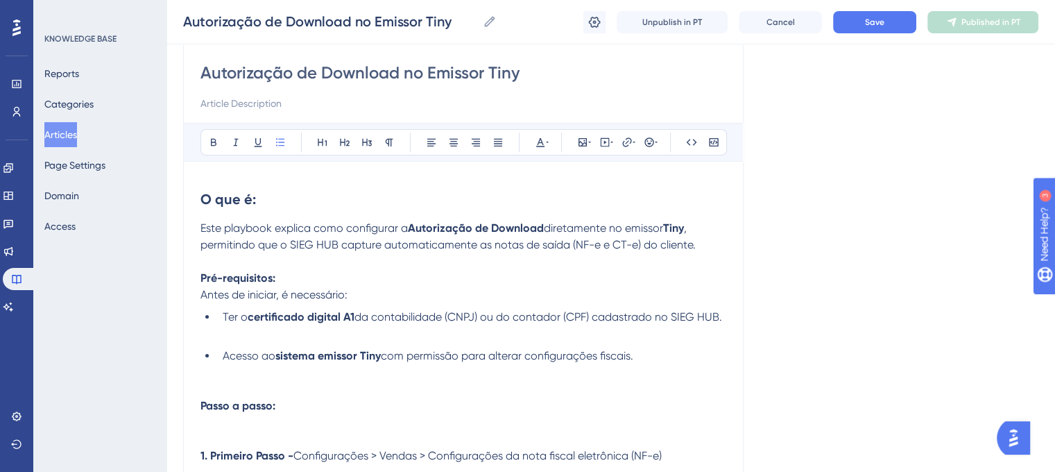
click at [361, 334] on li "Ter o certificado digital A1 da contabilidade (CNPJ) ou do contador (CPF) cadas…" at bounding box center [471, 325] width 509 height 33
click at [238, 332] on span "Duvidas" at bounding box center [243, 333] width 41 height 13
click at [284, 330] on li "Ter o certificado digital A1 da contabilidade (CNPJ) ou do contador (CPF) cadas…" at bounding box center [471, 325] width 509 height 33
drag, startPoint x: 219, startPoint y: 332, endPoint x: 344, endPoint y: 329, distance: 124.9
click at [344, 329] on li "Ter o certificado digital A1 da contabilidade (CNPJ) ou do contador (CPF) cadas…" at bounding box center [471, 325] width 509 height 33
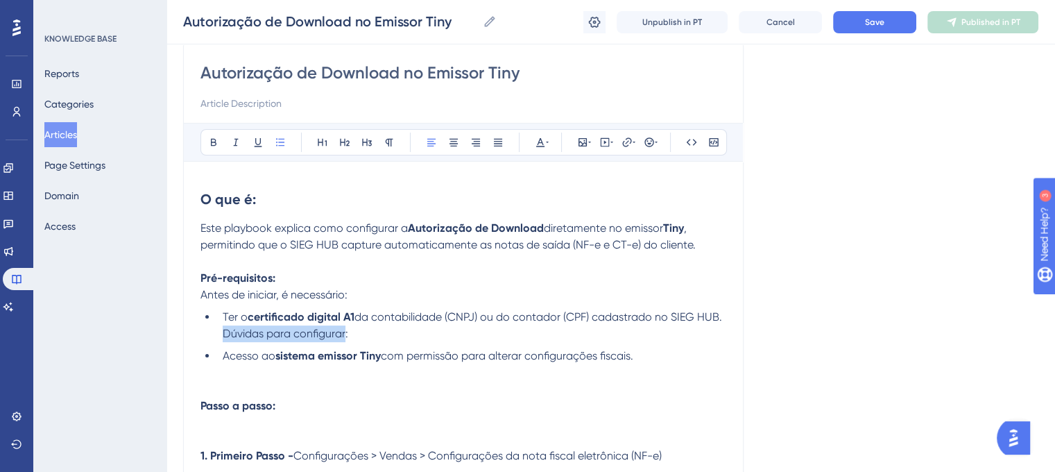
click at [344, 329] on span "Dúvidas para configurar:" at bounding box center [286, 333] width 126 height 13
drag, startPoint x: 350, startPoint y: 332, endPoint x: 222, endPoint y: 332, distance: 127.7
click at [223, 332] on span "Dúvidas para configurar:" at bounding box center [286, 333] width 126 height 13
click at [239, 142] on icon at bounding box center [235, 142] width 11 height 11
click at [394, 335] on li "Ter o certificado digital A1 da contabilidade (CNPJ) ou do contador (CPF) cadas…" at bounding box center [471, 325] width 509 height 33
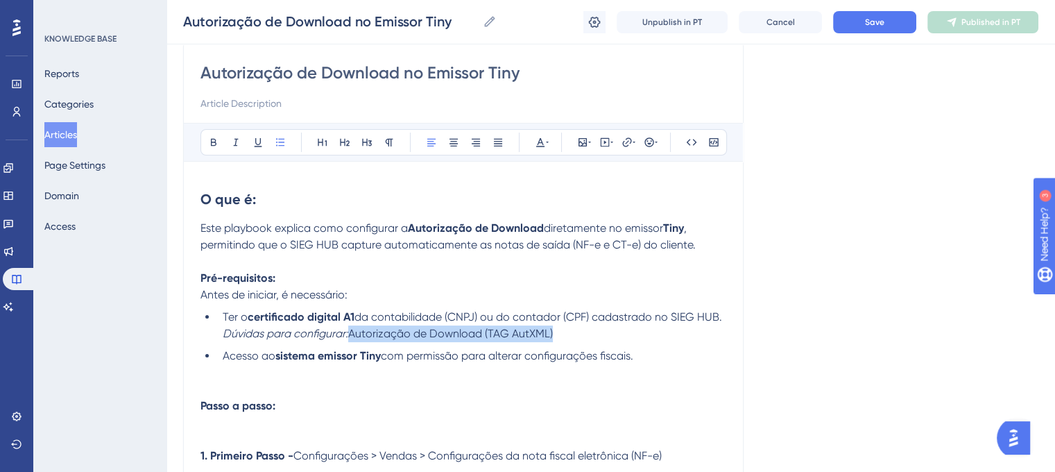
drag, startPoint x: 355, startPoint y: 336, endPoint x: 560, endPoint y: 337, distance: 205.4
click at [560, 337] on li "Ter o certificado digital A1 da contabilidade (CNPJ) ou do contador (CPF) cadas…" at bounding box center [471, 325] width 509 height 33
click at [466, 332] on span "Autorização de Download (TAG AutXML)" at bounding box center [450, 333] width 205 height 13
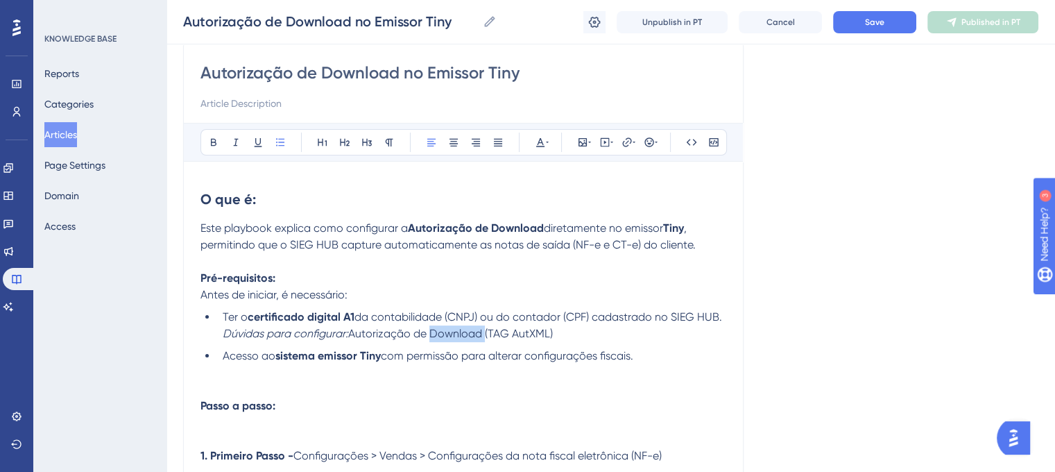
click at [466, 332] on span "Autorização de Download (TAG AutXML)" at bounding box center [450, 333] width 205 height 13
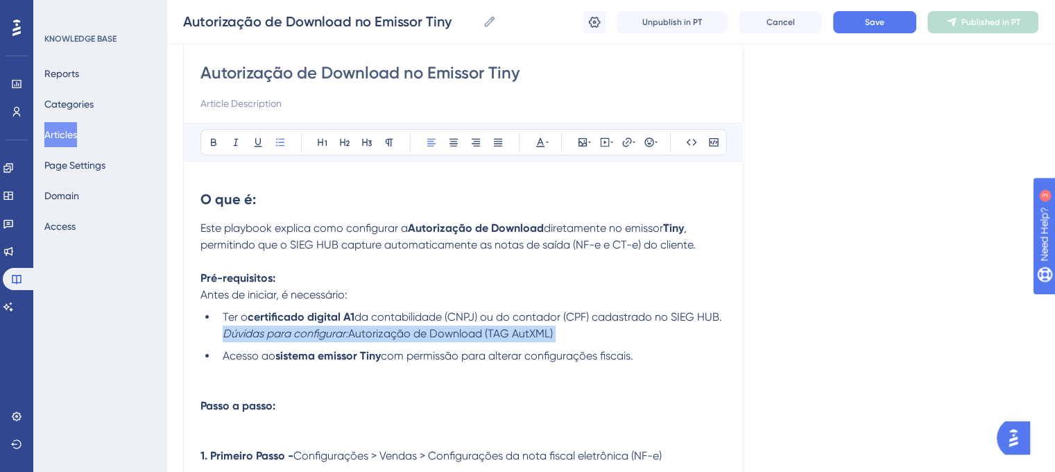
click at [466, 332] on span "Autorização de Download (TAG AutXML)" at bounding box center [450, 333] width 205 height 13
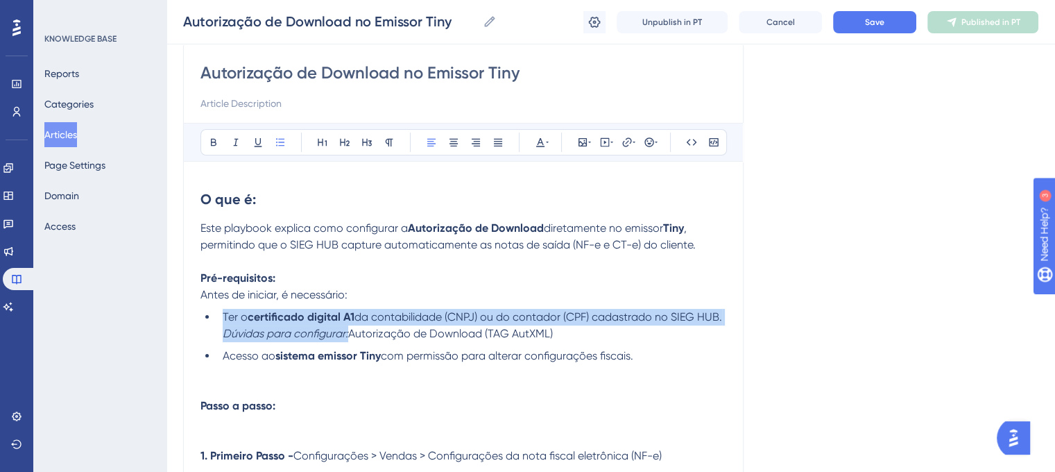
click at [466, 332] on span "Autorização de Download (TAG AutXML)" at bounding box center [450, 333] width 205 height 13
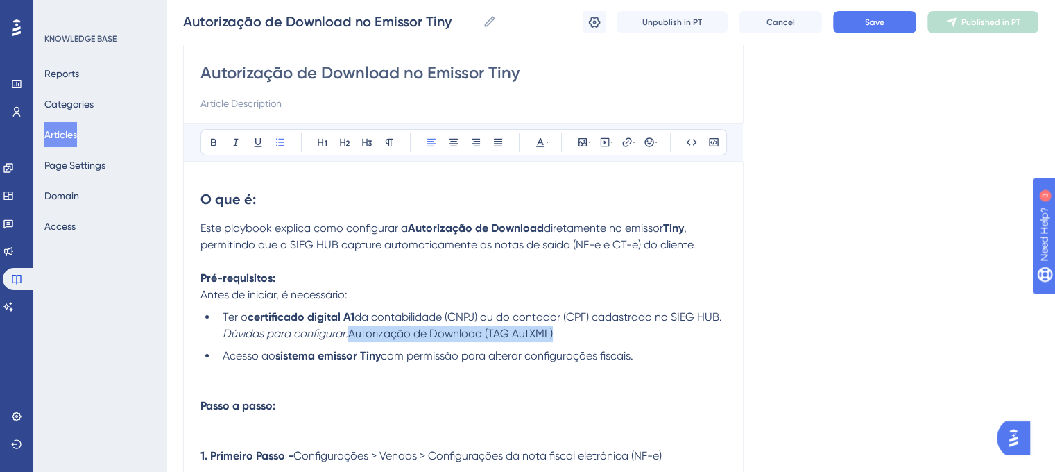
drag, startPoint x: 355, startPoint y: 337, endPoint x: 563, endPoint y: 335, distance: 208.2
click at [563, 335] on li "Ter o certificado digital A1 da contabilidade (CNPJ) ou do contador (CPF) cadas…" at bounding box center [471, 325] width 509 height 33
click at [623, 138] on icon at bounding box center [627, 142] width 11 height 11
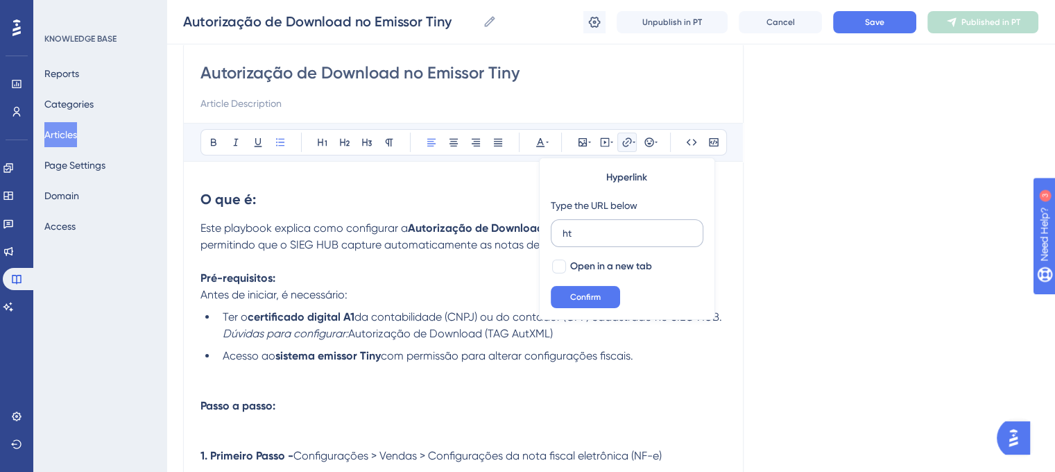
type input "h"
paste input "[URL][DOMAIN_NAME]"
type input "[URL][DOMAIN_NAME]"
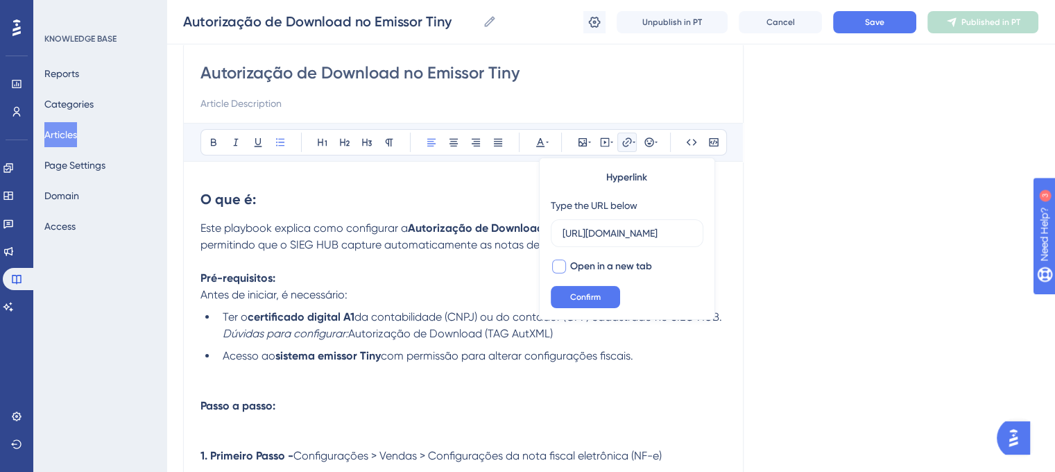
click at [566, 264] on div at bounding box center [559, 266] width 17 height 17
checkbox input "true"
click at [586, 291] on span "Confirm" at bounding box center [585, 296] width 31 height 11
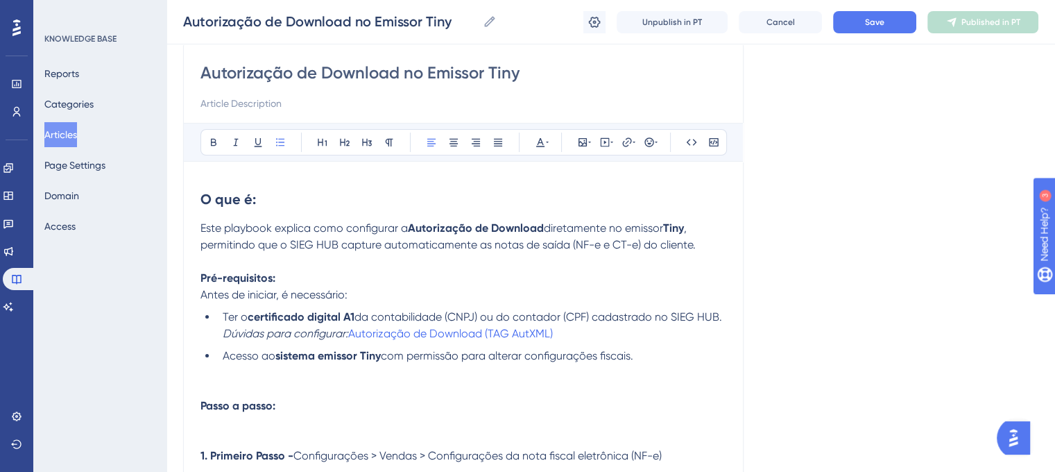
click at [694, 361] on li "Acesso ao sistema emissor Tiny com permissão para alterar configurações fiscais." at bounding box center [471, 356] width 509 height 17
drag, startPoint x: 564, startPoint y: 333, endPoint x: 354, endPoint y: 337, distance: 210.3
click at [354, 337] on li "Ter o certificado digital A1 da contabilidade (CNPJ) ou do contador (CPF) cadas…" at bounding box center [471, 325] width 509 height 33
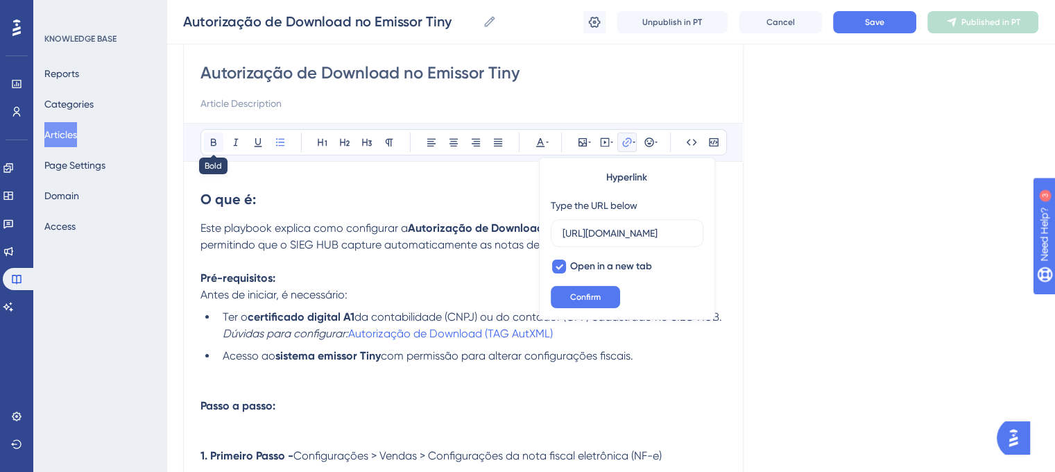
click at [210, 148] on button at bounding box center [213, 142] width 19 height 19
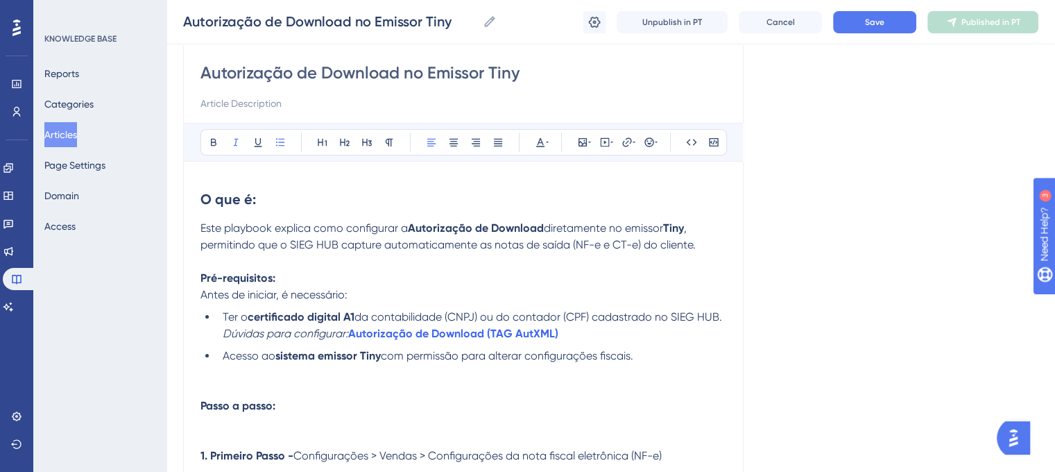
click at [348, 330] on em "Dúvidas para configurar:" at bounding box center [286, 333] width 126 height 13
click at [353, 332] on strong "Autorização de Download (TAG AutXML)" at bounding box center [453, 333] width 210 height 13
click at [633, 332] on li "Ter o certificado digital A1 da contabilidade (CNPJ) ou do contador (CPF) cadas…" at bounding box center [471, 325] width 509 height 33
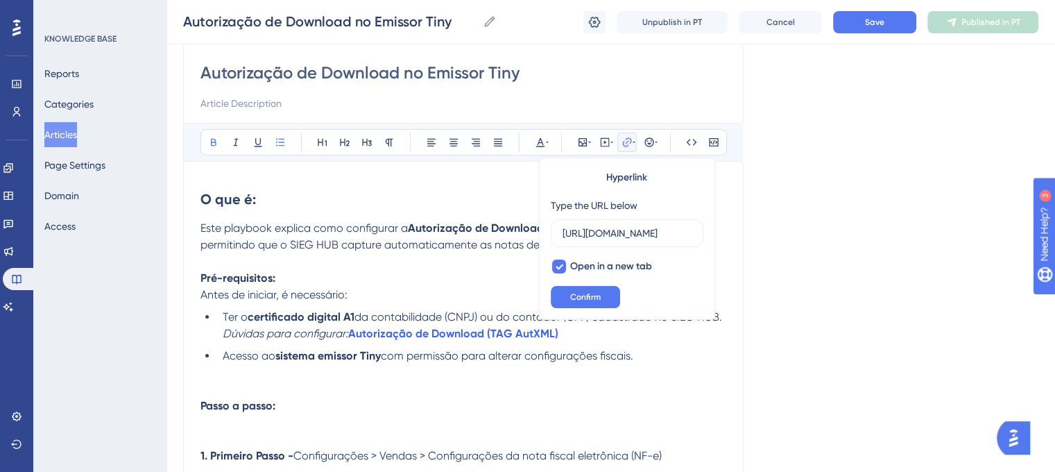
click at [643, 368] on p at bounding box center [464, 372] width 526 height 17
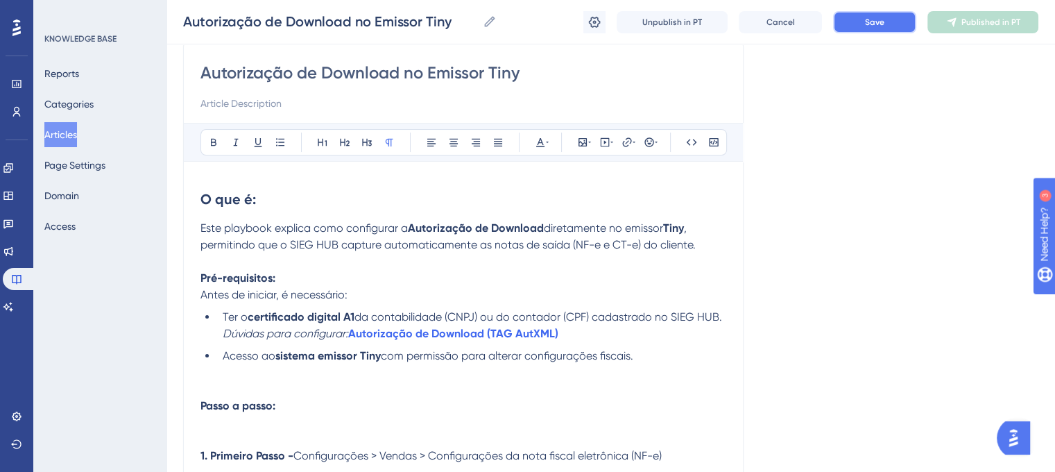
click at [864, 16] on button "Save" at bounding box center [874, 22] width 83 height 22
click at [976, 19] on span "Publish in PT" at bounding box center [991, 22] width 49 height 11
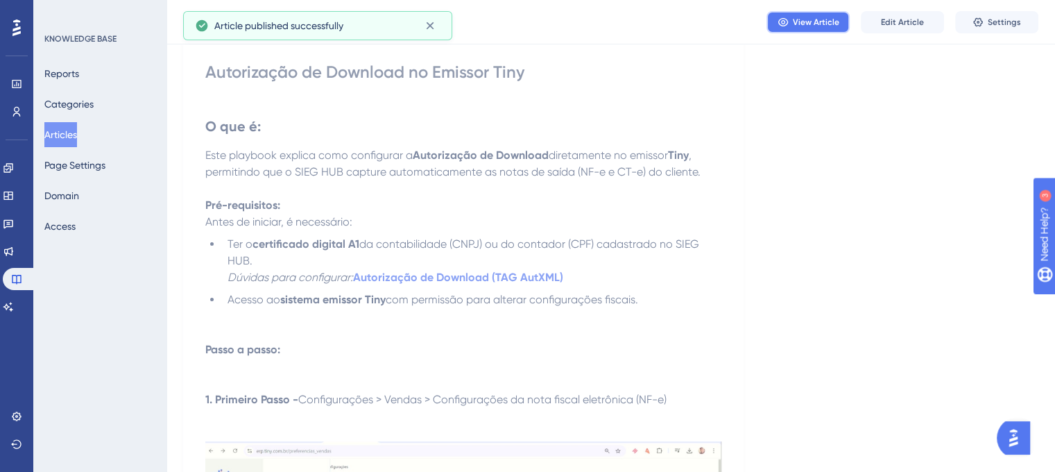
click at [827, 30] on button "View Article" at bounding box center [808, 22] width 83 height 22
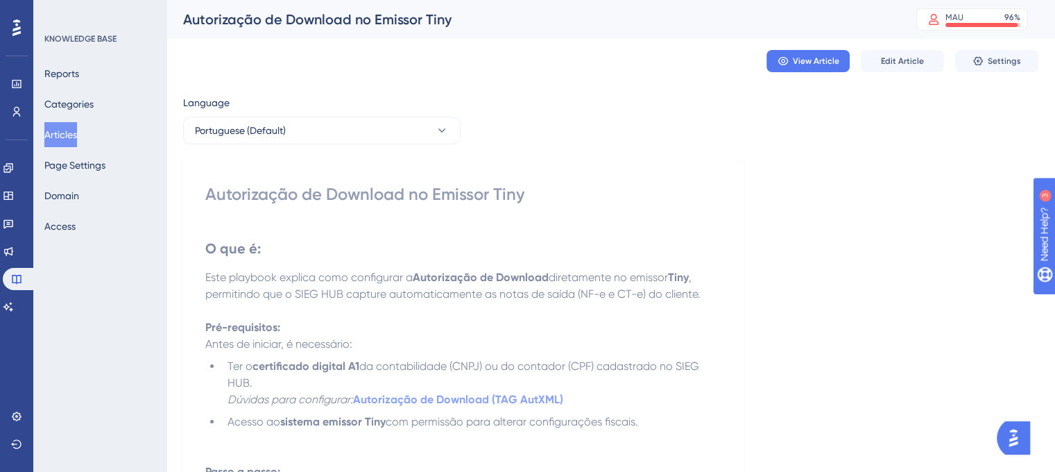
click at [64, 133] on button "Articles" at bounding box center [60, 134] width 33 height 25
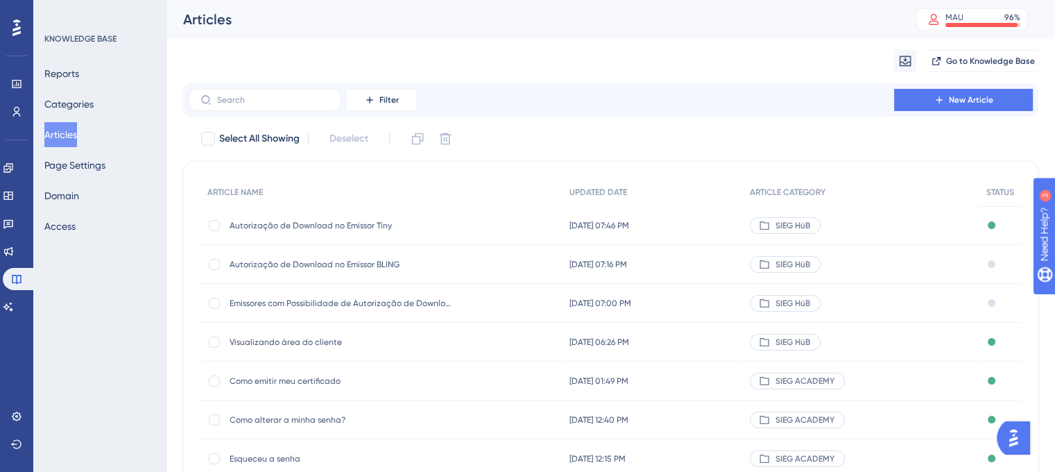
click at [305, 266] on span "Autorização de Download no Emissor BLING" at bounding box center [341, 264] width 222 height 11
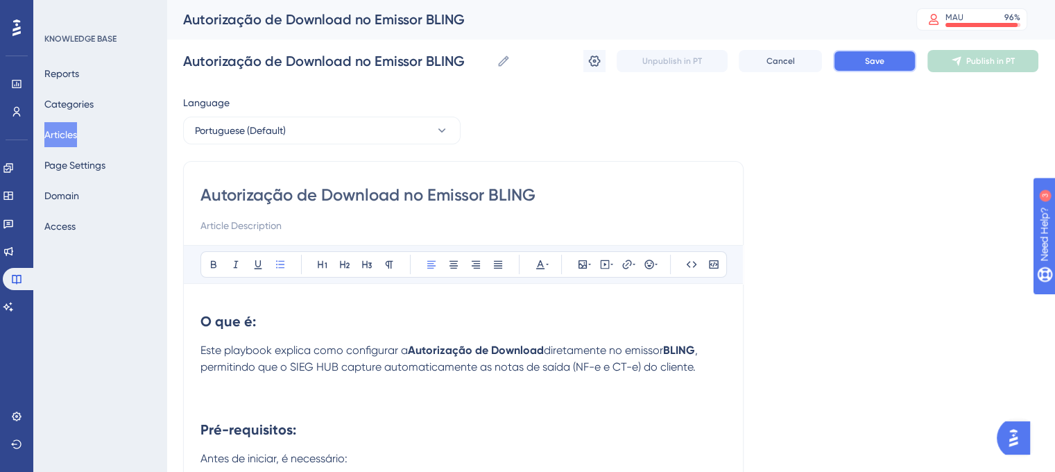
click at [856, 67] on button "Save" at bounding box center [874, 61] width 83 height 22
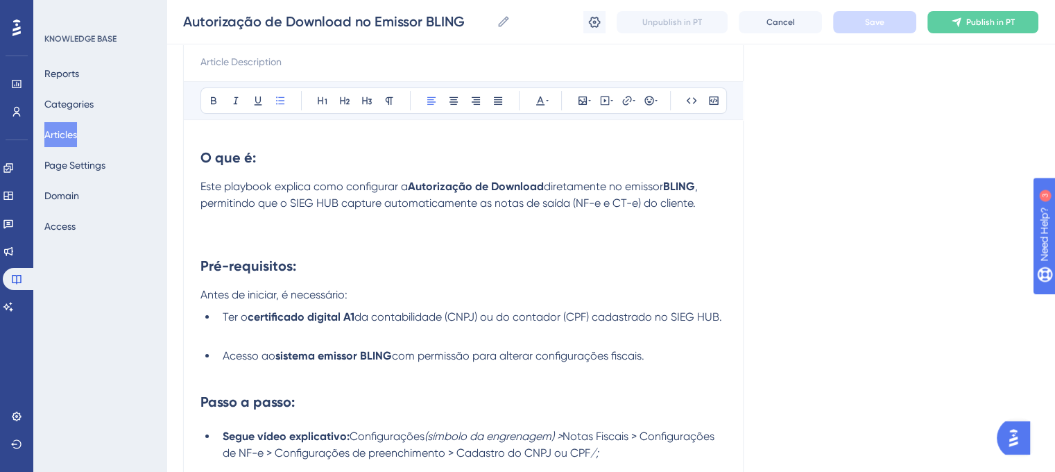
scroll to position [197, 0]
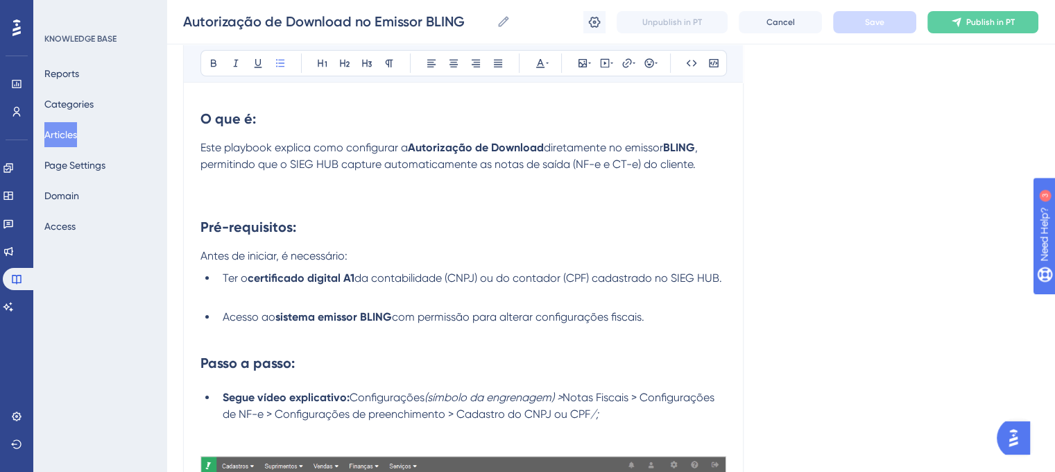
click at [286, 302] on li "Ter o certificado digital A1 da contabilidade (CNPJ) ou do contador (CPF) cadas…" at bounding box center [471, 286] width 509 height 33
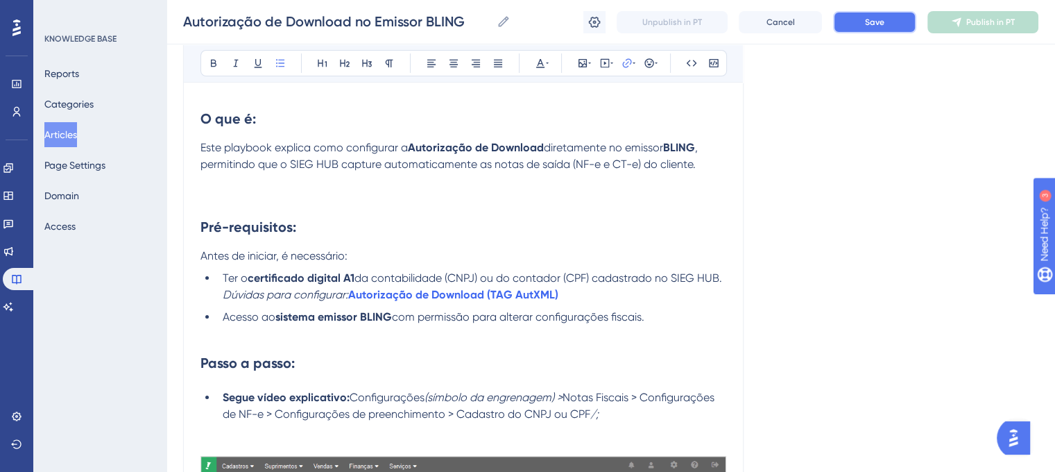
click at [878, 22] on span "Save" at bounding box center [874, 22] width 19 height 11
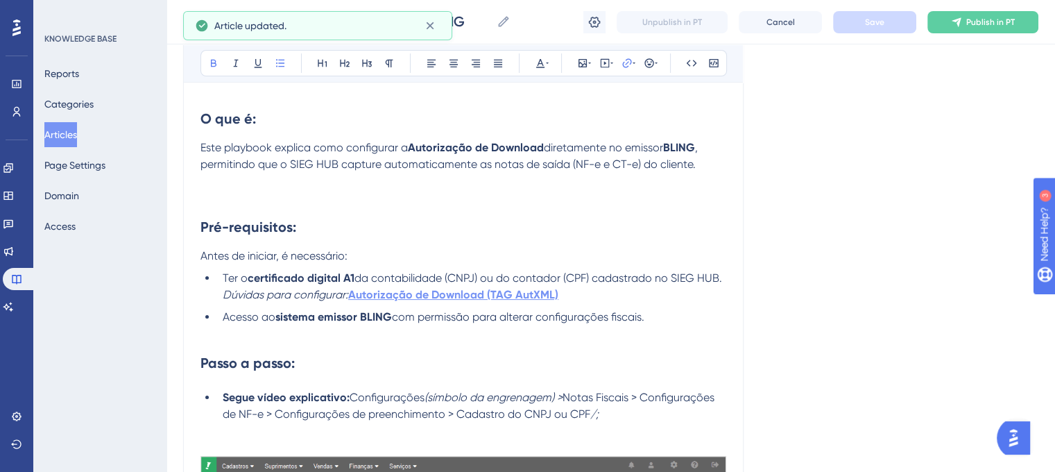
click at [466, 294] on strong "Autorização de Download (TAG AutXML)" at bounding box center [453, 294] width 210 height 13
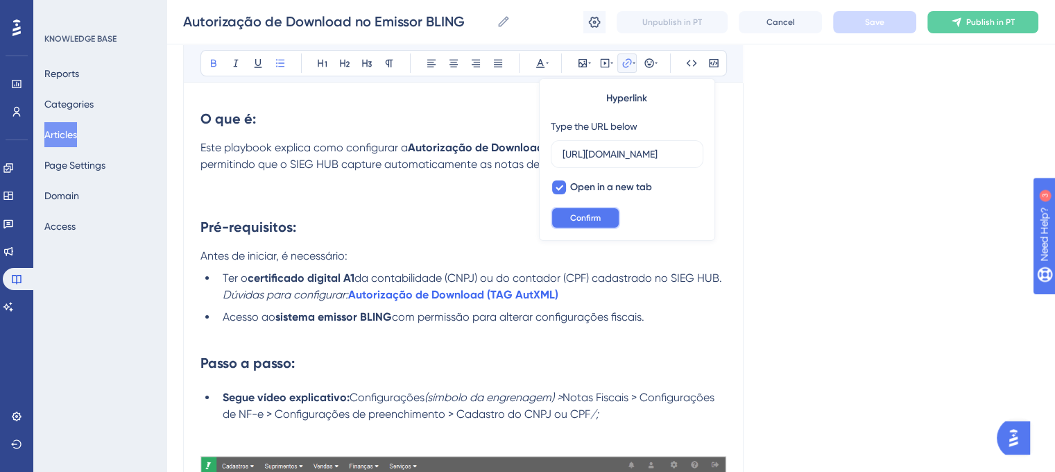
scroll to position [0, 0]
click at [586, 216] on span "Confirm" at bounding box center [585, 217] width 31 height 11
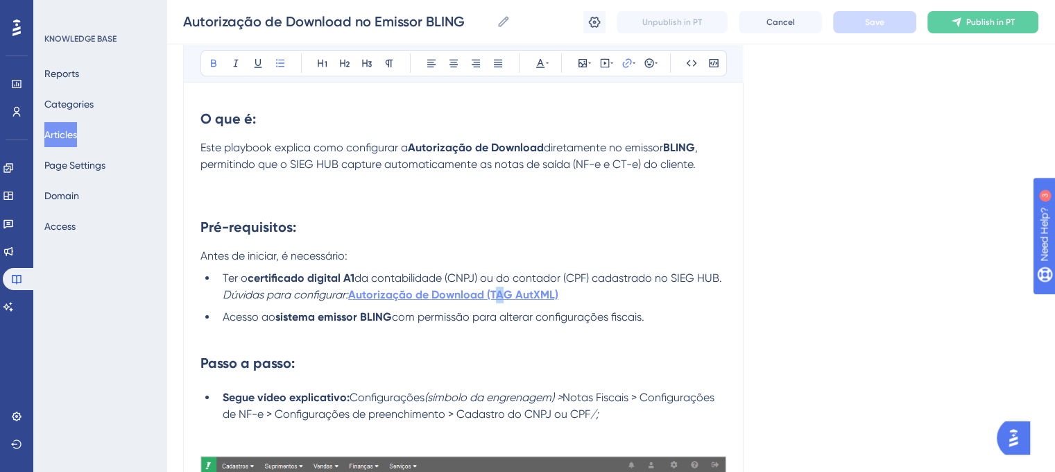
drag, startPoint x: 493, startPoint y: 303, endPoint x: 503, endPoint y: 297, distance: 11.2
click at [503, 297] on li "Ter o certificado digital A1 da contabilidade (CNPJ) ou do contador (CPF) cadas…" at bounding box center [471, 286] width 509 height 33
click at [503, 297] on strong "Autorização de Download (TAG AutXML)" at bounding box center [453, 294] width 210 height 13
click at [980, 19] on span "Publish in PT" at bounding box center [991, 22] width 49 height 11
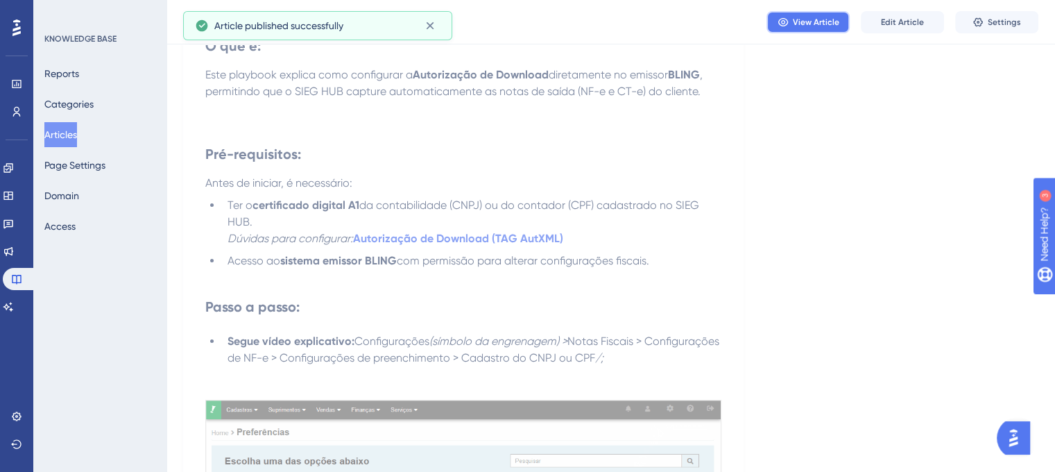
click at [801, 26] on span "View Article" at bounding box center [816, 22] width 46 height 11
